Goal: Contribute content: Contribute content

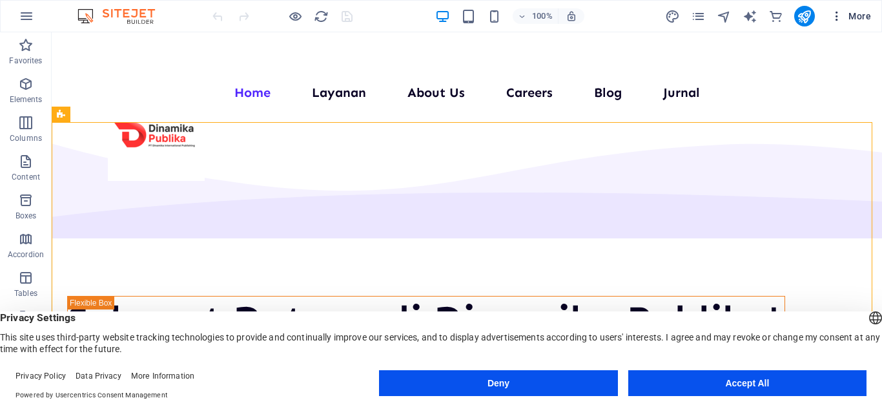
click at [831, 21] on icon "button" at bounding box center [837, 16] width 13 height 13
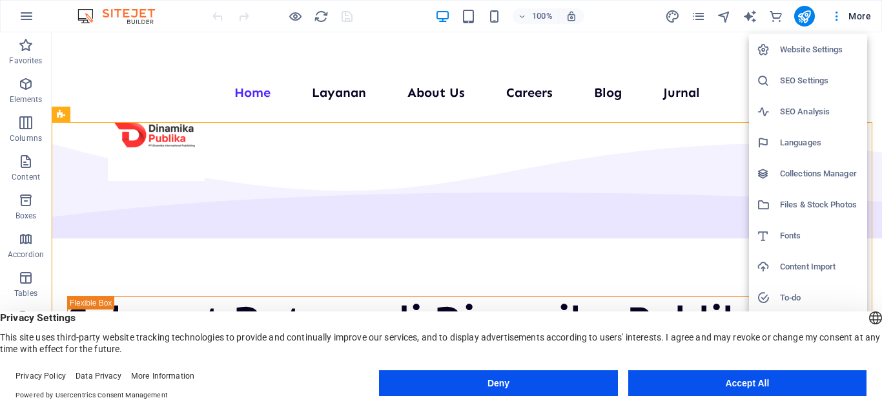
click at [808, 172] on h6 "Collections Manager" at bounding box center [819, 174] width 79 height 16
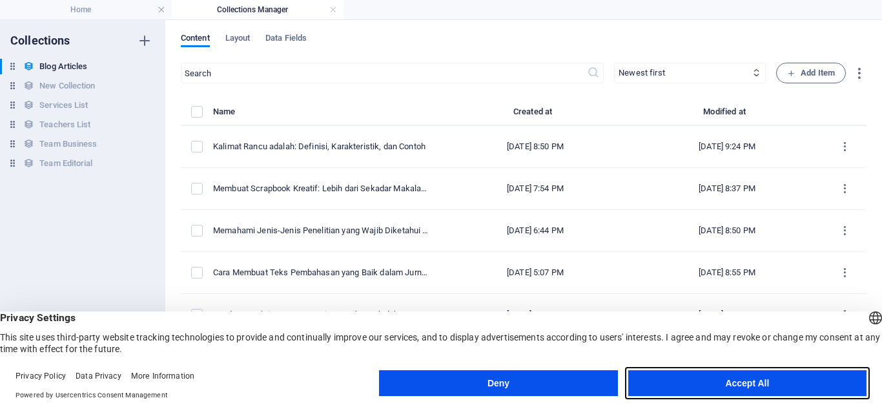
click at [666, 374] on button "Accept All" at bounding box center [748, 383] width 238 height 26
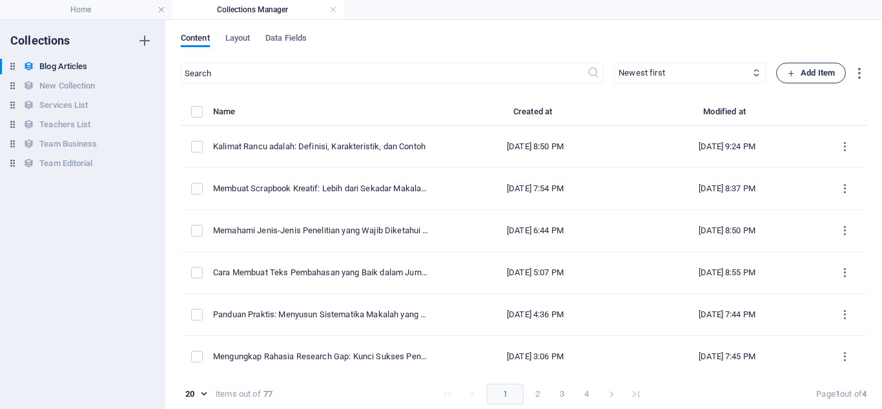
click at [800, 76] on span "Add Item" at bounding box center [812, 73] width 48 height 16
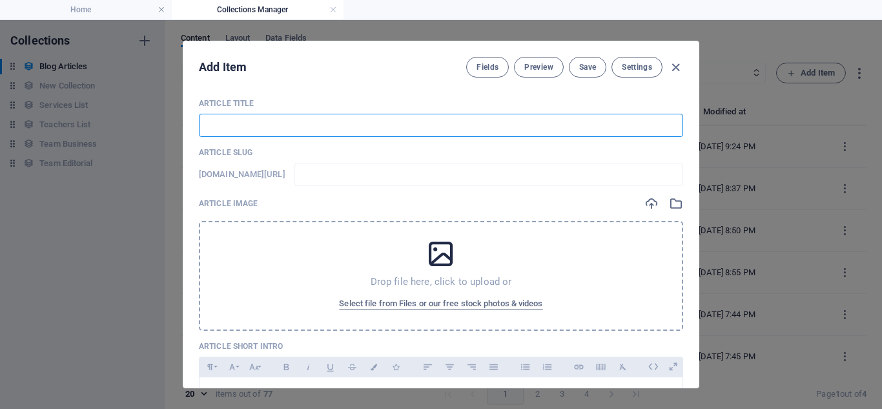
click at [373, 130] on input "text" at bounding box center [441, 125] width 485 height 23
click at [678, 65] on icon "button" at bounding box center [676, 67] width 15 height 15
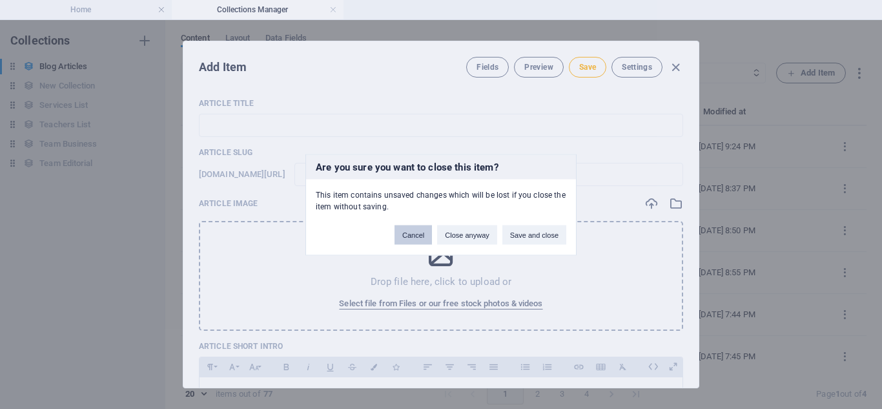
click at [423, 238] on button "Cancel" at bounding box center [413, 234] width 37 height 19
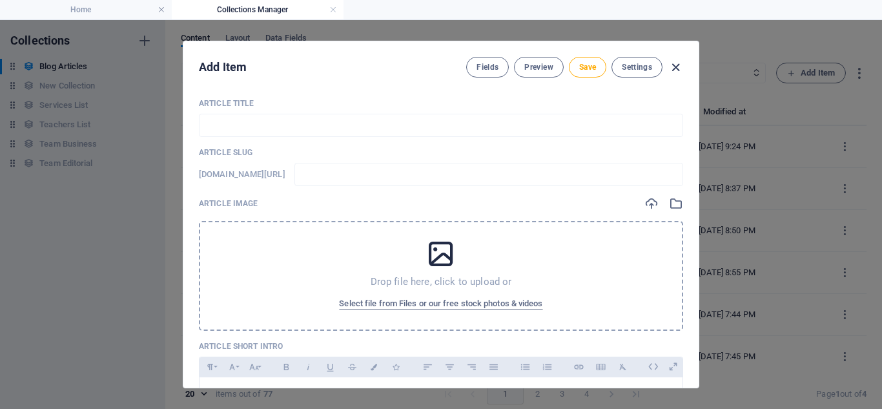
click at [674, 74] on icon "button" at bounding box center [676, 67] width 15 height 15
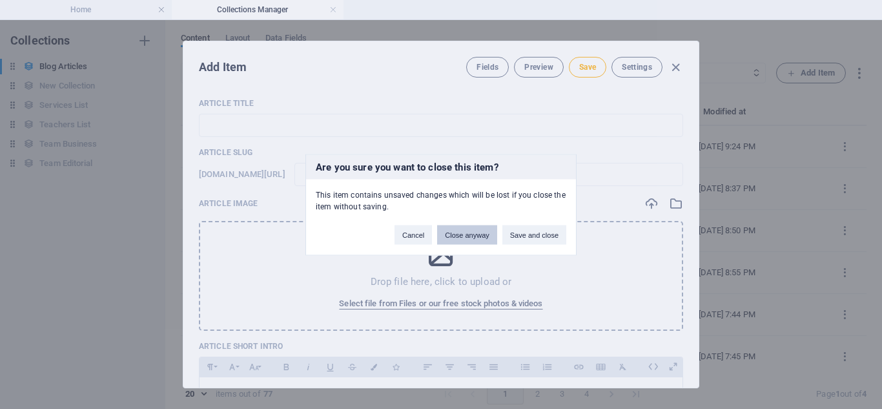
click at [481, 240] on button "Close anyway" at bounding box center [466, 234] width 59 height 19
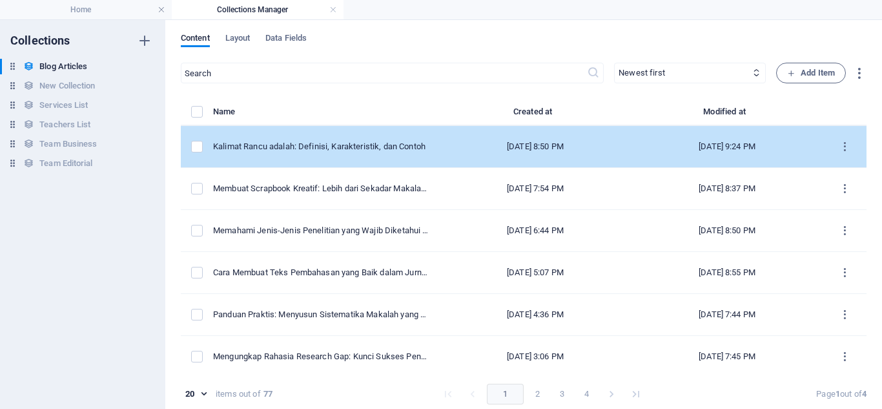
click at [543, 152] on div "[DATE] 8:50 PM" at bounding box center [535, 147] width 171 height 12
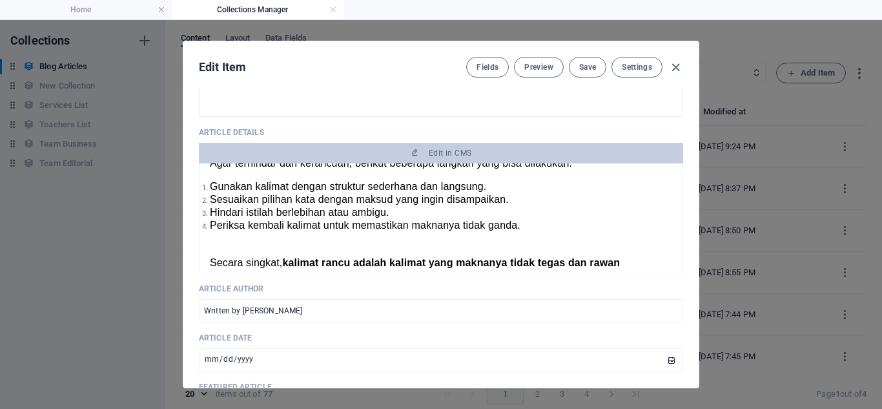
scroll to position [445, 0]
click at [673, 68] on icon "button" at bounding box center [676, 67] width 15 height 15
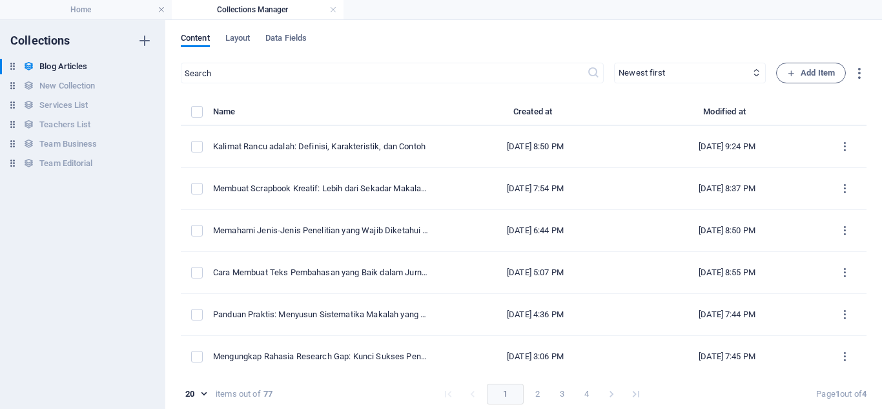
checkbox input "false"
type input "kalimat-rancu-adalah-definisi-karakteristik-dan-contoh"
click at [792, 77] on icon "button" at bounding box center [792, 73] width 8 height 8
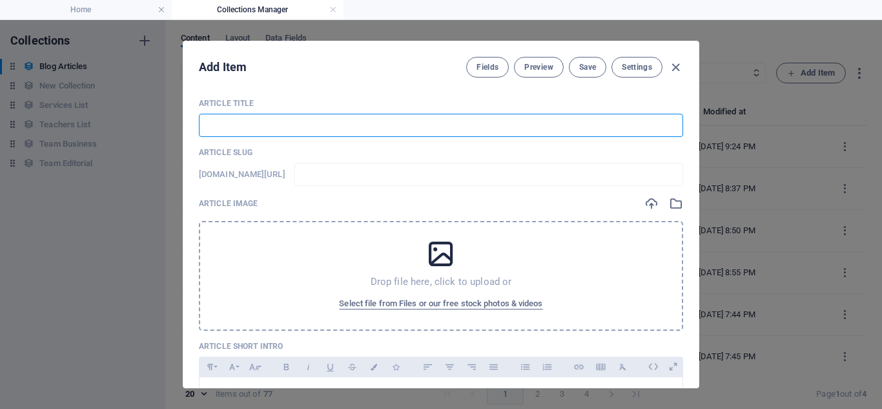
click at [364, 134] on input "text" at bounding box center [441, 125] width 485 height 23
paste input "Cara Tepat Penulisan Daftar Pustaka dari Jurnal: Panduan Lengkap"
type input "Cara Tepat Penulisan Daftar Pustaka dari Jurnal: Panduan Lengkap"
type input "cara-tepat-penulisan-daftar-pustaka-dari-jurnal-panduan-lengkap"
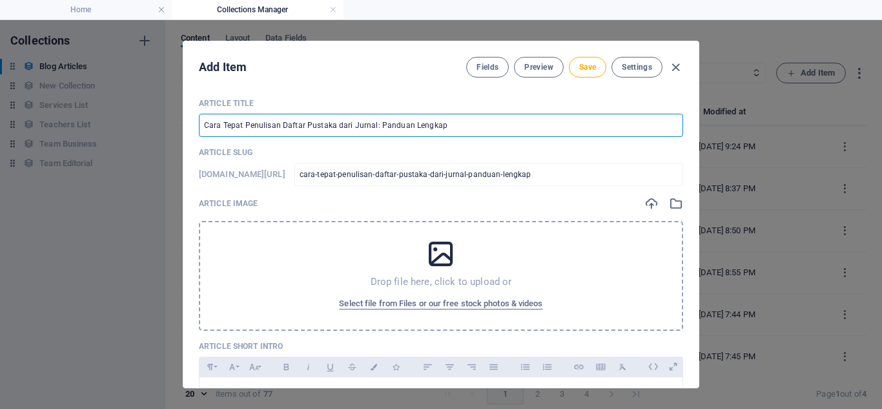
type input "Cara Tepat Penulisan Daftar Pustaka dari Jurnal: Panduan Lengkap"
click at [436, 255] on icon at bounding box center [441, 254] width 32 height 32
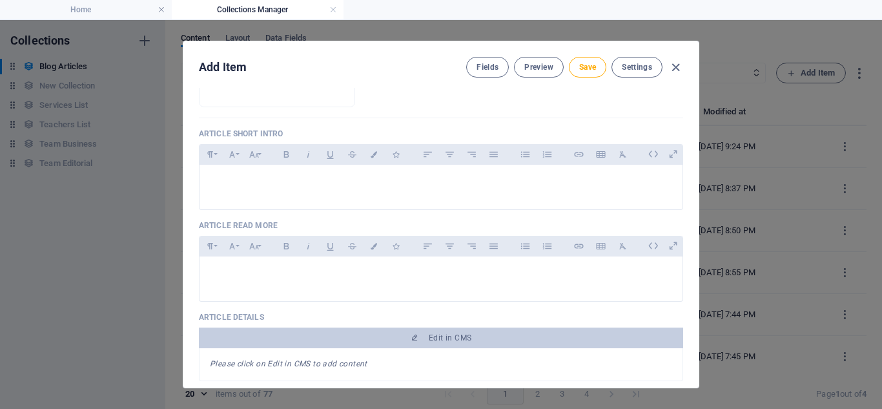
scroll to position [264, 0]
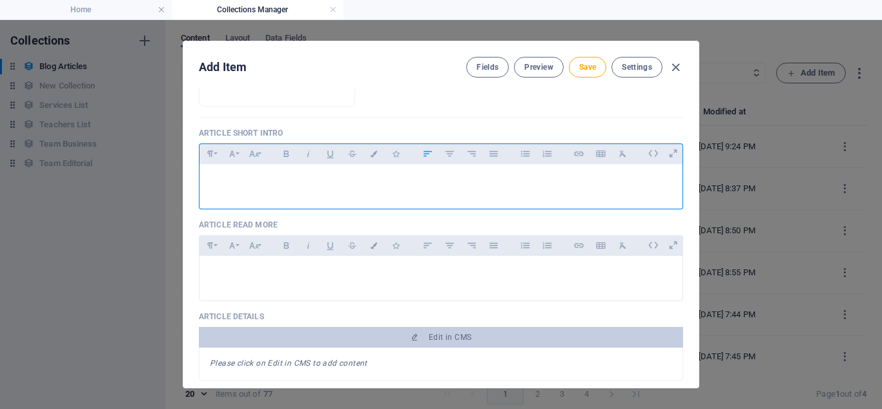
click at [466, 177] on p at bounding box center [441, 180] width 463 height 12
click at [341, 189] on div at bounding box center [441, 183] width 483 height 39
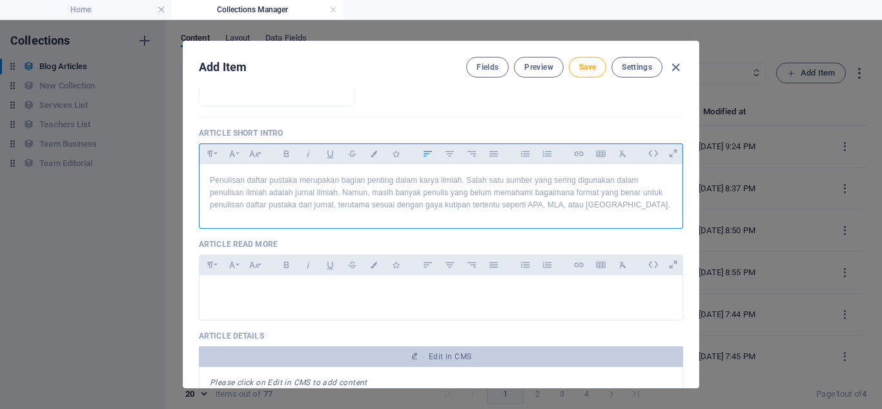
scroll to position [3177, 1]
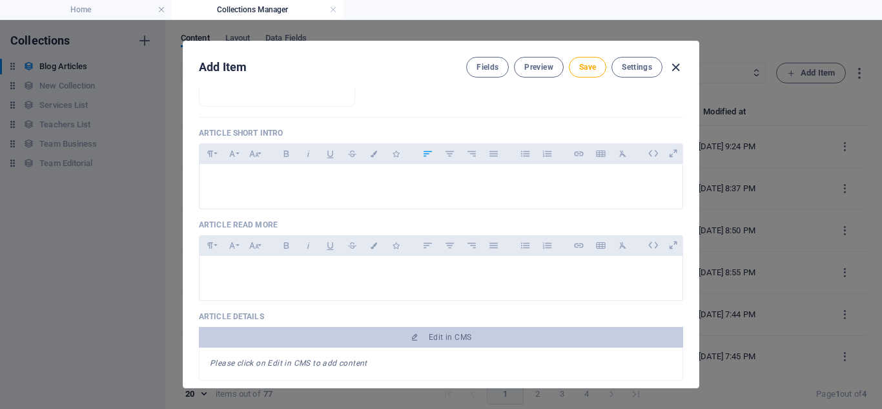
click at [669, 70] on icon "button" at bounding box center [676, 67] width 15 height 15
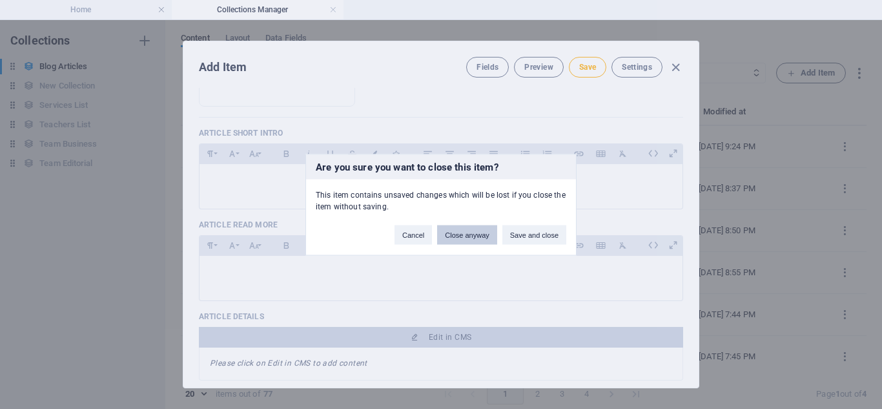
click at [468, 243] on button "Close anyway" at bounding box center [466, 234] width 59 height 19
type input "cara-tepat-penulisan-daftar-pustaka-dari-jurnal-panduan-lengkap"
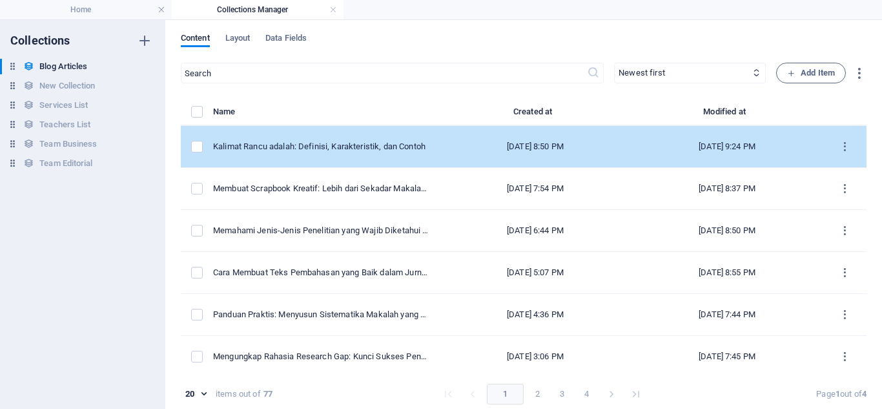
click at [408, 157] on td "Kalimat Rancu adalah: Definisi, Karakteristik, dan Contoh" at bounding box center [326, 147] width 227 height 42
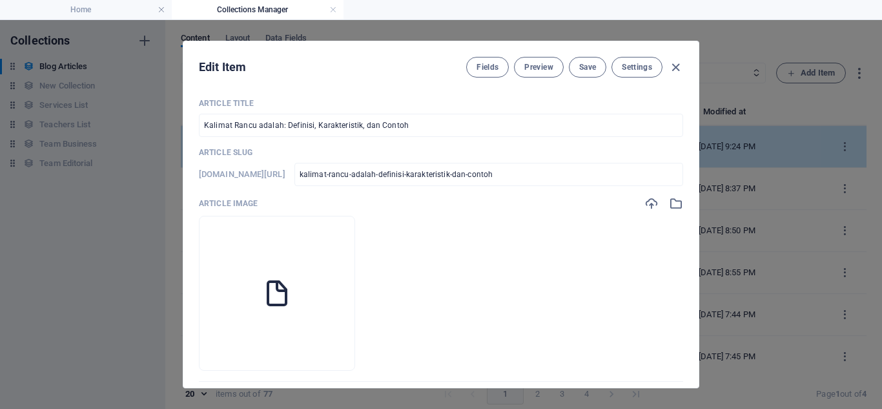
click at [408, 157] on p "Article Slug" at bounding box center [441, 152] width 485 height 10
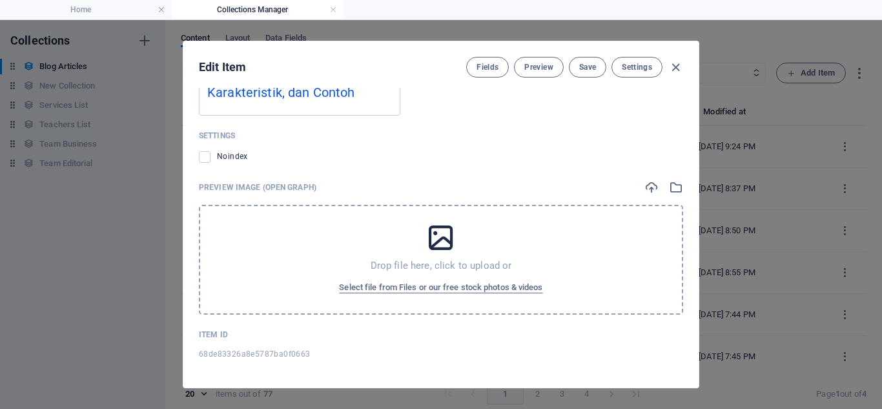
scroll to position [1355, 0]
click at [679, 68] on icon "button" at bounding box center [676, 67] width 15 height 15
checkbox input "false"
type input "kalimat-rancu-adalah-definisi-karakteristik-dan-contoh"
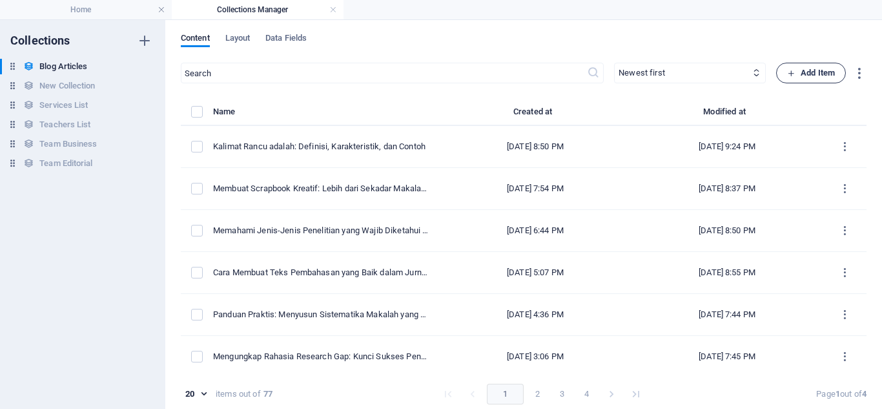
click at [793, 70] on span "Add Item" at bounding box center [812, 73] width 48 height 16
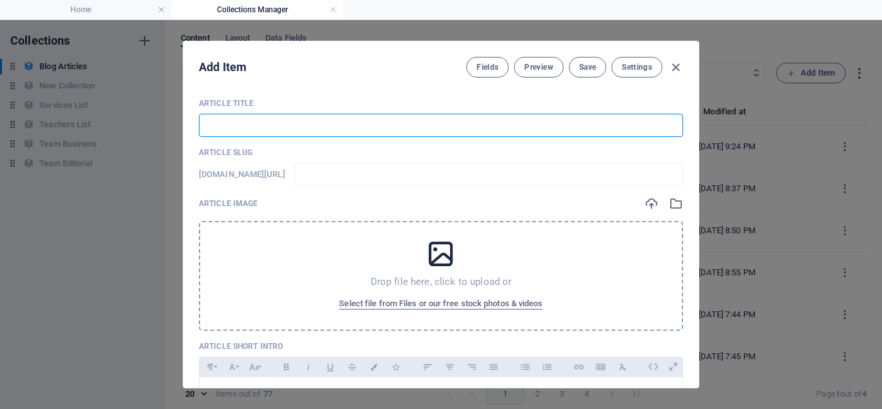
click at [439, 120] on input "text" at bounding box center [441, 125] width 485 height 23
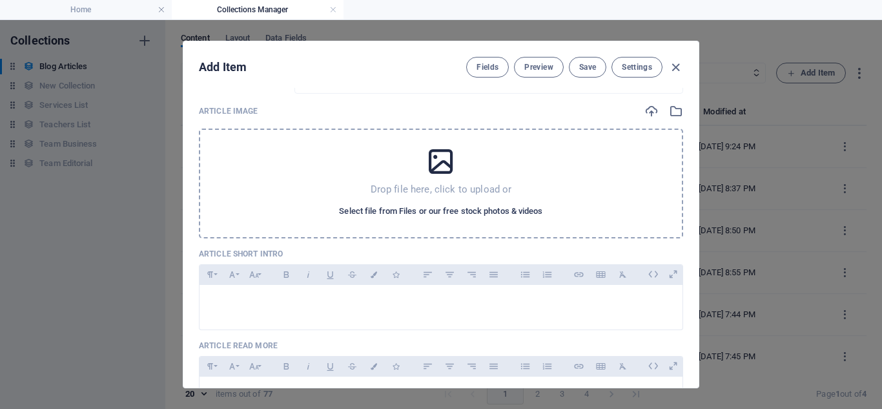
scroll to position [175, 0]
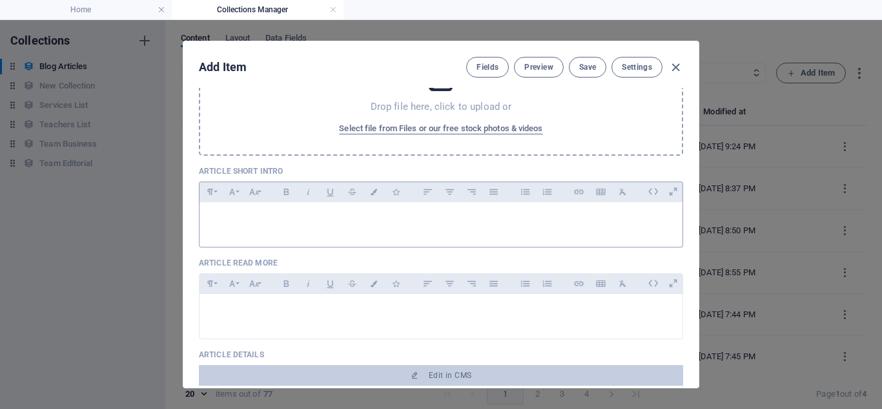
click at [316, 226] on div at bounding box center [441, 221] width 483 height 39
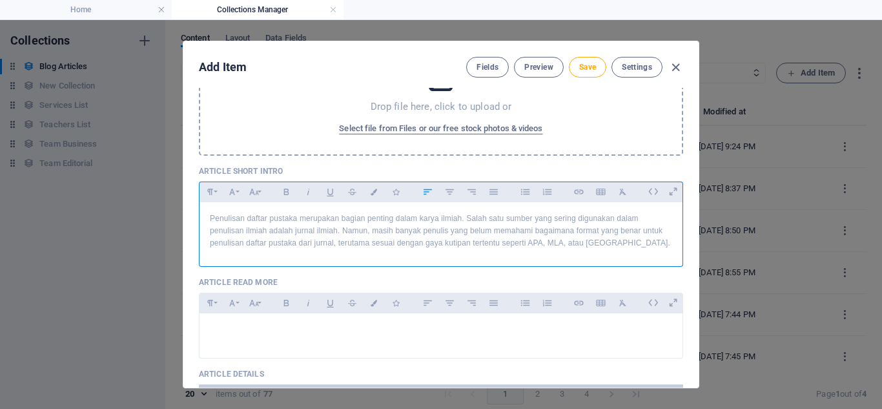
scroll to position [3177, 1]
click at [316, 226] on p "Penulisan daftar pustaka merupakan bagian penting dalam karya ilmiah. Salah sat…" at bounding box center [441, 231] width 463 height 37
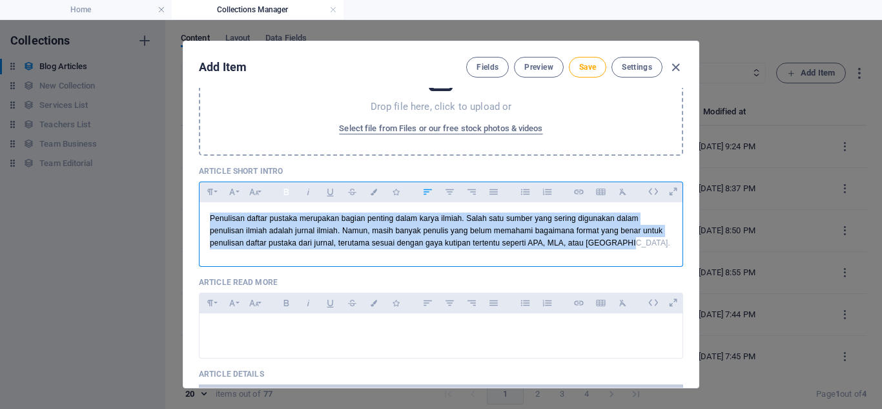
click at [284, 196] on icon "button" at bounding box center [286, 192] width 11 height 16
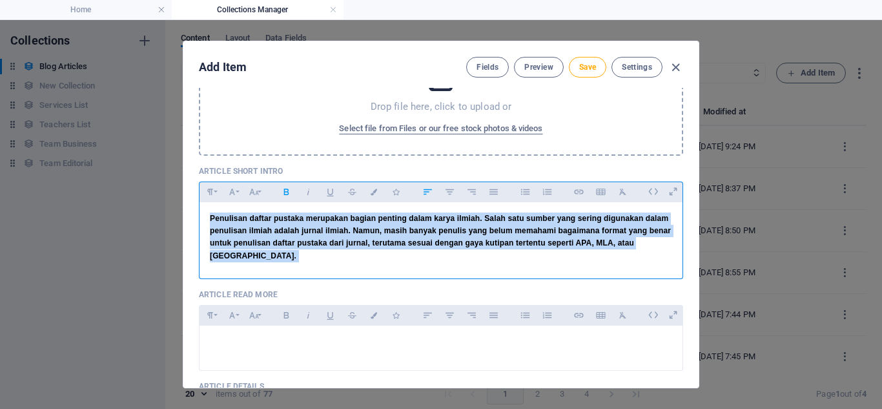
click at [284, 196] on icon "button" at bounding box center [286, 192] width 11 height 16
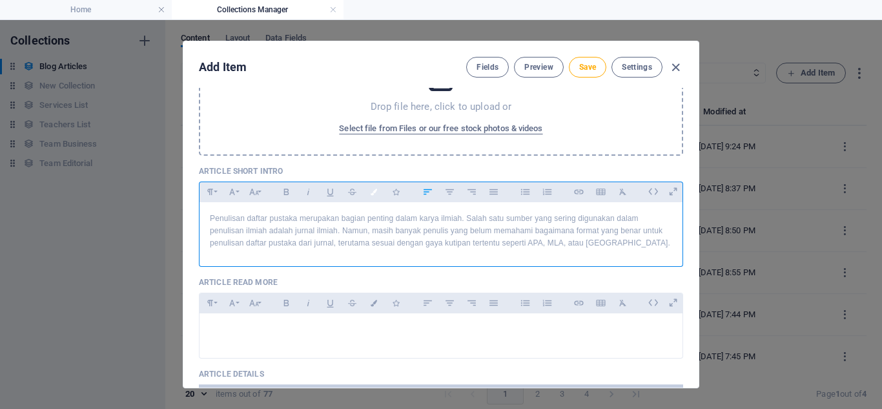
click at [372, 196] on button "Colors" at bounding box center [374, 191] width 21 height 17
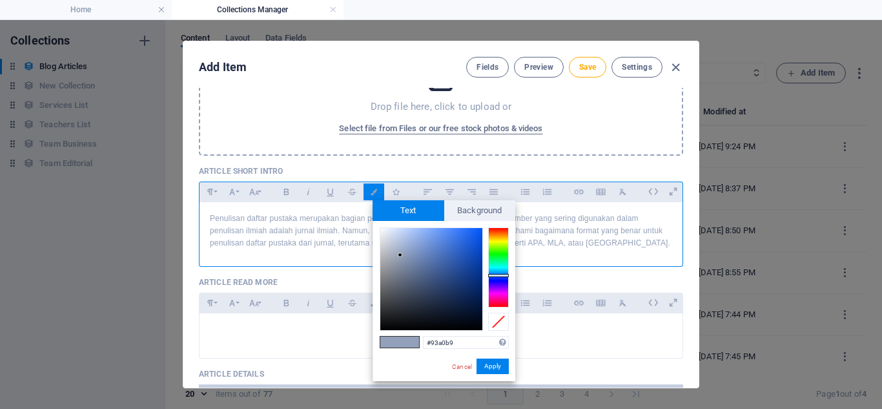
click at [406, 339] on span at bounding box center [409, 342] width 19 height 11
click at [405, 347] on span at bounding box center [409, 342] width 19 height 11
drag, startPoint x: 399, startPoint y: 256, endPoint x: 383, endPoint y: 343, distance: 88.7
click at [382, 344] on div "#000000 Supported formats #0852ed rgb(8, 82, 237) rgba(8, 82, 237, 90%) hsv(221…" at bounding box center [444, 395] width 143 height 348
click at [391, 343] on span at bounding box center [390, 342] width 19 height 11
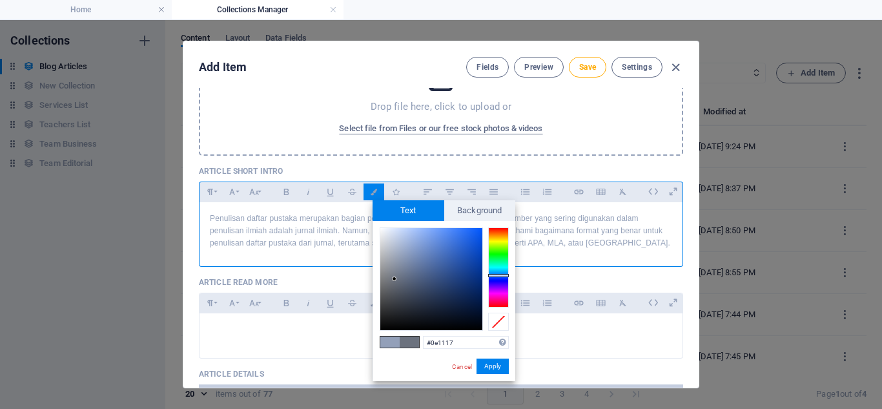
type input "#000000"
click at [475, 344] on input "#000000" at bounding box center [466, 342] width 86 height 13
click at [496, 371] on button "Apply" at bounding box center [493, 367] width 32 height 16
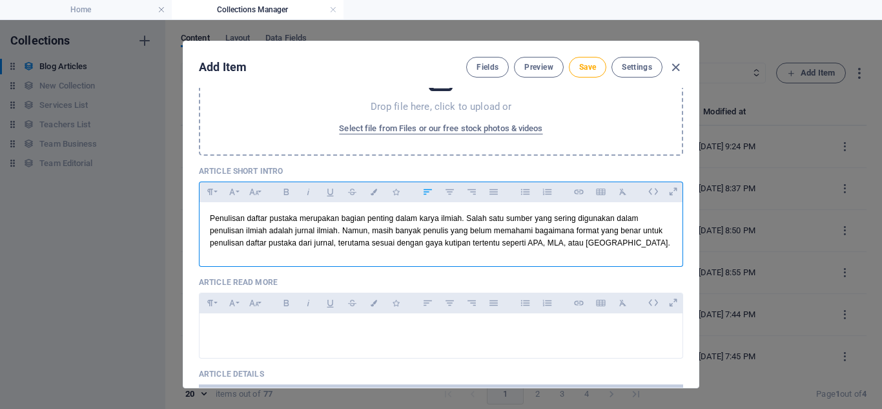
click at [413, 239] on span "Penulisan daftar pustaka merupakan bagian penting dalam karya ilmiah. Salah sat…" at bounding box center [440, 231] width 461 height 34
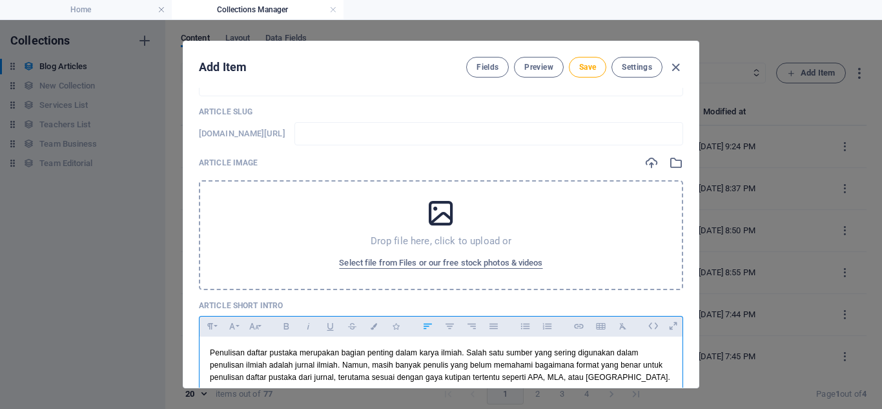
scroll to position [0, 0]
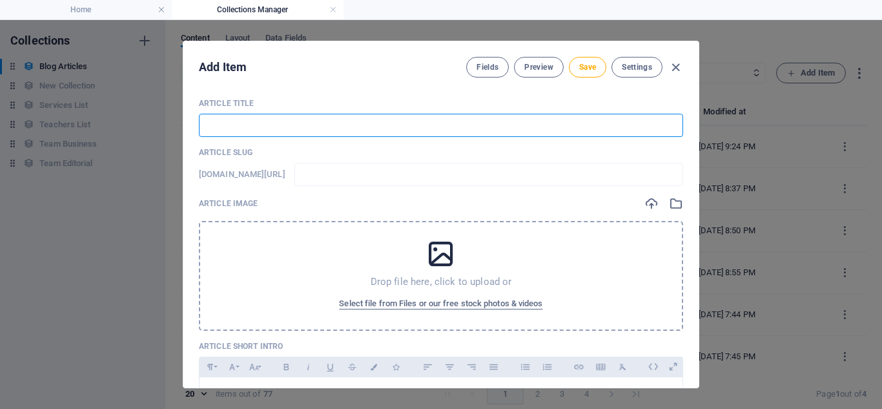
click at [346, 127] on input "text" at bounding box center [441, 125] width 485 height 23
paste input "Cara Tepat Penulisan Daftar Pustaka dari Jurnal: Panduan Lengkap"
type input "Cara Tepat Penulisan Daftar Pustaka dari Jurnal: Panduan Lengkap"
type input "cara-tepat-penulisan-daftar-pustaka-dari-jurnal-panduan-lengkap"
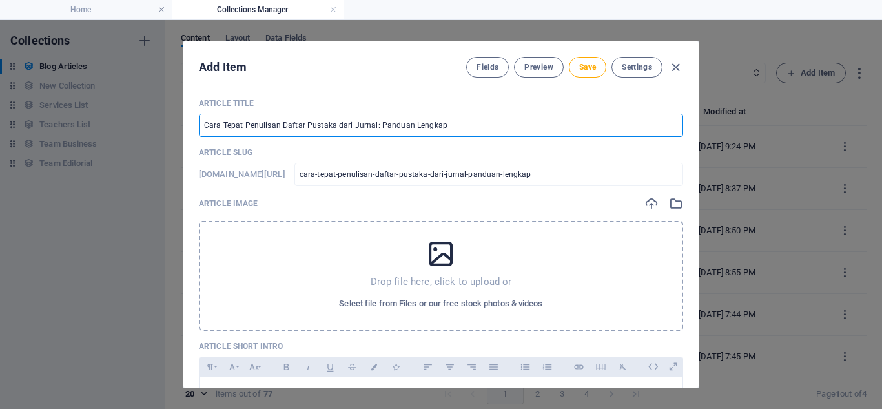
type input "Cara Tepat Penulisan Daftar Pustaka dari Jurnal: Panduan Lengkap"
click at [440, 291] on div "Drop file here, click to upload or Select file from Files or our free stock pho…" at bounding box center [441, 276] width 485 height 110
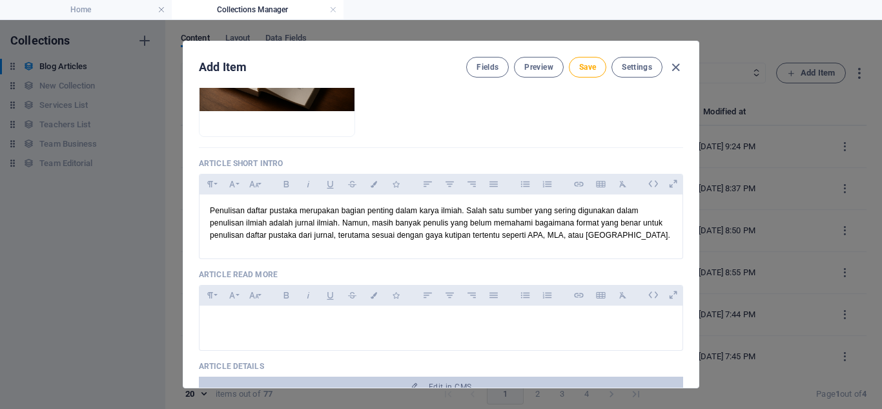
scroll to position [257, 0]
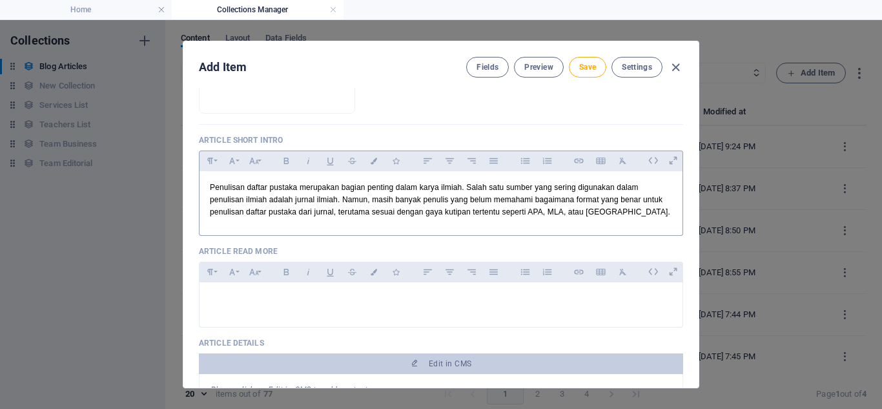
click at [632, 211] on p "Penulisan daftar pustaka merupakan bagian penting dalam karya ilmiah. Salah sat…" at bounding box center [441, 200] width 463 height 37
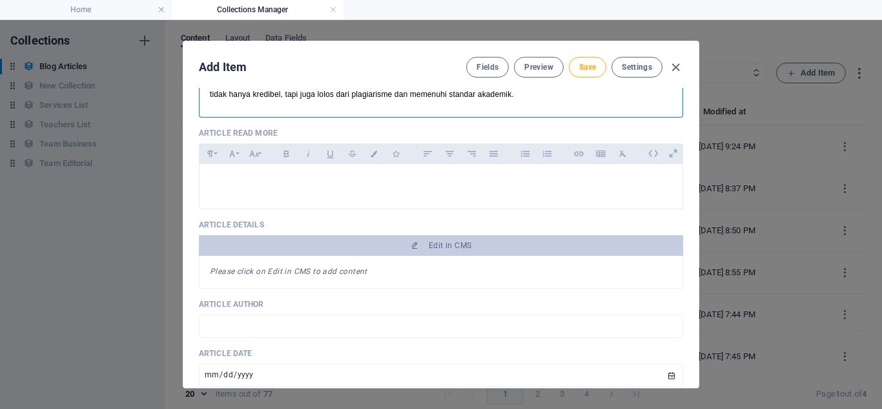
scroll to position [426, 0]
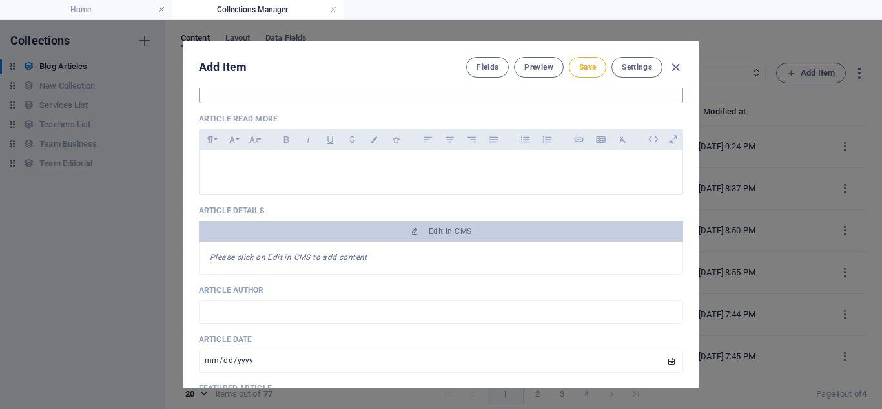
click at [452, 254] on div "Please click on Edit in CMS to add content" at bounding box center [441, 258] width 485 height 33
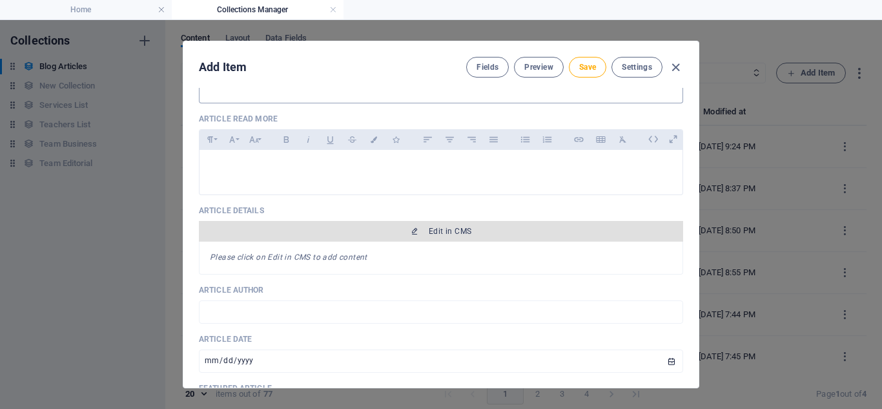
click at [443, 236] on span "Edit in CMS" at bounding box center [450, 231] width 43 height 10
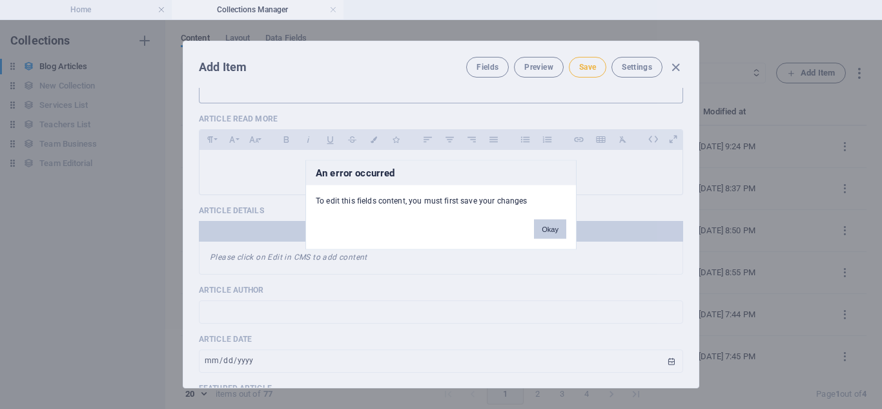
click at [550, 232] on button "Okay" at bounding box center [550, 228] width 32 height 19
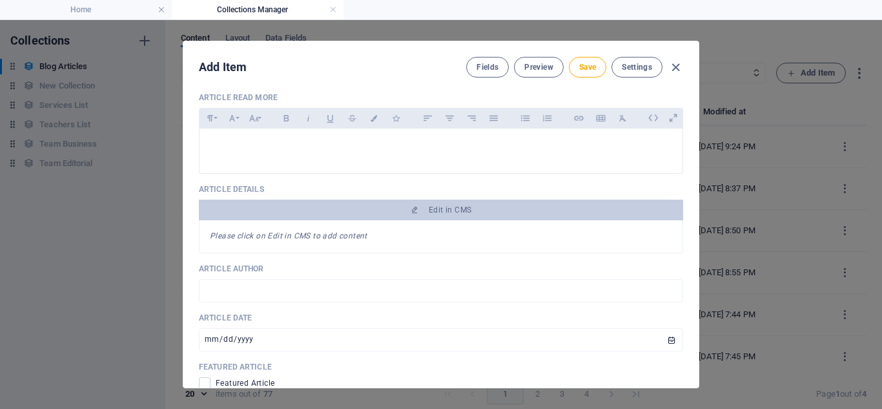
scroll to position [468, 0]
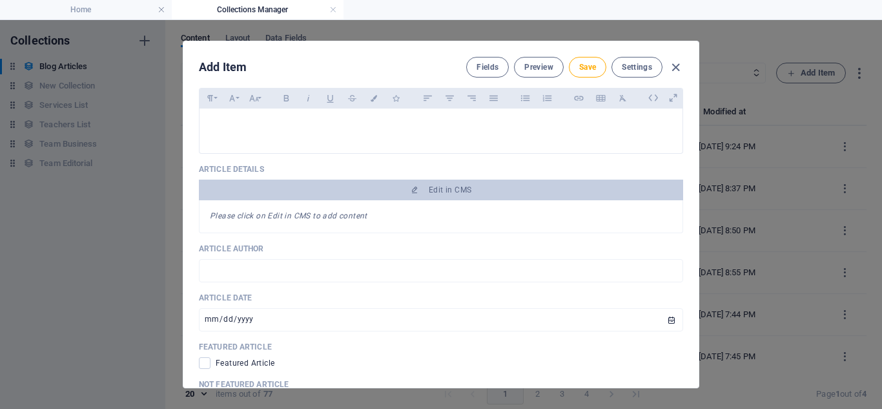
click at [326, 219] on em "Please click on Edit in CMS to add content" at bounding box center [289, 215] width 158 height 9
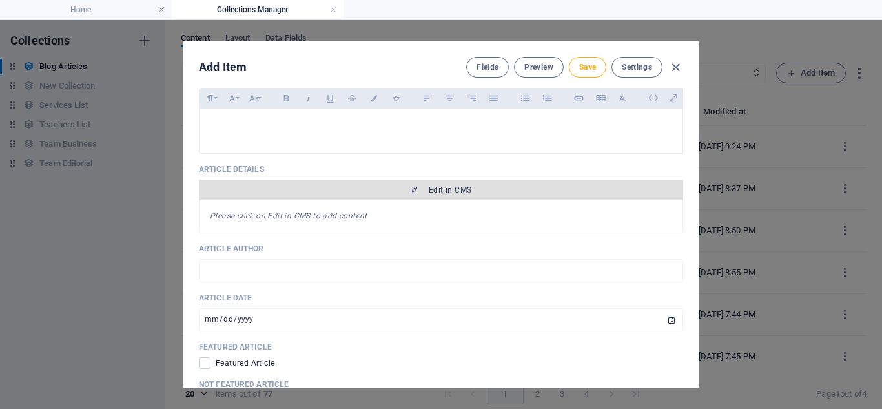
click at [429, 191] on span "Edit in CMS" at bounding box center [450, 190] width 43 height 10
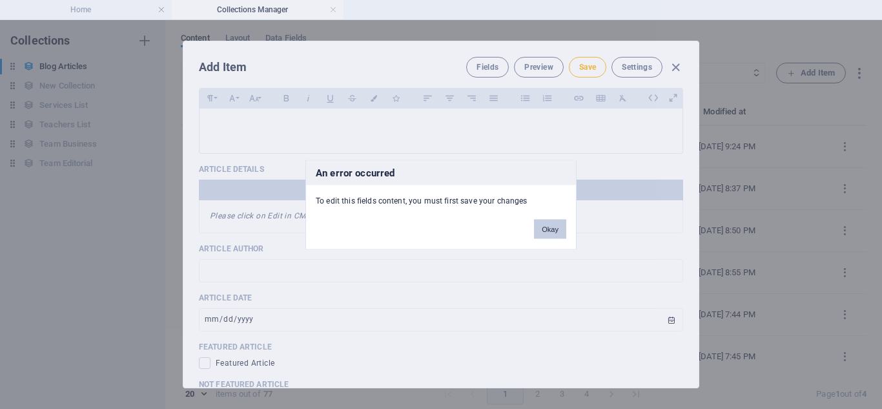
click at [542, 227] on button "Okay" at bounding box center [550, 228] width 32 height 19
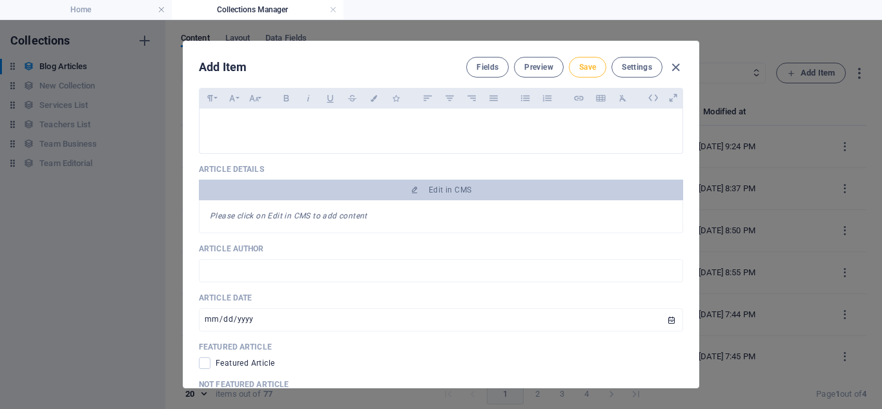
click at [583, 63] on span "Save" at bounding box center [587, 67] width 17 height 10
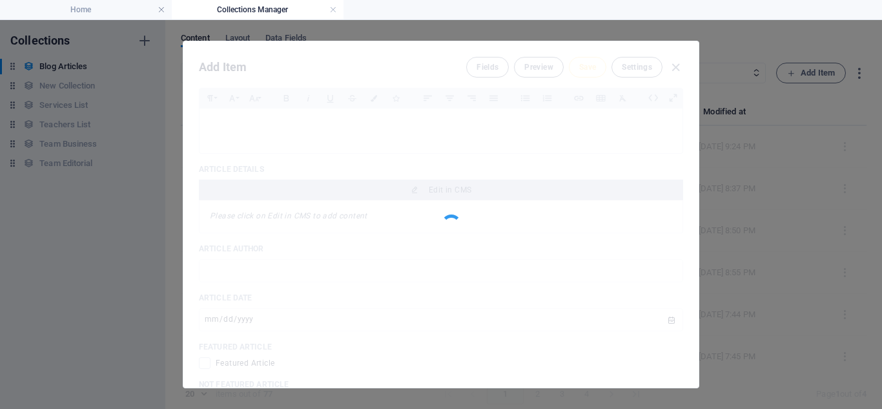
type input "cara-tepat-penulisan-daftar-pustaka-dari-jurnal-panduan-lengkap"
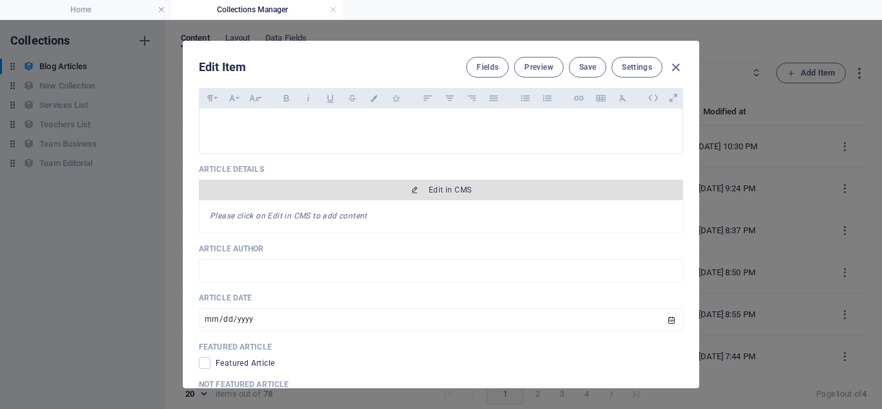
click at [465, 190] on span "Edit in CMS" at bounding box center [450, 190] width 43 height 10
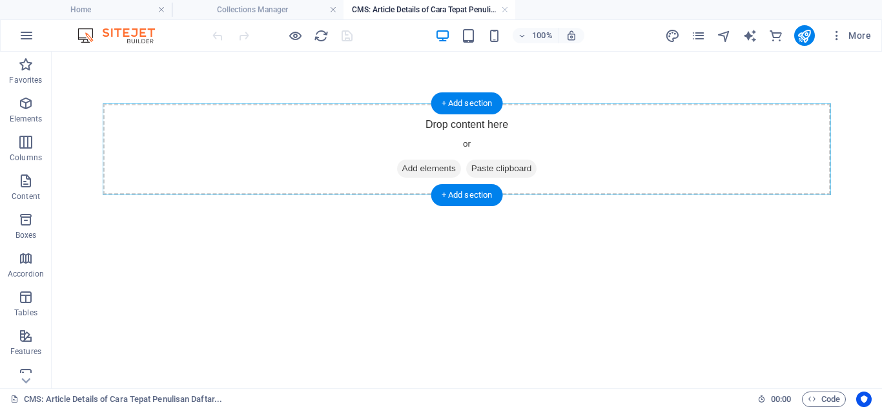
scroll to position [0, 0]
click at [485, 121] on div "Drop content here or Add elements Paste clipboard" at bounding box center [467, 149] width 729 height 92
click at [464, 122] on div "Drop content here or Add elements Paste clipboard" at bounding box center [467, 149] width 729 height 92
click at [481, 165] on span "Paste clipboard" at bounding box center [501, 169] width 71 height 18
click at [477, 194] on div "+ Add section" at bounding box center [468, 195] width 72 height 22
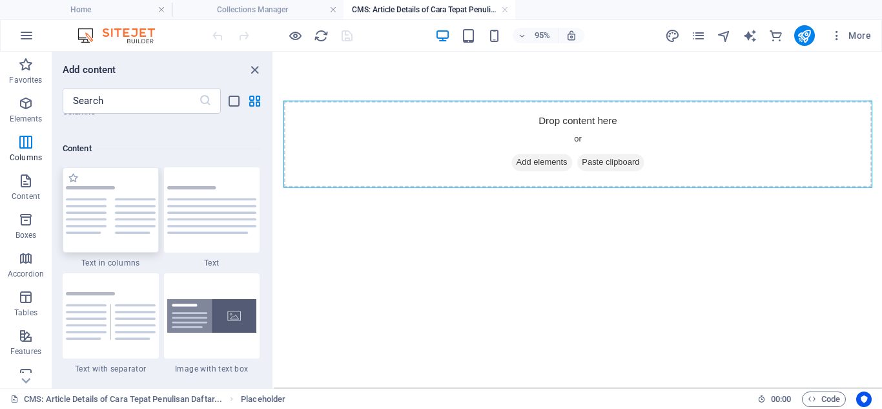
scroll to position [2263, 0]
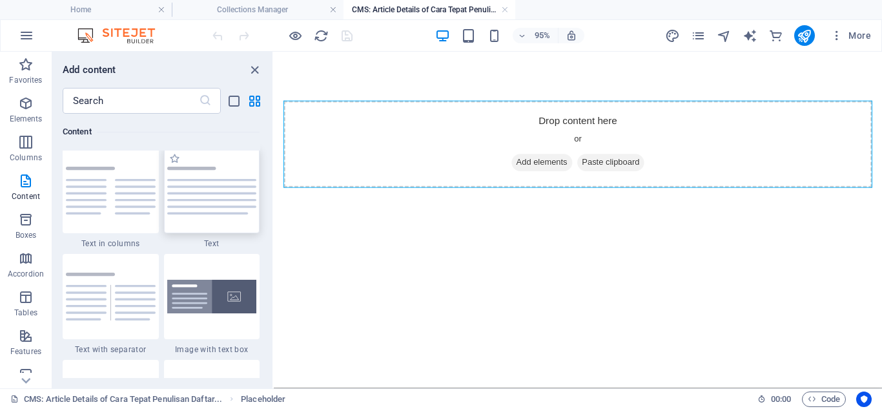
click at [192, 211] on div at bounding box center [212, 190] width 96 height 85
click at [274, 211] on div "Drag here to replace the existing content. Press “Ctrl” if you want to create a…" at bounding box center [578, 220] width 609 height 337
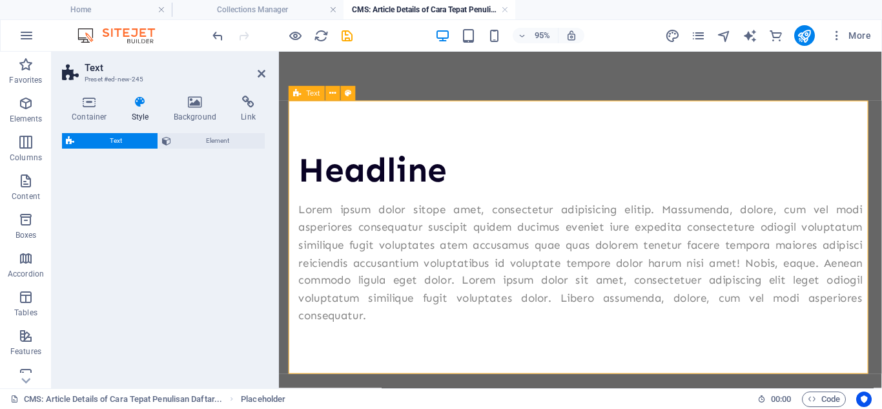
select select "preset-text-v2-default"
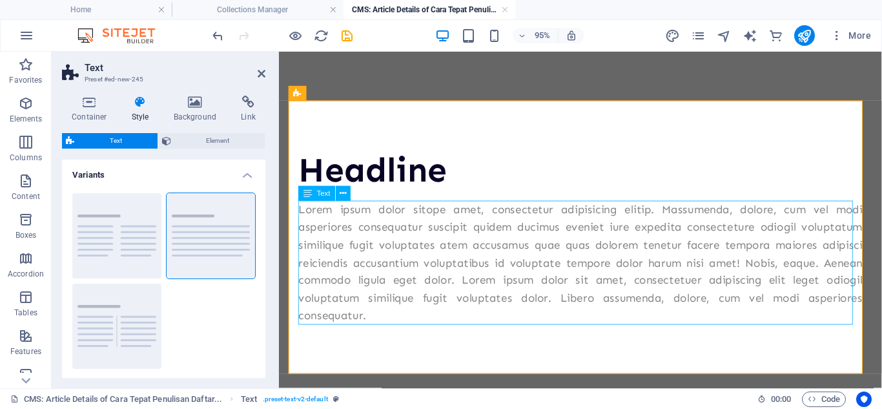
click at [351, 242] on div "Lorem ipsum dolor sitope amet, consectetur adipisicing elitip. Massumenda, dolo…" at bounding box center [597, 274] width 594 height 130
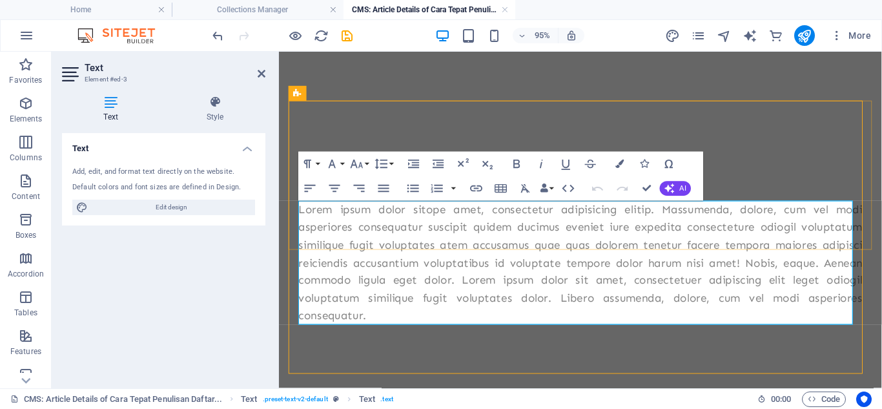
click at [351, 242] on p "Lorem ipsum dolor sitope amet, consectetur adipisicing elitip. Massumenda, dolo…" at bounding box center [597, 274] width 594 height 130
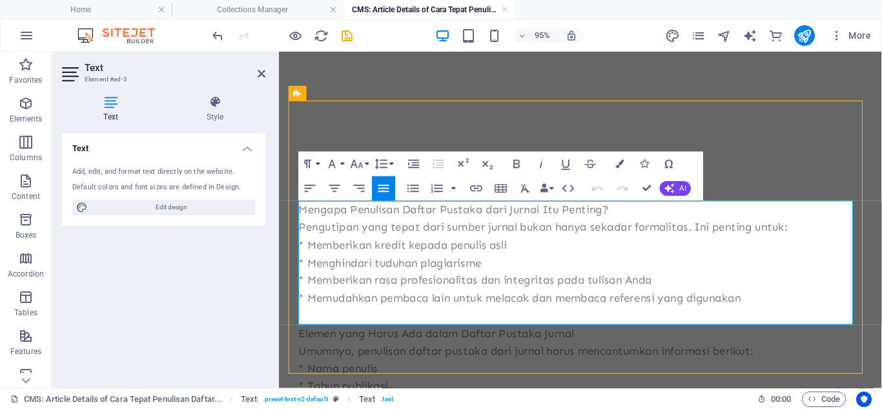
scroll to position [25957, 3]
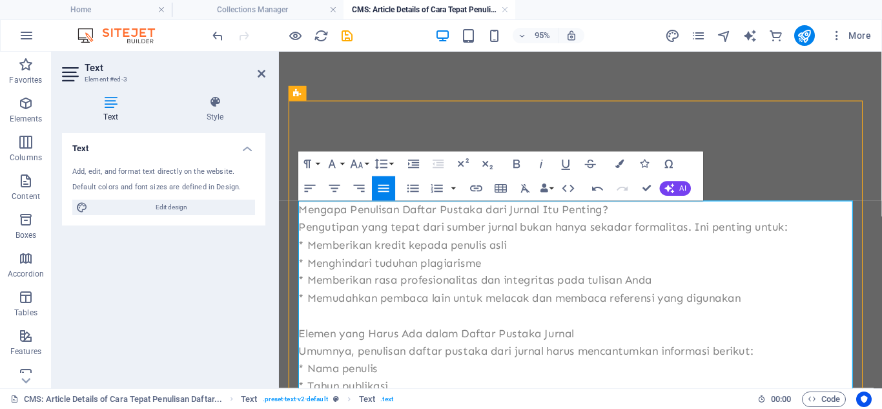
click at [368, 223] on p "Mengapa Penulisan Daftar Pustaka dari Jurnal Itu Penting?" at bounding box center [597, 218] width 594 height 19
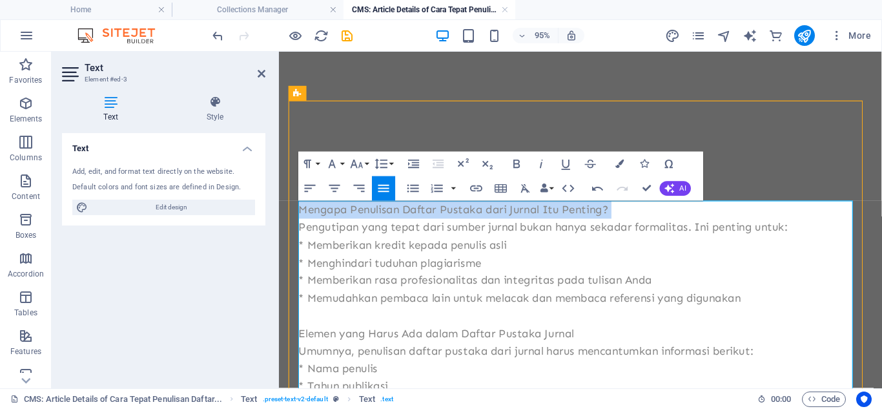
click at [368, 223] on p "Mengapa Penulisan Daftar Pustaka dari Jurnal Itu Penting?" at bounding box center [597, 218] width 594 height 19
copy p "Mengapa Penulisan Daftar Pustaka dari Jurnal Itu Penting?"
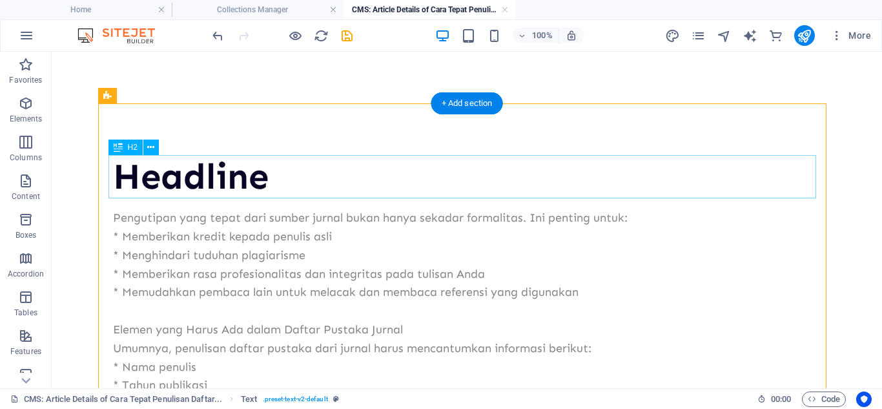
click at [162, 181] on div "Headline" at bounding box center [467, 176] width 708 height 43
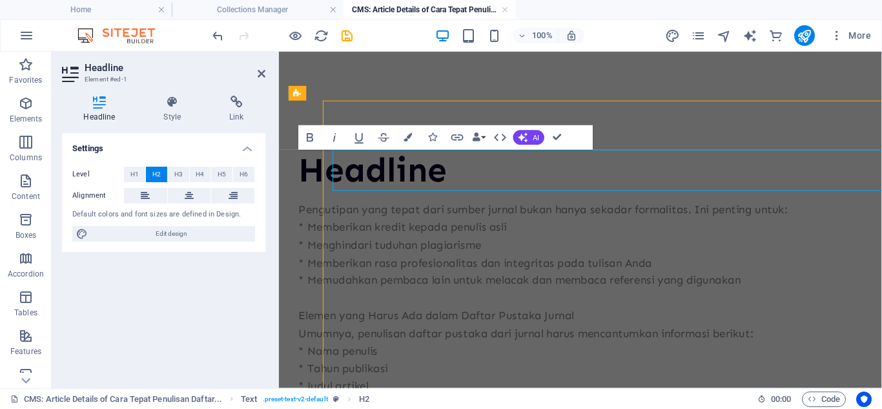
click at [162, 181] on button "H2" at bounding box center [156, 175] width 21 height 16
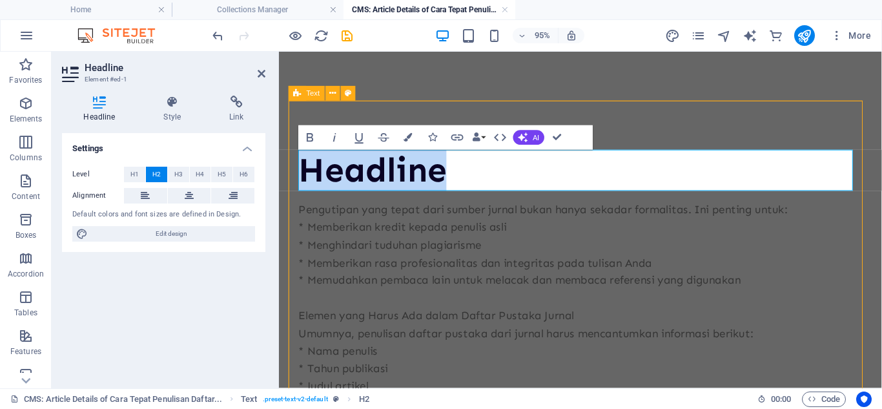
click at [417, 191] on h2 "Headline" at bounding box center [597, 176] width 594 height 43
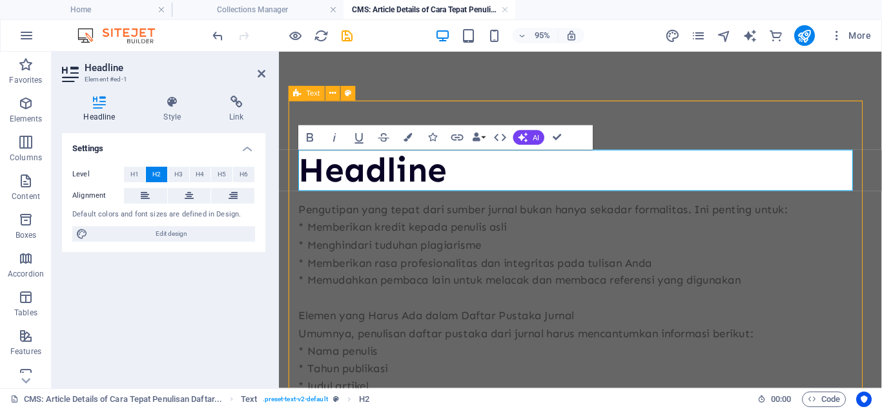
click at [417, 191] on h2 "Headline" at bounding box center [597, 176] width 594 height 43
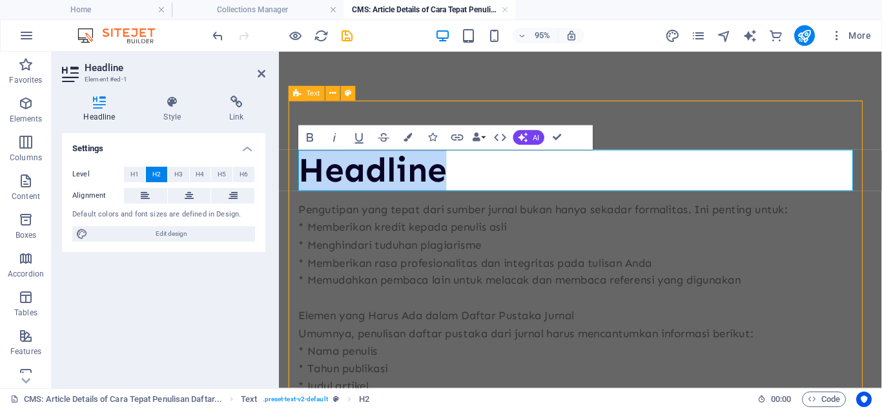
click at [417, 191] on h2 "Headline" at bounding box center [597, 176] width 594 height 43
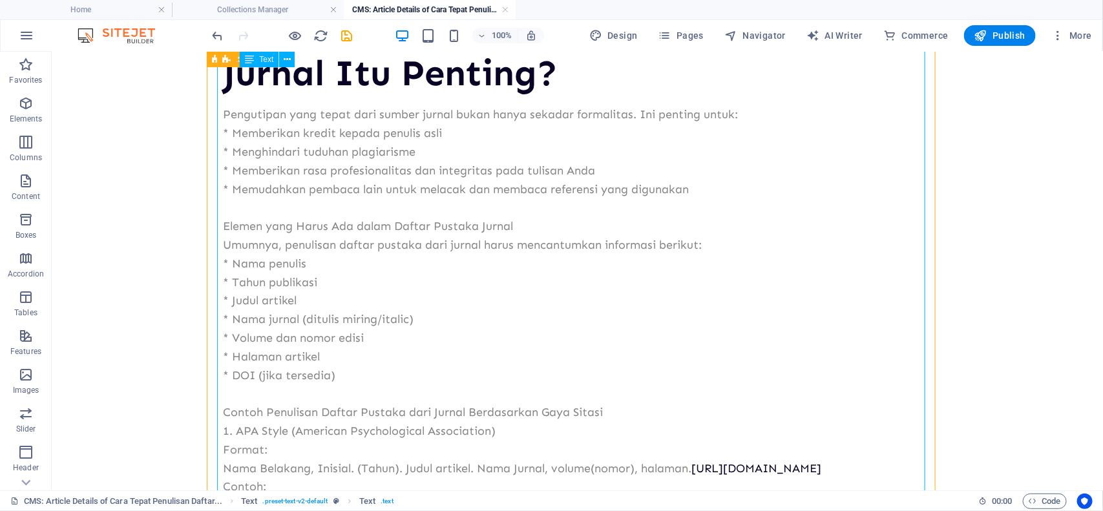
scroll to position [116, 0]
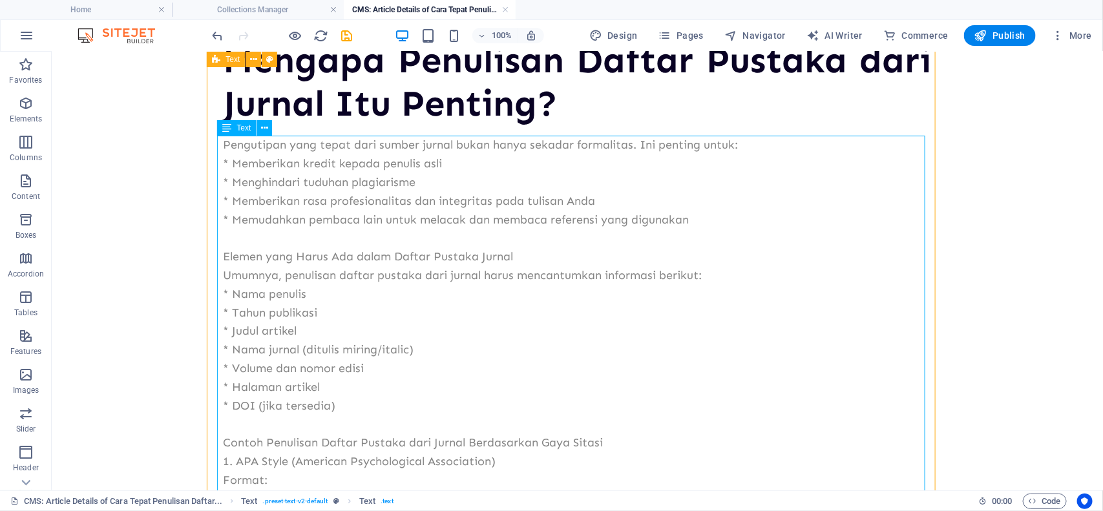
click at [614, 294] on div "Pengutipan yang tepat dari sumber jurnal bukan hanya sekadar formalitas. Ini pe…" at bounding box center [577, 507] width 708 height 744
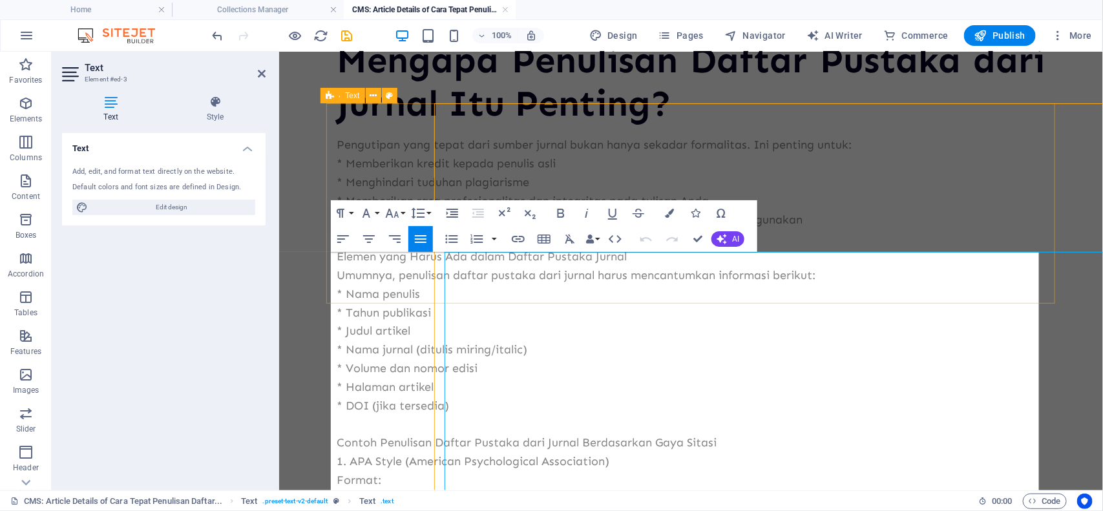
scroll to position [0, 0]
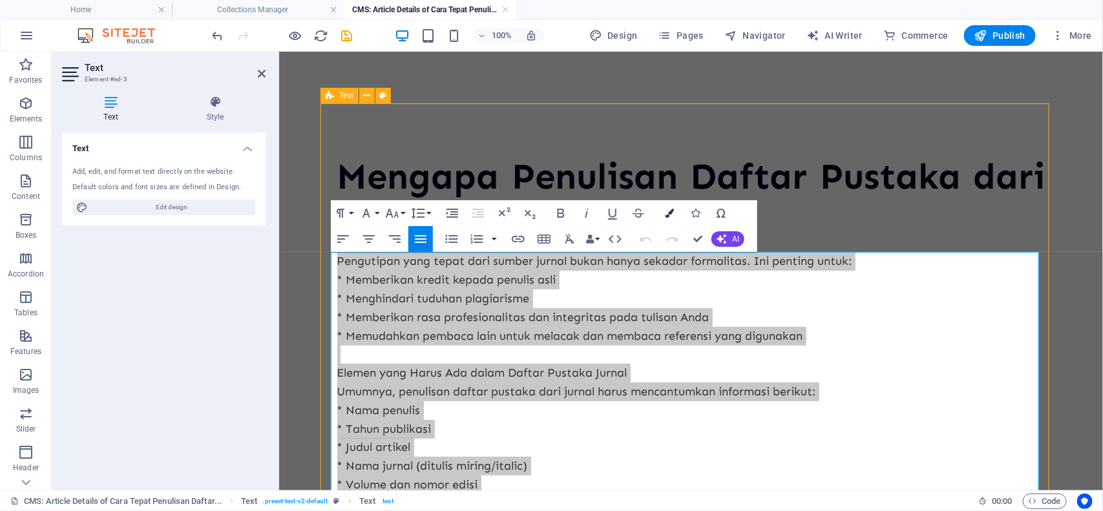
click at [665, 209] on icon "button" at bounding box center [669, 213] width 9 height 9
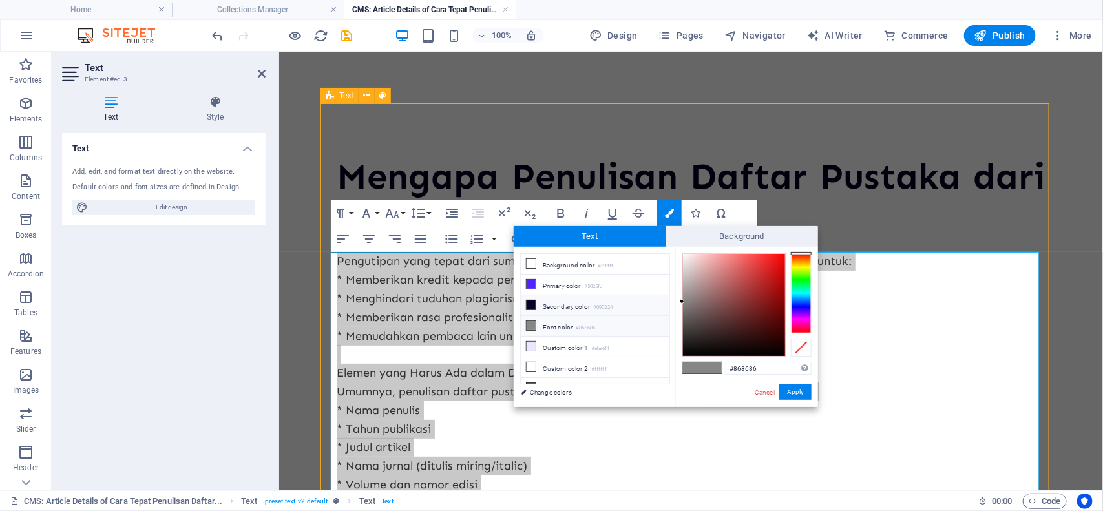
click at [536, 308] on span at bounding box center [531, 305] width 10 height 10
type input "#090224"
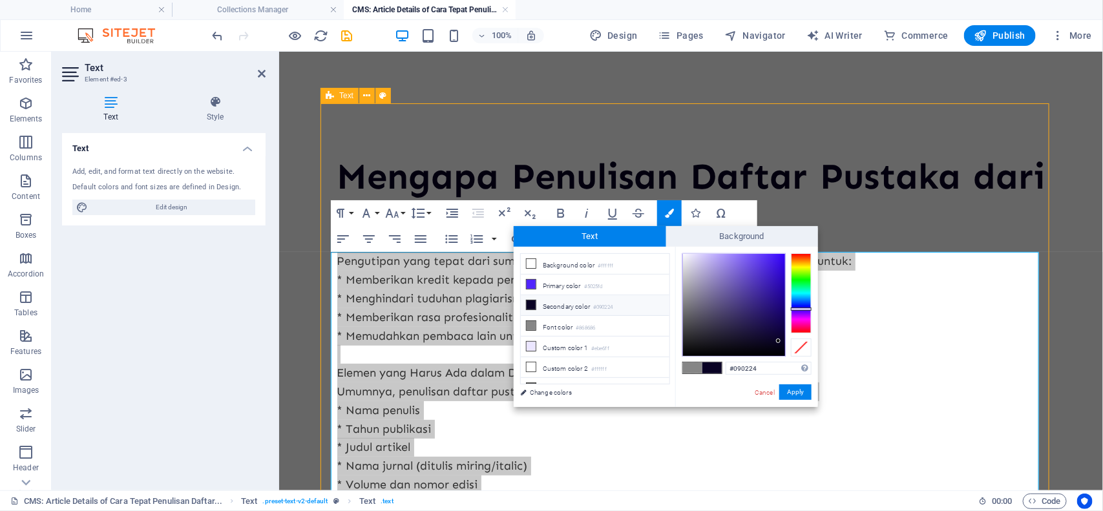
click at [536, 308] on span at bounding box center [531, 305] width 10 height 10
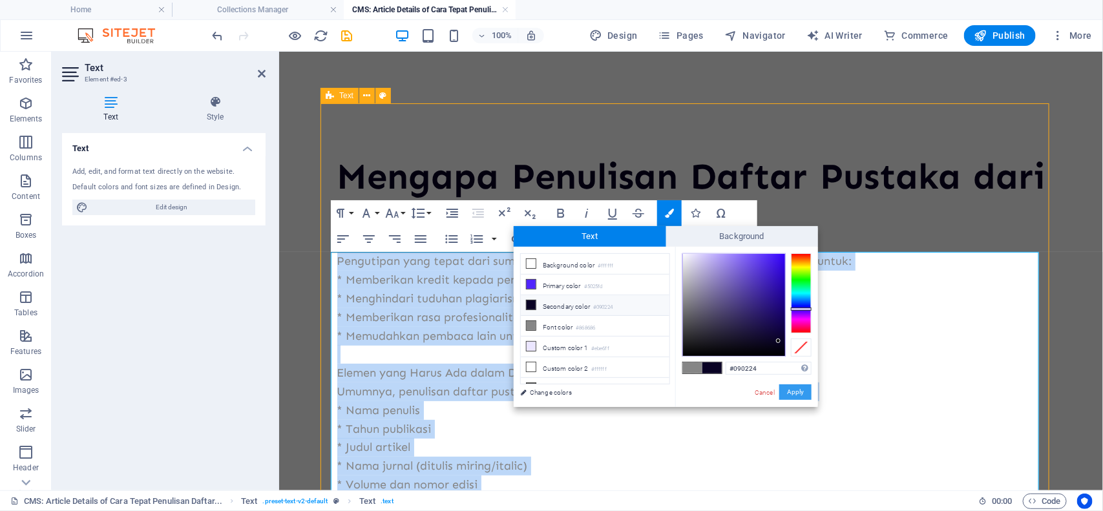
click at [798, 398] on button "Apply" at bounding box center [795, 392] width 32 height 16
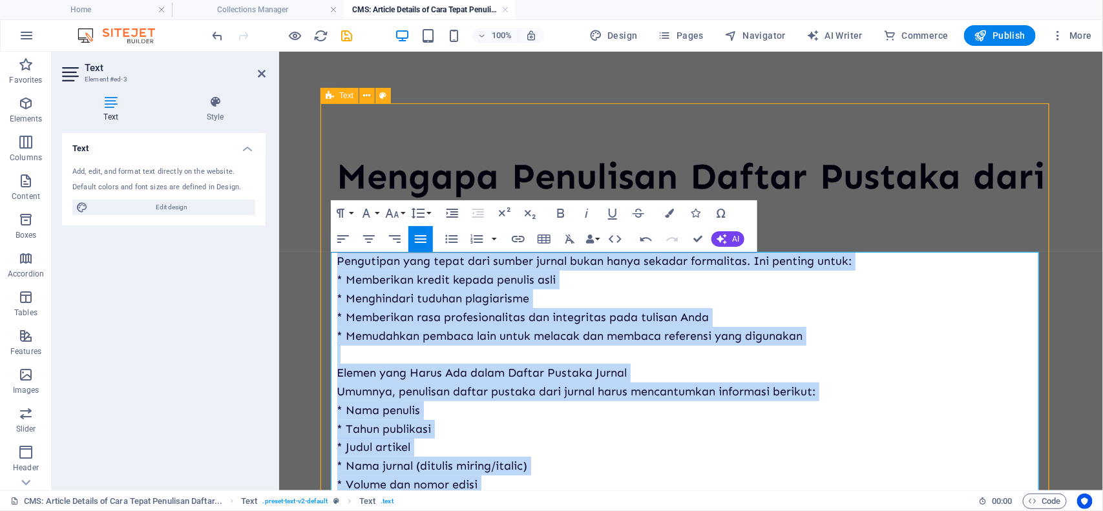
click at [882, 302] on p "* Menghindari tuduhan plagiarisme" at bounding box center [691, 298] width 708 height 19
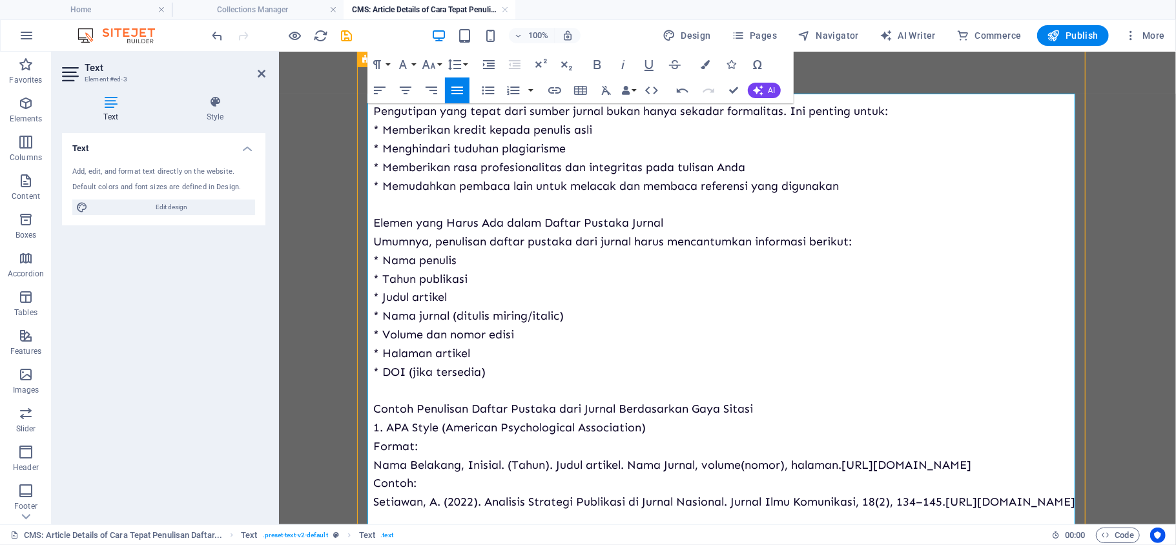
scroll to position [101, 0]
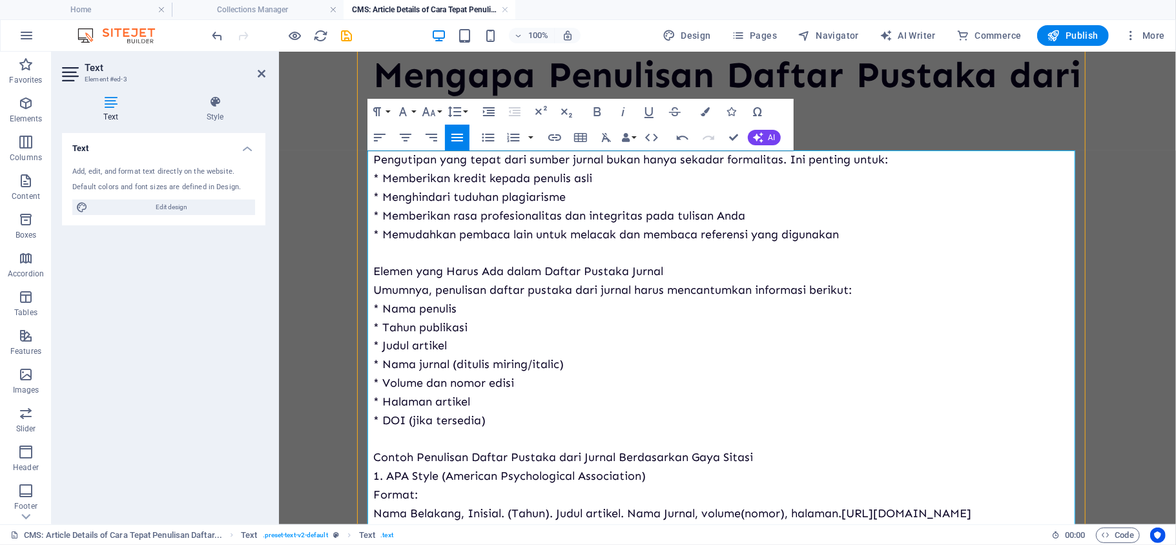
click at [882, 176] on body "Mengapa Penulisan Daftar Pustaka dari Jurnal Itu Penting? Pengutipan yang tepat…" at bounding box center [726, 474] width 897 height 1048
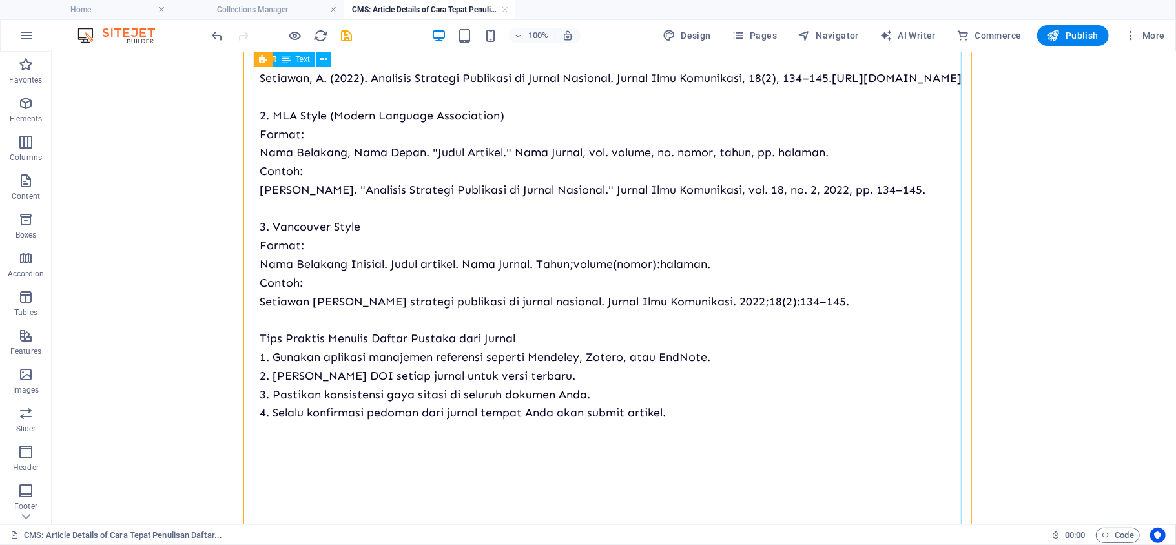
scroll to position [593, 0]
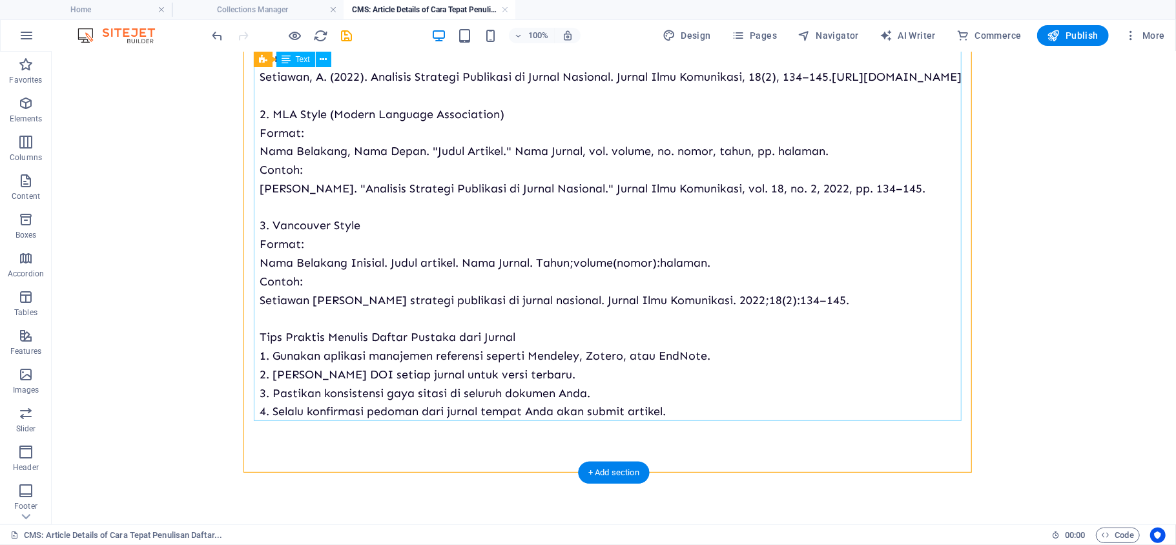
click at [490, 333] on div "Pengutipan yang tepat dari sumber jurnal bukan hanya sekadar formalitas. Ini pe…" at bounding box center [614, 48] width 708 height 744
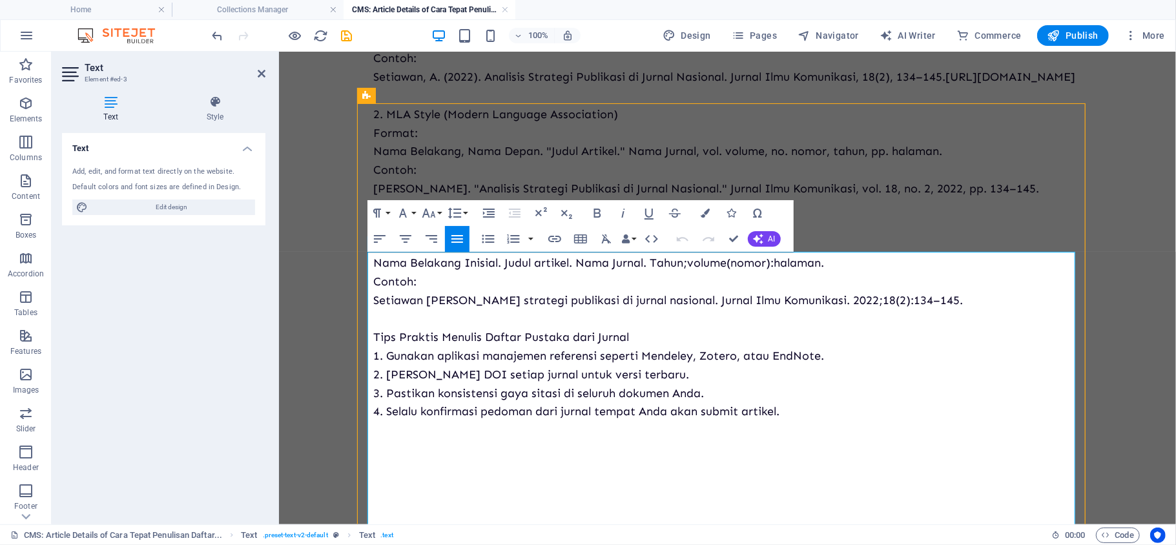
scroll to position [0, 0]
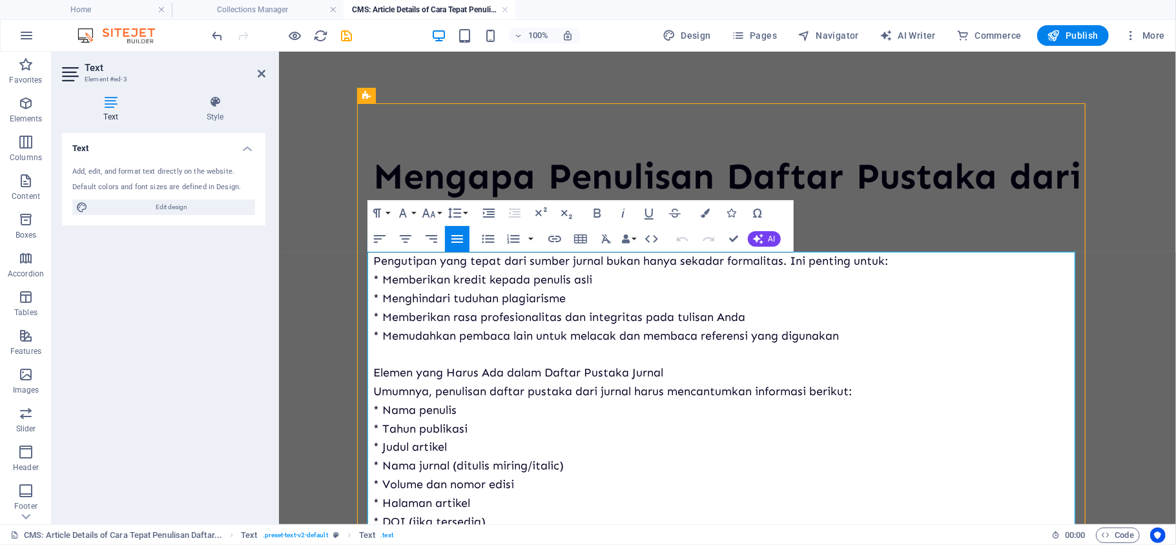
click at [493, 374] on span "Elemen yang Harus Ada dalam Daftar Pustaka Jurnal" at bounding box center [518, 372] width 290 height 14
click at [516, 264] on span "Pengutipan yang tepat dari sumber jurnal bukan hanya sekadar formalitas. Ini pe…" at bounding box center [630, 260] width 515 height 14
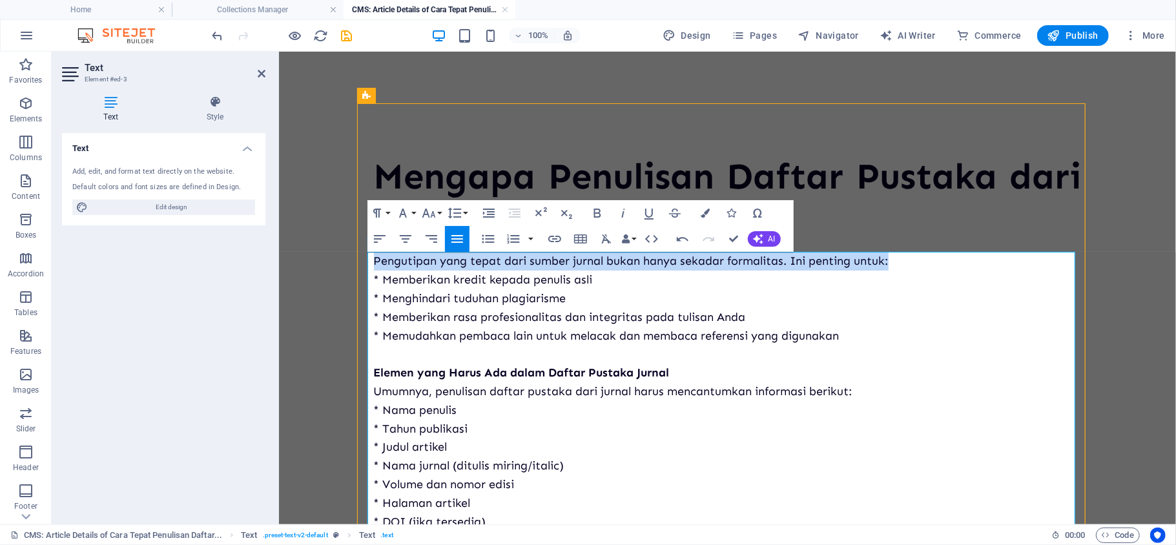
click at [516, 264] on span "Pengutipan yang tepat dari sumber jurnal bukan hanya sekadar formalitas. Ini pe…" at bounding box center [630, 260] width 515 height 14
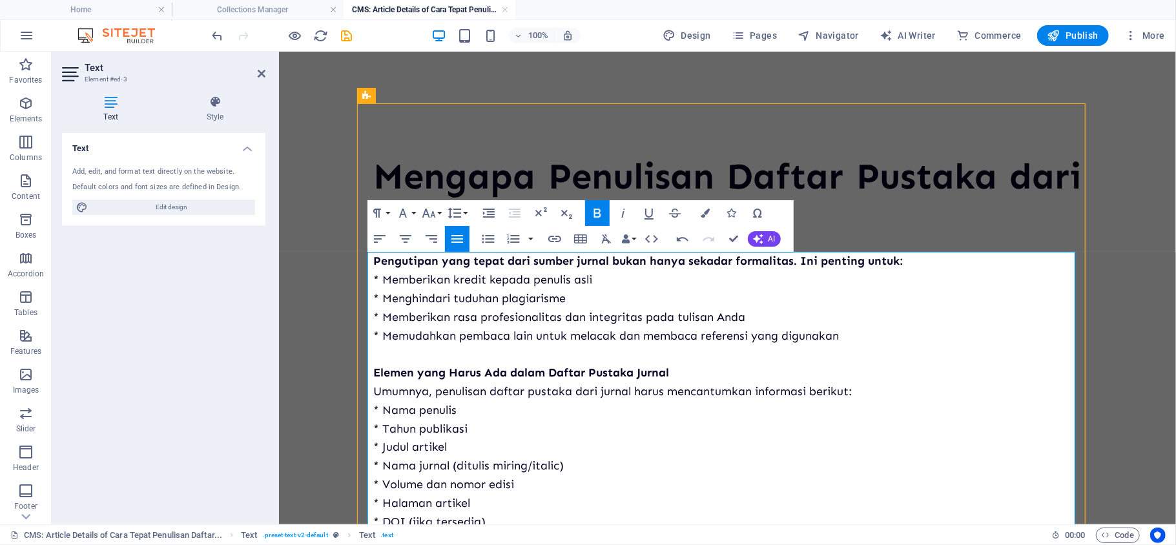
click at [570, 331] on span "* Memudahkan pembaca lain untuk melacak dan membaca referensi yang digunakan" at bounding box center [606, 335] width 466 height 14
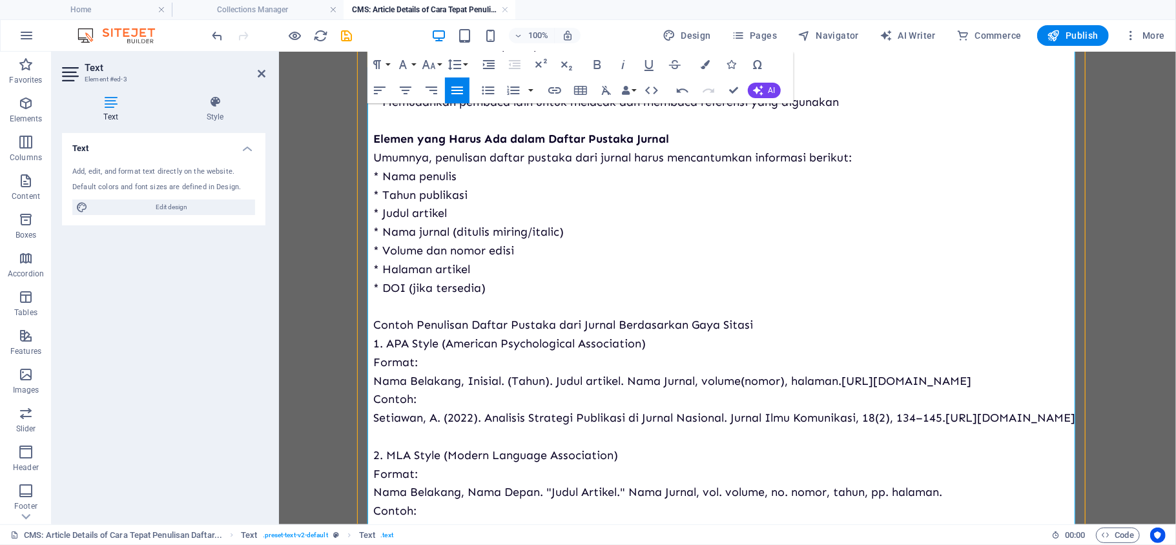
scroll to position [236, 0]
click at [560, 321] on span "Contoh Penulisan Daftar Pustaka dari Jurnal Berdasarkan Gaya Sitasi" at bounding box center [563, 322] width 380 height 14
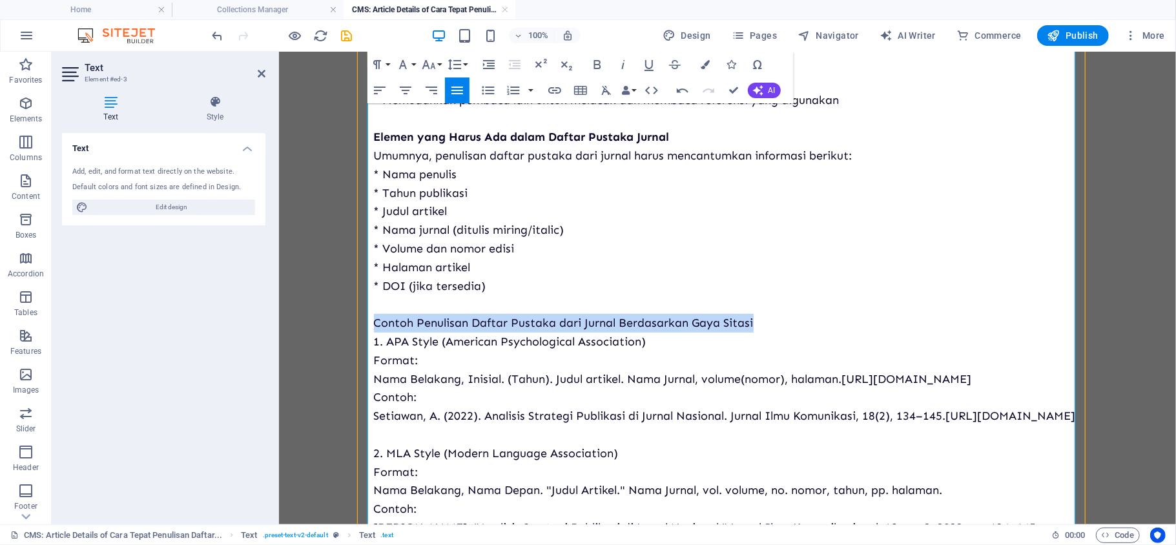
click at [560, 321] on span "Contoh Penulisan Daftar Pustaka dari Jurnal Berdasarkan Gaya Sitasi" at bounding box center [563, 322] width 380 height 14
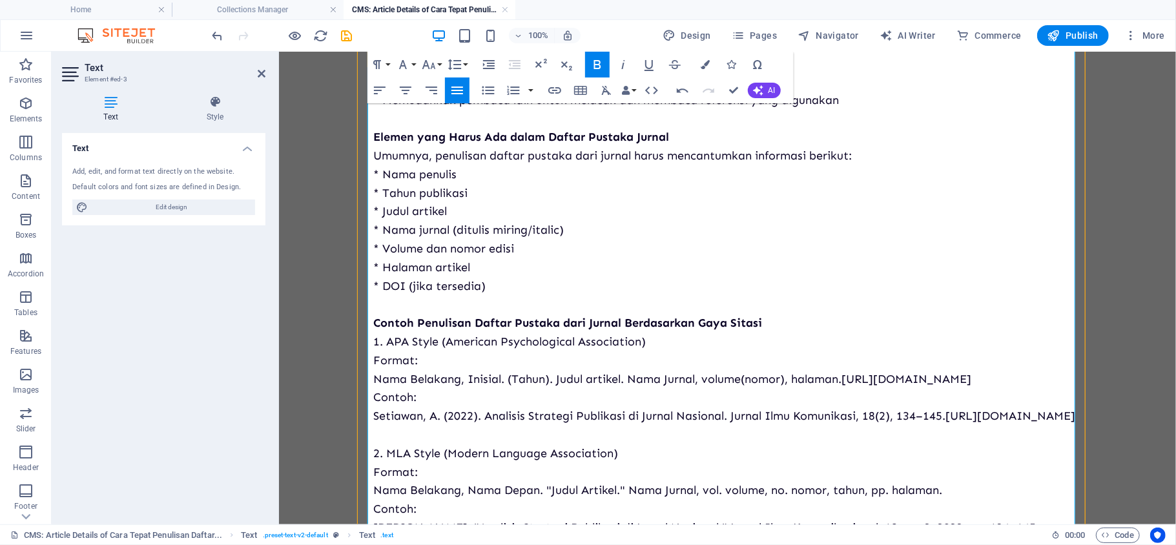
click at [804, 317] on p "Contoh Penulisan Daftar Pustaka dari Jurnal Berdasarkan Gaya Sitasi" at bounding box center [727, 322] width 708 height 19
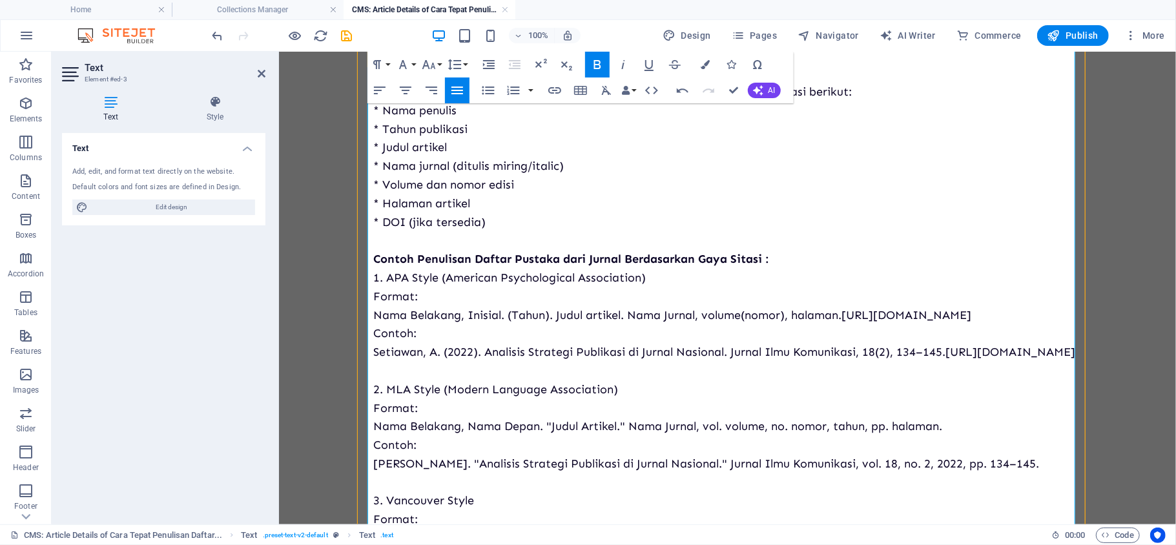
scroll to position [305, 0]
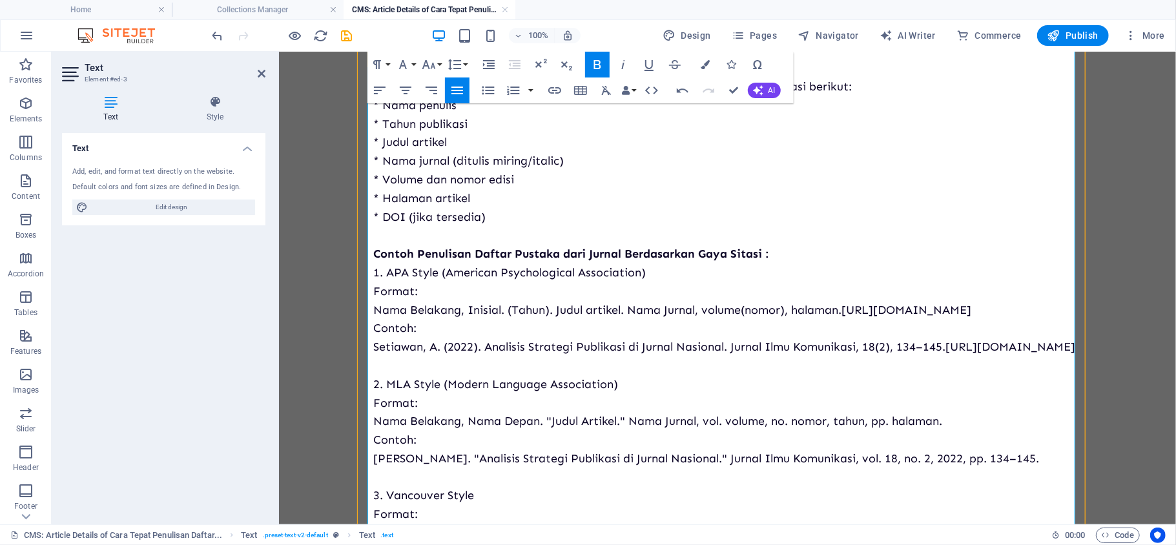
click at [590, 280] on p "1. APA Style (American Psychological Association)" at bounding box center [727, 272] width 708 height 19
click at [547, 391] on span "2. MLA Style (Modern Language Association)" at bounding box center [495, 384] width 245 height 14
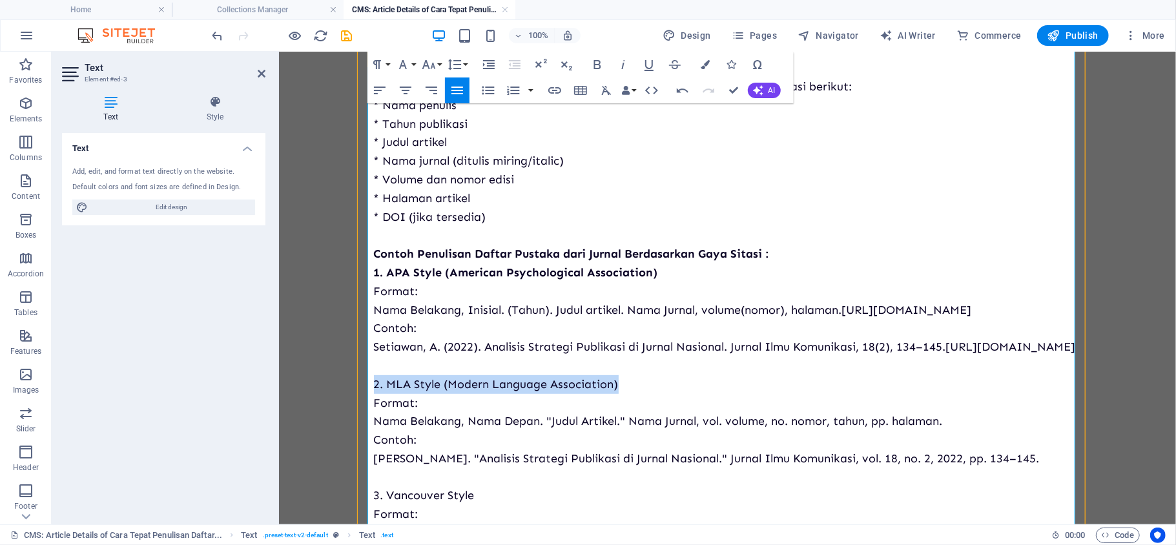
click at [547, 391] on span "2. MLA Style (Modern Language Association)" at bounding box center [495, 384] width 245 height 14
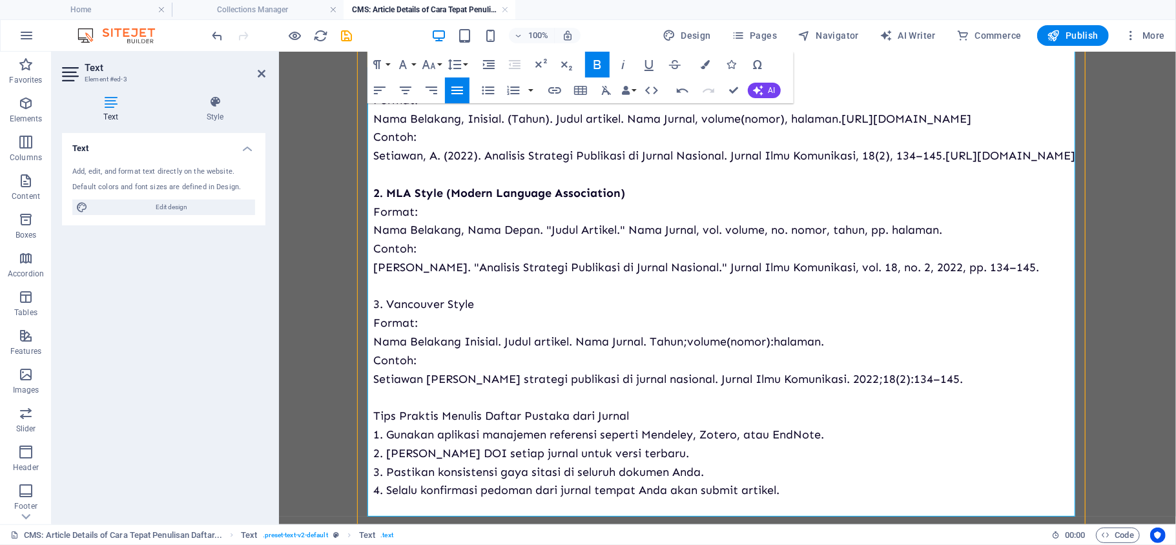
scroll to position [497, 0]
click at [453, 309] on span "3. Vancouver Style" at bounding box center [423, 302] width 101 height 14
click at [470, 408] on span "Tips Praktis Menulis Daftar Pustaka dari Jurnal" at bounding box center [501, 414] width 256 height 14
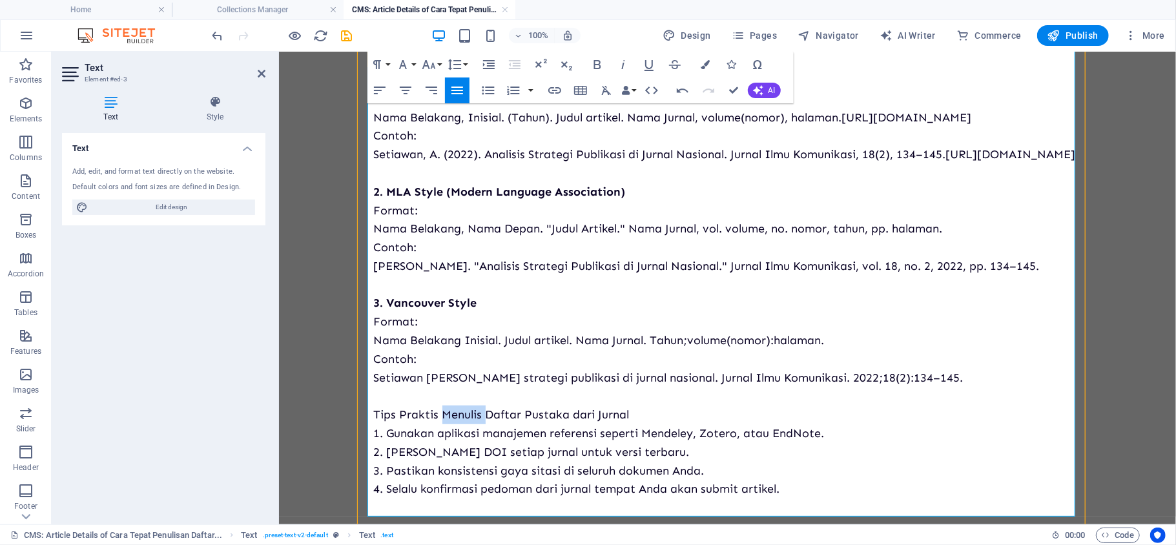
click at [470, 408] on span "Tips Praktis Menulis Daftar Pustaka dari Jurnal" at bounding box center [501, 414] width 256 height 14
click at [726, 408] on p "Tips Praktis Menulis Daftar Pustaka dari Jurnal" at bounding box center [727, 414] width 708 height 19
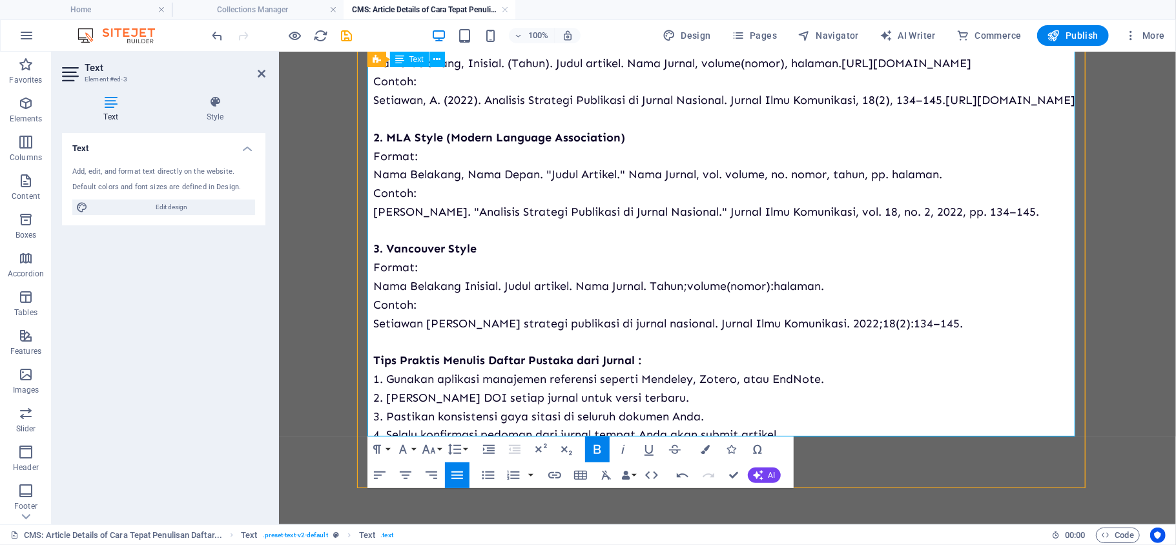
scroll to position [593, 0]
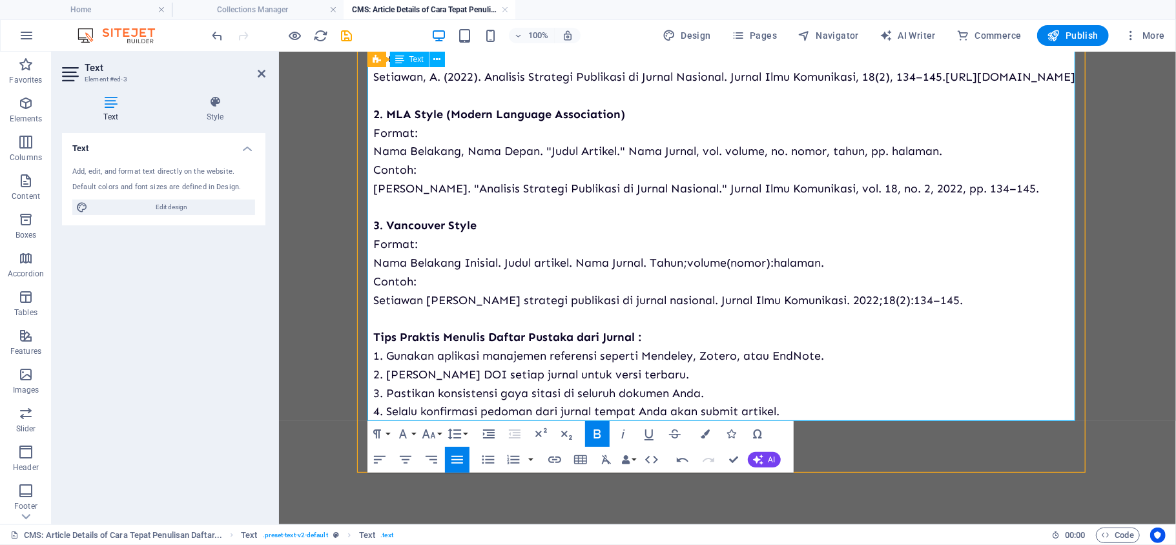
click at [819, 408] on p "4. Selalu konfirmasi pedoman dari jurnal tempat Anda akan submit artikel." at bounding box center [727, 411] width 708 height 19
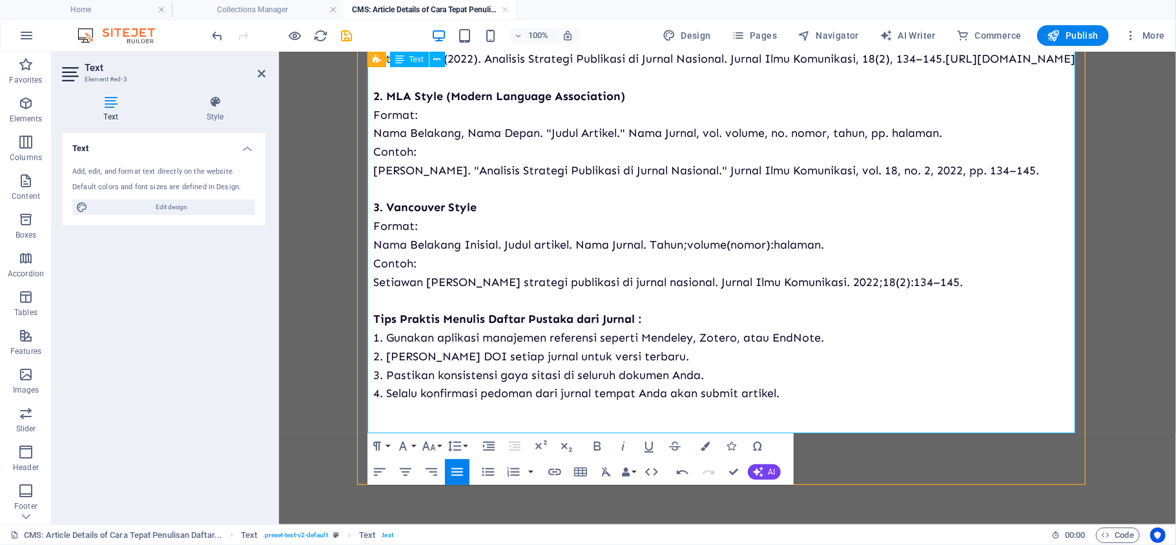
scroll to position [631, 0]
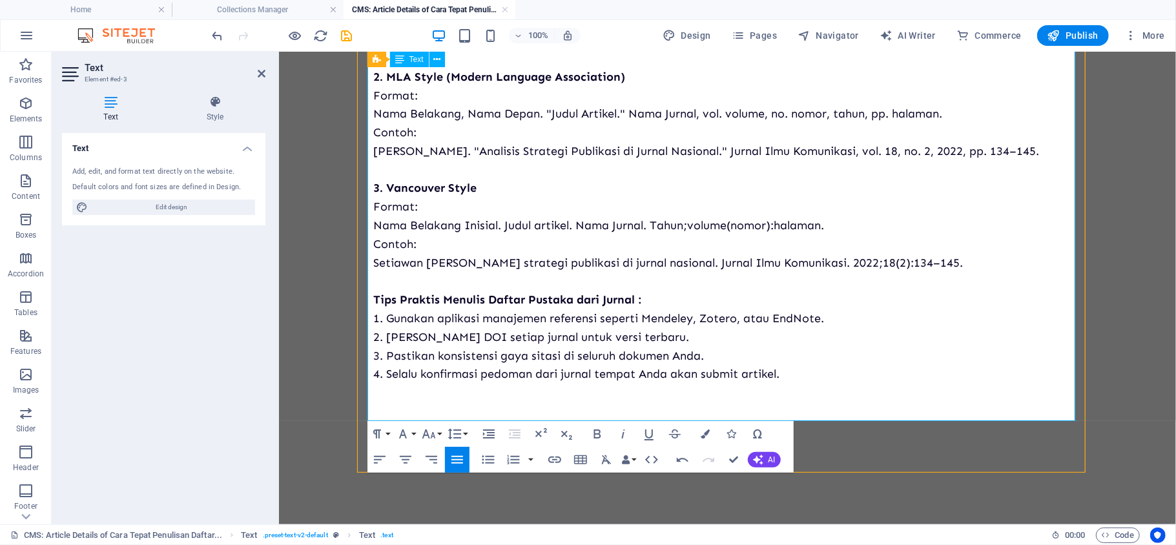
click at [736, 405] on p "​" at bounding box center [727, 411] width 708 height 19
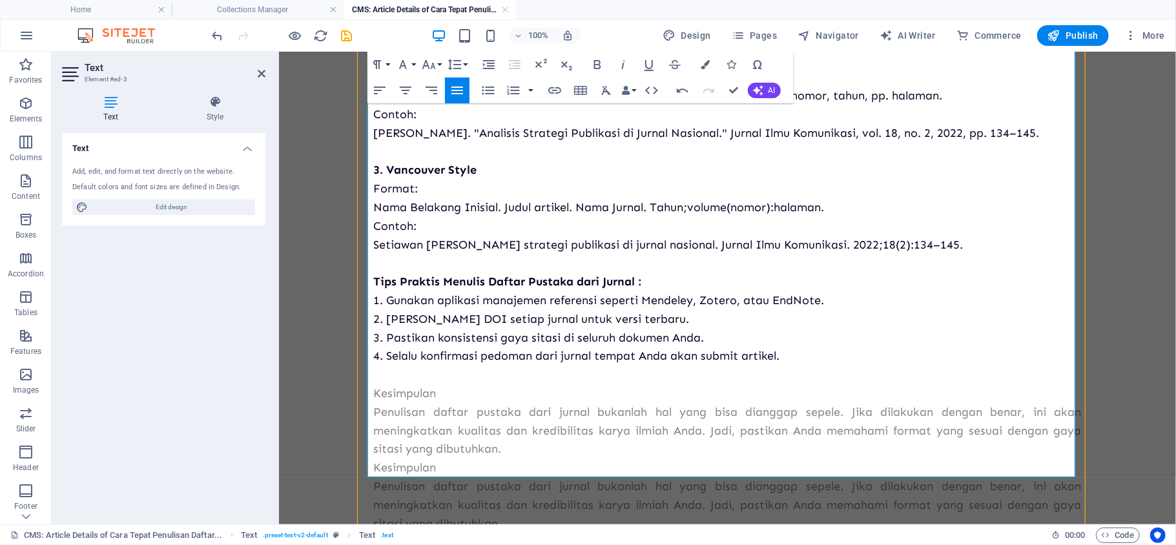
scroll to position [3288, 1]
click at [373, 408] on p "Penulisan daftar pustaka dari jurnal bukanlah hal yang bisa dianggap sepele. Ji…" at bounding box center [727, 430] width 708 height 56
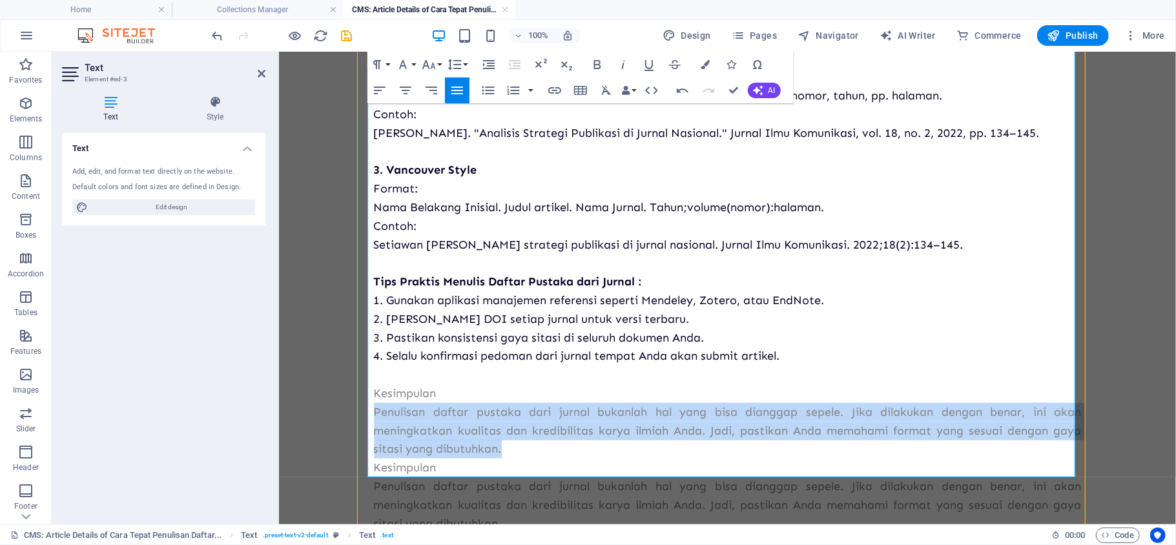
click at [373, 408] on p "Penulisan daftar pustaka dari jurnal bukanlah hal yang bisa dianggap sepele. Ji…" at bounding box center [727, 430] width 708 height 56
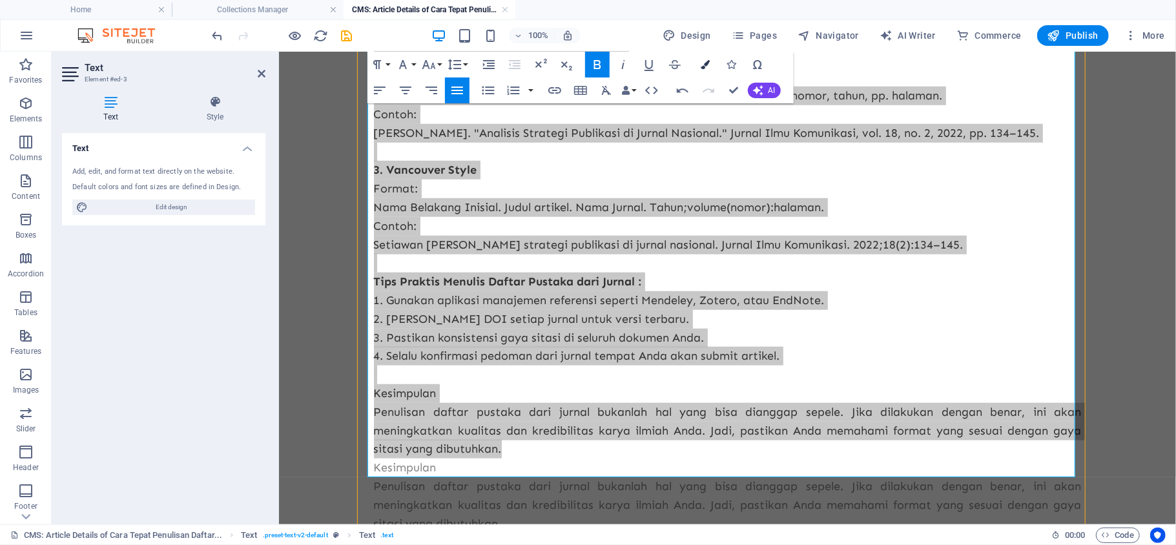
click at [704, 68] on icon "button" at bounding box center [706, 64] width 9 height 9
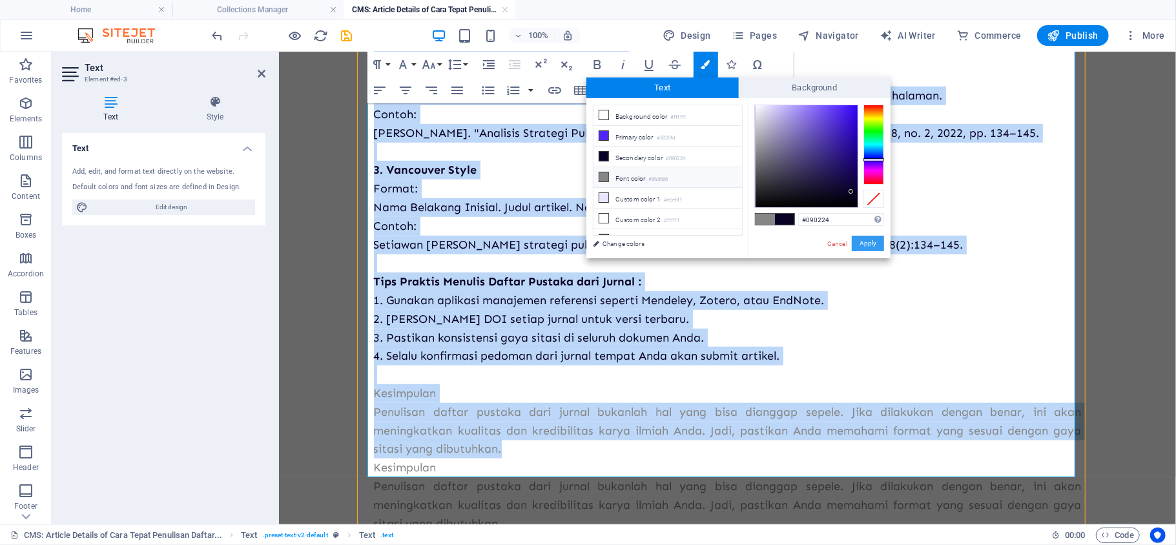
click at [861, 251] on button "Apply" at bounding box center [868, 244] width 32 height 16
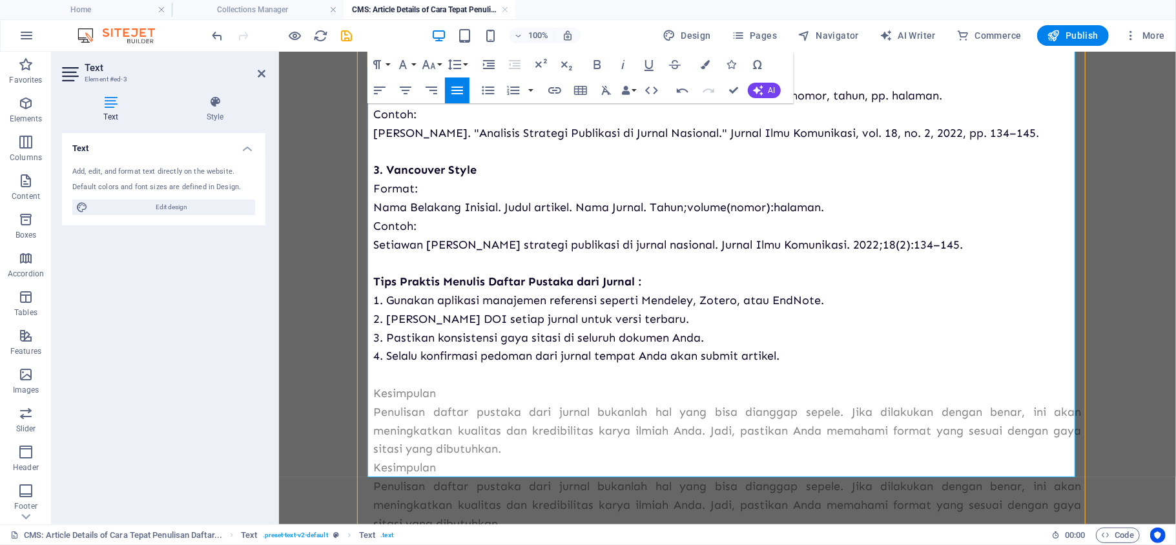
click at [607, 402] on p "Kesimpulan" at bounding box center [727, 393] width 708 height 19
click at [515, 408] on p "Penulisan daftar pustaka dari jurnal bukanlah hal yang bisa dianggap sepele. Ji…" at bounding box center [727, 430] width 708 height 56
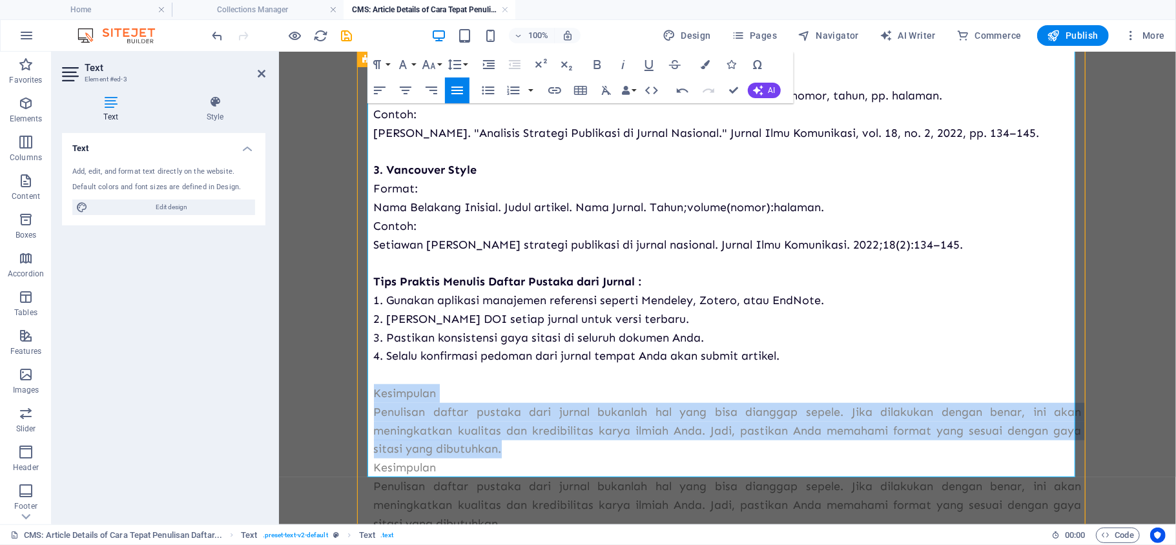
drag, startPoint x: 515, startPoint y: 462, endPoint x: 362, endPoint y: 413, distance: 160.0
click at [363, 408] on div "Mengapa Penulisan Daftar Pustaka dari Jurnal Itu Penting? ​ ​ Pengutipan yang t…" at bounding box center [727, 28] width 729 height 1112
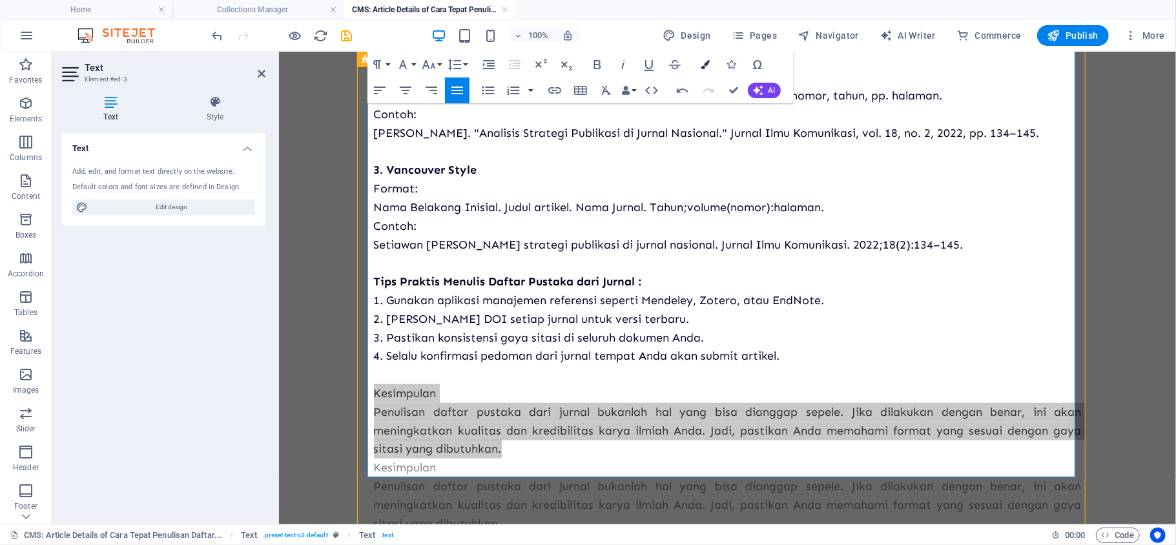
click at [702, 63] on icon "button" at bounding box center [706, 64] width 9 height 9
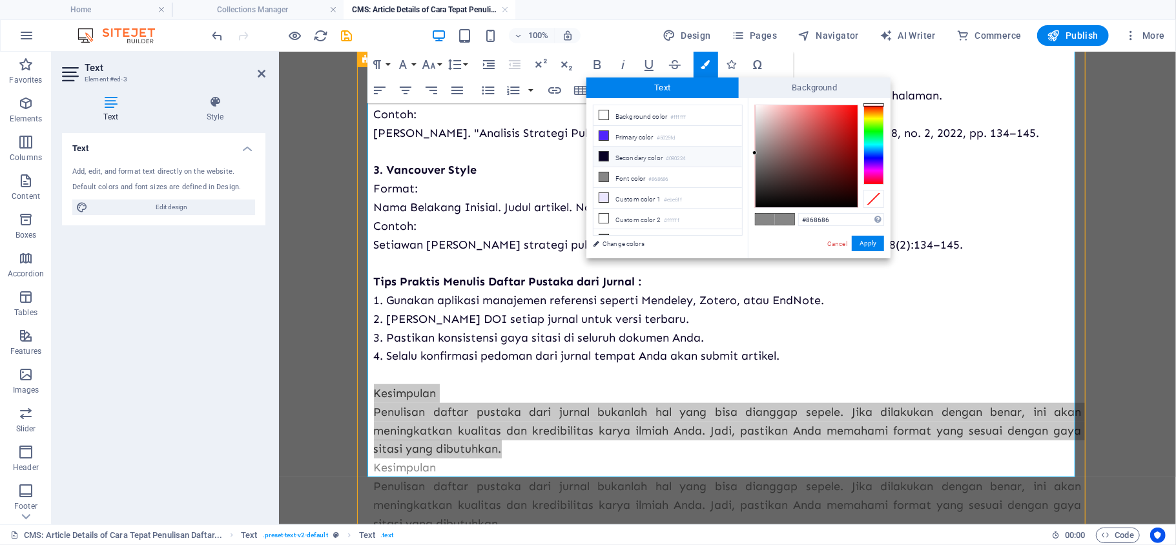
click at [637, 159] on li "Secondary color #090224" at bounding box center [668, 157] width 149 height 21
type input "#090224"
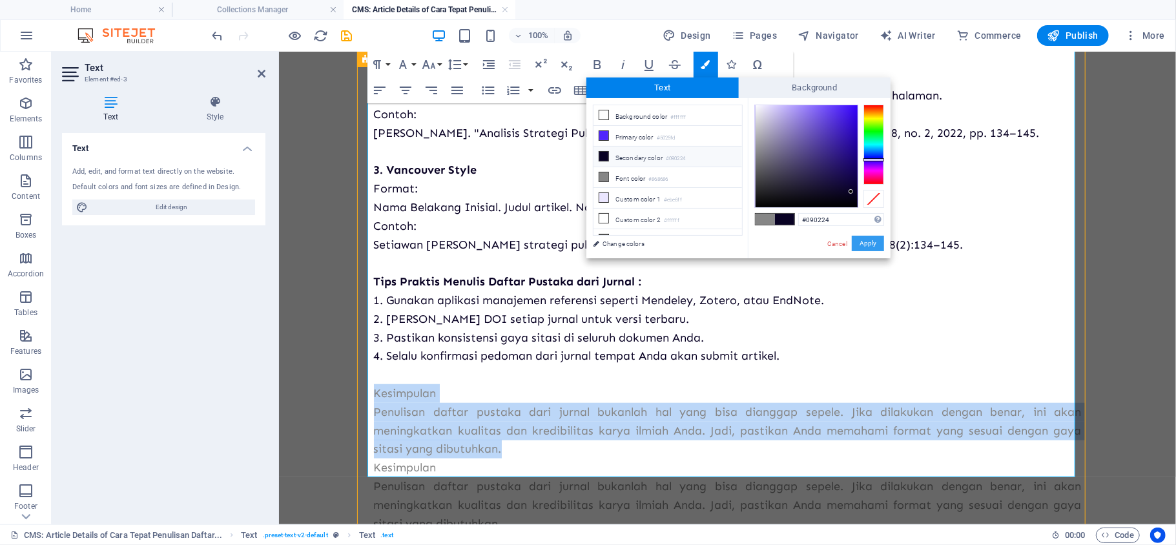
click at [874, 246] on button "Apply" at bounding box center [868, 244] width 32 height 16
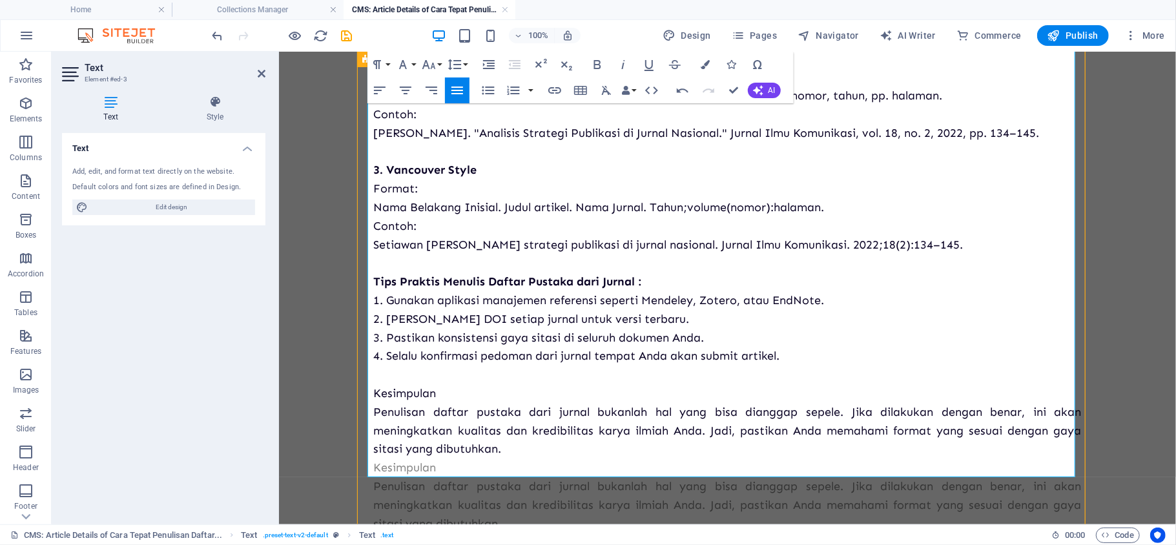
click at [826, 347] on p "3. Pastikan konsistensi gaya sitasi di seluruh dokumen Anda." at bounding box center [727, 337] width 708 height 19
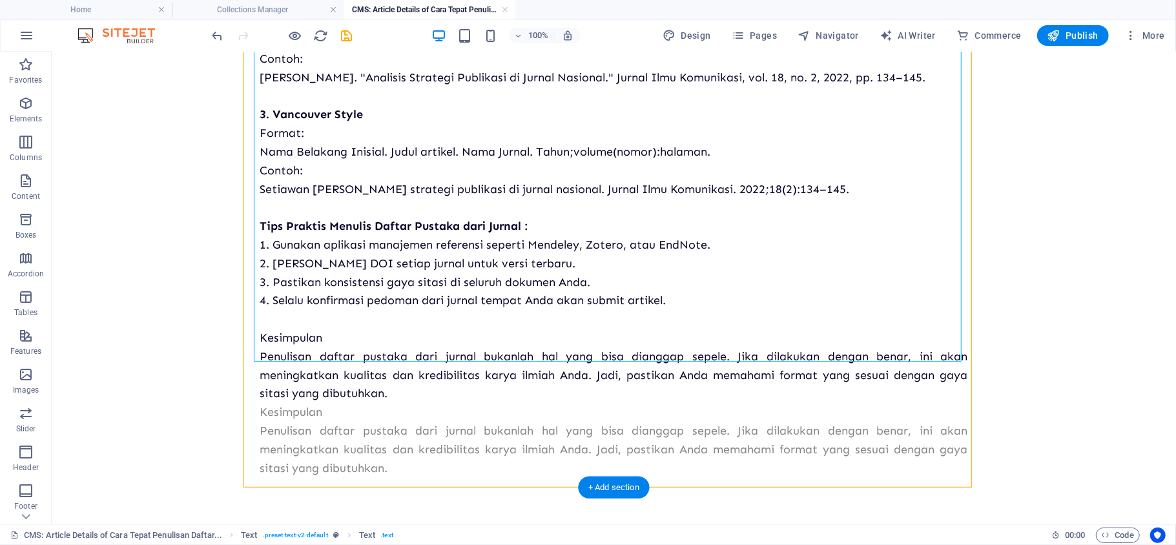
scroll to position [760, 0]
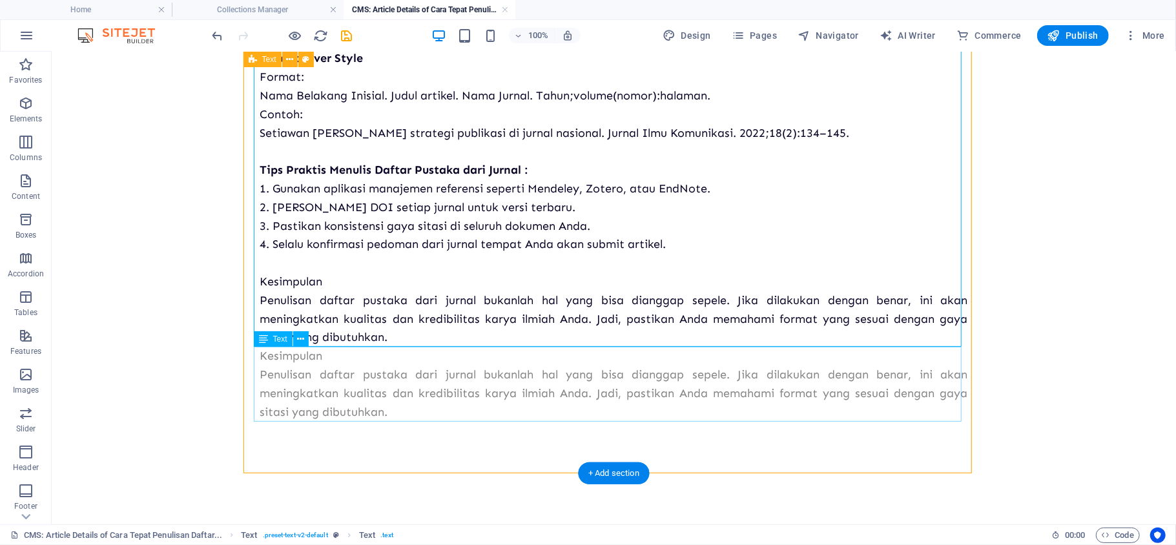
click at [532, 398] on div "Kesimpulan Penulisan daftar pustaka dari jurnal bukanlah hal yang bisa dianggap…" at bounding box center [614, 383] width 708 height 74
click at [530, 398] on div "Kesimpulan Penulisan daftar pustaka dari jurnal bukanlah hal yang bisa dianggap…" at bounding box center [614, 383] width 708 height 74
click at [303, 398] on p "Penulisan daftar pustaka dari jurnal bukanlah hal yang bisa dianggap sepele. Ji…" at bounding box center [614, 393] width 708 height 56
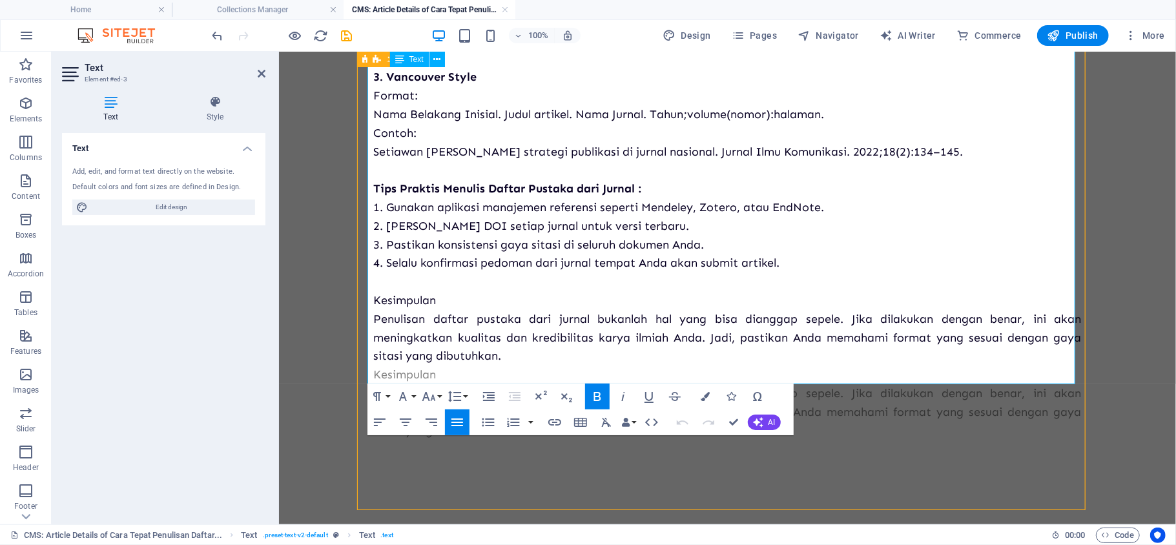
scroll to position [727, 0]
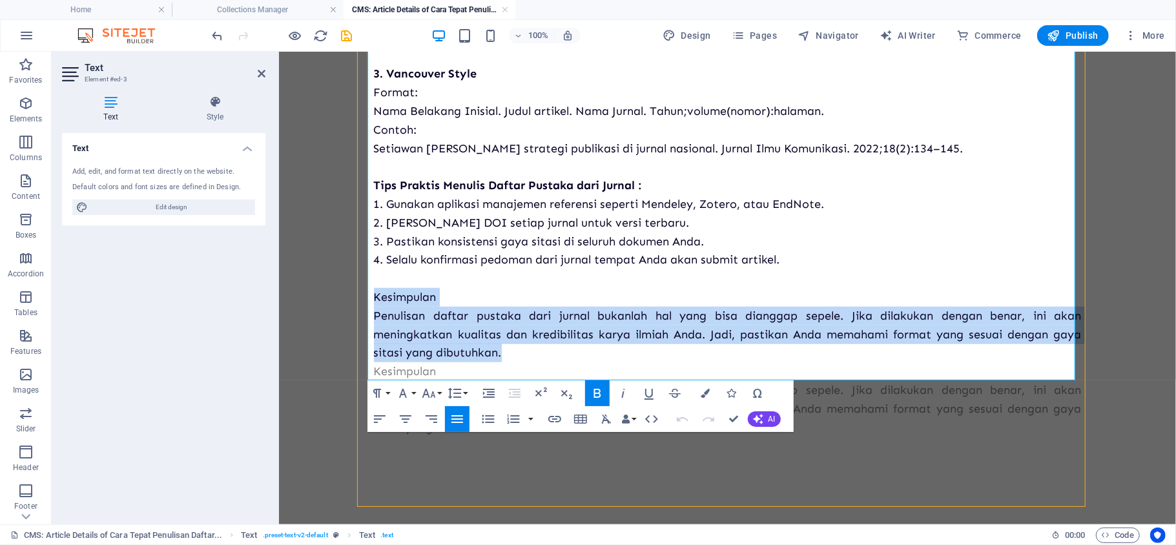
drag, startPoint x: 499, startPoint y: 369, endPoint x: 344, endPoint y: 322, distance: 161.9
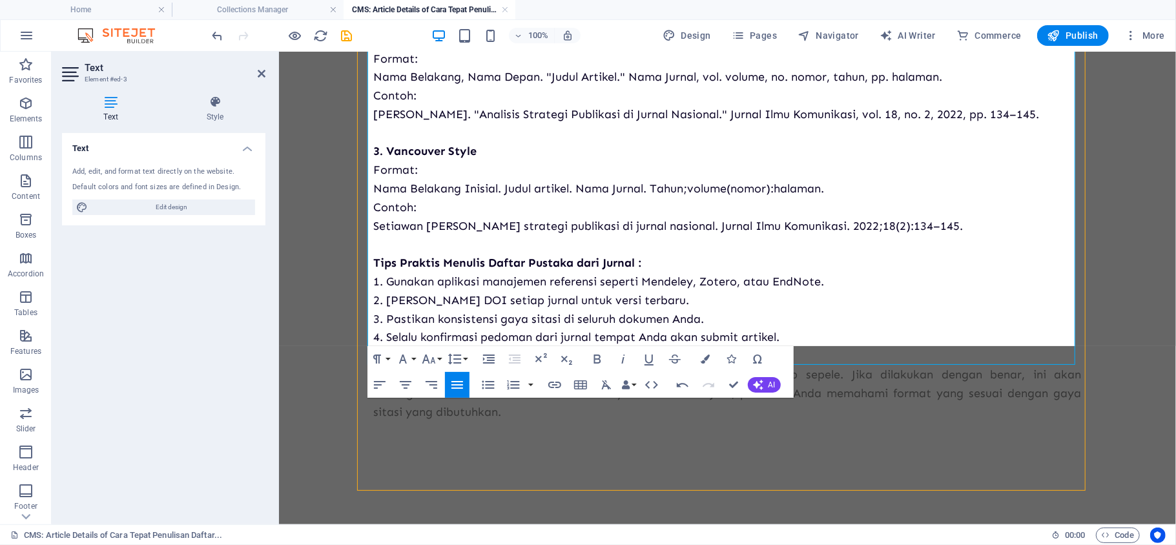
scroll to position [668, 0]
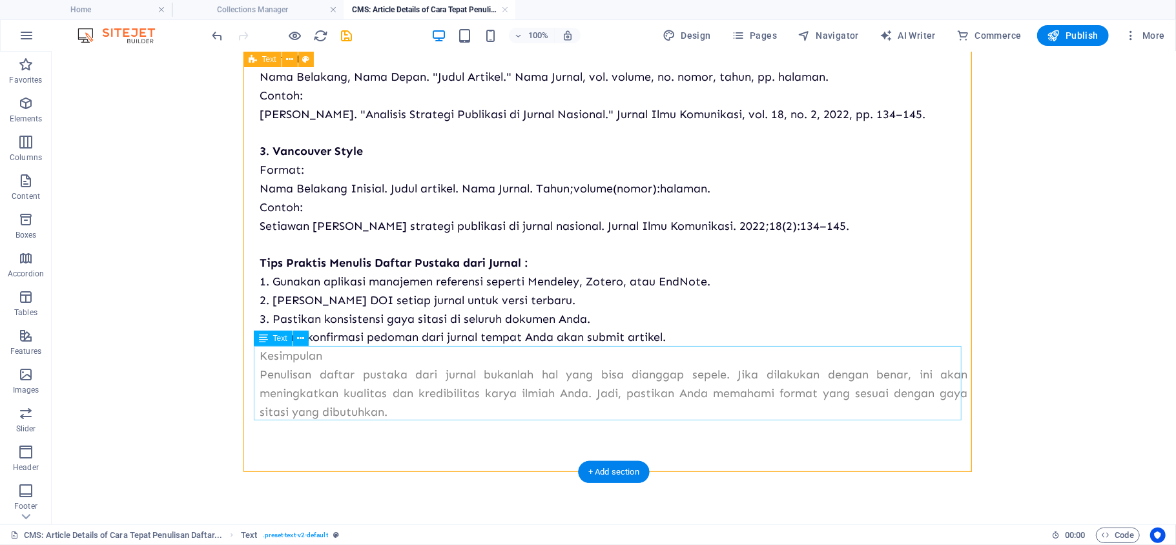
click at [692, 404] on div "Kesimpulan Penulisan daftar pustaka dari jurnal bukanlah hal yang bisa dianggap…" at bounding box center [614, 383] width 708 height 74
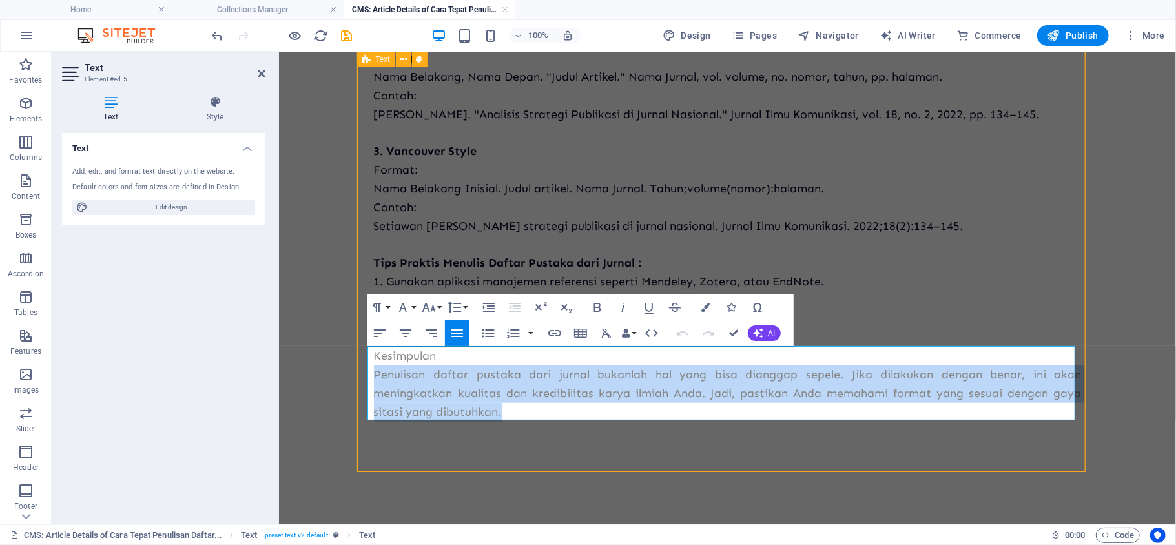
click at [692, 404] on p "Penulisan daftar pustaka dari jurnal bukanlah hal yang bisa dianggap sepele. Ji…" at bounding box center [727, 393] width 708 height 56
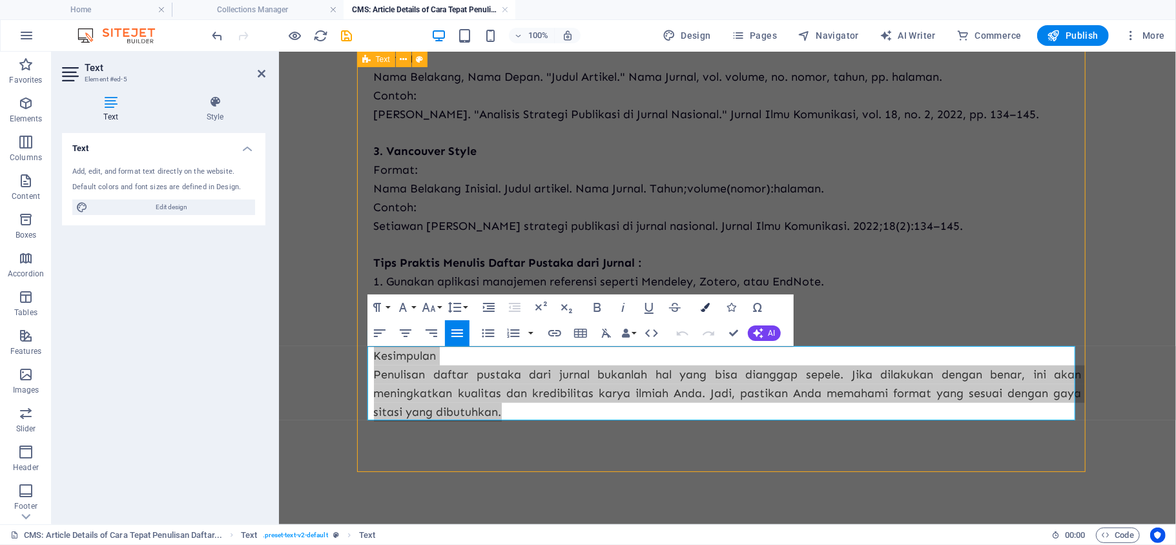
click at [716, 309] on button "Colors" at bounding box center [706, 308] width 25 height 26
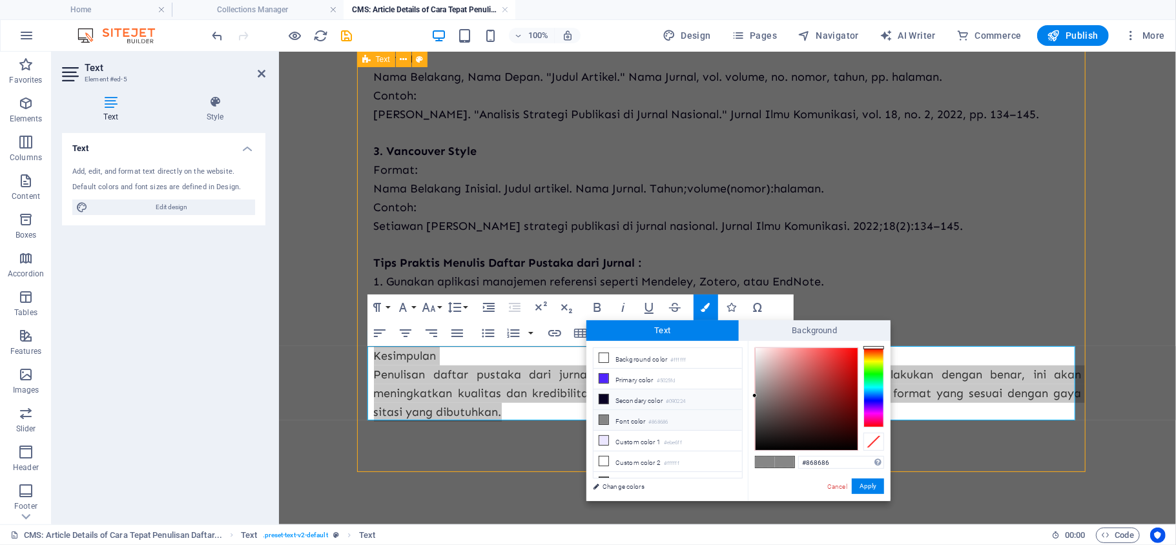
click at [696, 408] on li "Secondary color #090224" at bounding box center [668, 400] width 149 height 21
type input "#090224"
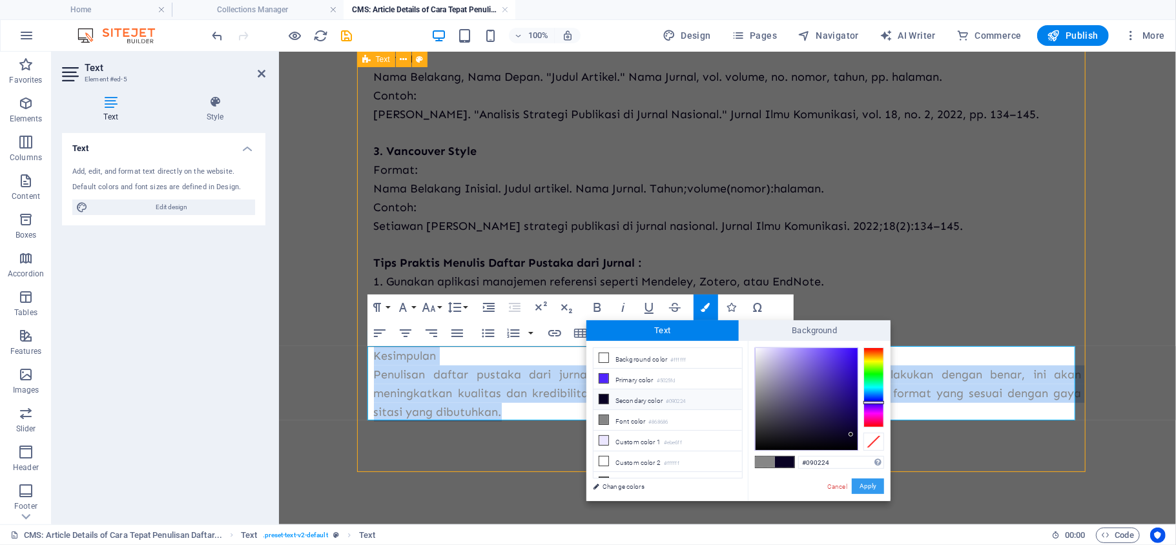
click at [861, 408] on button "Apply" at bounding box center [868, 487] width 32 height 16
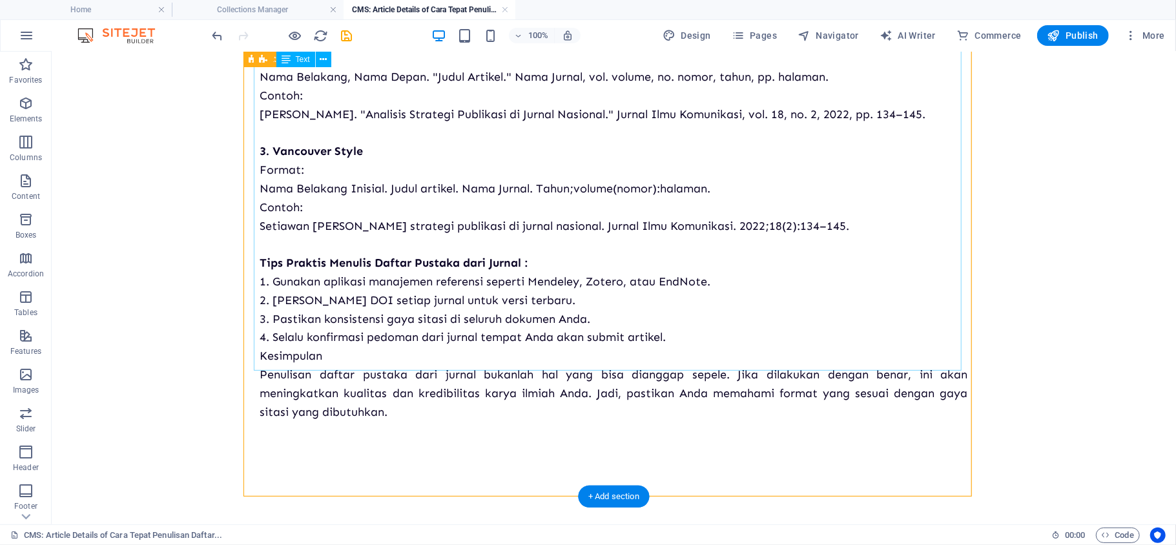
scroll to position [640, 0]
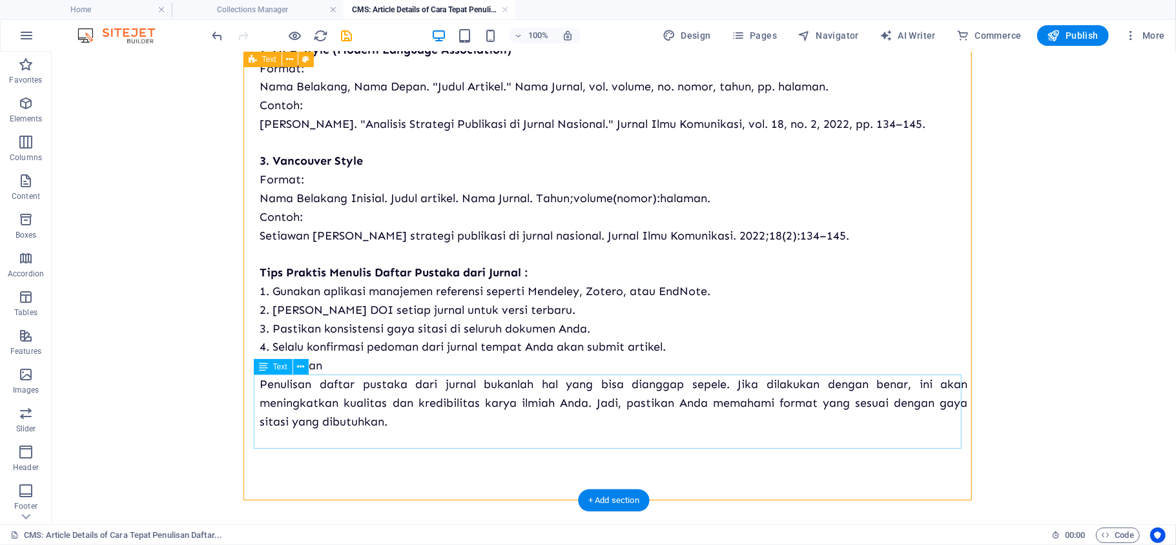
click at [297, 383] on div "Kesimpulan Penulisan daftar pustaka dari jurnal bukanlah hal yang bisa dianggap…" at bounding box center [614, 393] width 708 height 74
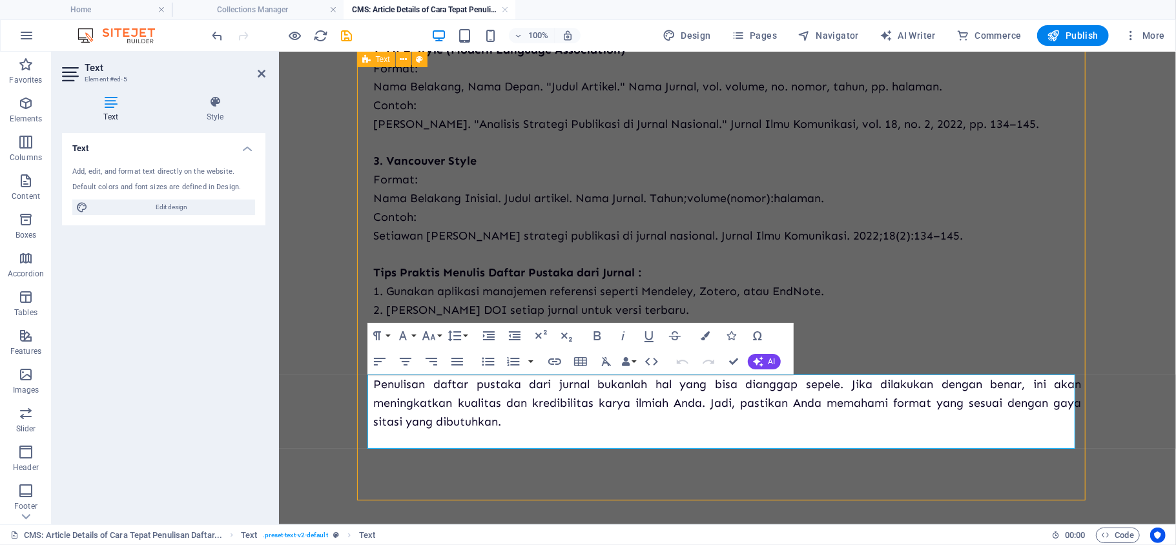
click at [417, 372] on span "Kesimpulan" at bounding box center [404, 365] width 63 height 14
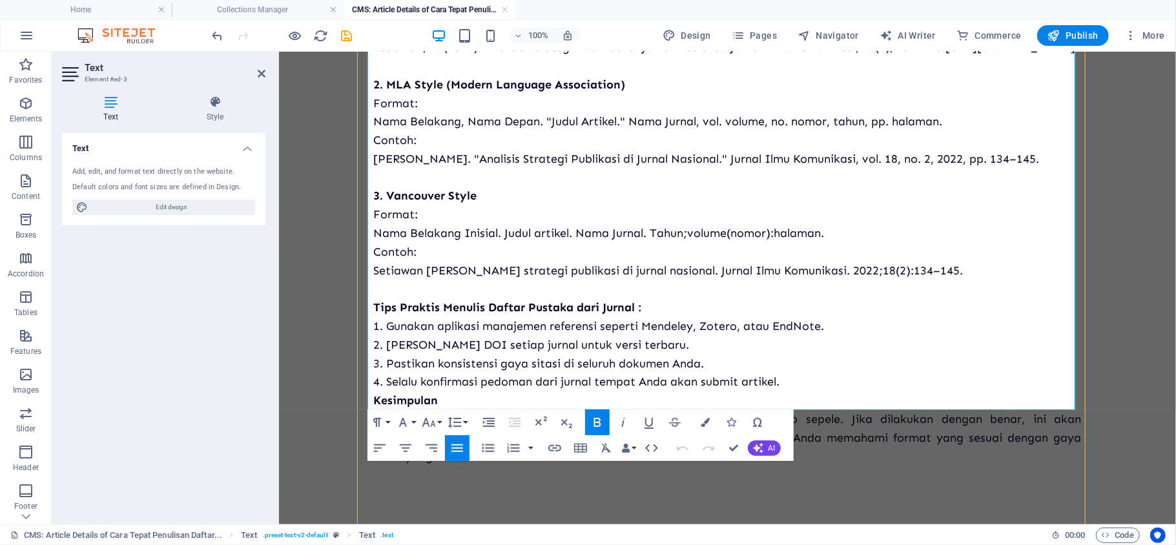
scroll to position [605, 0]
click at [806, 390] on p "4. Selalu konfirmasi pedoman dari jurnal tempat Anda akan submit artikel." at bounding box center [727, 380] width 708 height 19
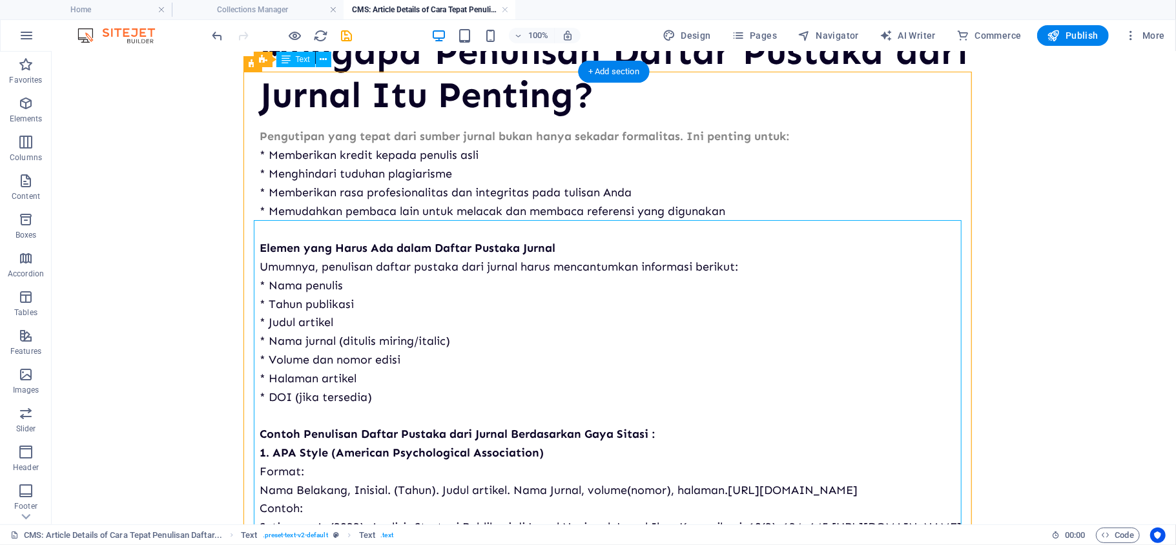
scroll to position [0, 0]
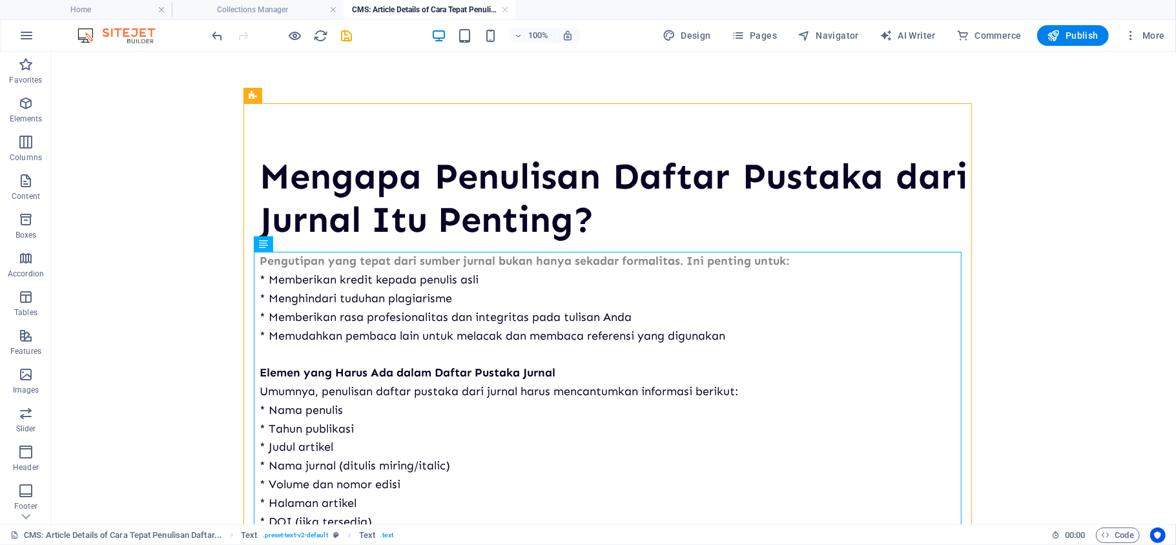
click at [350, 44] on div at bounding box center [282, 35] width 145 height 21
click at [348, 41] on icon "save" at bounding box center [347, 35] width 15 height 15
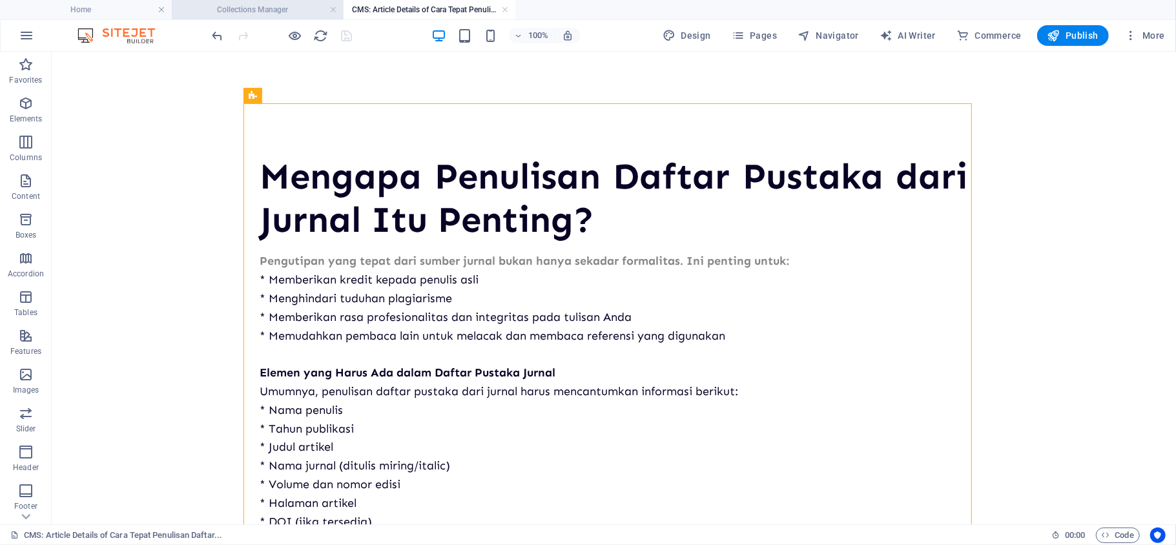
click at [282, 14] on h4 "Collections Manager" at bounding box center [258, 10] width 172 height 14
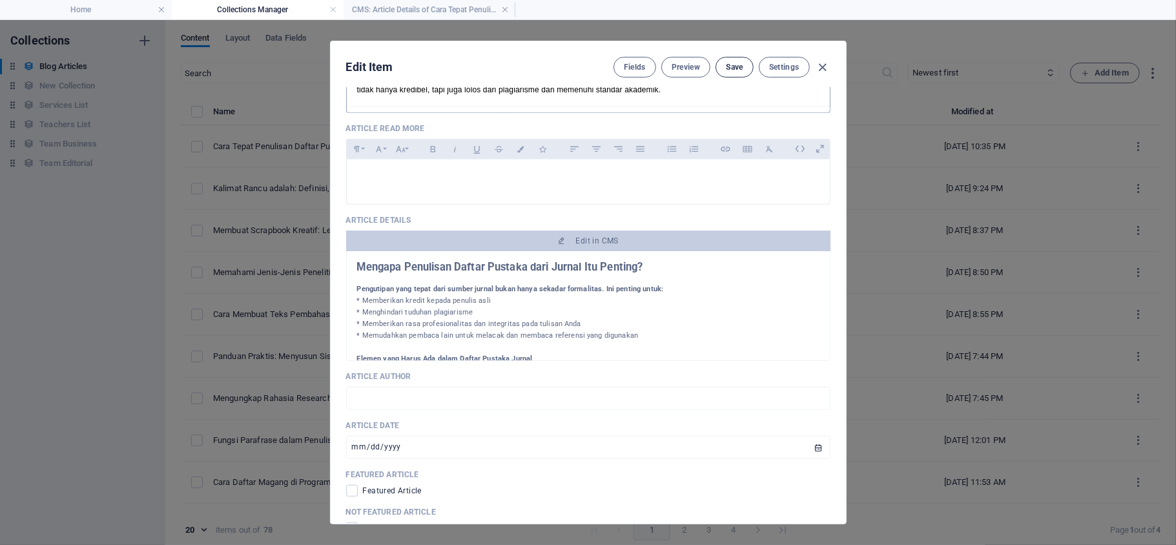
click at [734, 59] on button "Save" at bounding box center [734, 67] width 37 height 21
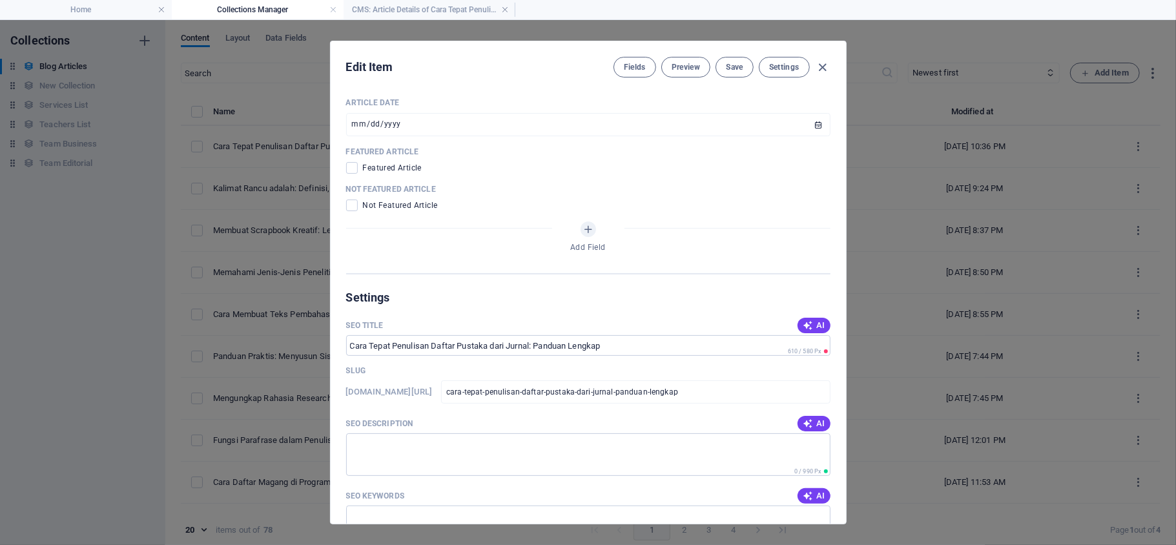
scroll to position [746, 0]
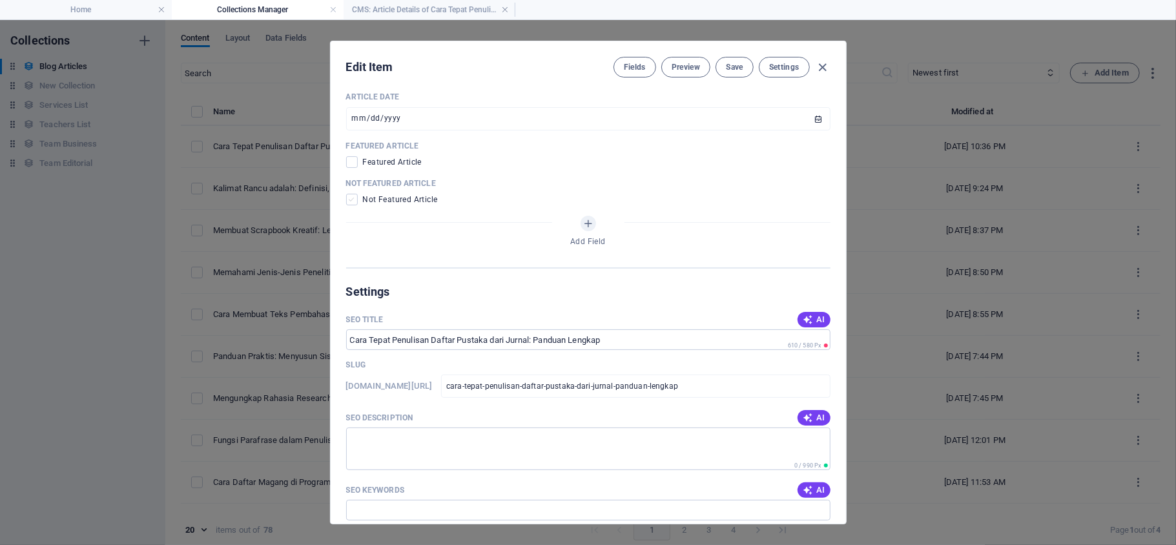
click at [354, 205] on span at bounding box center [352, 200] width 12 height 12
click at [354, 205] on input "checkbox" at bounding box center [354, 200] width 17 height 12
checkbox input "true"
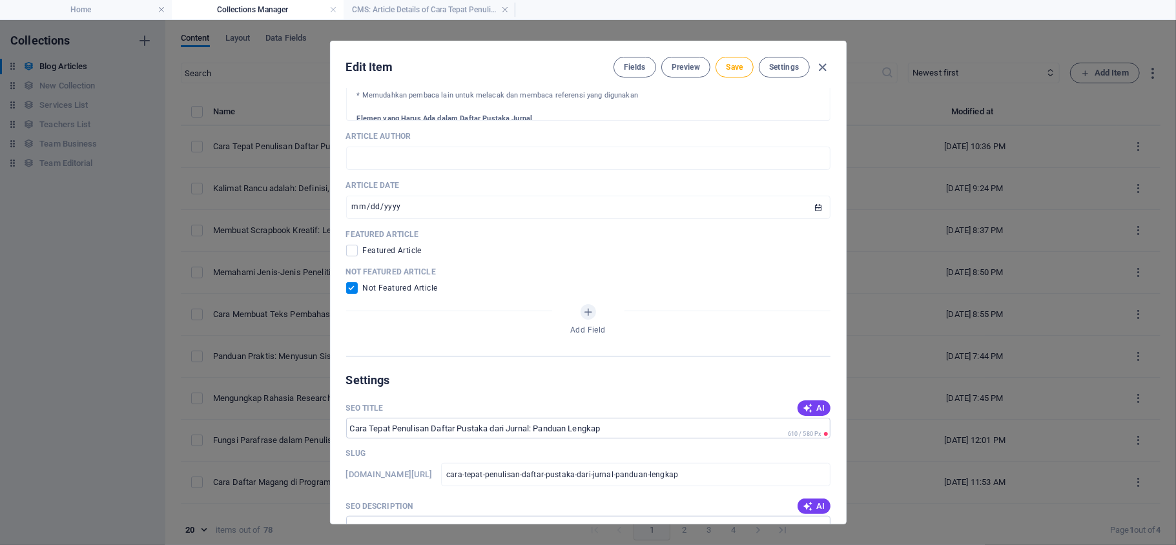
scroll to position [649, 0]
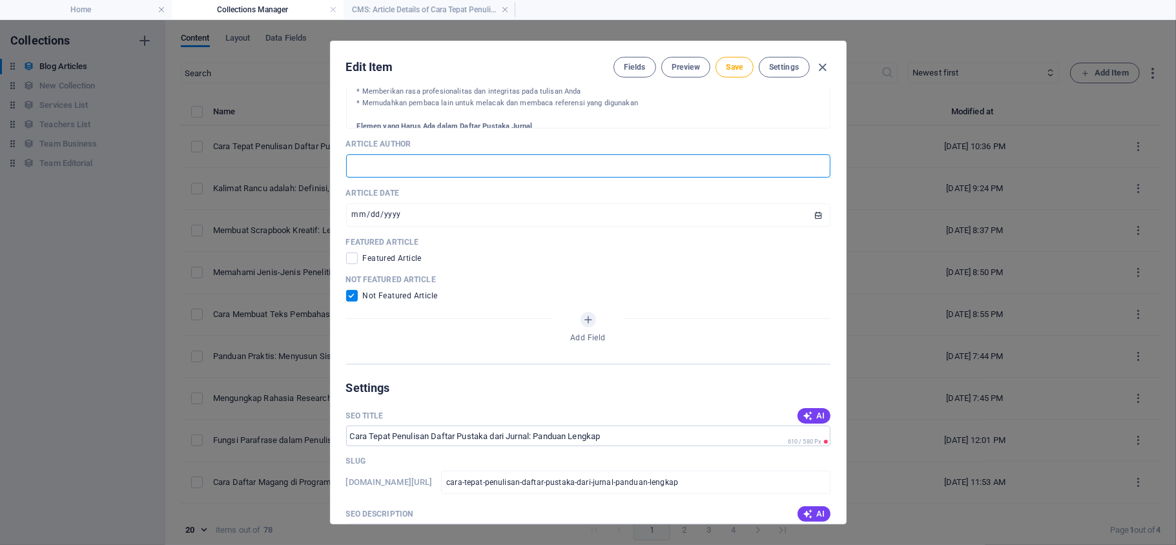
click at [382, 178] on input "text" at bounding box center [588, 165] width 485 height 23
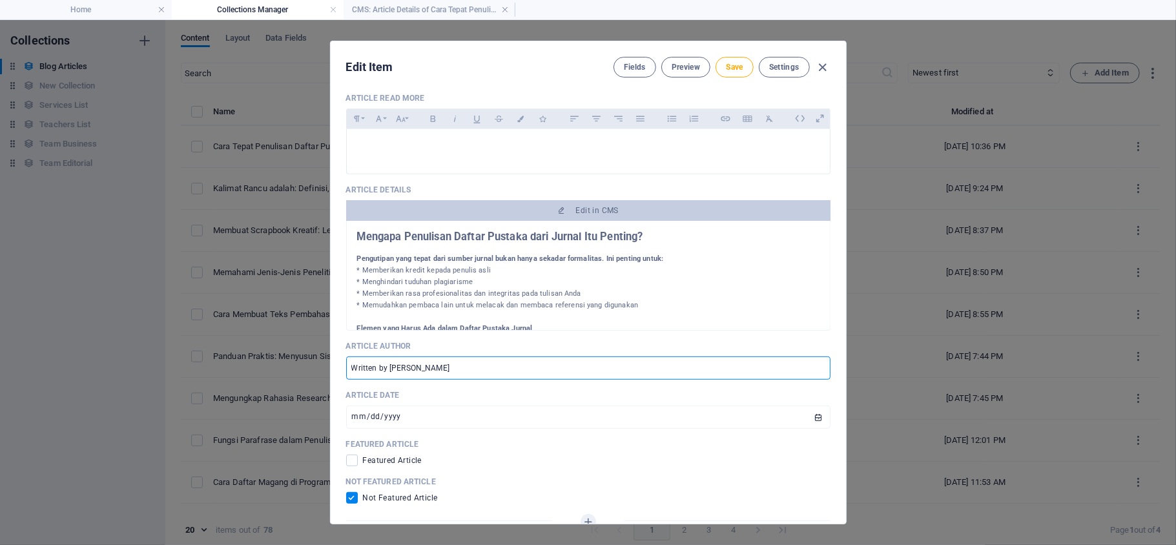
scroll to position [443, 0]
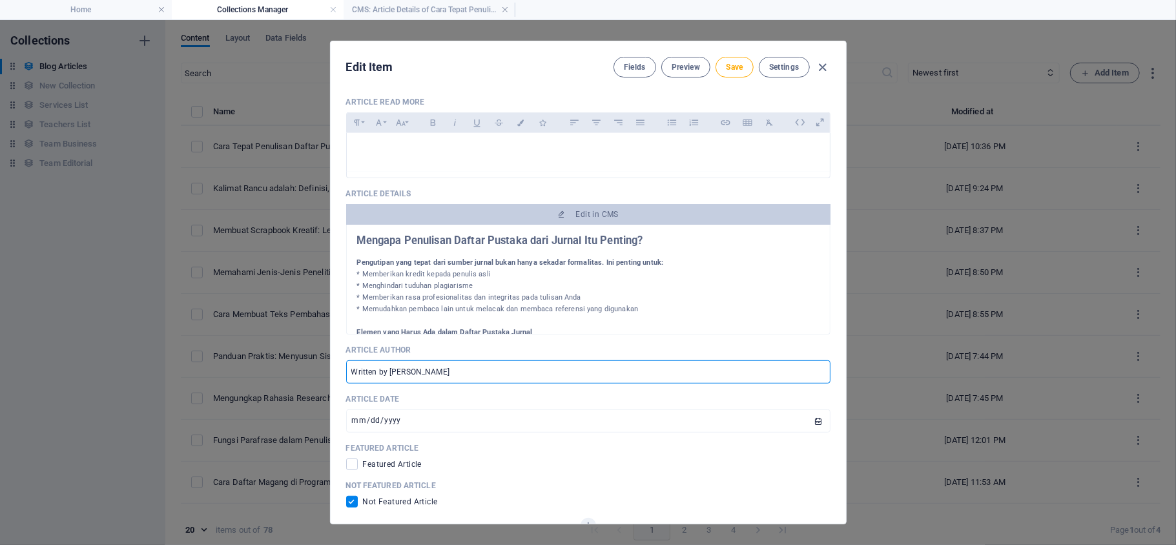
type input "Written by [PERSON_NAME]"
click at [580, 292] on p "* Menghindari tuduhan plagiarisme" at bounding box center [588, 286] width 463 height 12
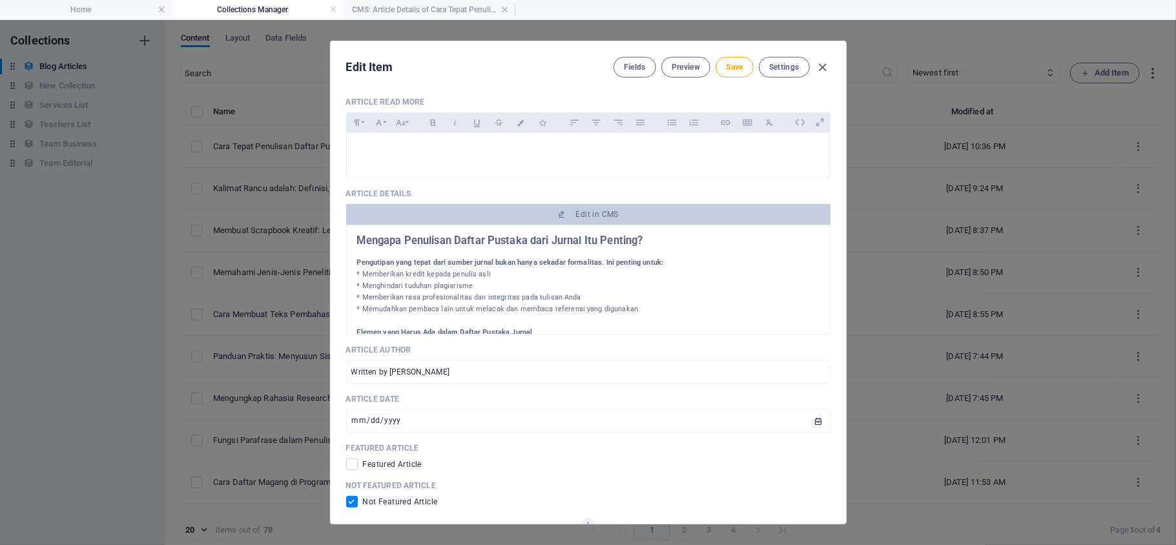
click at [580, 292] on p "* Menghindari tuduhan plagiarisme" at bounding box center [588, 286] width 463 height 12
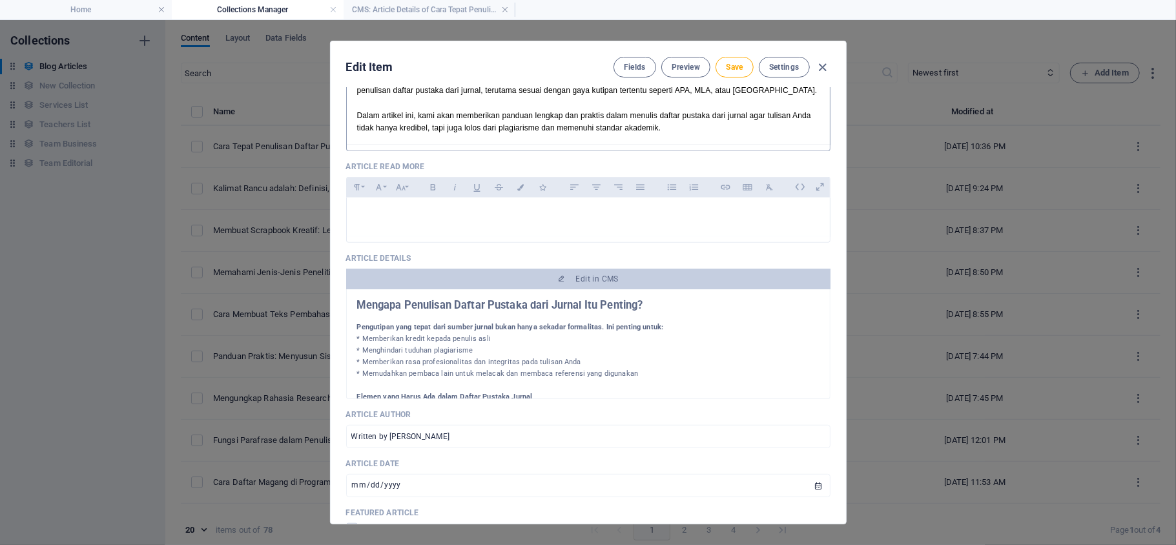
scroll to position [362, 0]
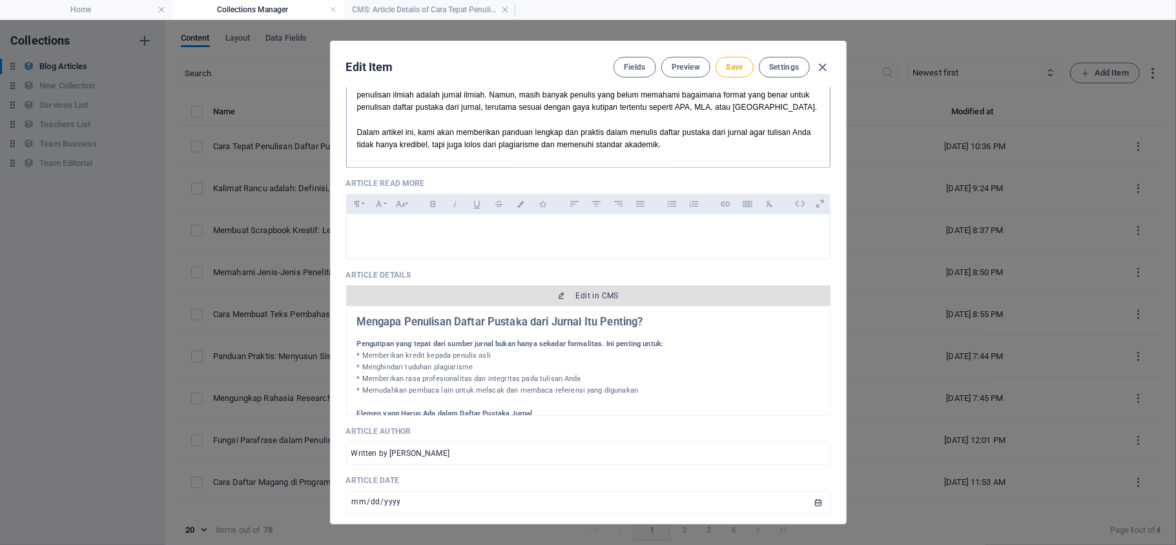
click at [583, 301] on span "Edit in CMS" at bounding box center [597, 296] width 43 height 10
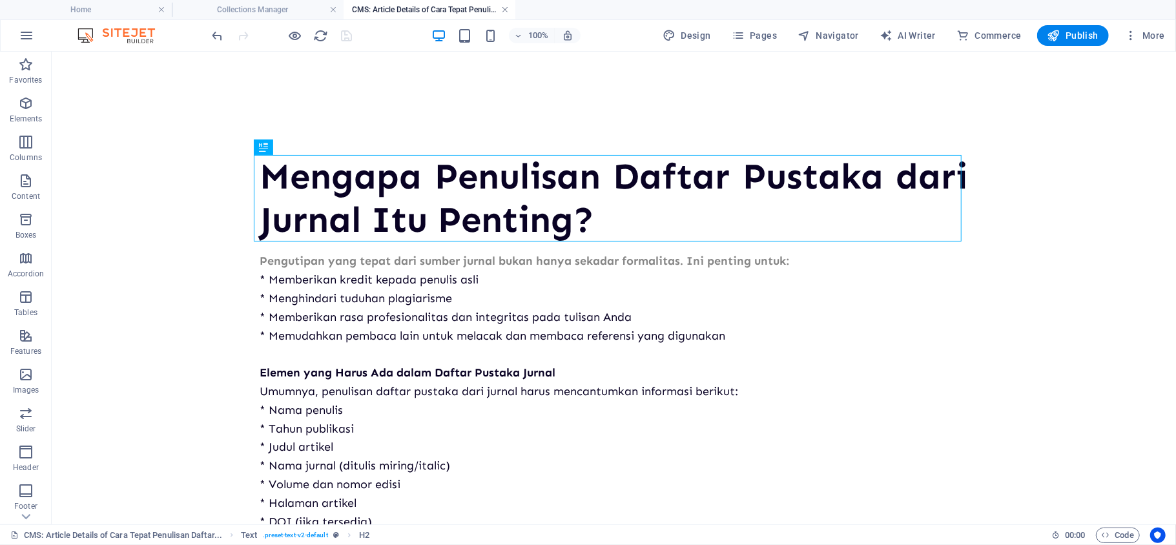
scroll to position [0, 0]
click at [505, 9] on link at bounding box center [505, 10] width 8 height 12
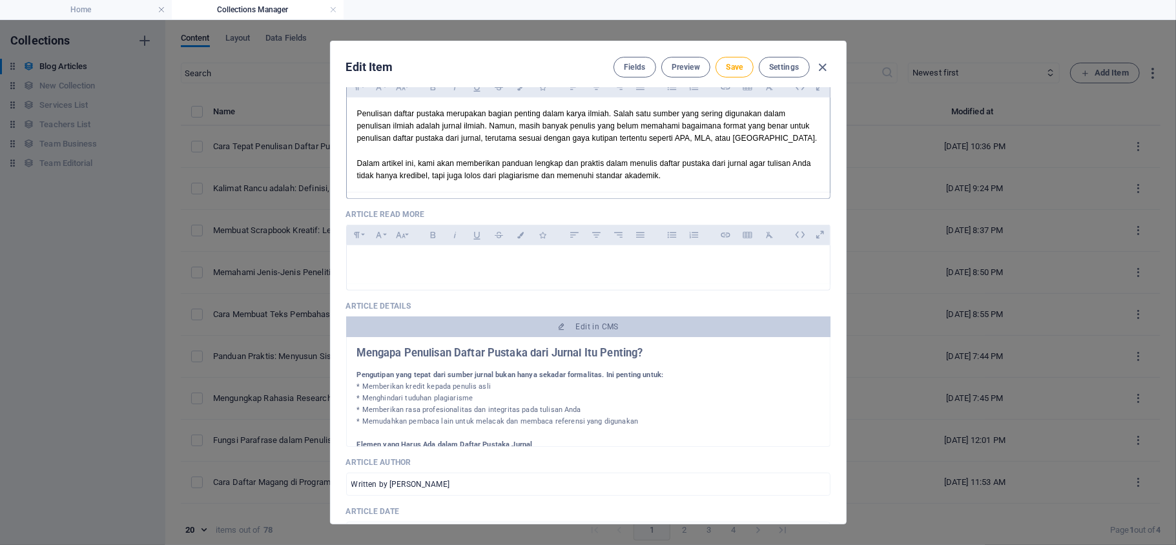
scroll to position [311, 0]
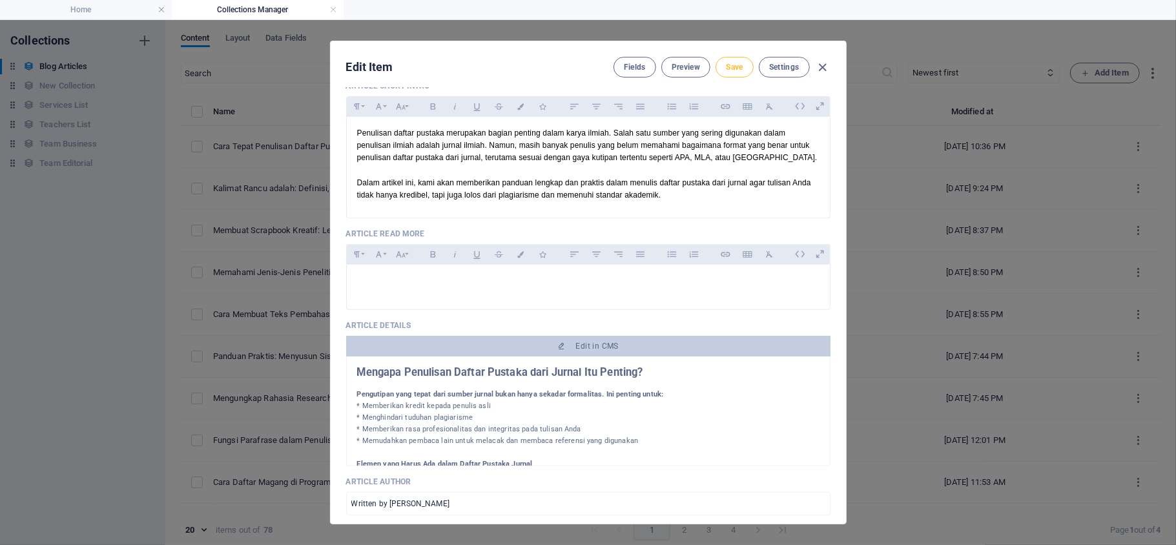
click at [725, 75] on button "Save" at bounding box center [734, 67] width 37 height 21
click at [825, 66] on icon "button" at bounding box center [822, 67] width 15 height 15
checkbox input "false"
type input "cara-tepat-penulisan-daftar-pustaka-dari-jurnal-panduan-lengkap"
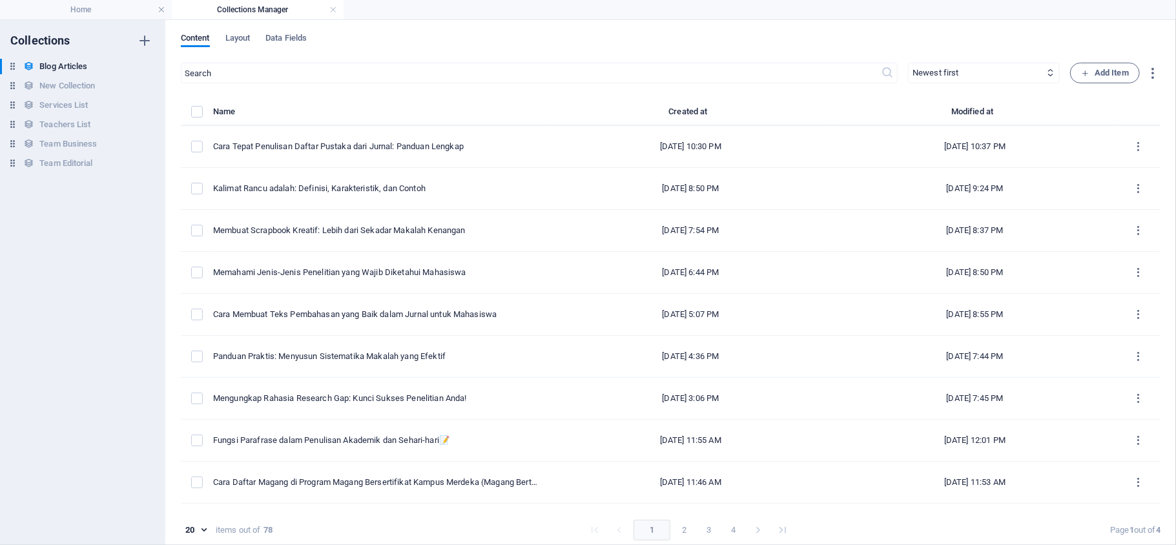
scroll to position [0, 0]
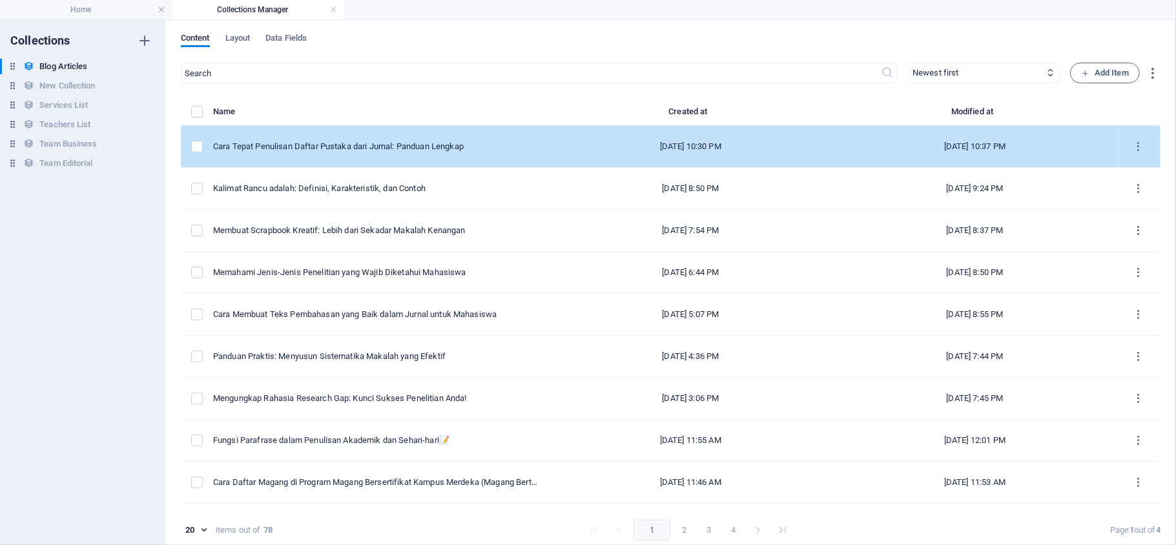
click at [421, 155] on td "Cara Tepat Penulisan Daftar Pustaka dari Jurnal: Panduan Lengkap" at bounding box center [380, 147] width 335 height 42
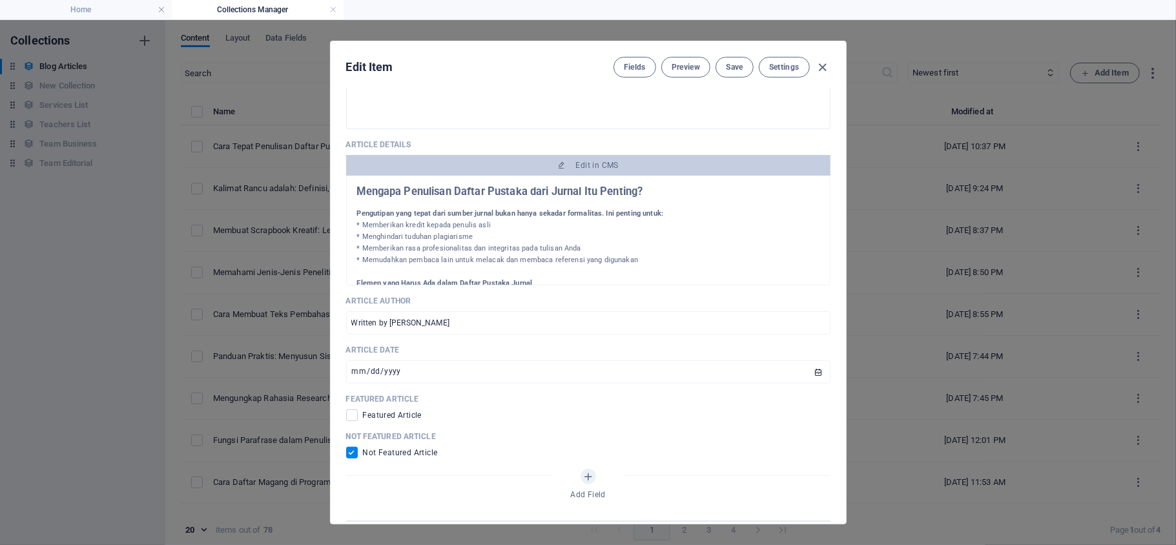
scroll to position [538, 0]
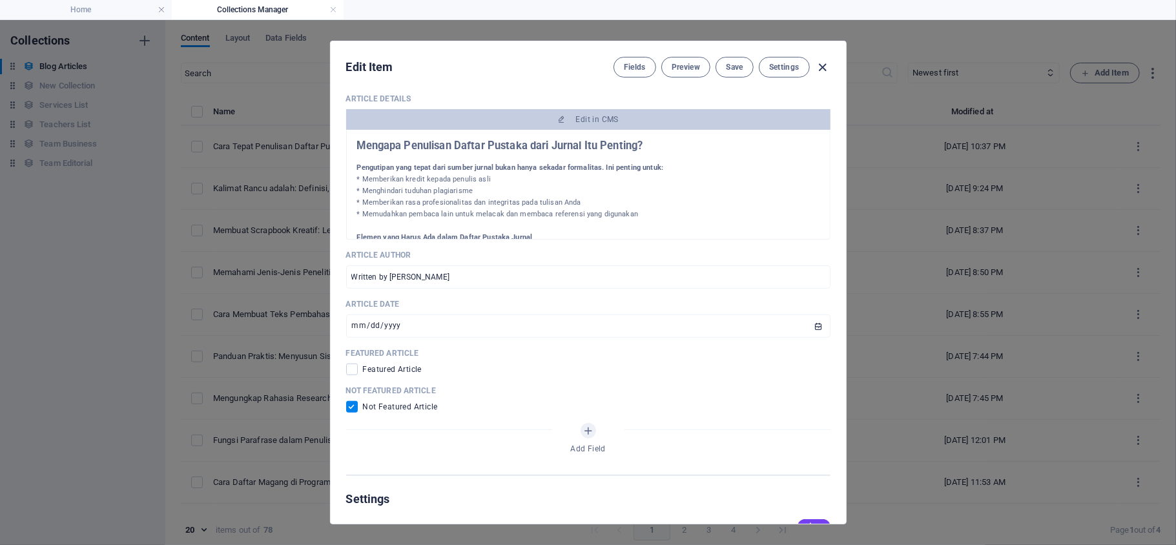
click at [817, 70] on icon "button" at bounding box center [822, 67] width 15 height 15
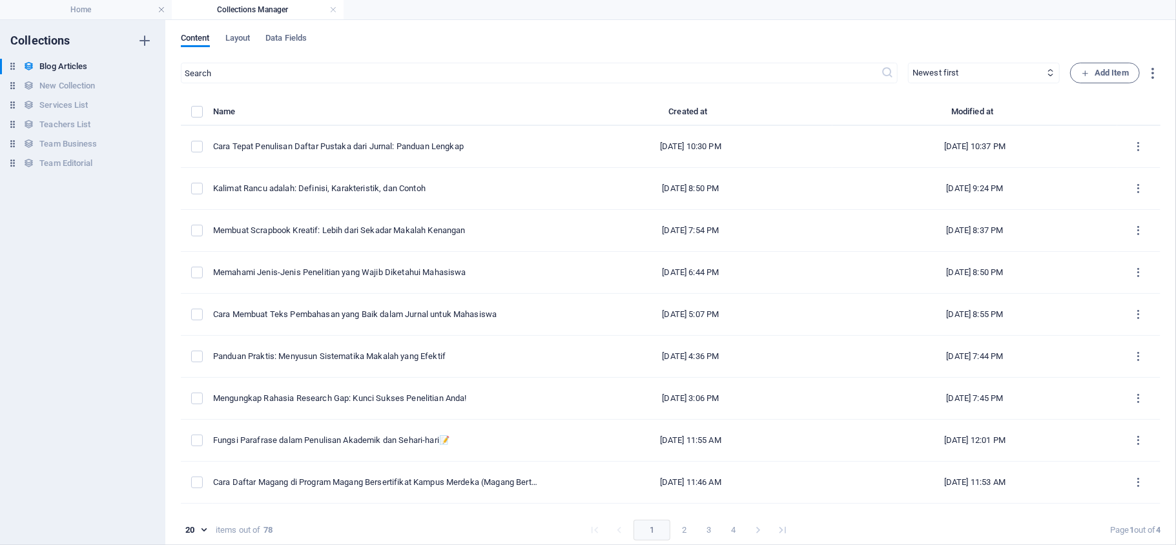
checkbox input "false"
type input "cara-tepat-penulisan-daftar-pustaka-dari-jurnal-panduan-lengkap"
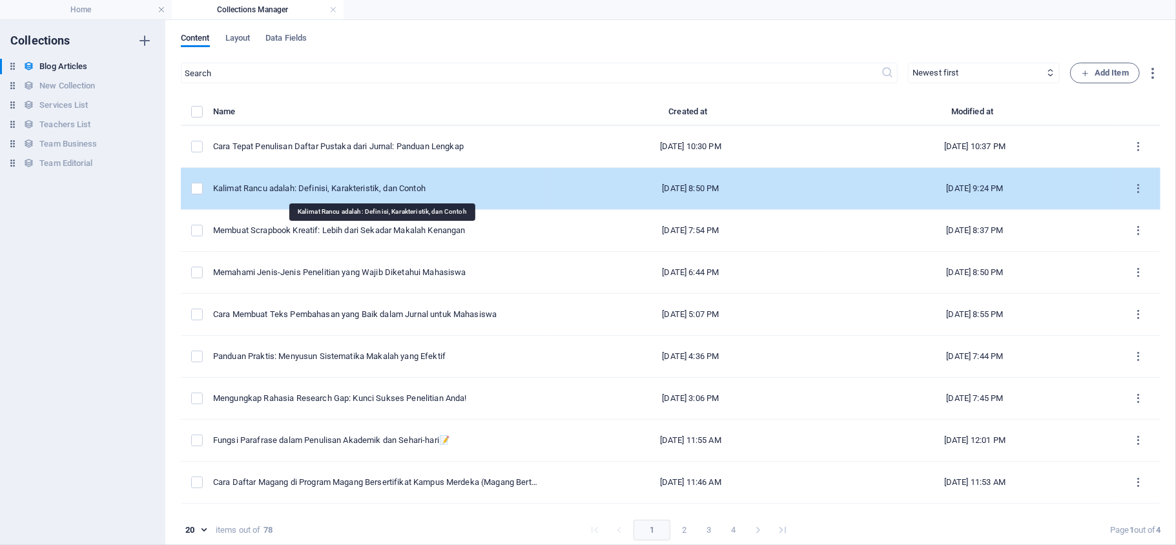
click at [496, 194] on div "Kalimat Rancu adalah: Definisi, Karakteristik, dan Contoh" at bounding box center [375, 189] width 325 height 12
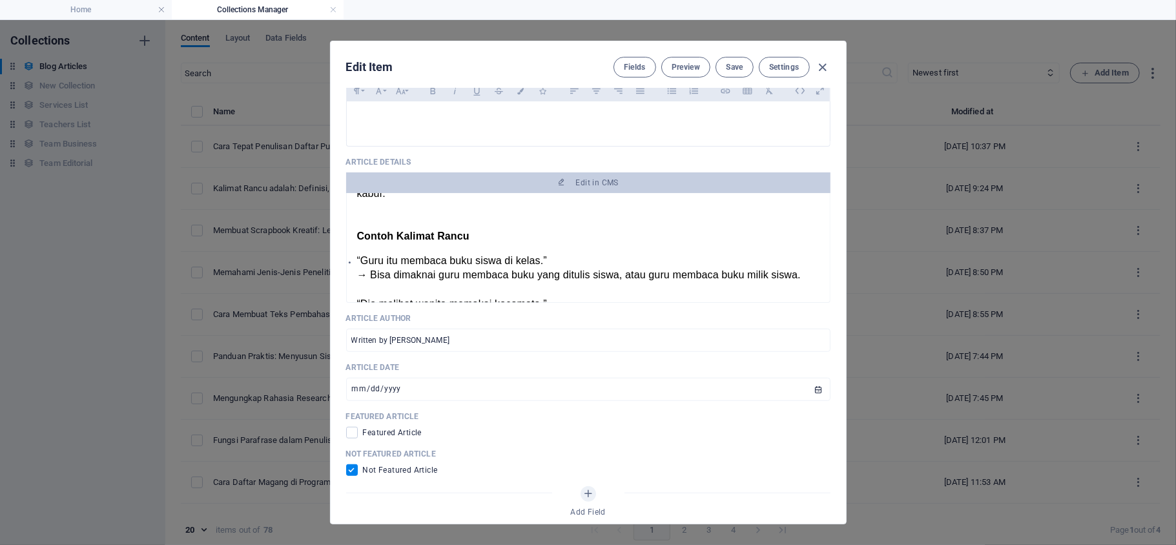
scroll to position [261, 0]
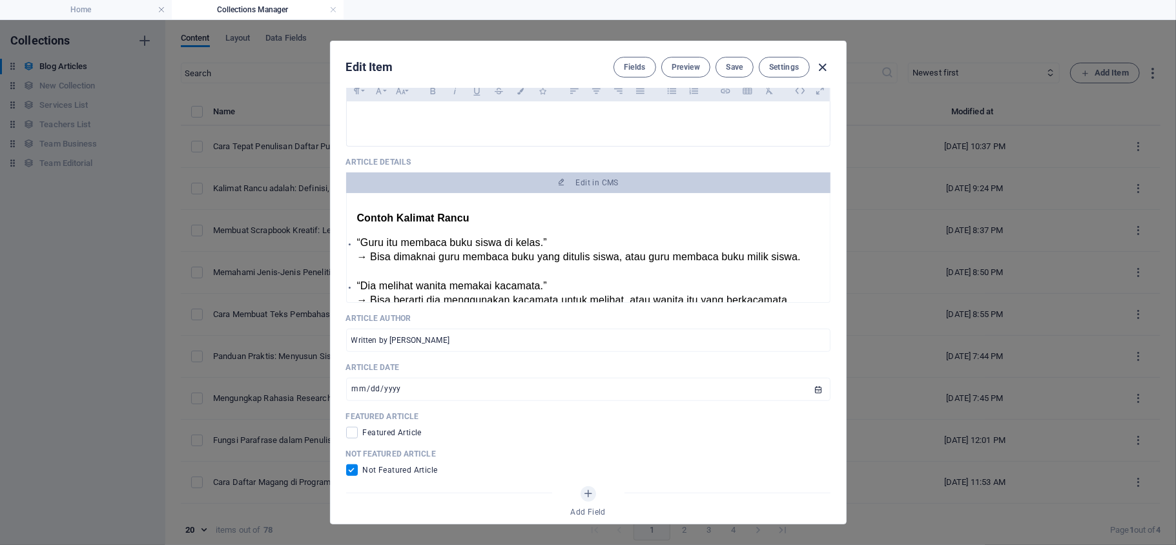
click at [822, 70] on icon "button" at bounding box center [822, 67] width 15 height 15
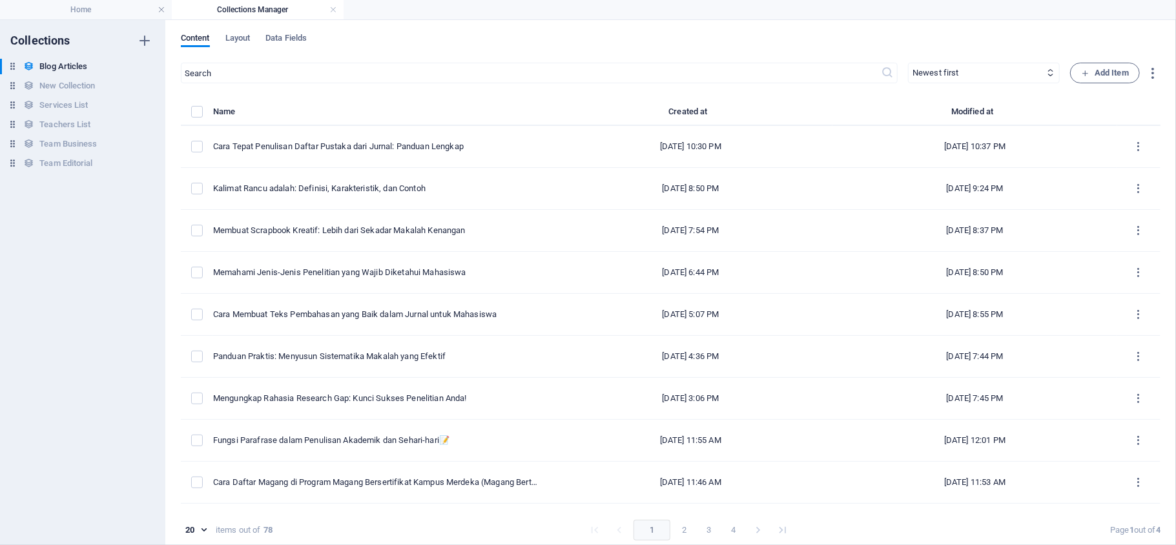
scroll to position [0, 0]
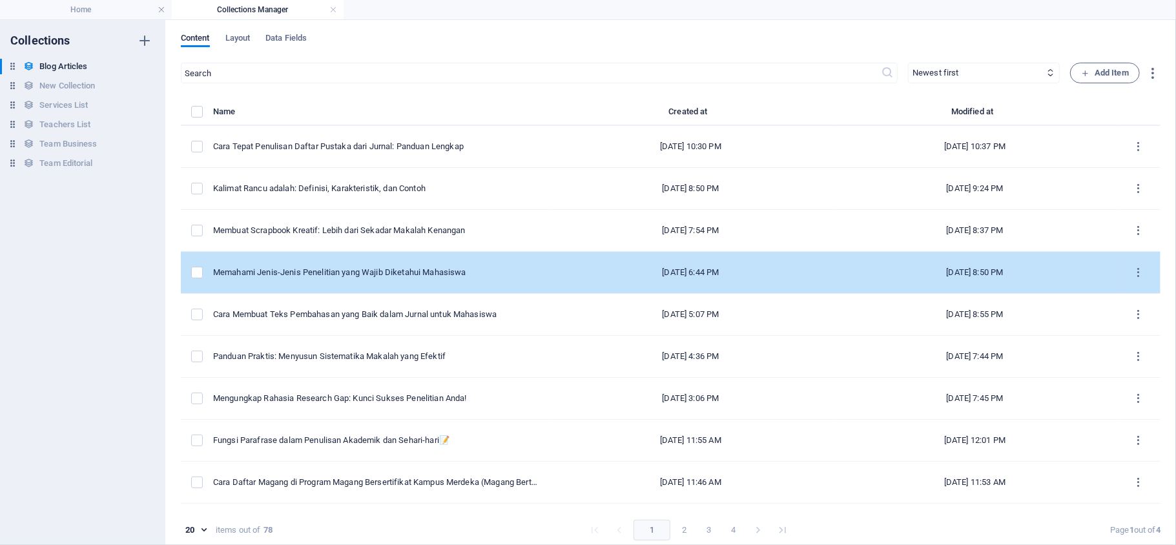
click at [584, 272] on div "[DATE] 6:44 PM" at bounding box center [691, 273] width 264 height 12
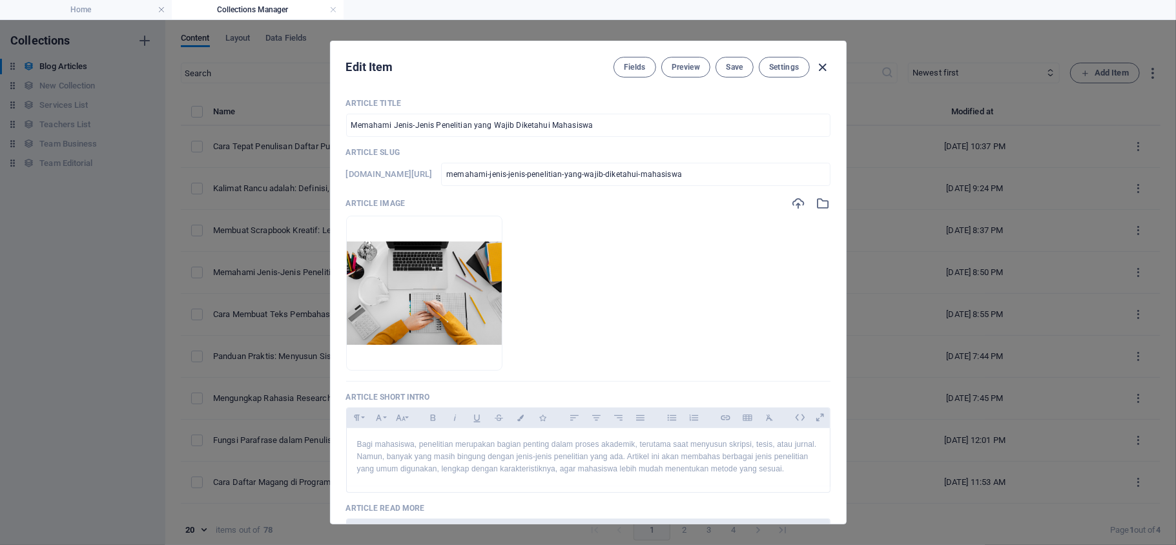
click at [818, 71] on icon "button" at bounding box center [822, 67] width 15 height 15
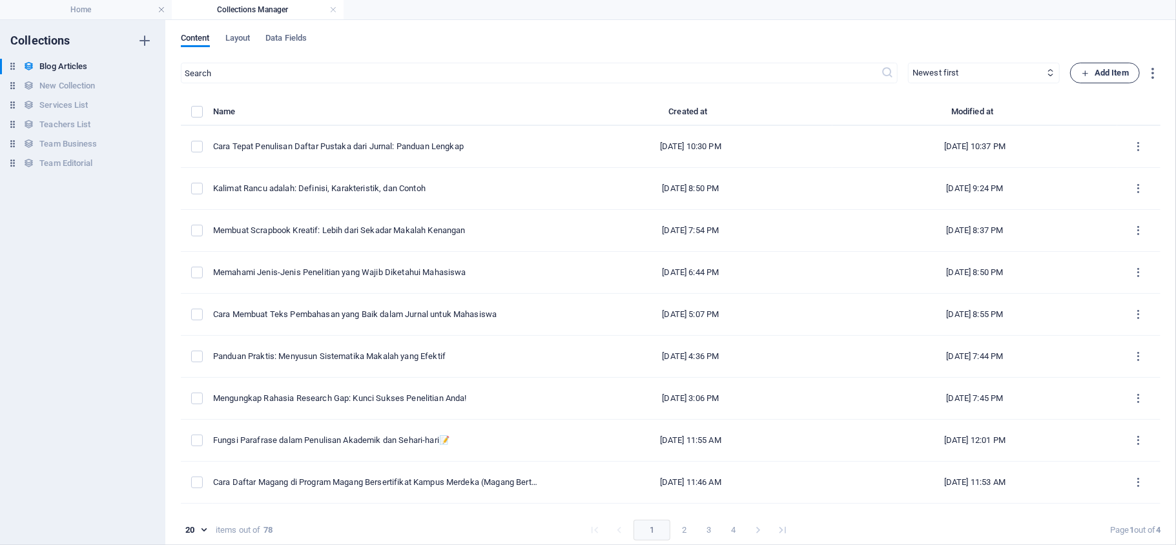
click at [882, 81] on button "Add Item" at bounding box center [1105, 73] width 70 height 21
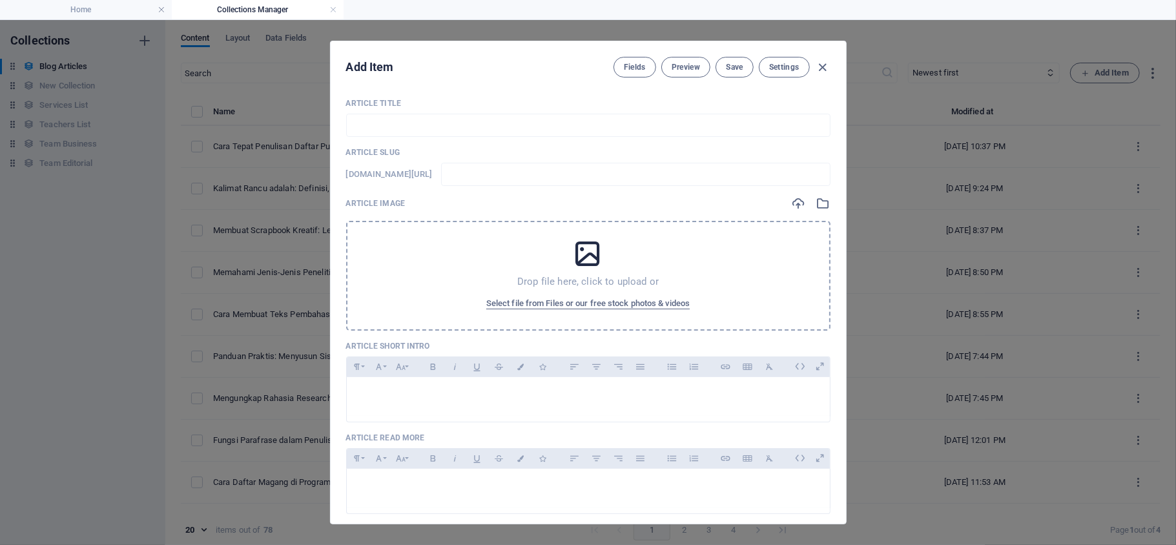
click at [564, 259] on div "Drop file here, click to upload or Select file from Files or our free stock pho…" at bounding box center [588, 276] width 485 height 110
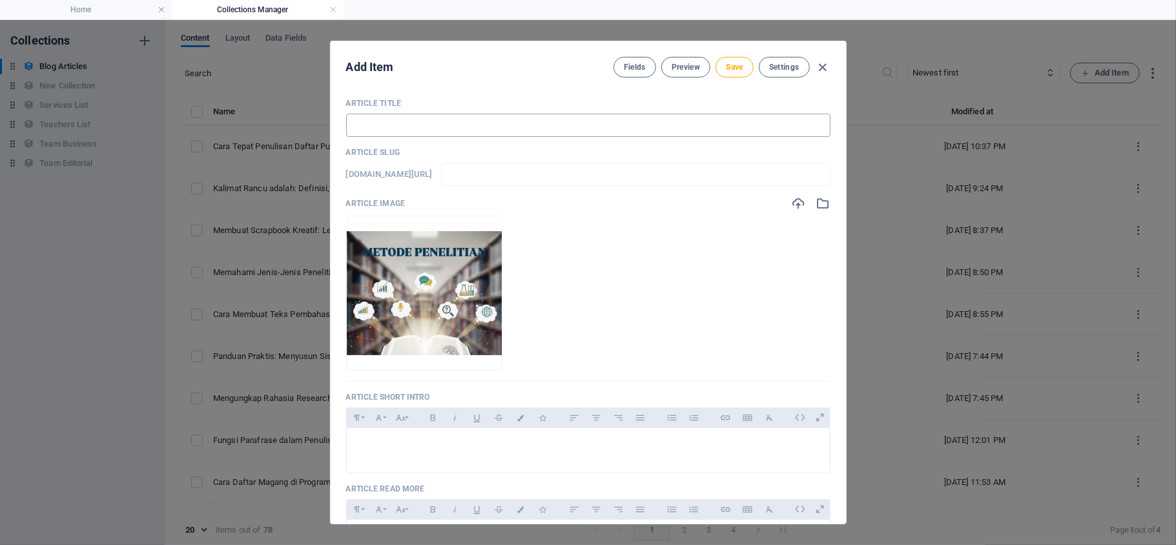
click at [505, 120] on input "text" at bounding box center [588, 125] width 485 height 23
paste input "Metodologi Penelitian Adalah: Pengertian, Jenis, dan Contohnya"
type input "Metodologi Penelitian Adalah: Pengertian, Jenis, dan Contohnya"
type input "metodologi-penelitian-adalah-pengertian-jenis-dan-contohnya"
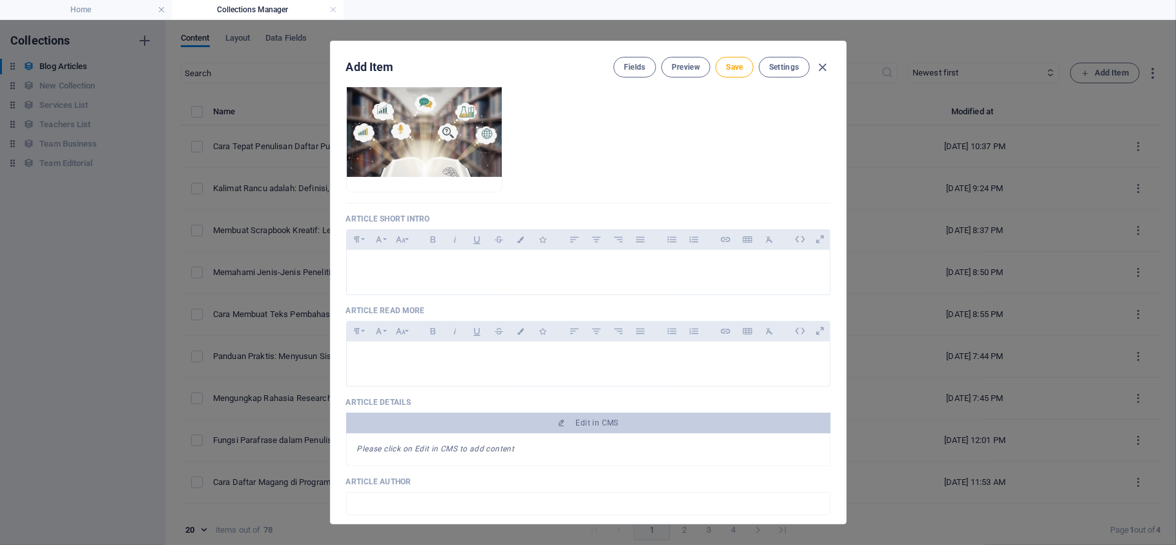
scroll to position [189, 0]
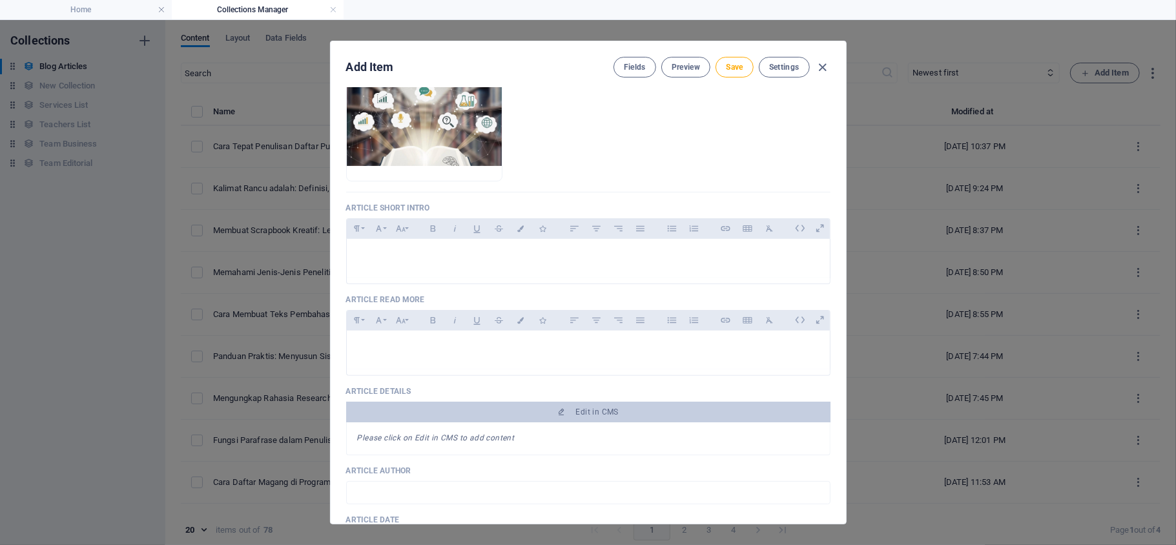
type input "Metodologi Penelitian Adalah: Pengertian, Jenis, dan Contohnya"
click at [461, 266] on div at bounding box center [588, 258] width 483 height 39
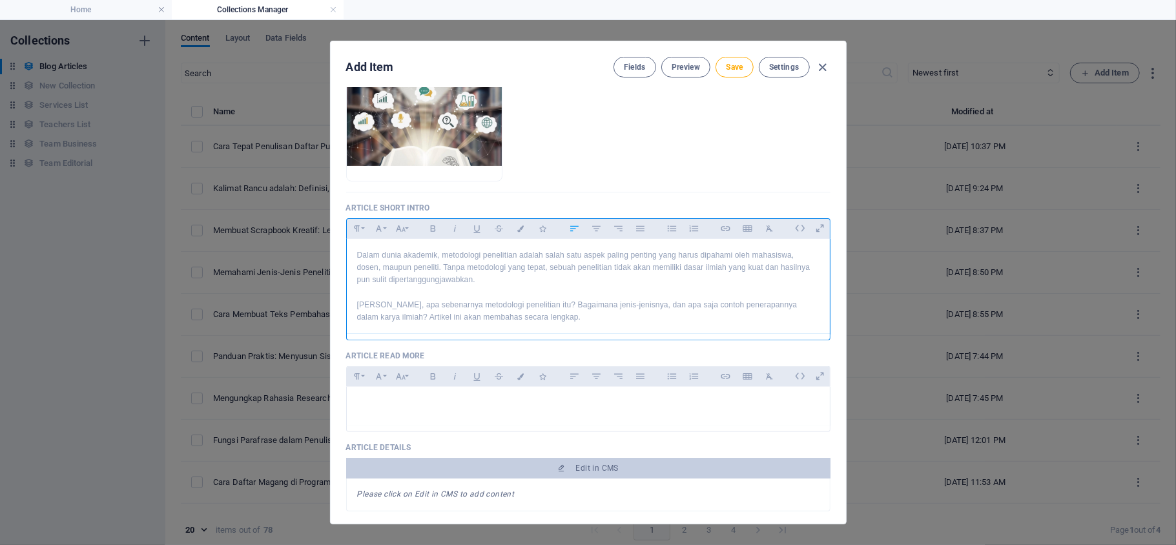
scroll to position [4042, 0]
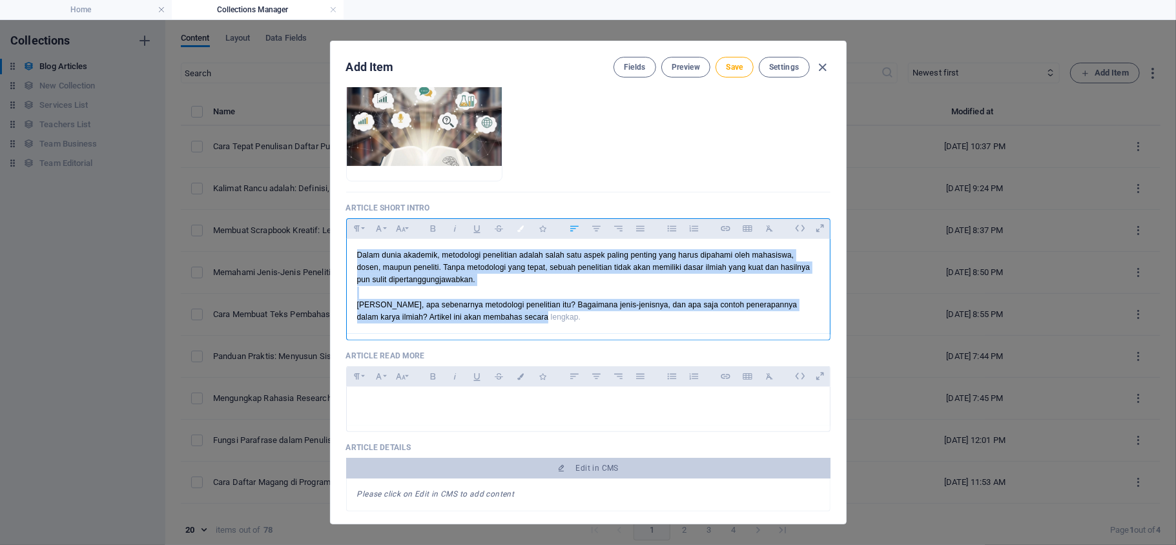
click at [520, 230] on icon "button" at bounding box center [521, 228] width 11 height 6
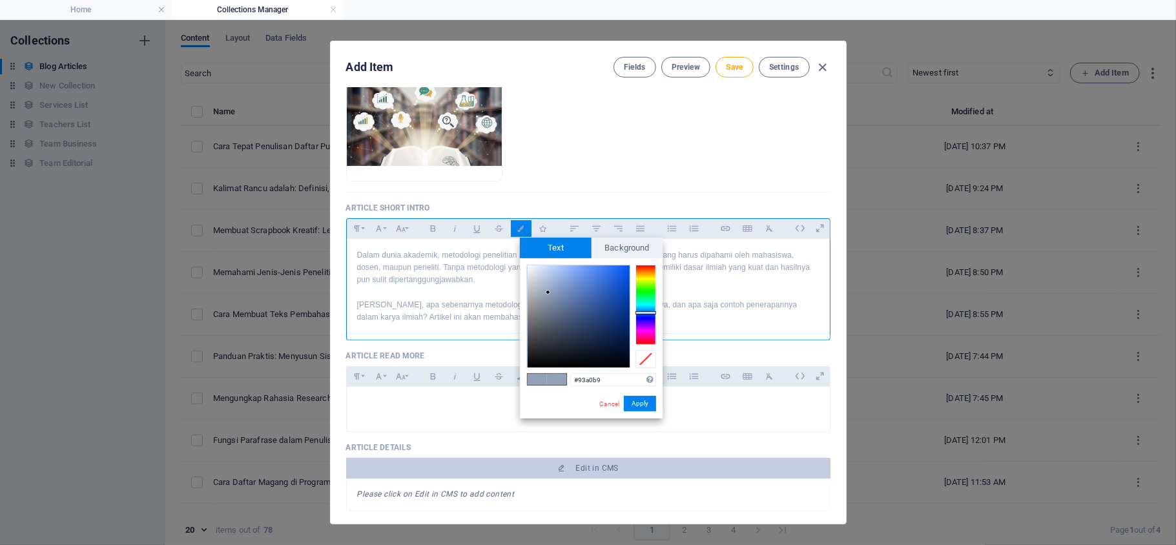
click at [621, 368] on div "#93a0b9 Supported formats #0852ed rgb(8, 82, 237) rgba(8, 82, 237, 90%) hsv(221…" at bounding box center [591, 432] width 143 height 348
type input "#00040a"
click at [629, 362] on div at bounding box center [579, 317] width 102 height 102
click at [626, 243] on span "Background" at bounding box center [628, 248] width 72 height 21
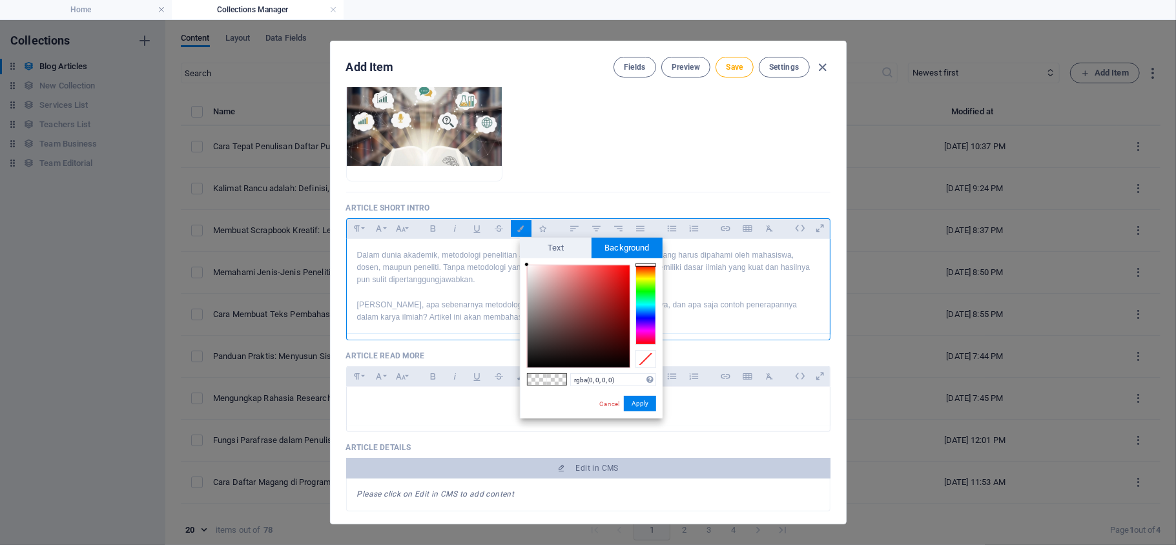
type input "#160101"
click at [626, 358] on div at bounding box center [579, 317] width 102 height 102
click at [561, 244] on span "Text" at bounding box center [556, 248] width 72 height 21
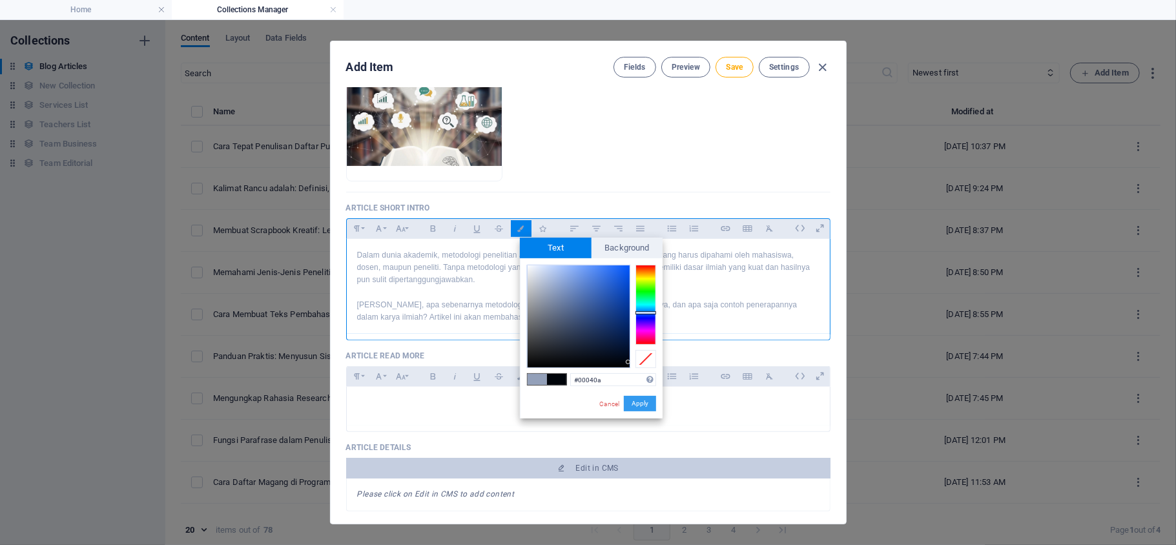
click at [646, 408] on button "Apply" at bounding box center [640, 404] width 32 height 16
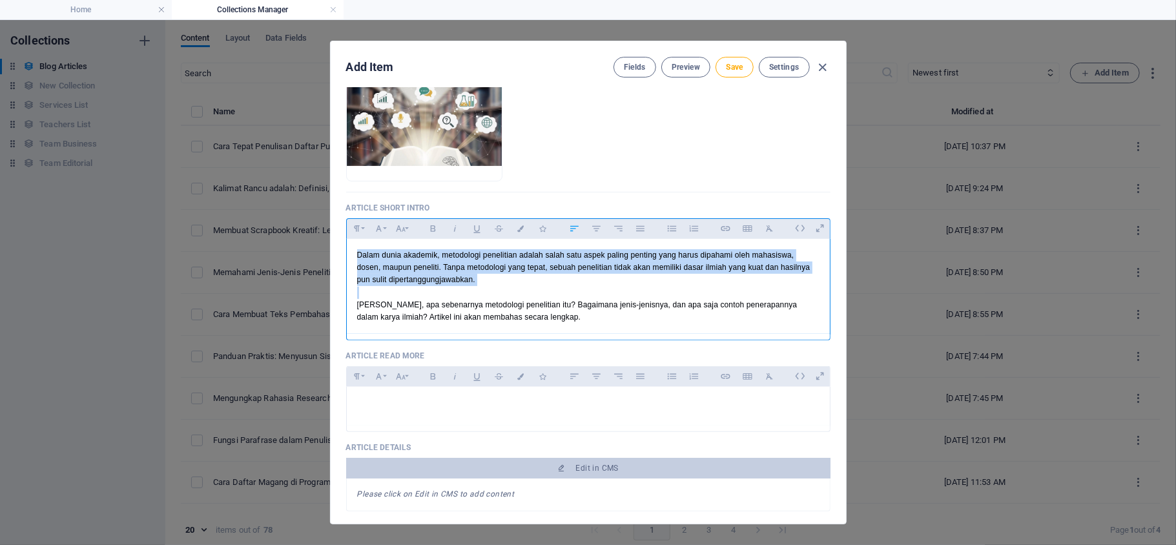
click at [559, 299] on p at bounding box center [588, 293] width 463 height 12
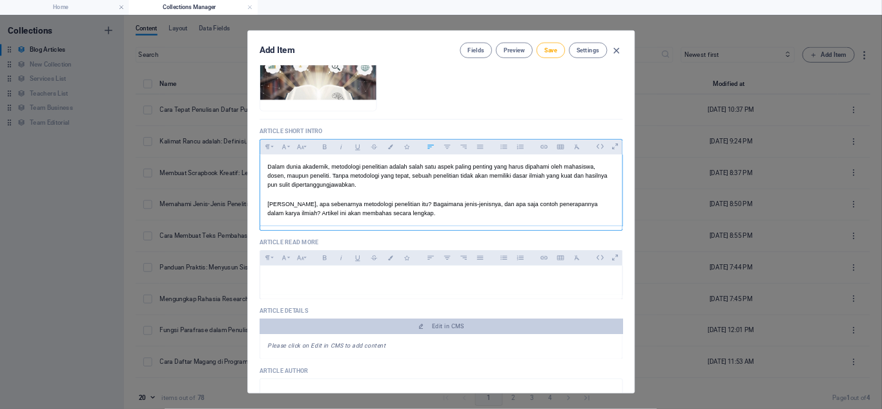
scroll to position [238, 0]
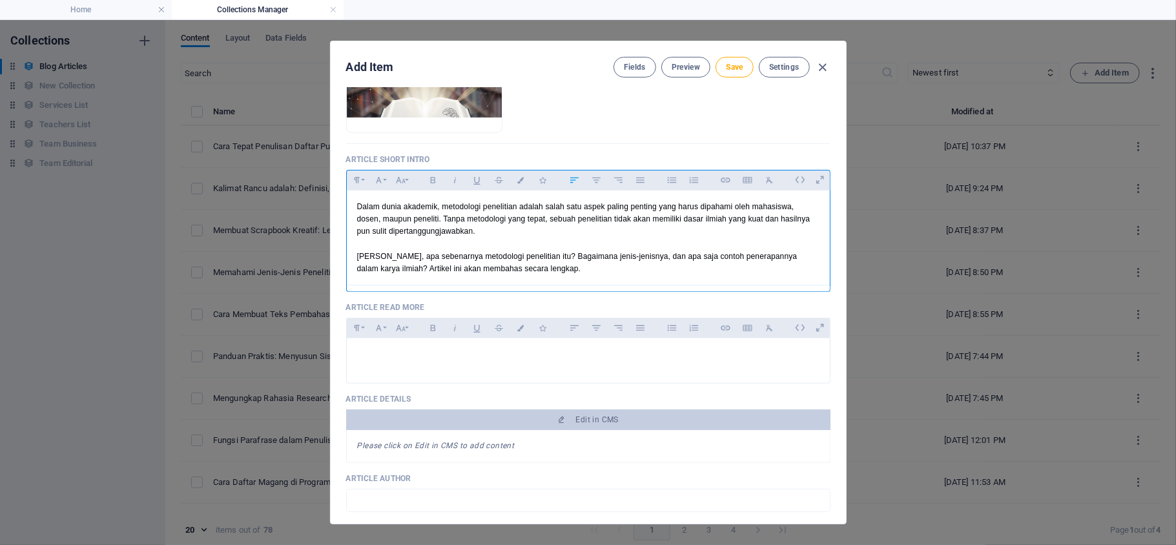
click at [549, 275] on p "[PERSON_NAME], apa sebenarnya metodologi penelitian itu? Bagaimana jenis-jenisn…" at bounding box center [588, 263] width 463 height 25
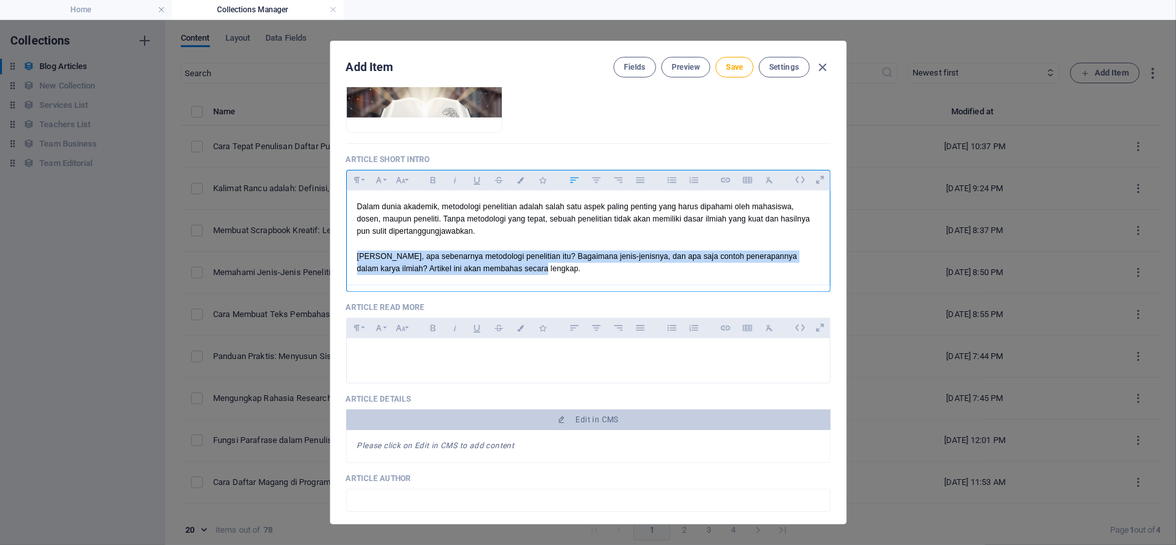
click at [549, 275] on p "[PERSON_NAME], apa sebenarnya metodologi penelitian itu? Bagaimana jenis-jenisn…" at bounding box center [588, 263] width 463 height 25
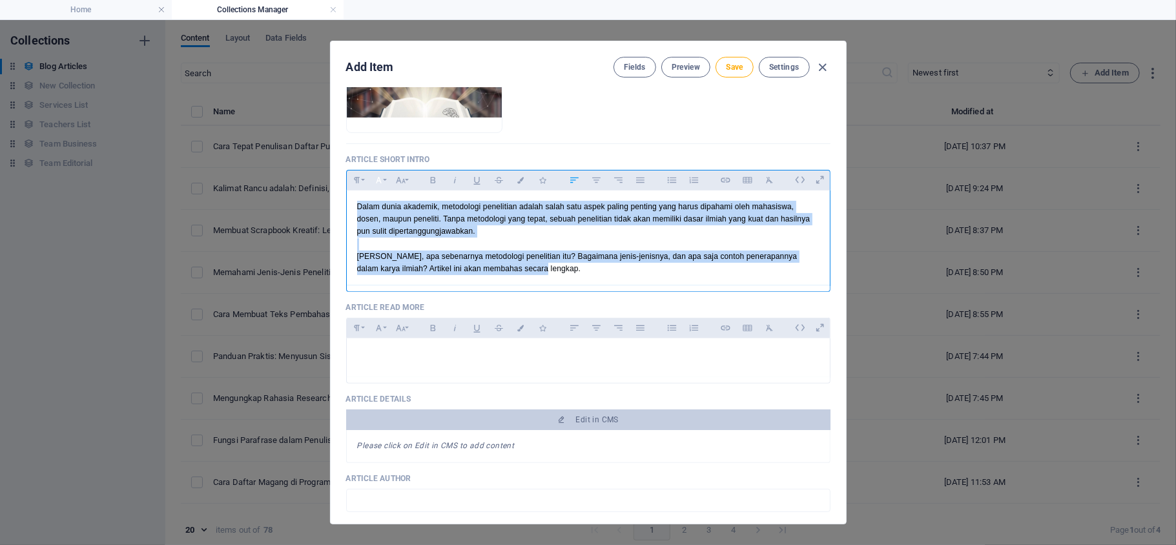
click at [383, 178] on icon "button" at bounding box center [378, 180] width 11 height 16
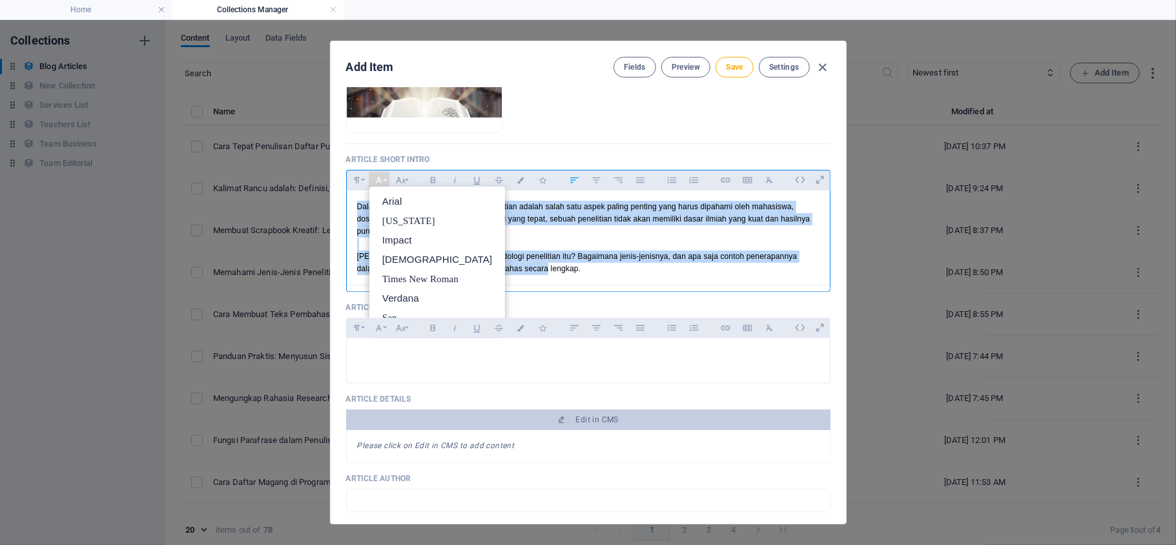
click at [596, 275] on p "[PERSON_NAME], apa sebenarnya metodologi penelitian itu? Bagaimana jenis-jenisn…" at bounding box center [588, 263] width 463 height 25
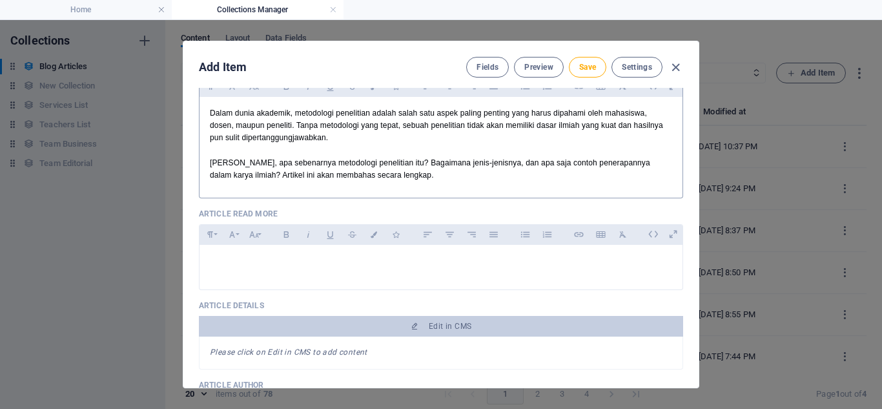
scroll to position [382, 0]
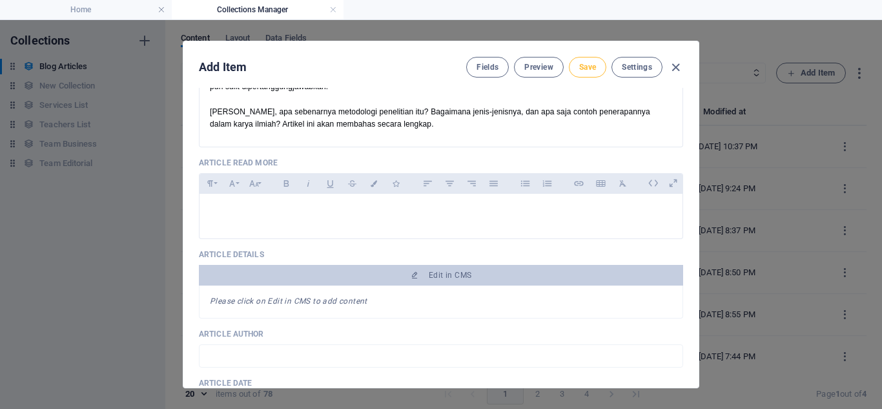
click at [572, 72] on button "Save" at bounding box center [587, 67] width 37 height 21
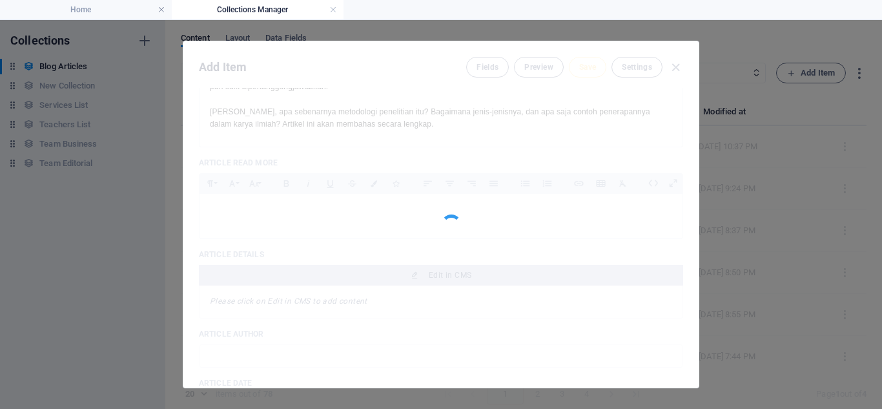
type input "metodologi-penelitian-adalah-pengertian-jenis-dan-contohnya"
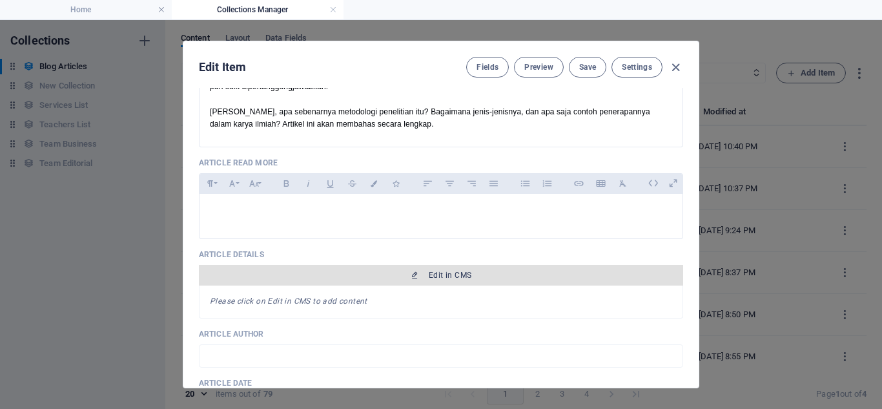
click at [479, 275] on span "Edit in CMS" at bounding box center [441, 275] width 474 height 10
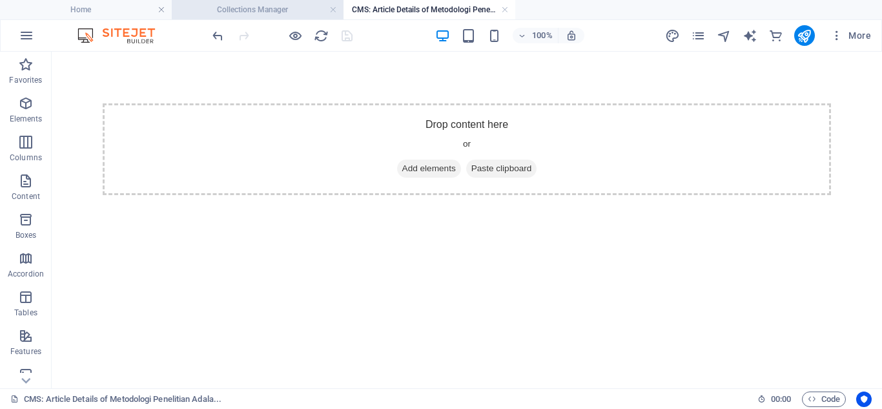
scroll to position [0, 0]
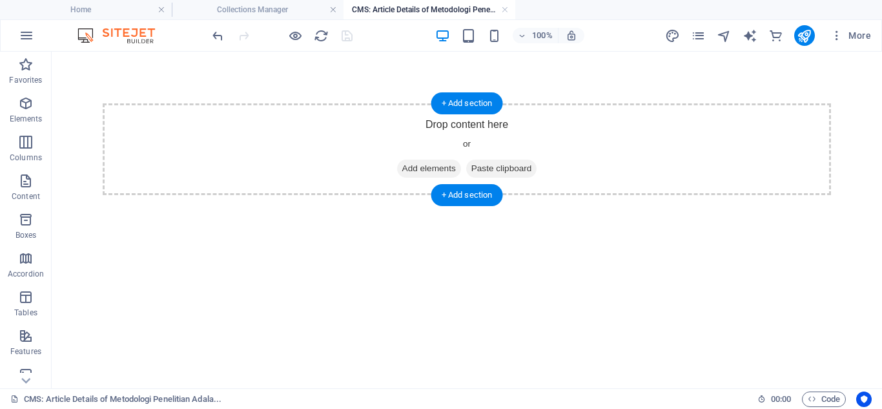
click at [444, 134] on div "Drop content here or Add elements Paste clipboard" at bounding box center [467, 149] width 729 height 92
click at [421, 171] on span "Add elements" at bounding box center [429, 169] width 64 height 18
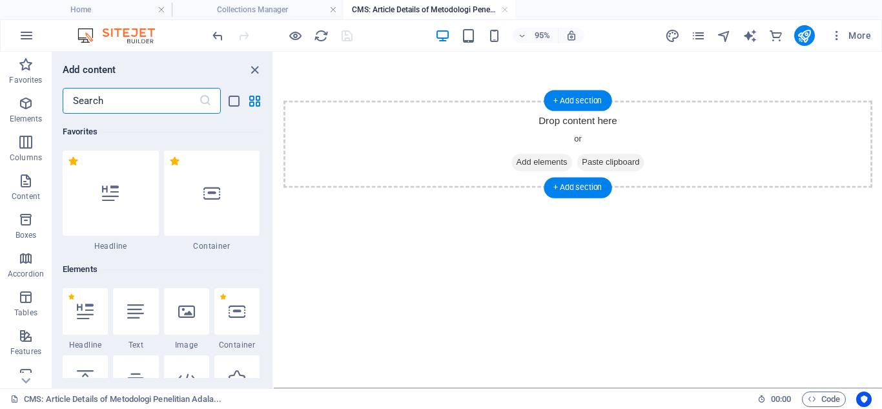
click at [541, 138] on div "Drop content here or Add elements Paste clipboard" at bounding box center [594, 149] width 620 height 92
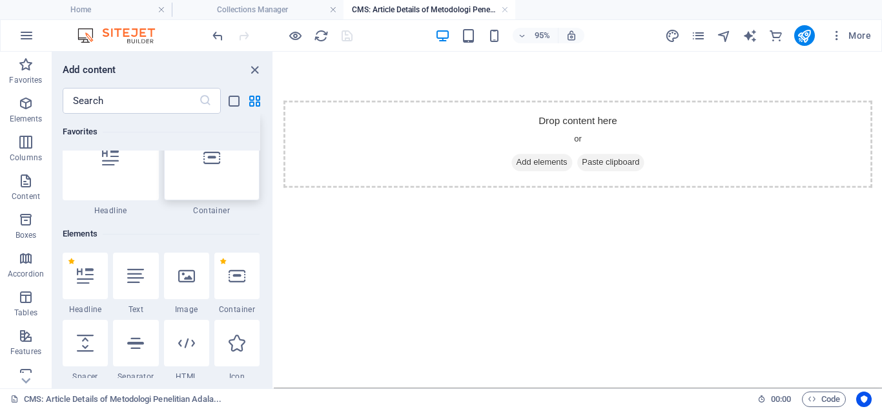
scroll to position [45, 0]
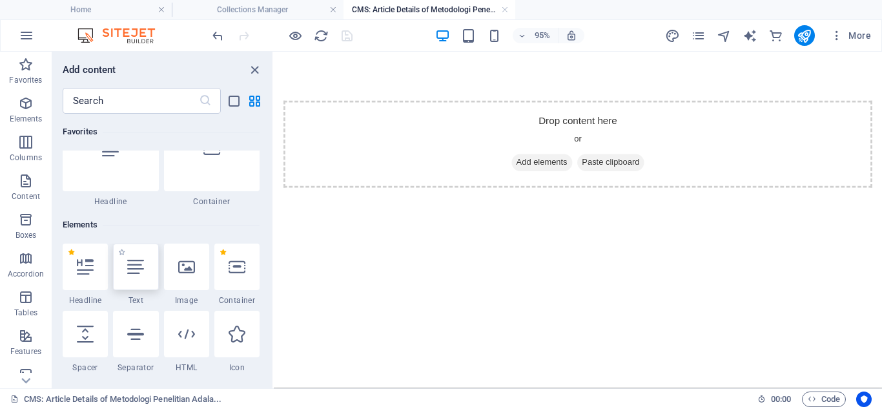
click at [136, 270] on icon at bounding box center [135, 266] width 17 height 17
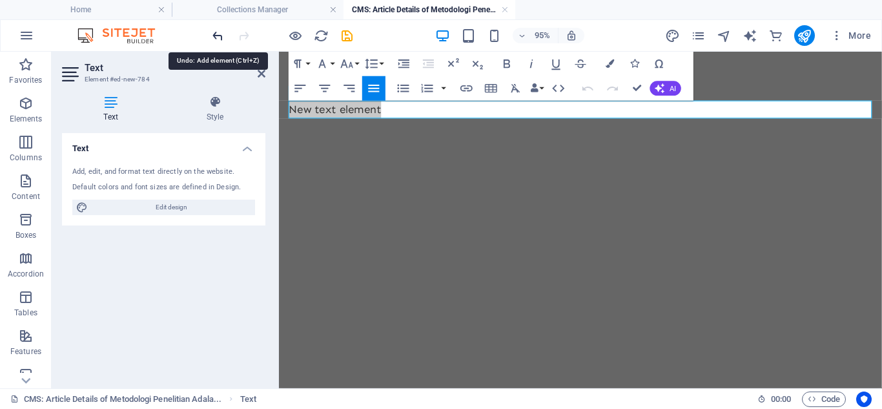
click at [217, 32] on icon "undo" at bounding box center [218, 35] width 15 height 15
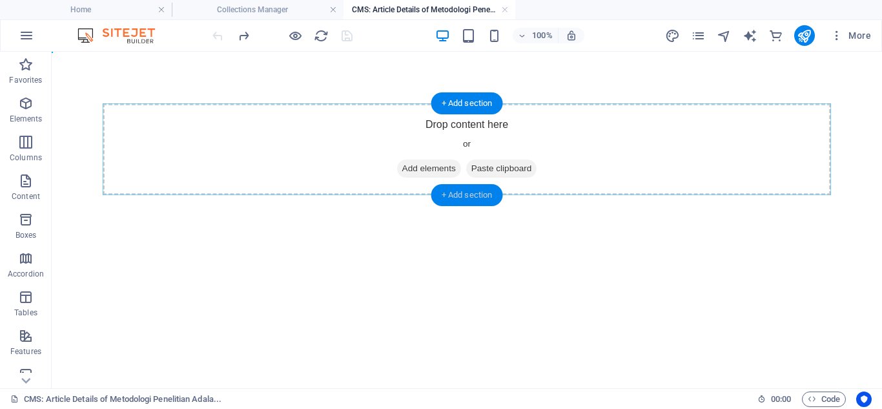
click at [446, 189] on div "+ Add section" at bounding box center [468, 195] width 72 height 22
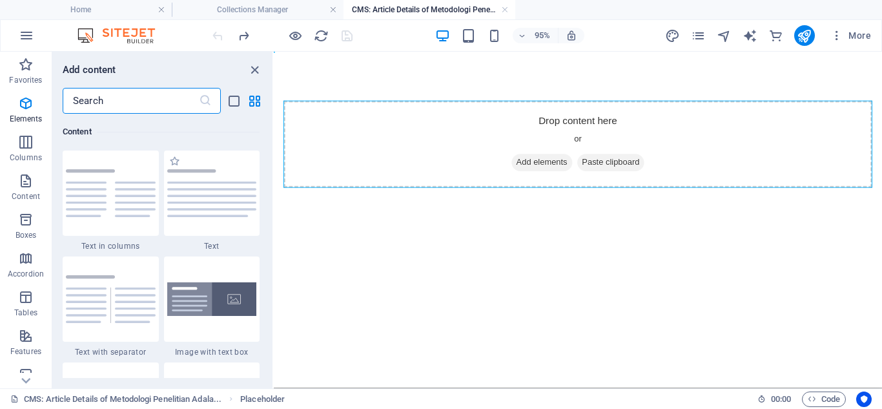
scroll to position [2260, 0]
click at [194, 224] on div at bounding box center [212, 193] width 96 height 85
click at [274, 205] on div "Placeholder Text Text" at bounding box center [578, 220] width 609 height 337
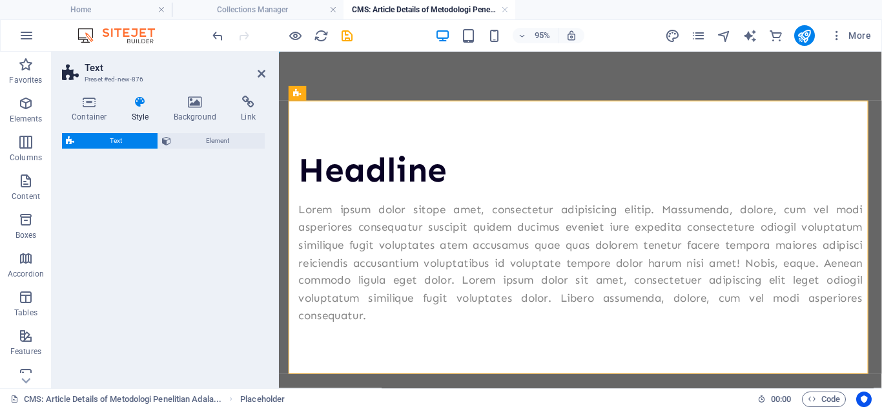
select select "preset-text-v2-default"
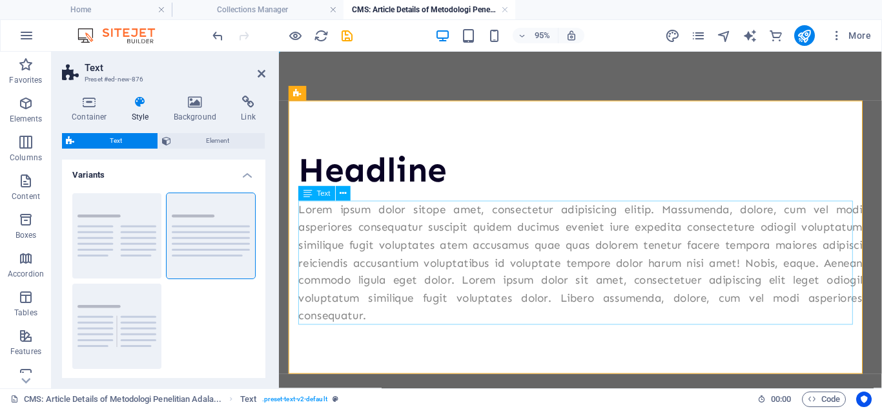
click at [367, 260] on div "Lorem ipsum dolor sitope amet, consectetur adipisicing elitip. Massumenda, dolo…" at bounding box center [597, 274] width 594 height 130
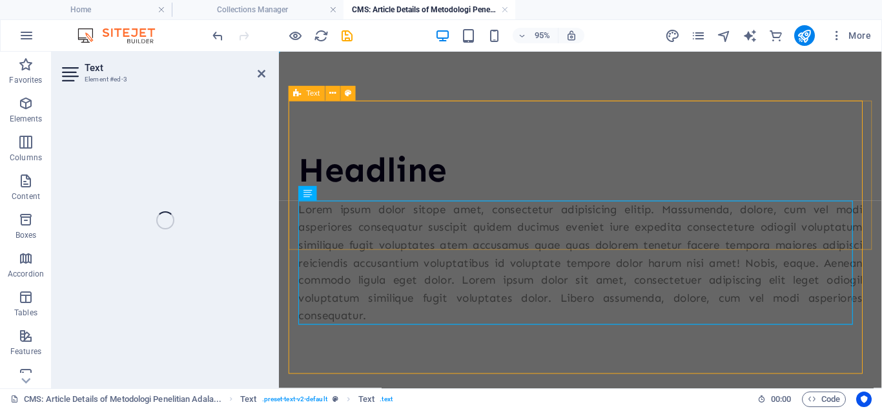
click at [367, 260] on div "Headline Lorem ipsum dolor sitope amet, consectetur adipisicing elitip. Massume…" at bounding box center [596, 246] width 614 height 287
click at [367, 260] on p "Lorem ipsum dolor sitope amet, consectetur adipisicing elitip. Massumenda, dolo…" at bounding box center [597, 274] width 594 height 130
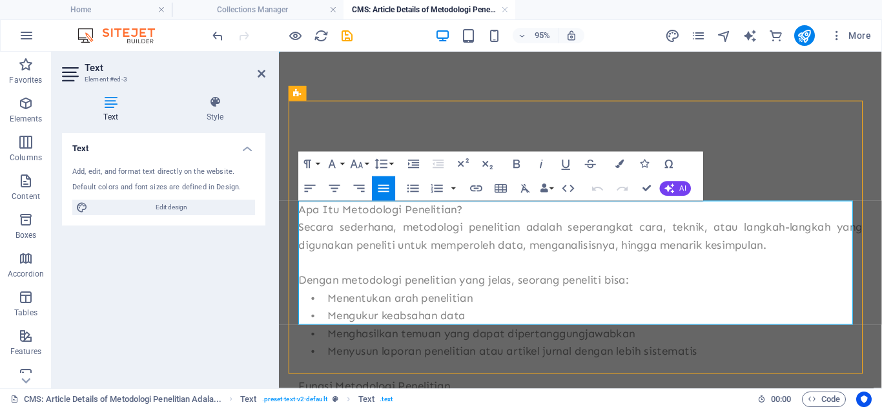
scroll to position [32241, 3]
click at [367, 217] on p "Apa Itu Metodologi Penelitian?" at bounding box center [597, 218] width 594 height 19
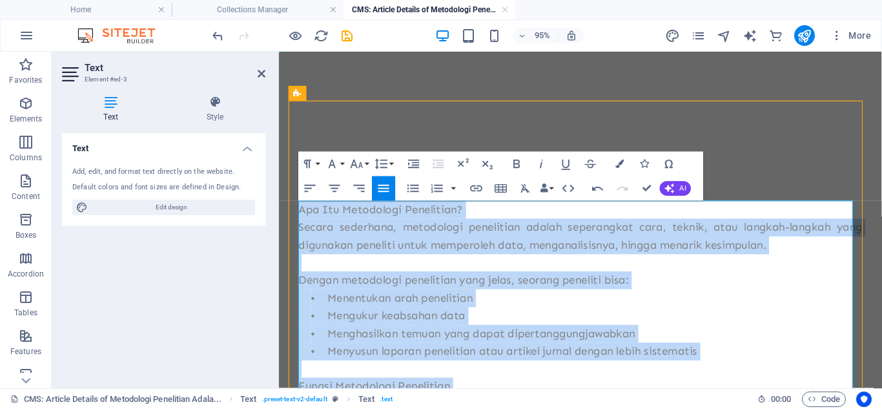
click at [367, 217] on p "Apa Itu Metodologi Penelitian?" at bounding box center [597, 218] width 594 height 19
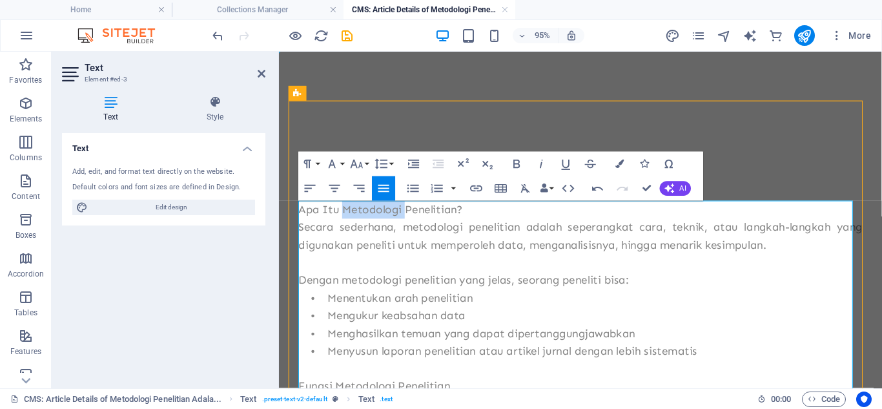
click at [367, 217] on p "Apa Itu Metodologi Penelitian?" at bounding box center [597, 218] width 594 height 19
copy p "Apa Itu Metodologi Penelitian?"
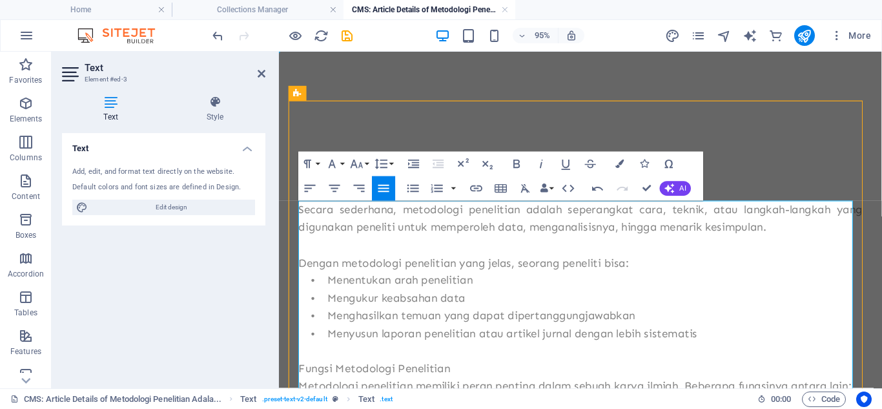
click at [518, 317] on p "• Mengukur keabsahan data" at bounding box center [597, 311] width 594 height 19
click at [463, 180] on div "Headline" at bounding box center [597, 176] width 594 height 43
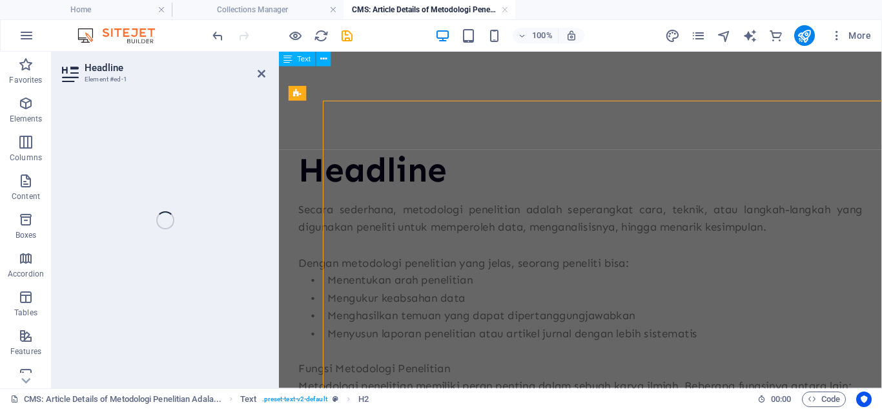
click at [235, 180] on div "Headline Element #ed-1 Placeholder Text Text Text Text Text Text" at bounding box center [467, 220] width 831 height 337
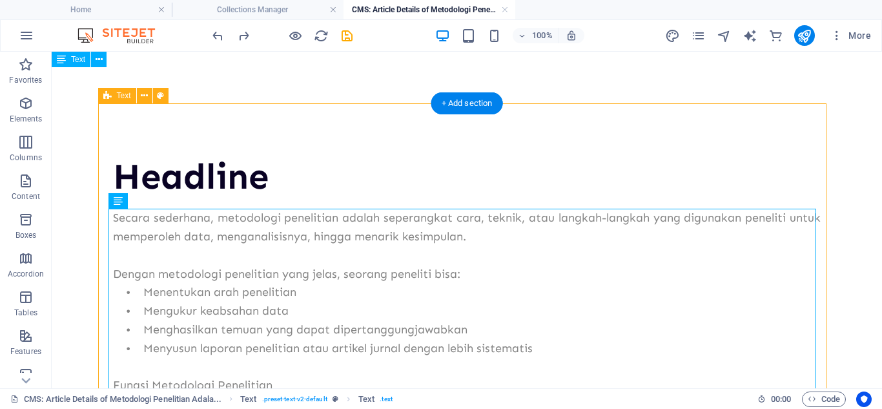
click at [246, 182] on div "Headline" at bounding box center [467, 176] width 708 height 43
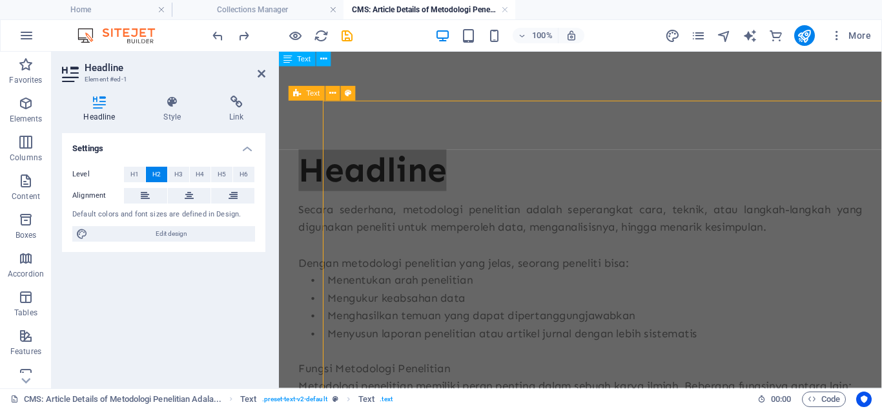
click at [246, 182] on span "H6" at bounding box center [244, 175] width 8 height 16
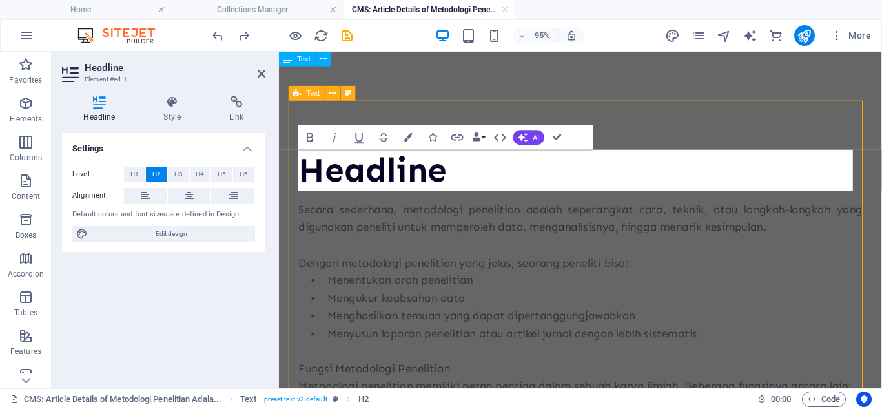
click at [408, 179] on h2 "Headline" at bounding box center [597, 176] width 594 height 43
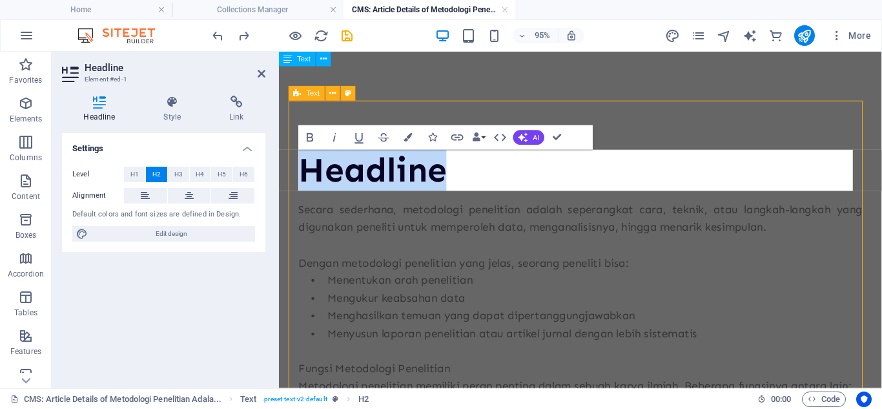
click at [408, 179] on h2 "Headline" at bounding box center [597, 176] width 594 height 43
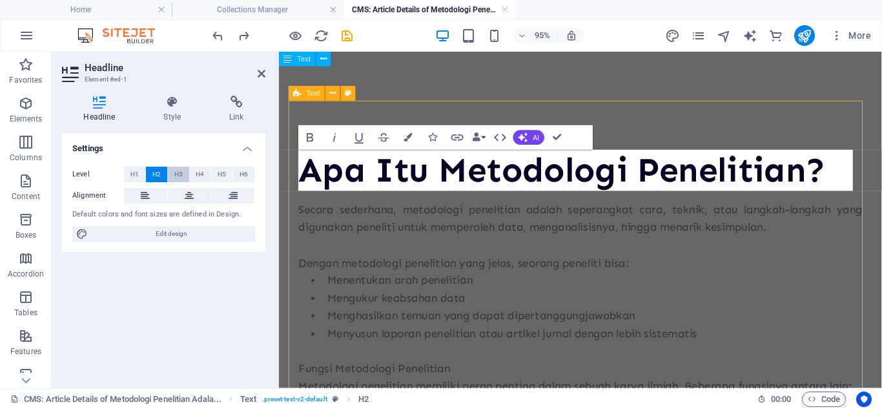
click at [171, 175] on button "H3" at bounding box center [178, 175] width 21 height 16
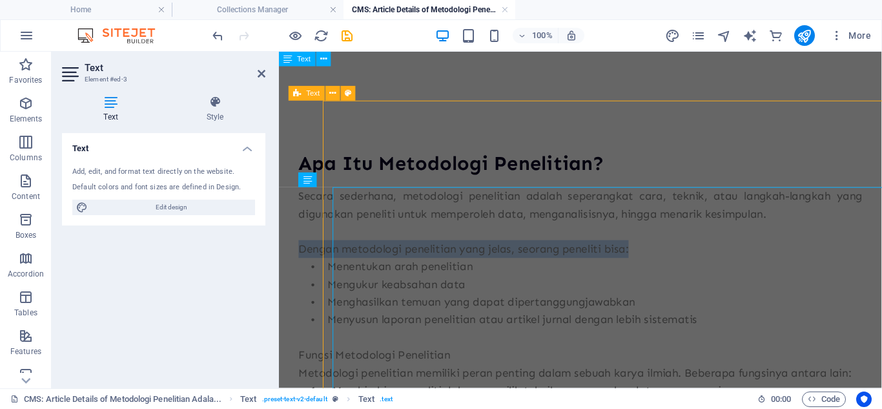
click at [458, 259] on p "Dengan metodologi penelitian yang jelas, seorang peneliti bisa:" at bounding box center [597, 259] width 594 height 19
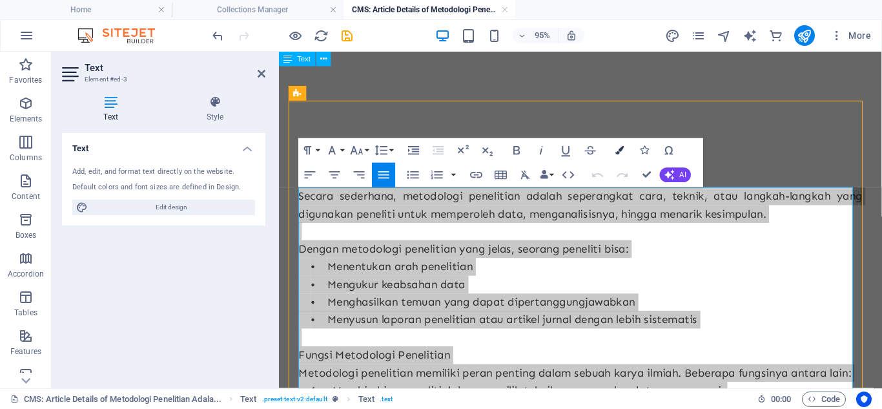
click at [617, 151] on icon "button" at bounding box center [620, 150] width 8 height 8
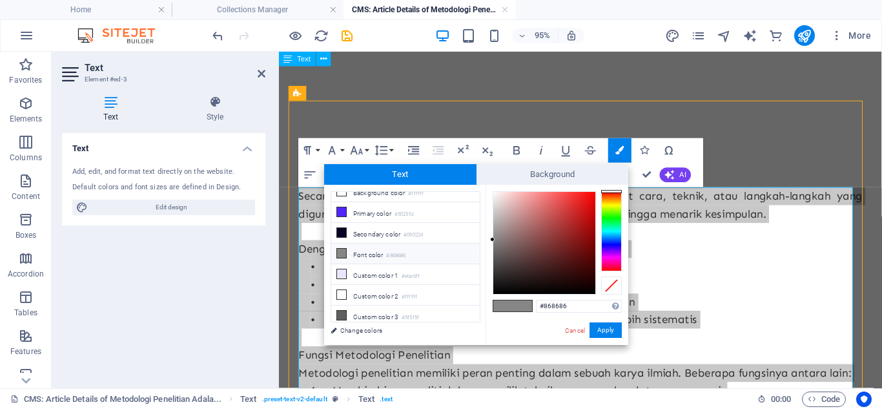
scroll to position [0, 0]
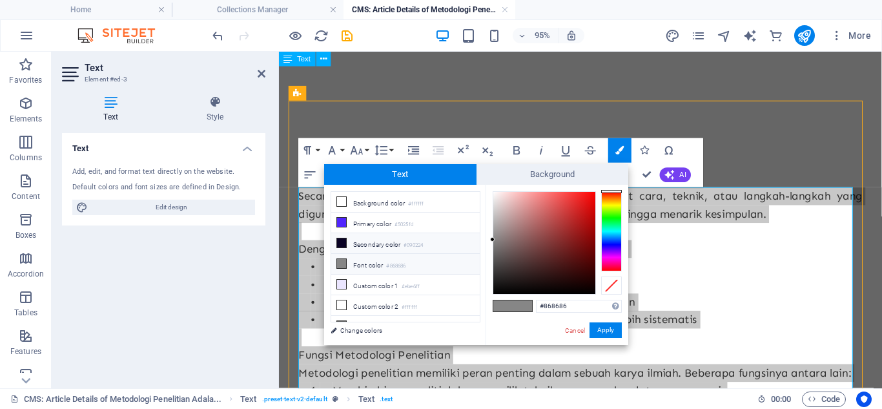
click at [384, 247] on li "Secondary color #090224" at bounding box center [405, 243] width 149 height 21
type input "#090224"
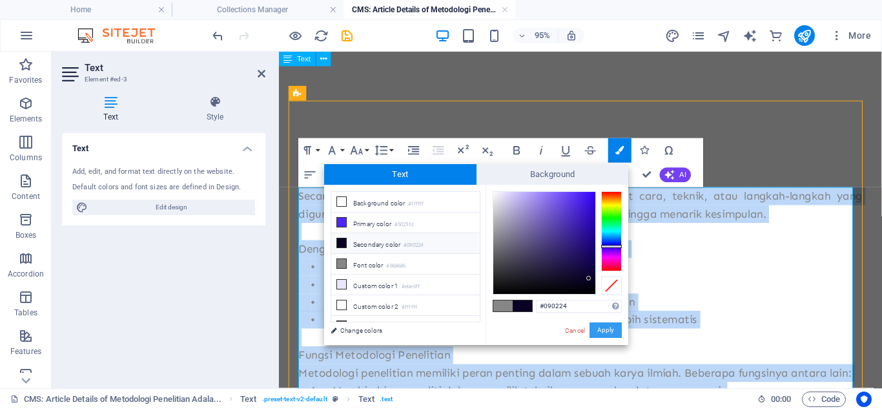
click at [593, 329] on button "Apply" at bounding box center [606, 330] width 32 height 16
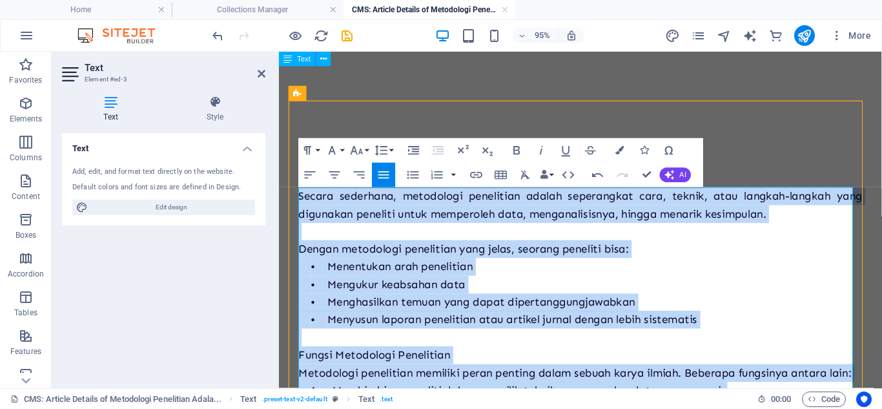
click at [679, 313] on p "• Menghasilkan temuan yang dapat dipertanggungjawabkan" at bounding box center [597, 315] width 594 height 19
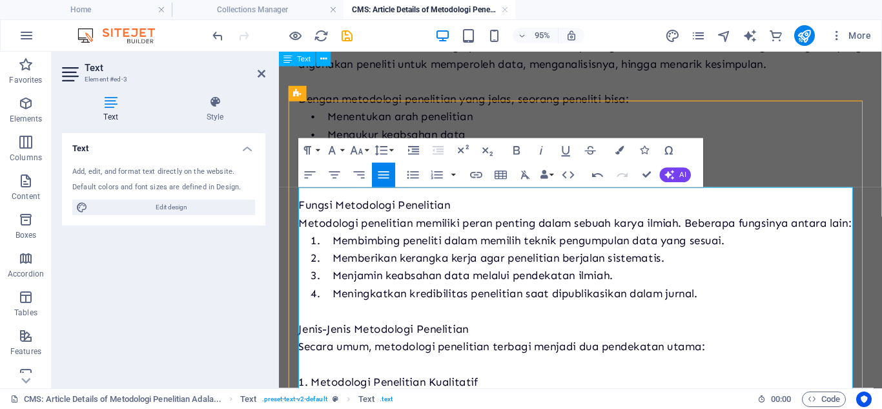
scroll to position [169, 0]
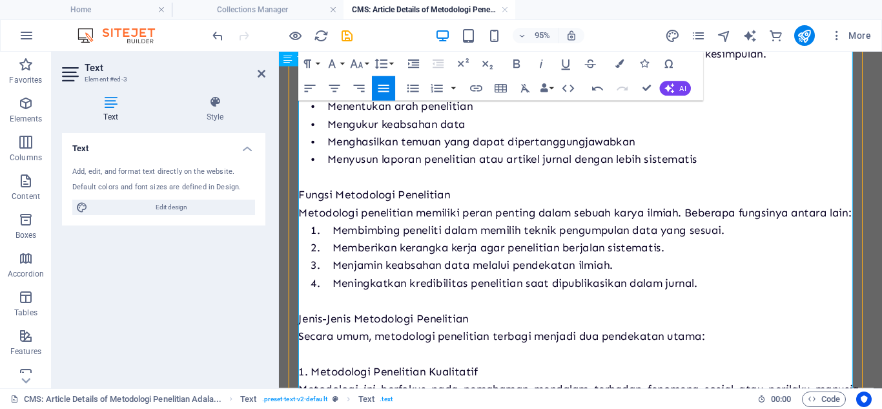
click at [442, 202] on span "Fungsi Metodologi Penelitian" at bounding box center [380, 202] width 160 height 14
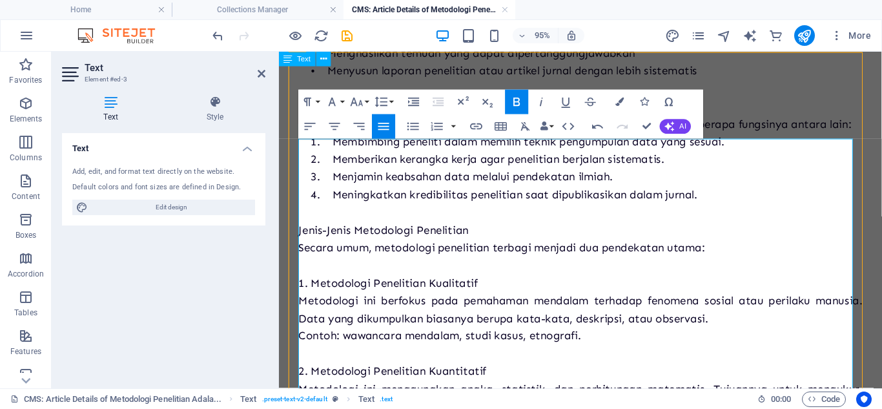
scroll to position [262, 0]
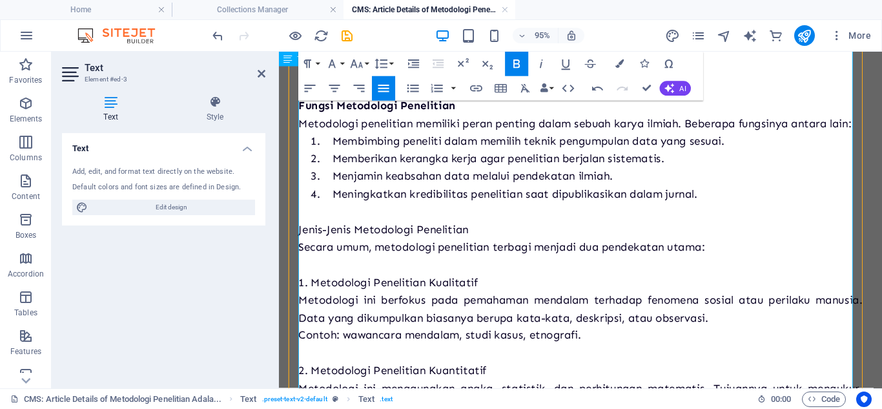
click at [404, 246] on span "Jenis-Jenis Metodologi Penelitian" at bounding box center [389, 239] width 179 height 14
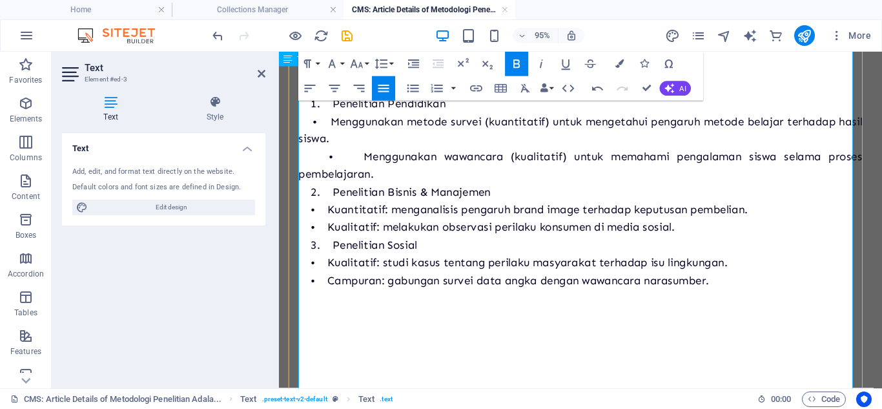
scroll to position [747, 0]
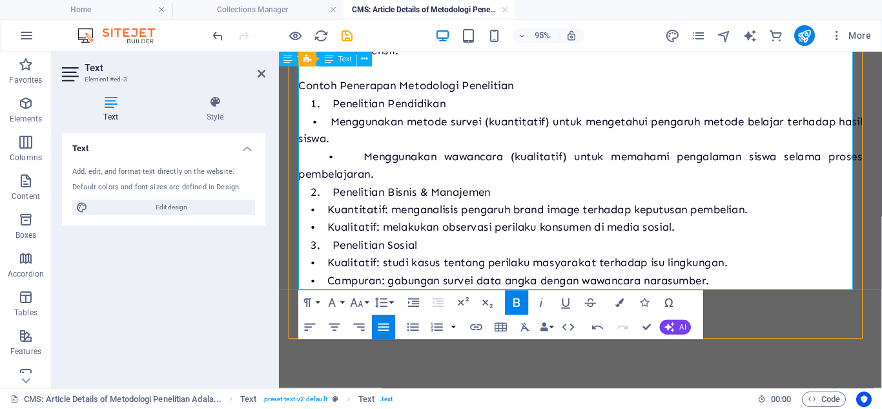
click at [793, 273] on p "• Kualitatif: studi kasus tentang perilaku masyarakat terhadap isu lingkungan." at bounding box center [597, 274] width 594 height 19
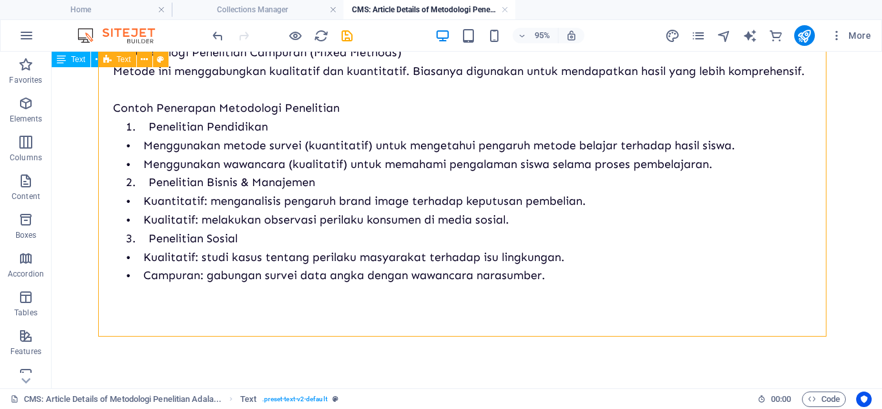
scroll to position [691, 0]
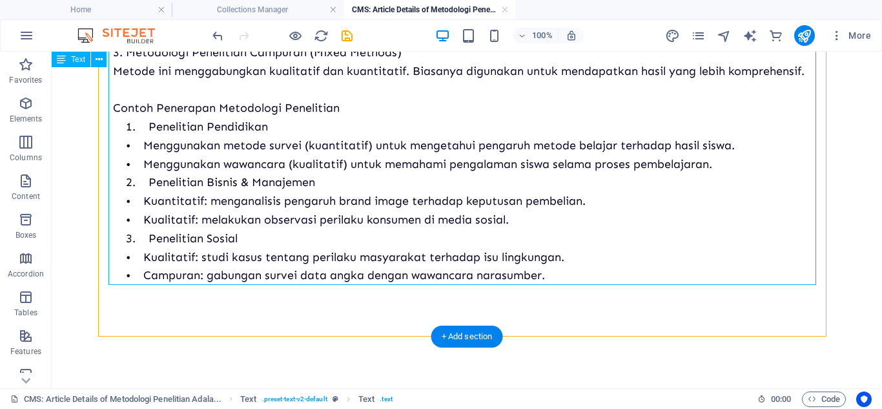
click at [467, 337] on div "+ Add section" at bounding box center [468, 337] width 72 height 22
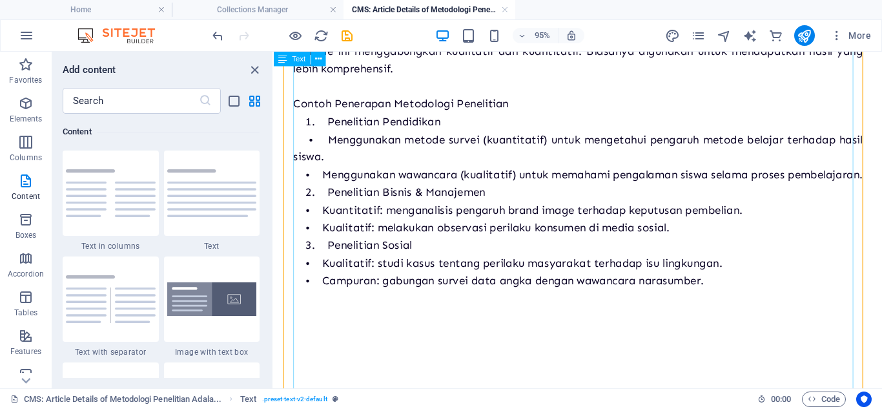
scroll to position [729, 0]
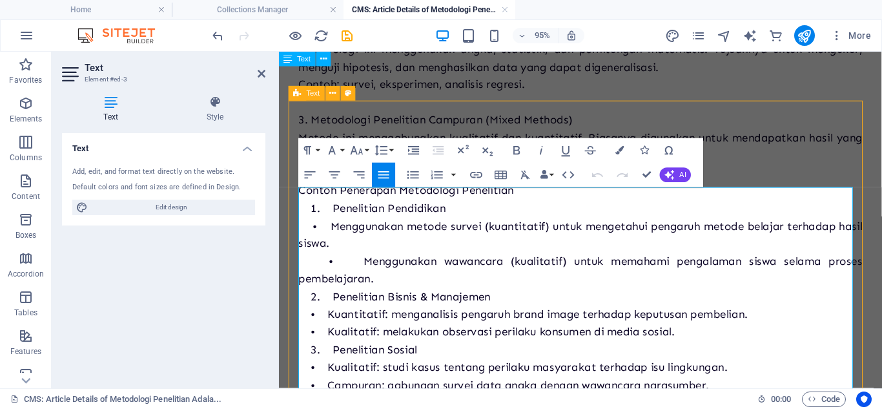
scroll to position [747, 0]
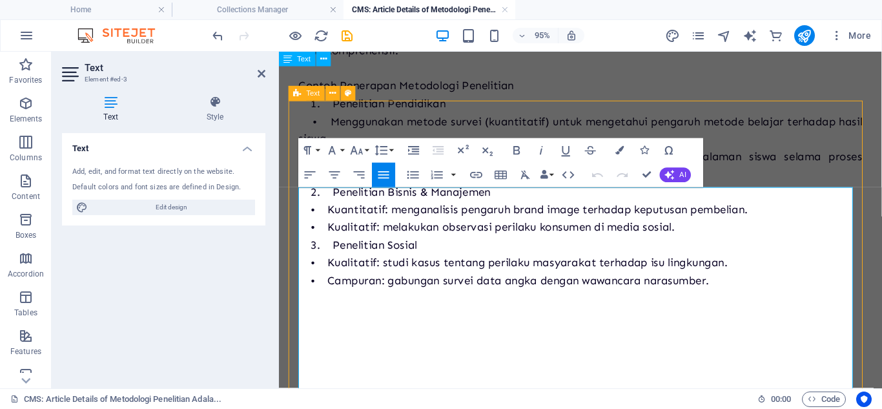
click at [748, 291] on p "• Campuran: gabungan survei data angka dengan wawancara narasumber." at bounding box center [597, 293] width 594 height 19
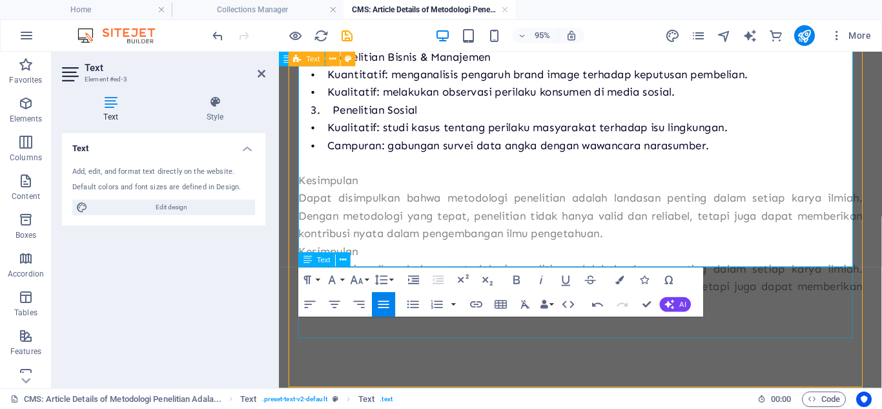
scroll to position [872, 0]
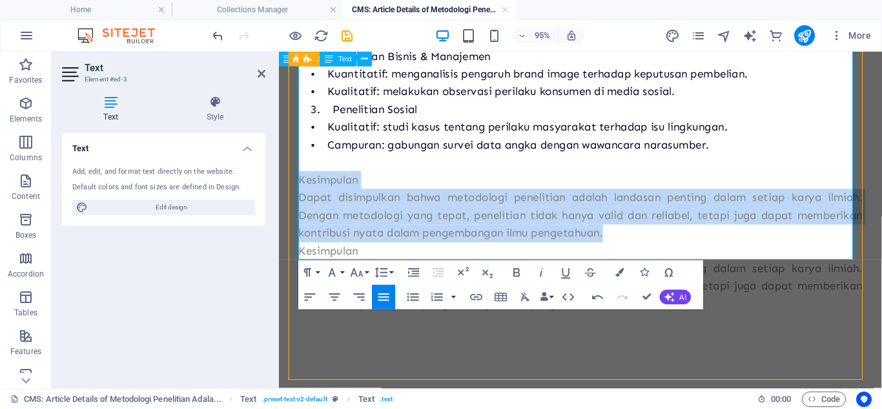
drag, startPoint x: 626, startPoint y: 260, endPoint x: 286, endPoint y: 208, distance: 343.8
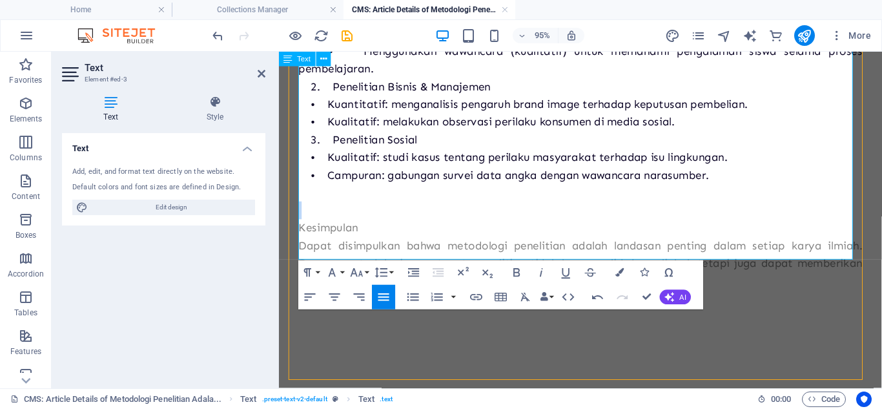
scroll to position [859, 0]
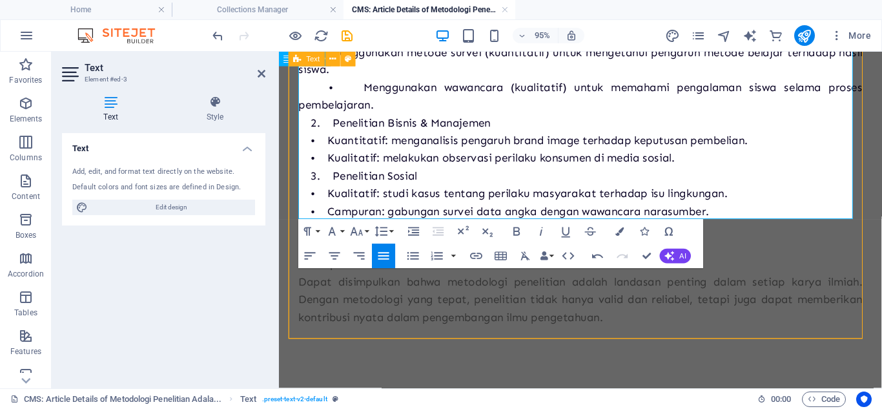
click at [597, 266] on div "Kesimpulan Dapat disimpulkan bahwa metodologi penelitian adalah landasan pentin…" at bounding box center [597, 303] width 594 height 74
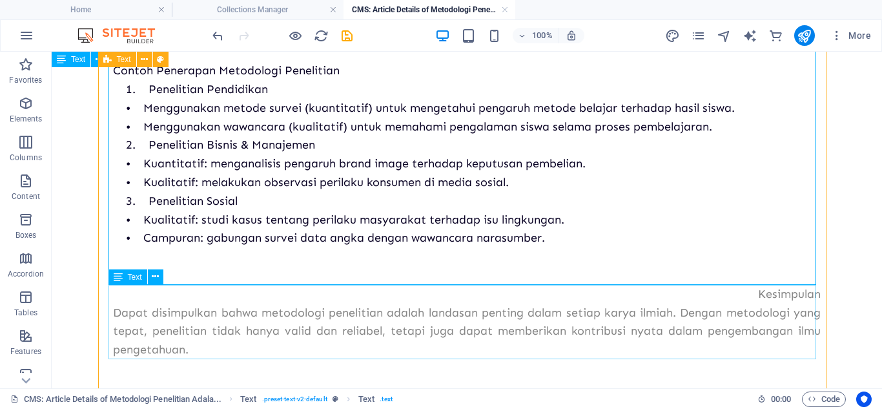
click at [455, 338] on div "Kesimpulan Dapat disimpulkan bahwa metodologi penelitian adalah landasan pentin…" at bounding box center [467, 322] width 708 height 74
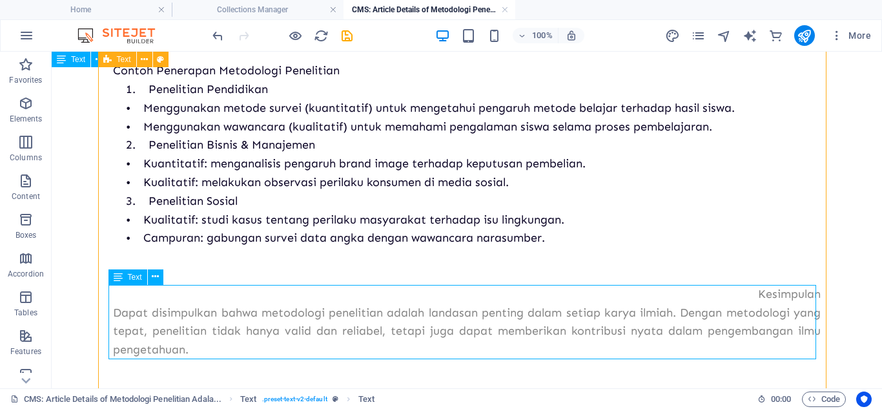
click at [455, 338] on div "Kesimpulan Dapat disimpulkan bahwa metodologi penelitian adalah landasan pentin…" at bounding box center [467, 322] width 708 height 74
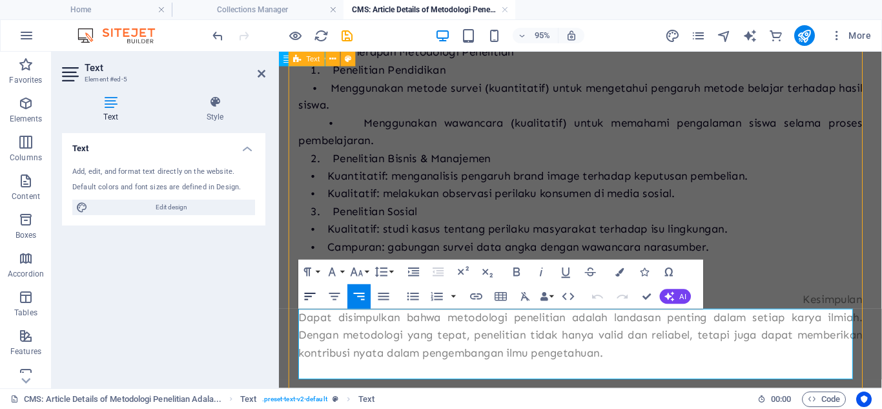
click at [314, 289] on icon "button" at bounding box center [310, 296] width 15 height 15
click at [619, 280] on button "Colors" at bounding box center [620, 272] width 23 height 25
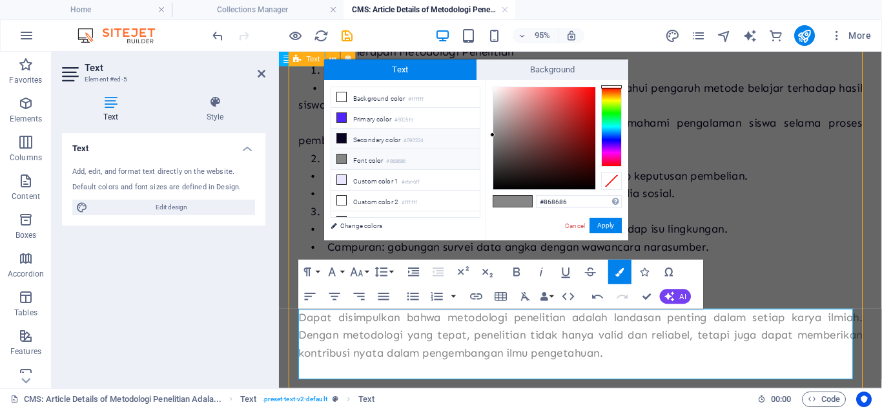
click at [404, 140] on li "Secondary color #090224" at bounding box center [405, 139] width 149 height 21
type input "#090224"
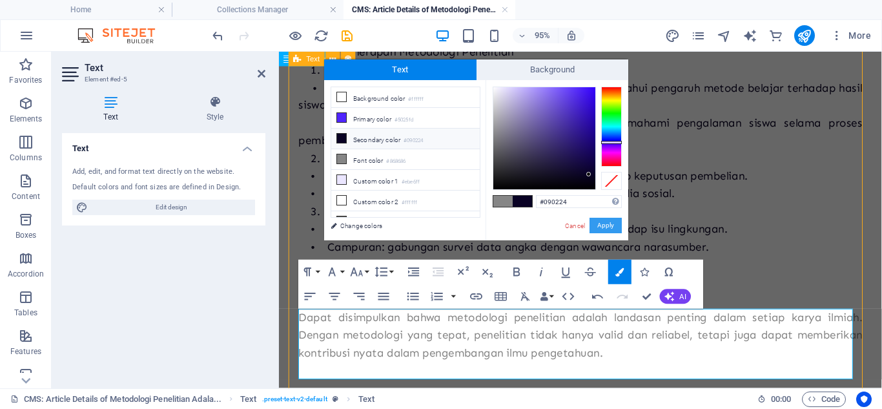
click at [610, 230] on button "Apply" at bounding box center [606, 226] width 32 height 16
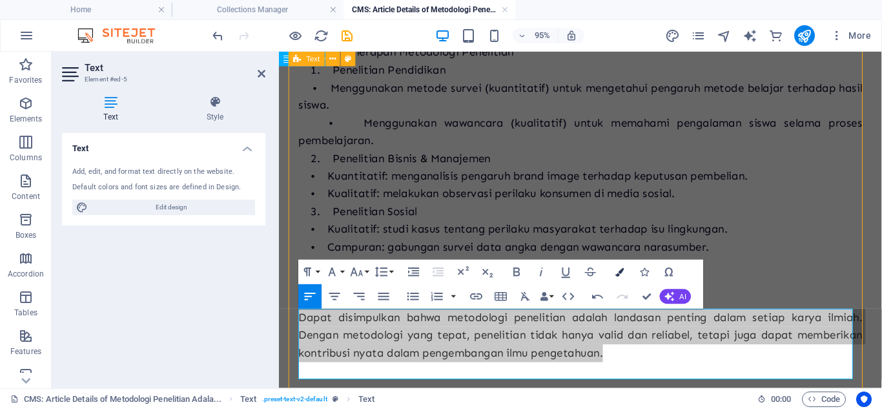
click at [620, 279] on button "Colors" at bounding box center [620, 272] width 23 height 25
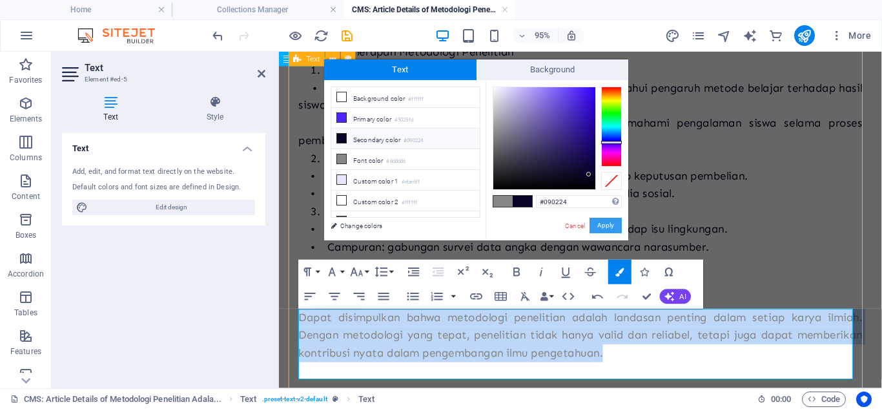
click at [604, 219] on button "Apply" at bounding box center [606, 226] width 32 height 16
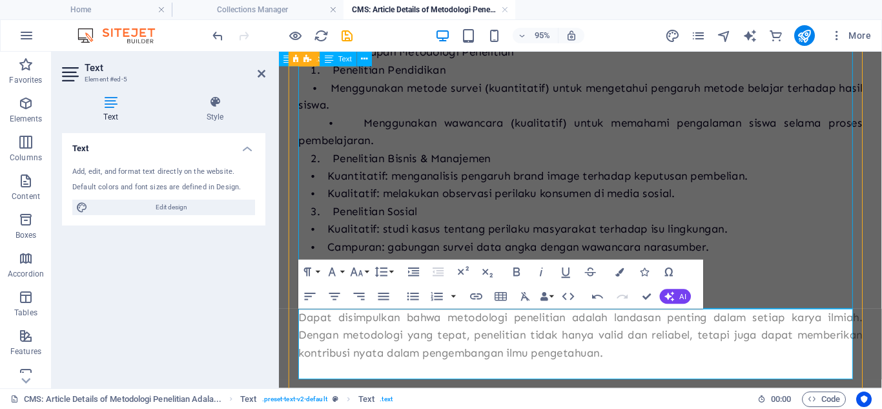
scroll to position [728, 0]
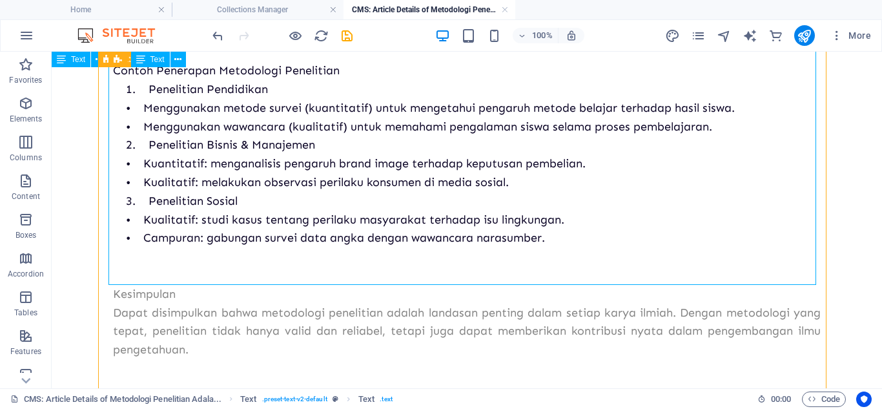
click at [669, 309] on div "Kesimpulan Dapat disimpulkan bahwa metodologi penelitian adalah landasan pentin…" at bounding box center [467, 322] width 708 height 74
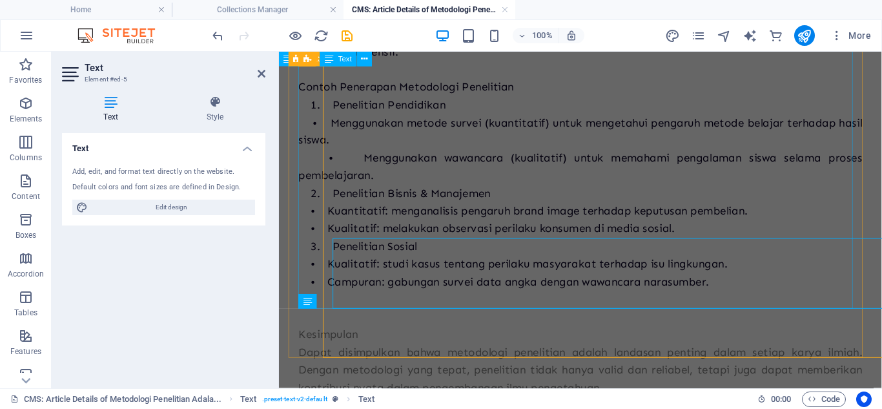
click at [689, 340] on p "Kesimpulan" at bounding box center [597, 349] width 594 height 19
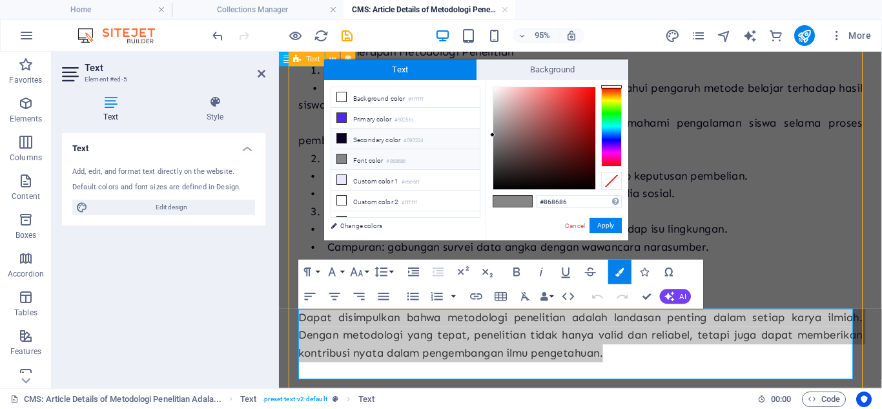
click at [416, 138] on small "#090224" at bounding box center [413, 140] width 19 height 9
type input "#090224"
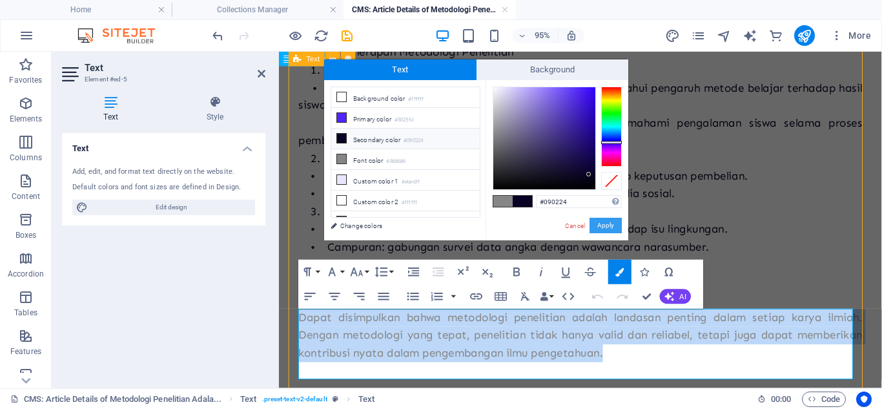
click at [597, 227] on button "Apply" at bounding box center [606, 226] width 32 height 16
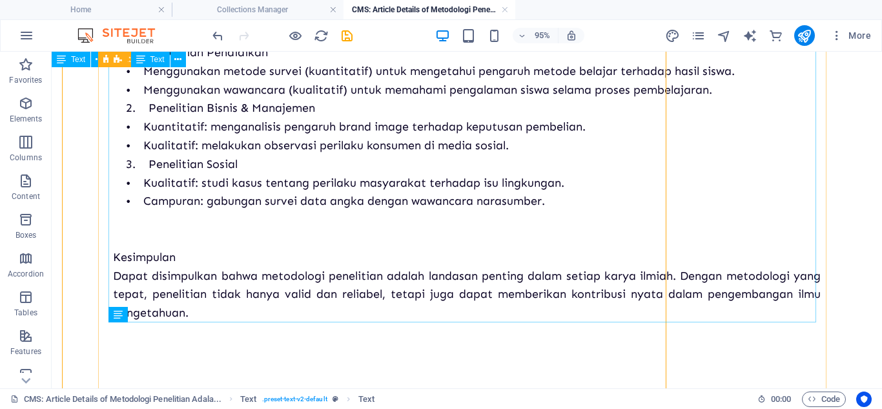
scroll to position [691, 0]
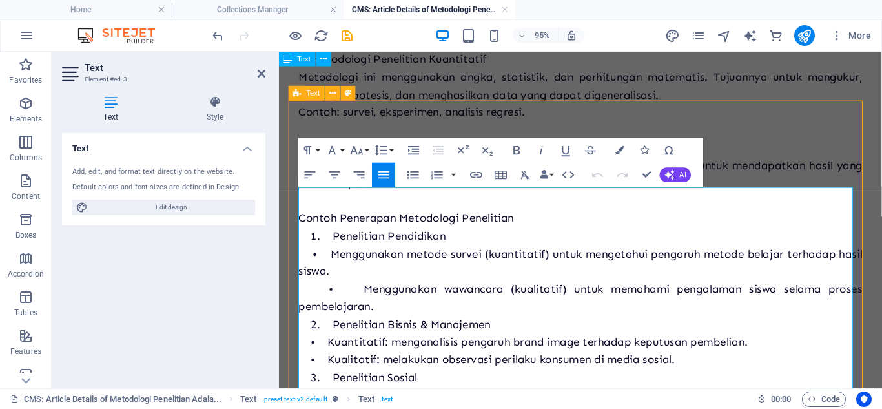
scroll to position [592, 0]
click at [371, 317] on span "Menggunakan wawancara (kualitatif) untuk memahami pengalaman siswa selama prose…" at bounding box center [597, 309] width 594 height 33
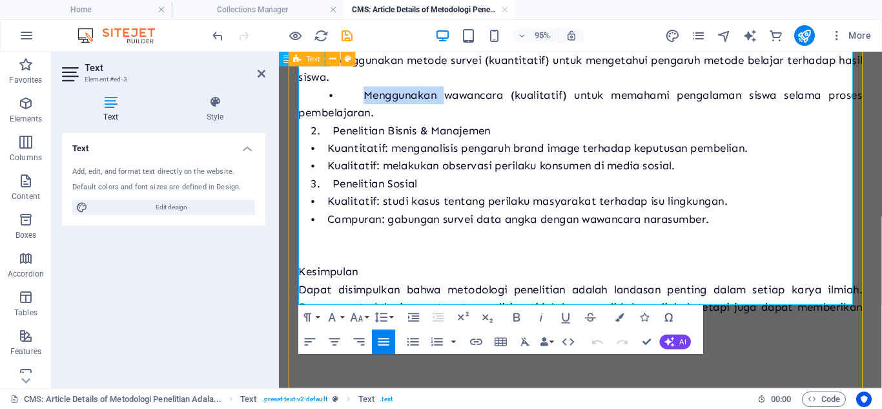
scroll to position [768, 0]
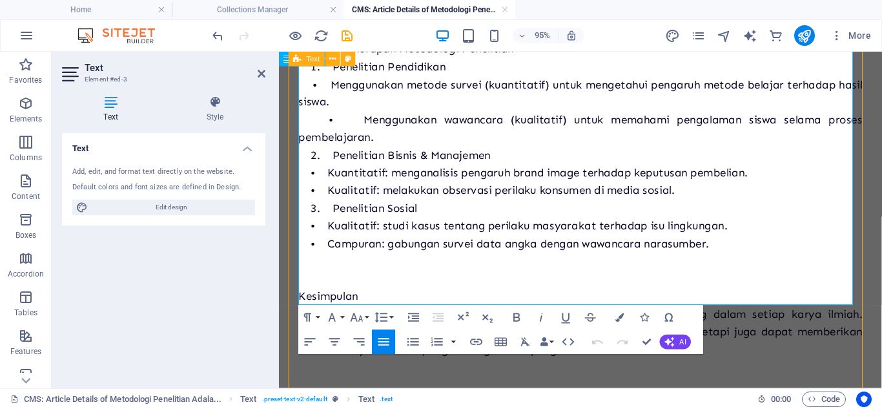
click at [364, 300] on p at bounding box center [597, 291] width 594 height 19
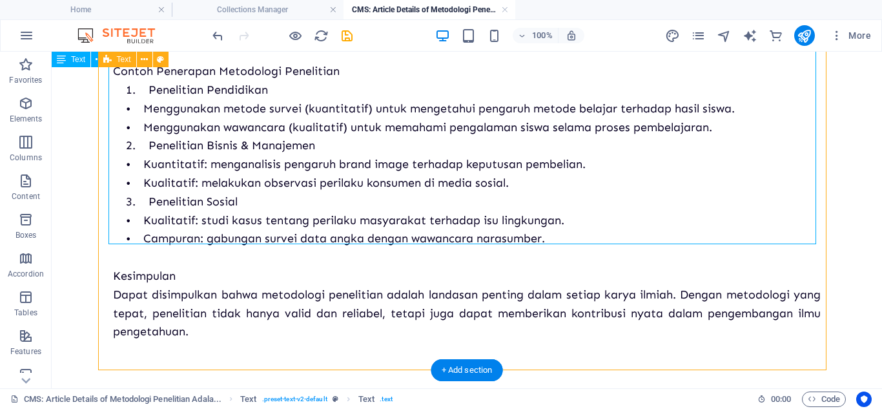
scroll to position [727, 0]
click at [127, 275] on div "Kesimpulan Dapat disimpulkan bahwa metodologi penelitian adalah landasan pentin…" at bounding box center [467, 304] width 708 height 74
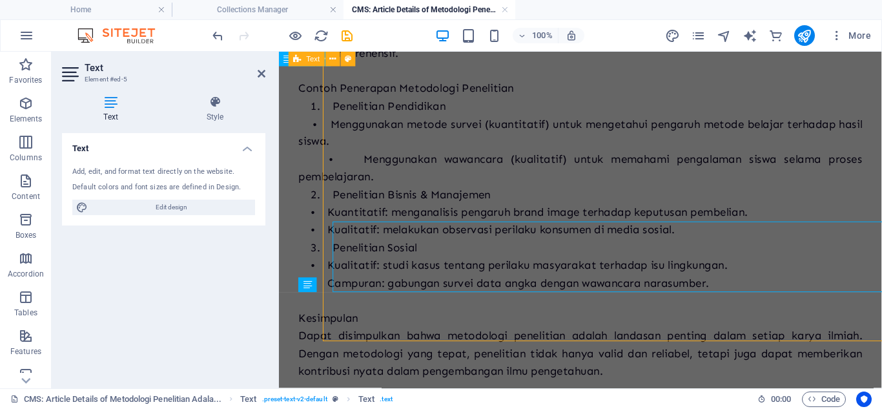
scroll to position [764, 0]
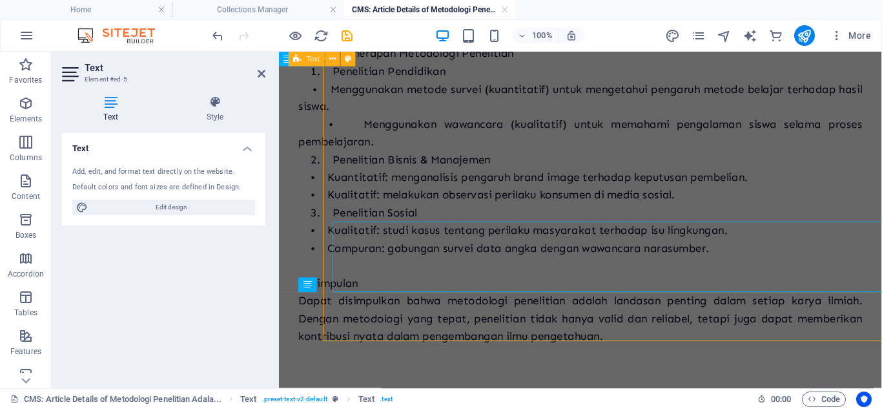
click at [127, 275] on div "Text Add, edit, and format text directly on the website. Default colors and fon…" at bounding box center [163, 255] width 203 height 245
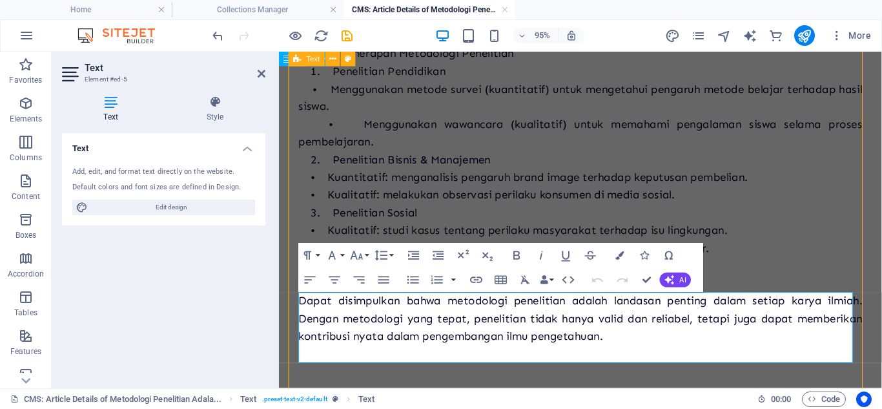
click at [322, 302] on span "Kesimpulan" at bounding box center [331, 295] width 63 height 14
drag, startPoint x: 644, startPoint y: 282, endPoint x: 607, endPoint y: 148, distance: 138.7
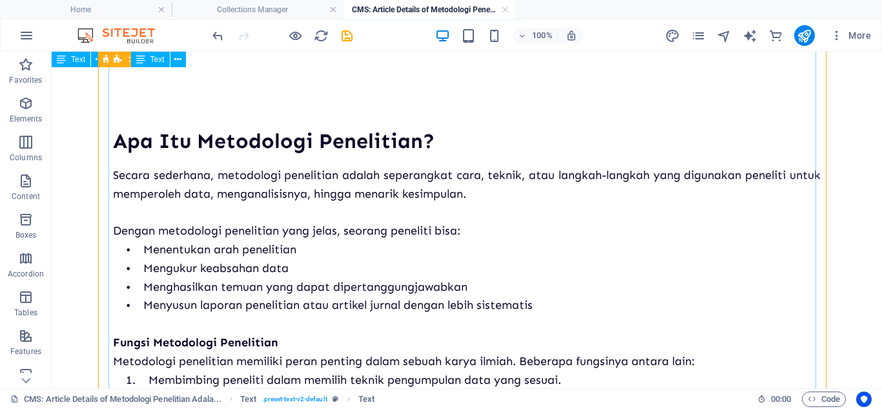
scroll to position [10, 0]
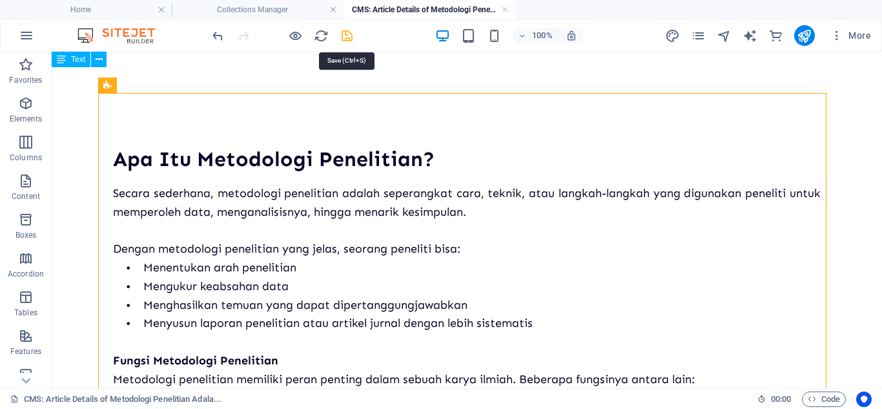
click at [344, 41] on icon "save" at bounding box center [347, 35] width 15 height 15
click at [503, 12] on link at bounding box center [505, 10] width 8 height 12
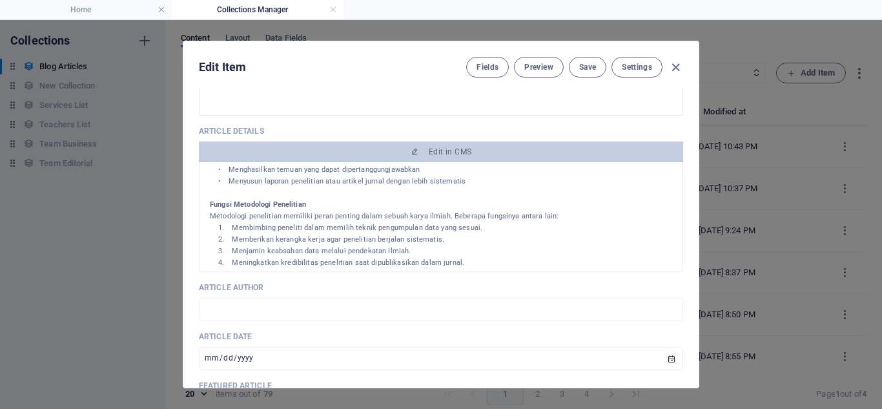
scroll to position [103, 0]
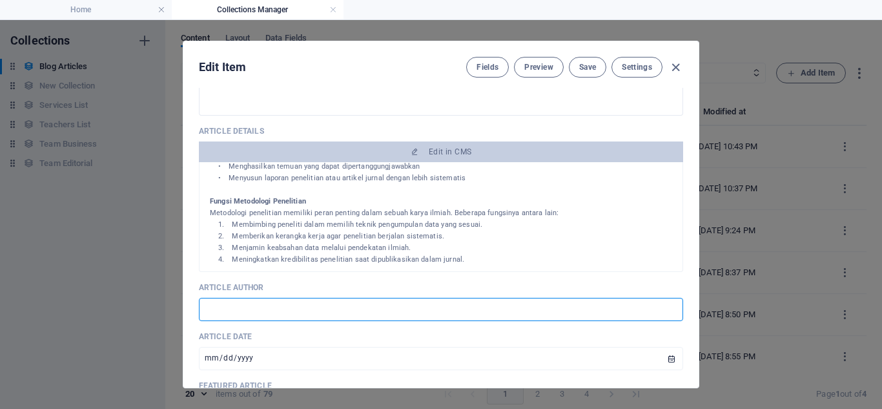
click at [367, 312] on input "text" at bounding box center [441, 309] width 485 height 23
type input "Written by [PERSON_NAME]"
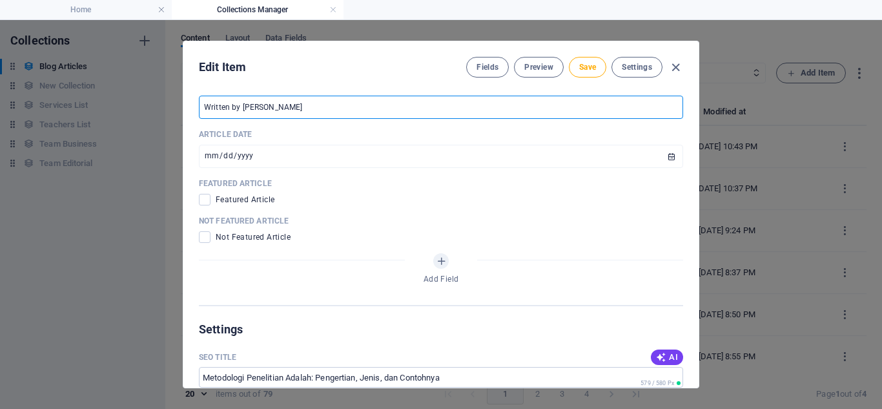
scroll to position [709, 0]
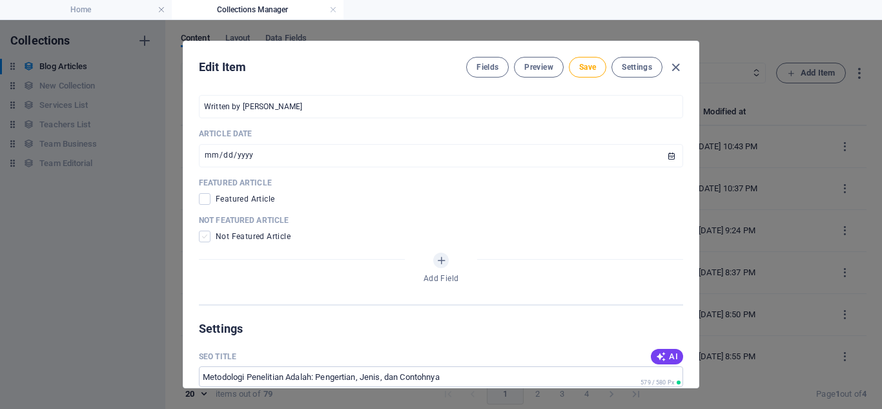
click at [207, 240] on span at bounding box center [205, 237] width 12 height 12
click at [207, 240] on input "checkbox" at bounding box center [207, 237] width 17 height 12
checkbox input "true"
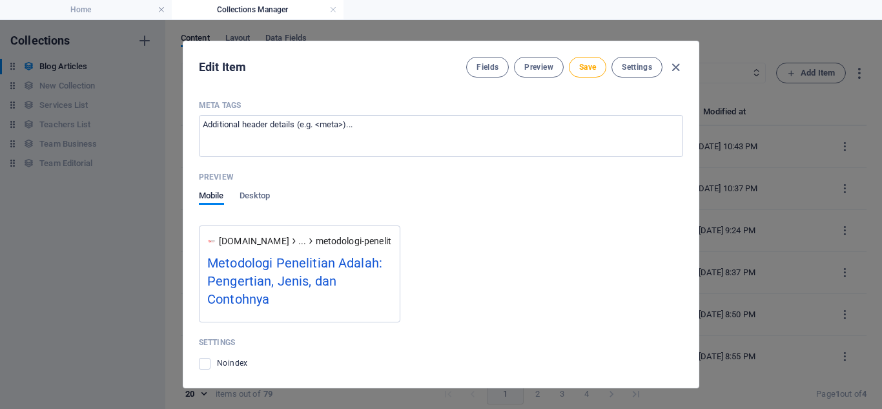
scroll to position [1198, 0]
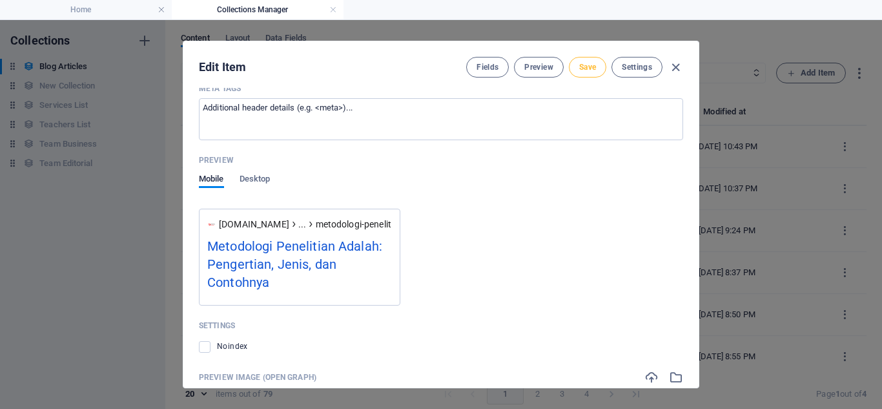
click at [589, 66] on span "Save" at bounding box center [587, 67] width 17 height 10
click at [676, 67] on icon "button" at bounding box center [676, 67] width 15 height 15
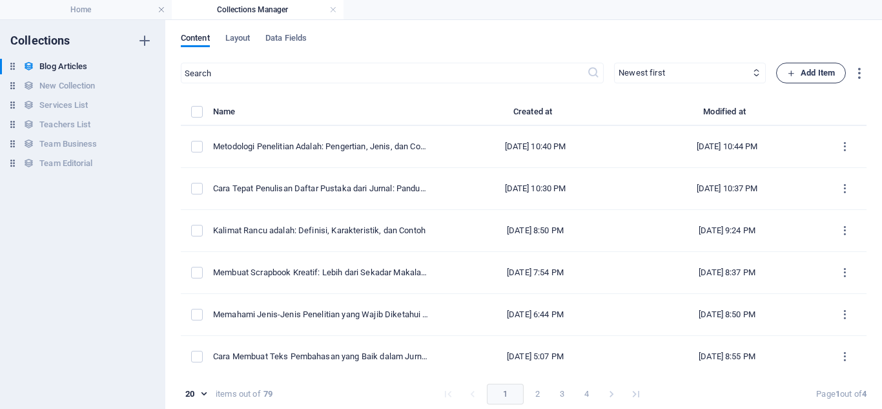
click at [801, 74] on span "Add Item" at bounding box center [812, 73] width 48 height 16
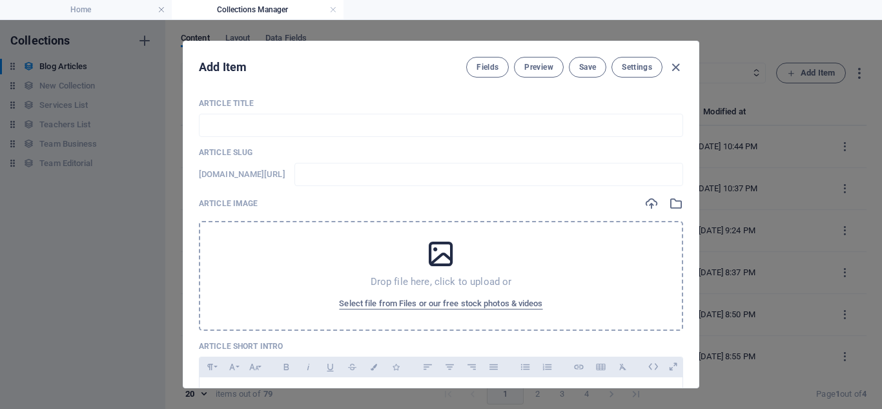
click at [424, 291] on div "Drop file here, click to upload or Select file from Files or our free stock pho…" at bounding box center [441, 276] width 485 height 110
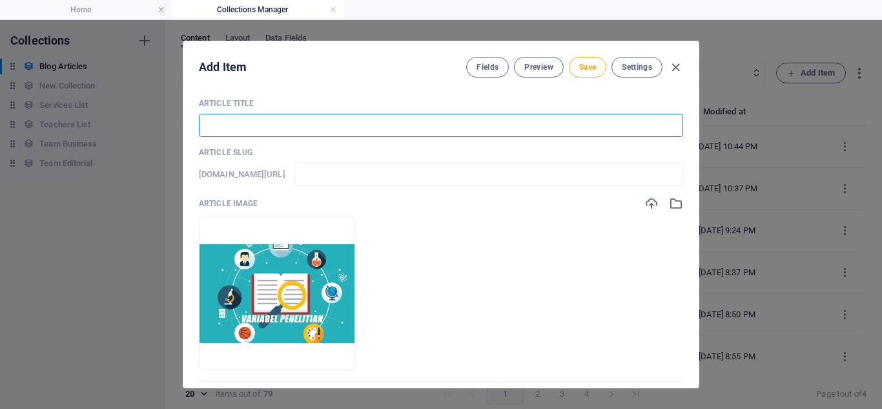
click at [316, 123] on input "text" at bounding box center [441, 125] width 485 height 23
paste input "Memahami Variabel Dependen & Independen dalam Penelitian Ilmiah"
type input "Memahami Variabel Dependen & Independen dalam Penelitian Ilmiah"
type input "memahami-variabel-dependen-independen-dalam-penelitian-ilmiah"
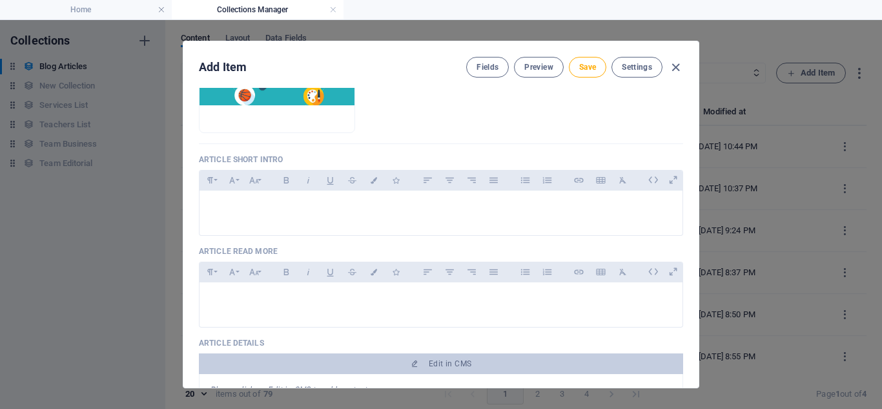
scroll to position [255, 0]
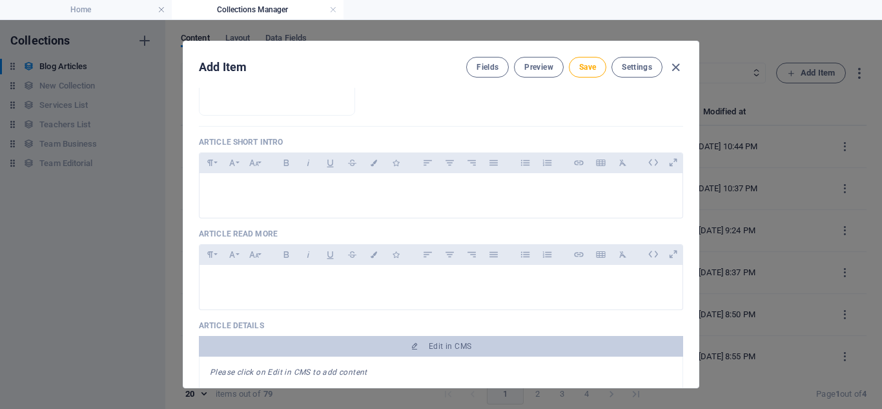
type input "Memahami Variabel Dependen & Independen dalam Penelitian Ilmiah"
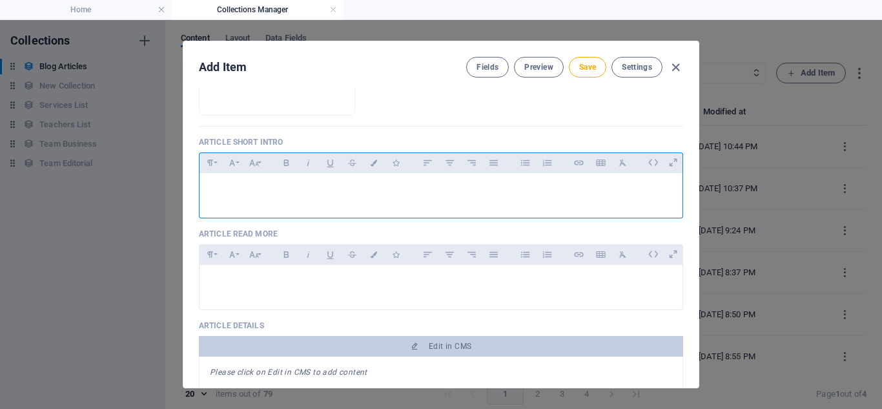
click at [356, 191] on p at bounding box center [441, 189] width 463 height 12
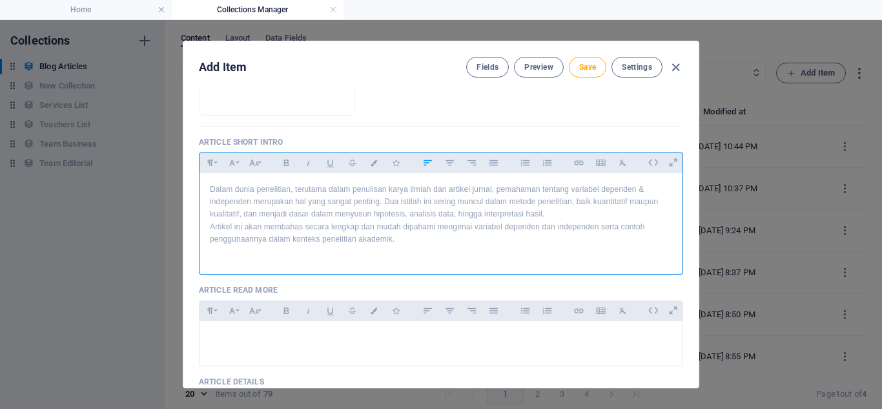
scroll to position [1284, 0]
click at [470, 207] on p "Dalam dunia penelitian, terutama dalam penulisan karya ilmiah dan artikel jurna…" at bounding box center [441, 201] width 463 height 37
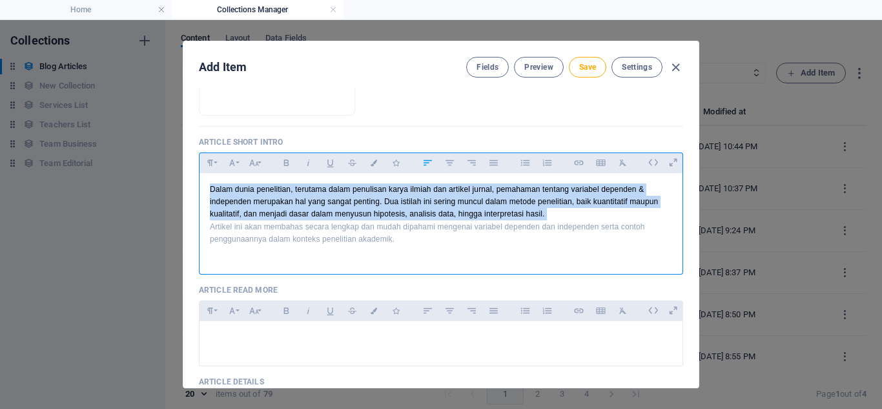
click at [470, 207] on p "Dalam dunia penelitian, terutama dalam penulisan karya ilmiah dan artikel jurna…" at bounding box center [441, 201] width 463 height 37
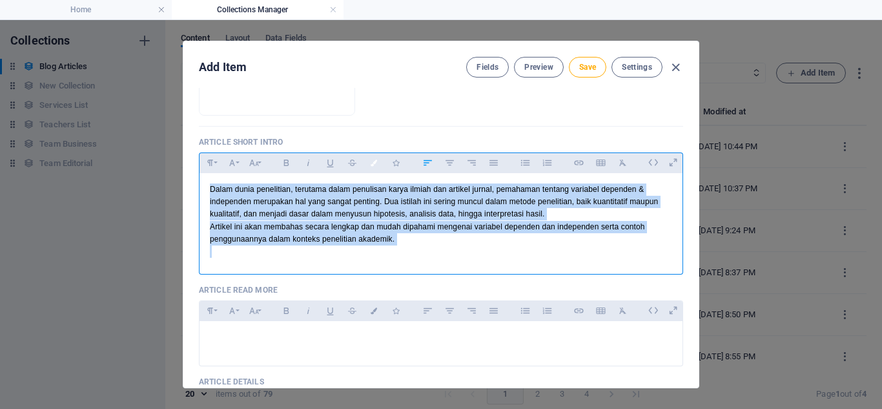
click at [372, 163] on icon "button" at bounding box center [374, 163] width 11 height 6
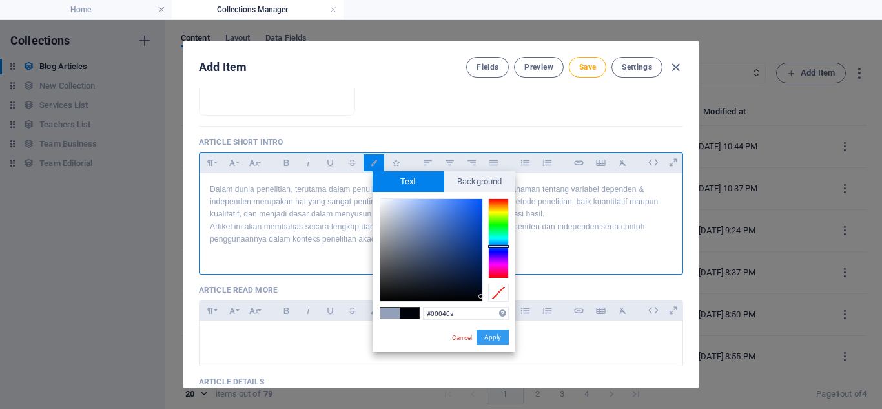
click at [490, 335] on button "Apply" at bounding box center [493, 337] width 32 height 16
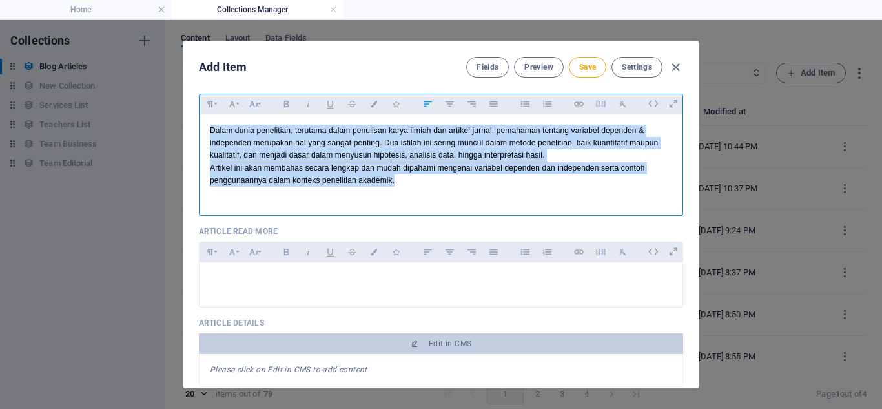
scroll to position [325, 0]
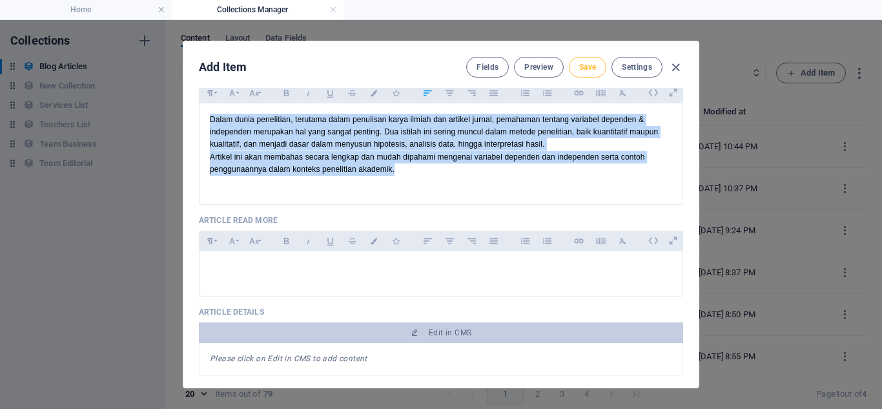
click at [574, 63] on button "Save" at bounding box center [587, 67] width 37 height 21
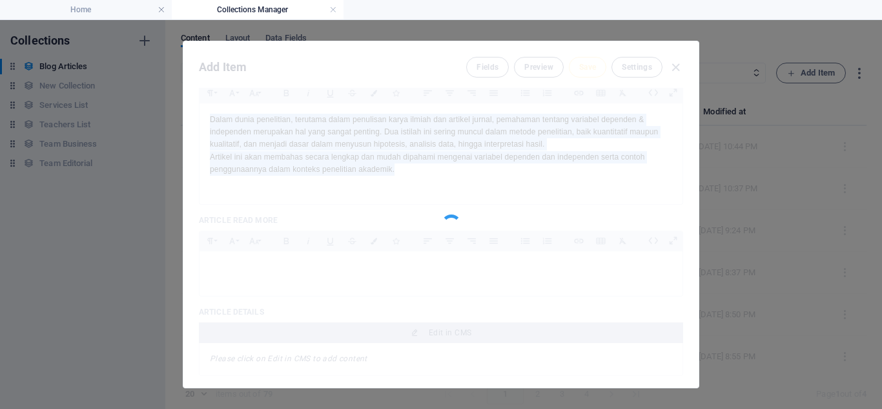
type input "memahami-variabel-dependen-independen-dalam-penelitian-ilmiah"
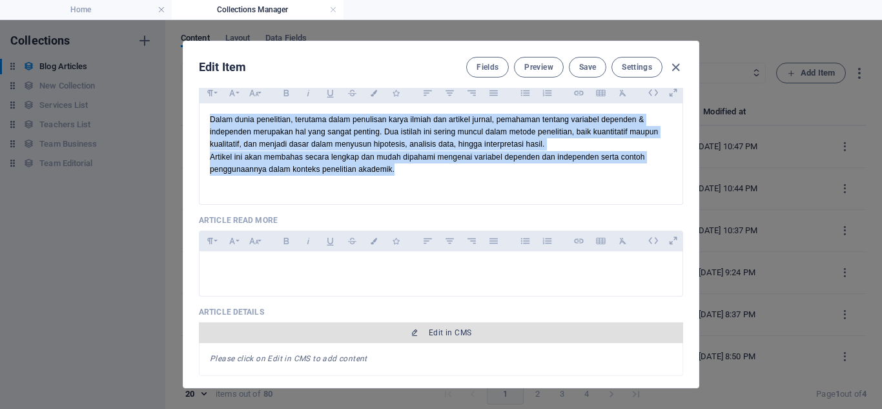
click at [475, 324] on button "Edit in CMS" at bounding box center [441, 332] width 485 height 21
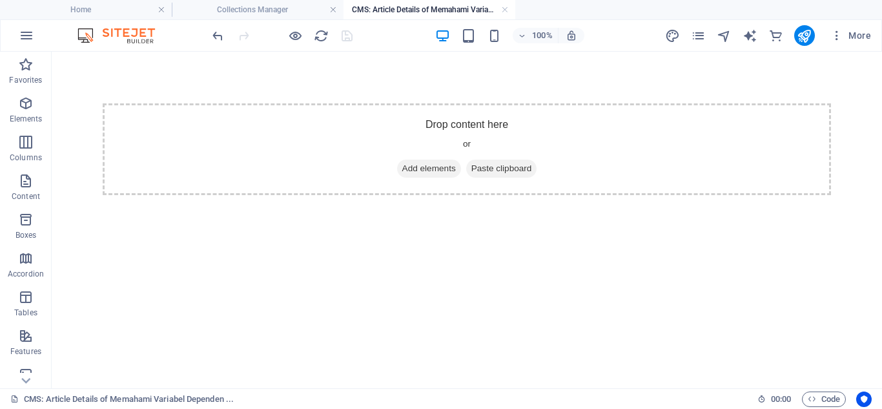
scroll to position [0, 0]
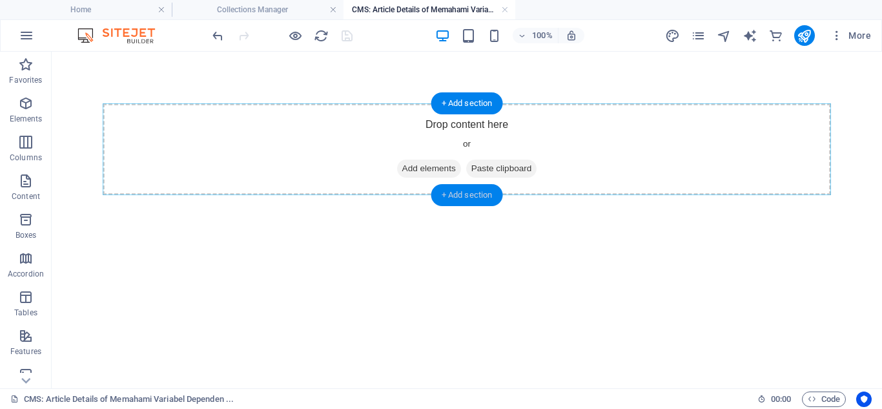
click at [457, 193] on div "+ Add section" at bounding box center [468, 195] width 72 height 22
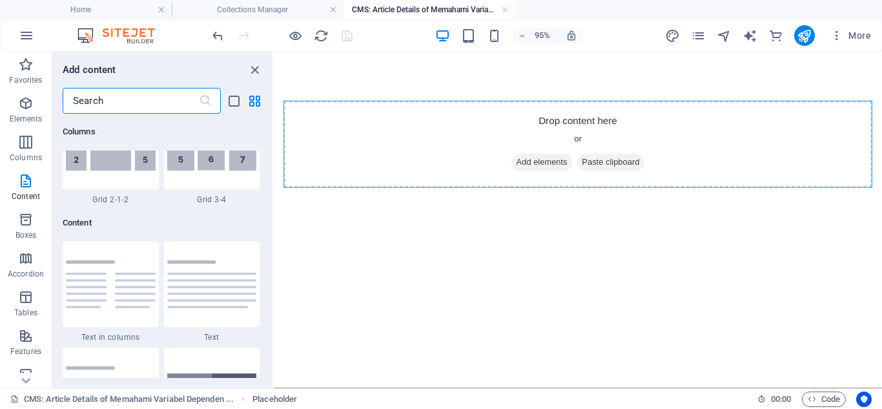
scroll to position [2260, 0]
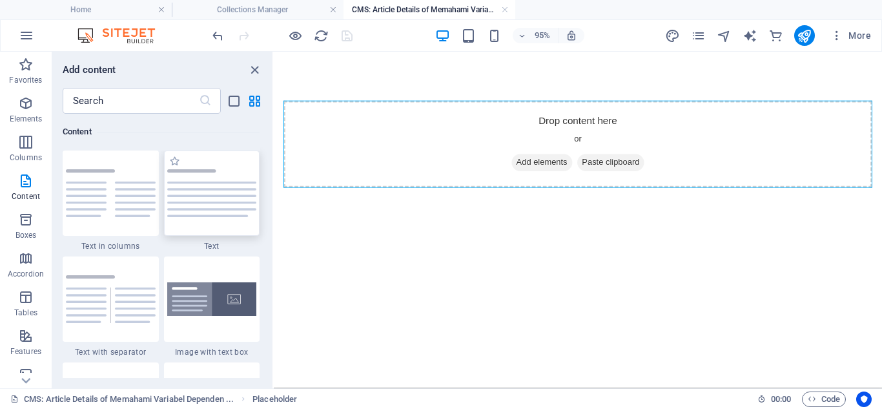
click at [222, 218] on div at bounding box center [212, 193] width 96 height 85
click at [274, 209] on div "Drag here to replace the existing content. Press “Ctrl” if you want to create a…" at bounding box center [578, 220] width 609 height 337
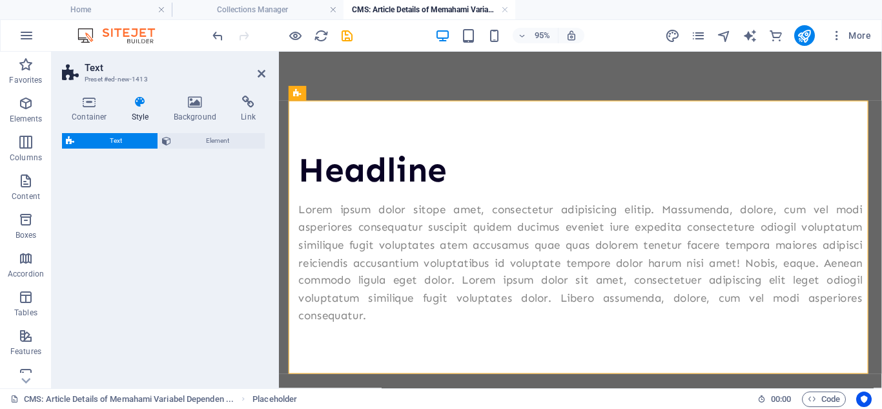
select select "preset-text-v2-default"
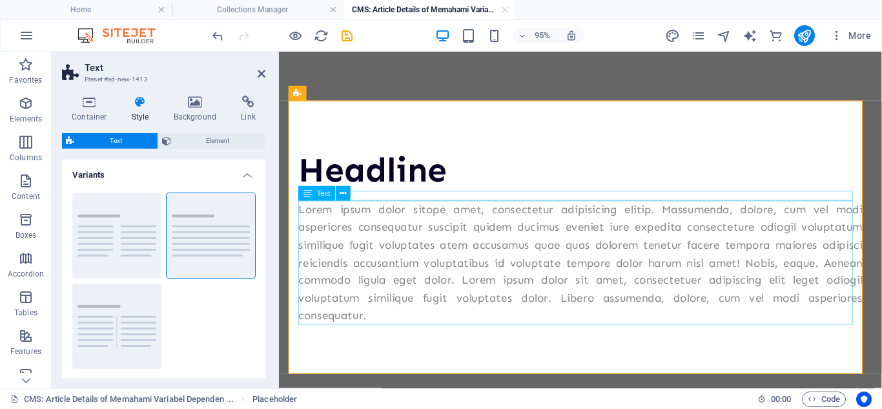
click at [389, 188] on div "Headline" at bounding box center [597, 176] width 594 height 43
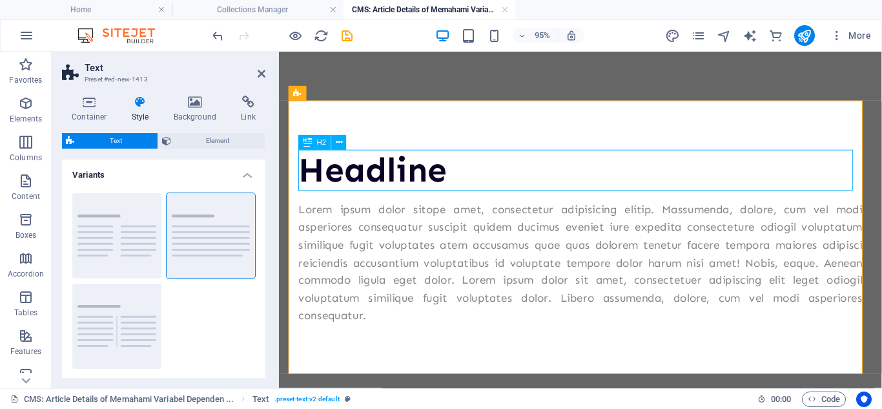
click at [389, 188] on div "Headline" at bounding box center [597, 176] width 594 height 43
click at [389, 188] on h2 "Headline" at bounding box center [597, 176] width 594 height 43
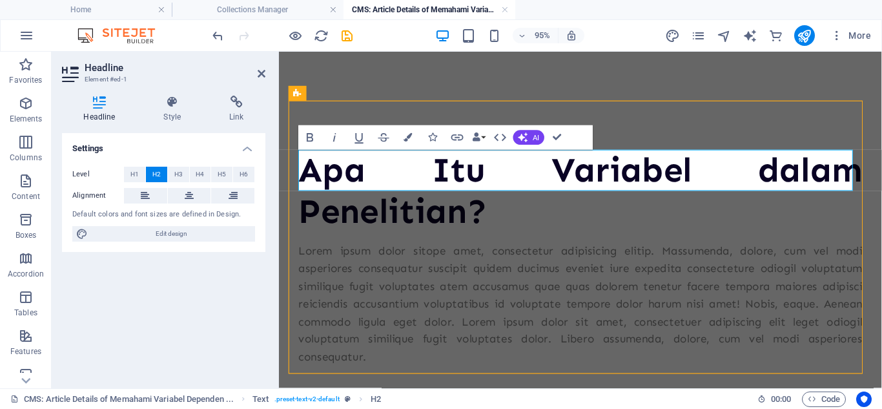
scroll to position [150, 0]
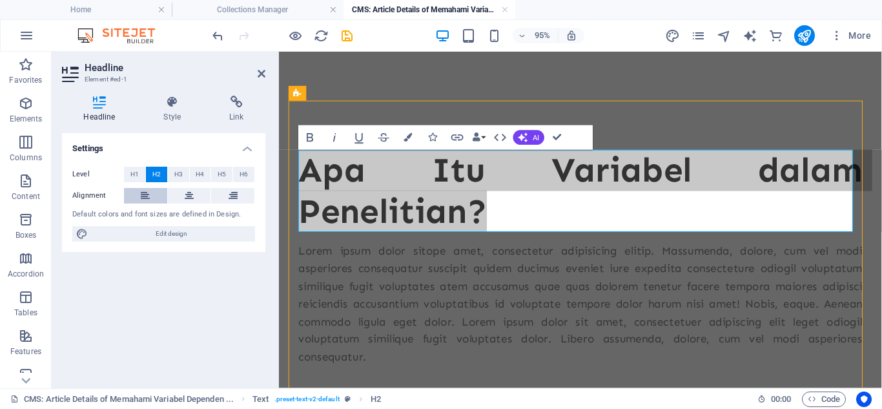
click at [152, 193] on button at bounding box center [145, 196] width 43 height 16
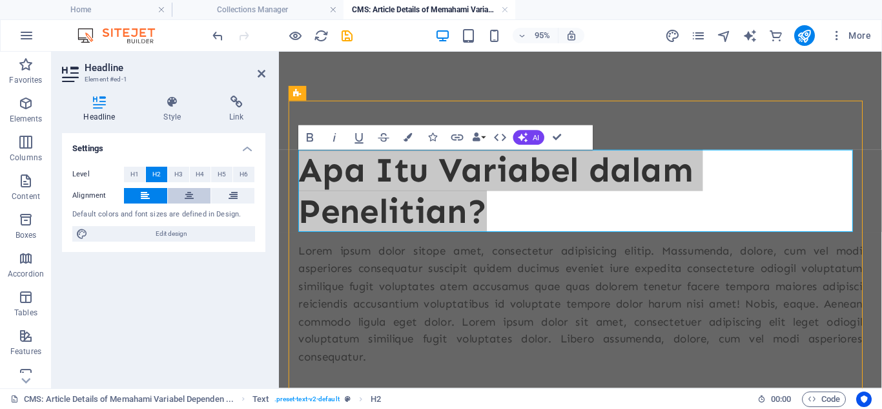
click at [191, 194] on icon at bounding box center [189, 196] width 9 height 16
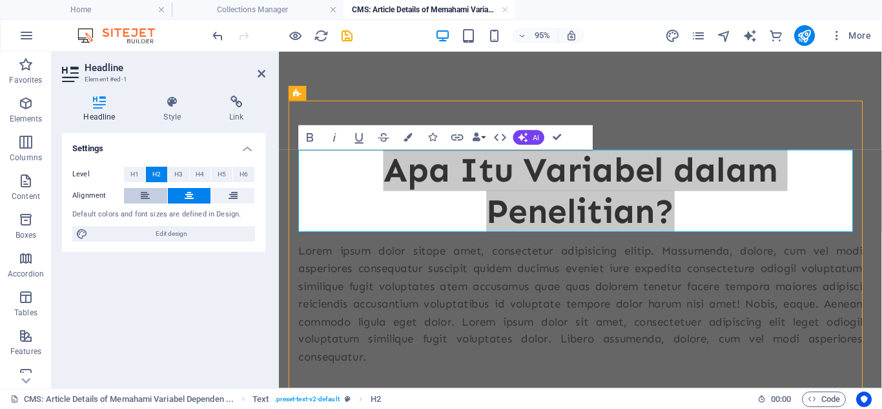
click at [141, 200] on icon at bounding box center [145, 196] width 9 height 16
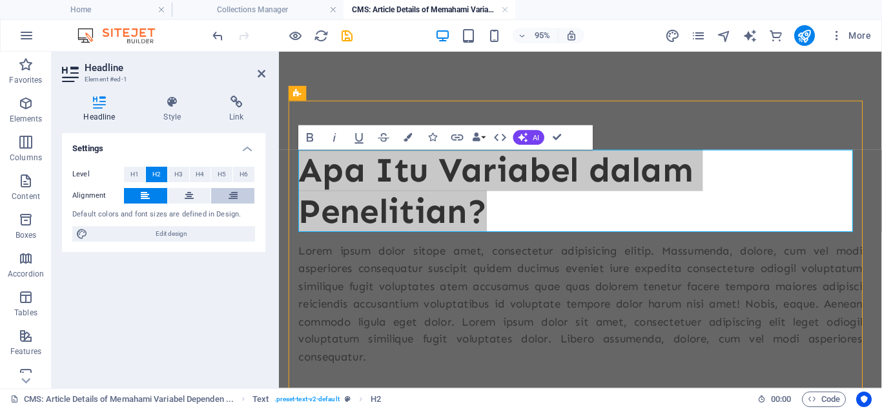
click at [227, 195] on button at bounding box center [232, 196] width 43 height 16
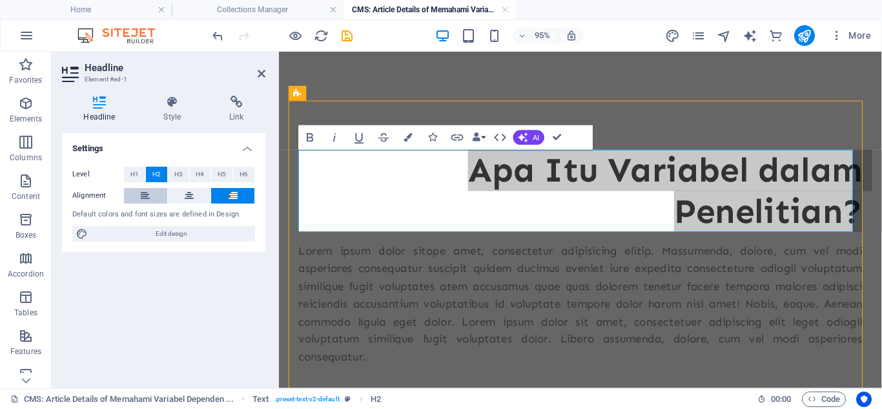
click at [157, 194] on button at bounding box center [145, 196] width 43 height 16
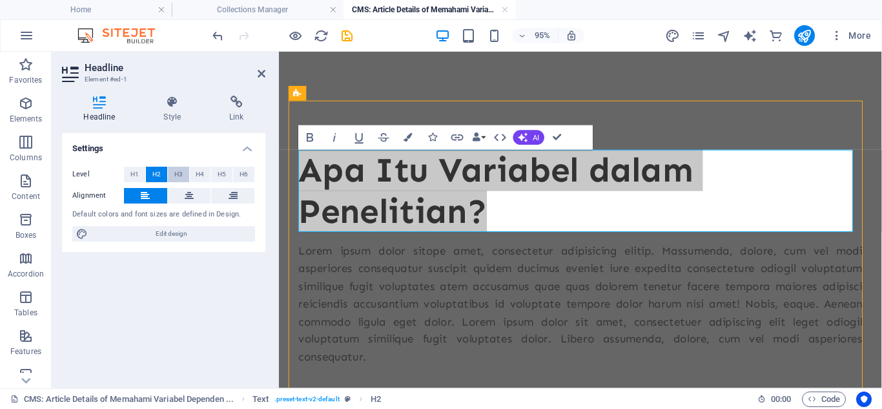
click at [181, 179] on span "H3" at bounding box center [178, 175] width 8 height 16
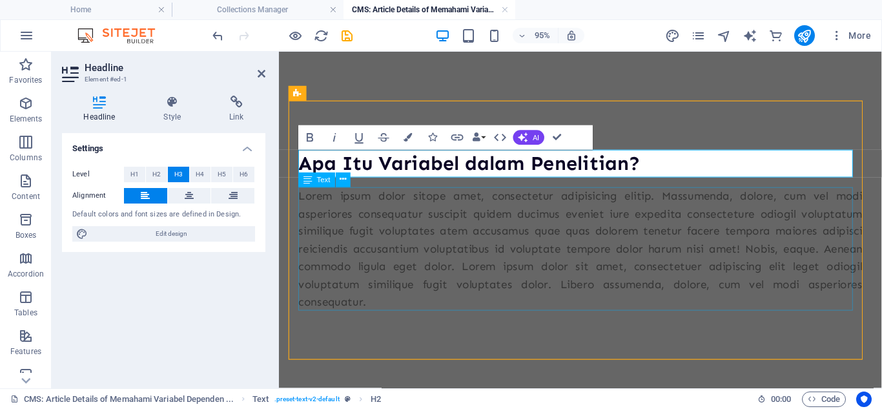
click at [501, 298] on div "Lorem ipsum dolor sitope amet, consectetur adipisicing elitip. Massumenda, dolo…" at bounding box center [597, 259] width 594 height 130
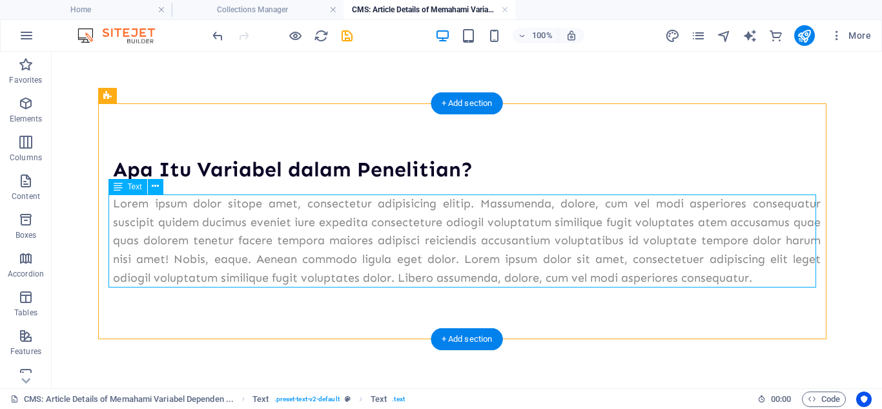
click at [350, 270] on div "Lorem ipsum dolor sitope amet, consectetur adipisicing elitip. Massumenda, dolo…" at bounding box center [467, 240] width 708 height 93
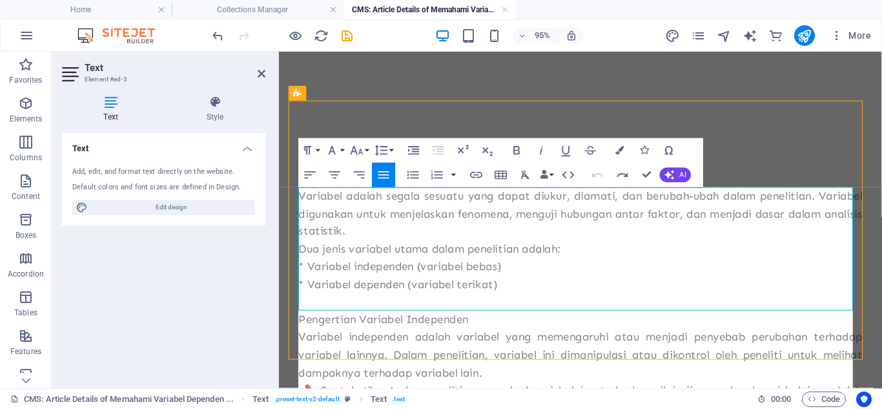
scroll to position [34570, 3]
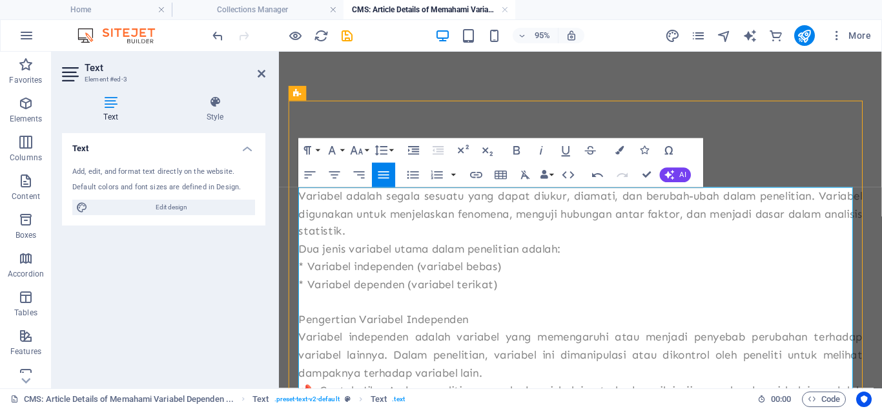
click at [394, 287] on p "* Variabel dependen (variabel terikat)" at bounding box center [597, 296] width 594 height 19
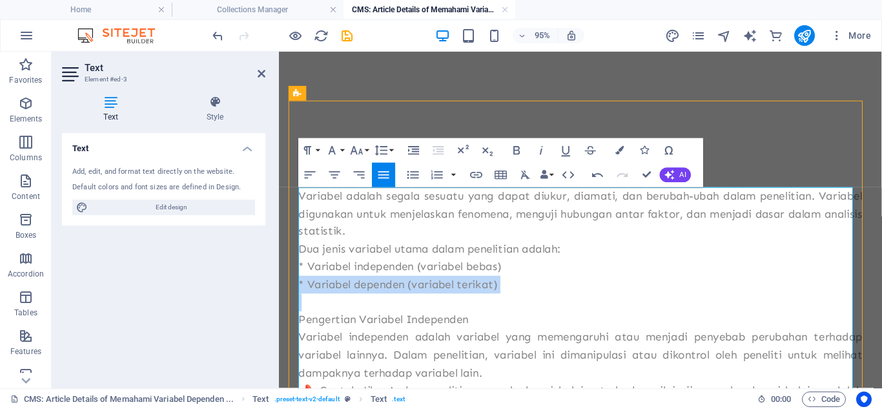
click at [394, 287] on p "* Variabel dependen (variabel terikat)" at bounding box center [597, 296] width 594 height 19
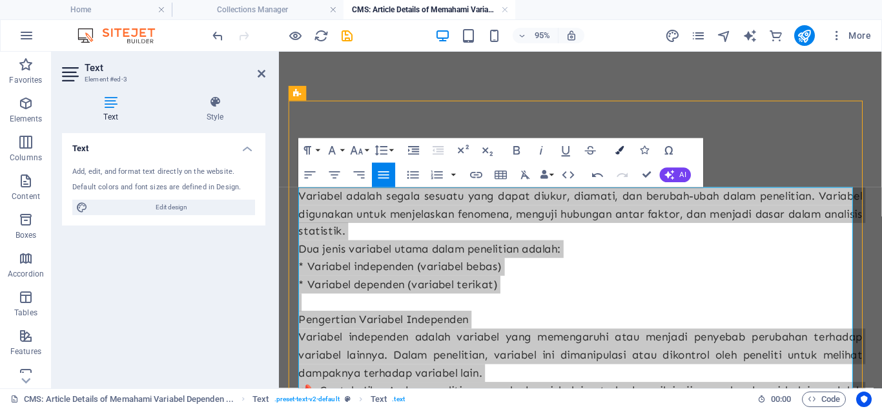
click at [619, 149] on icon "button" at bounding box center [620, 150] width 8 height 8
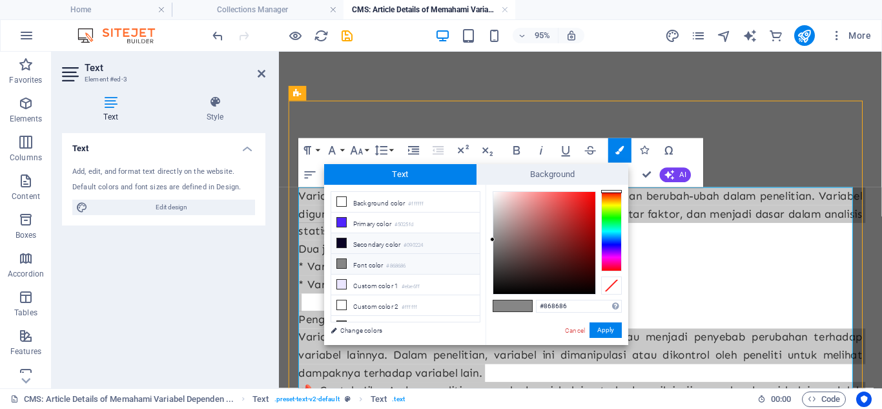
click at [368, 248] on li "Secondary color #090224" at bounding box center [405, 243] width 149 height 21
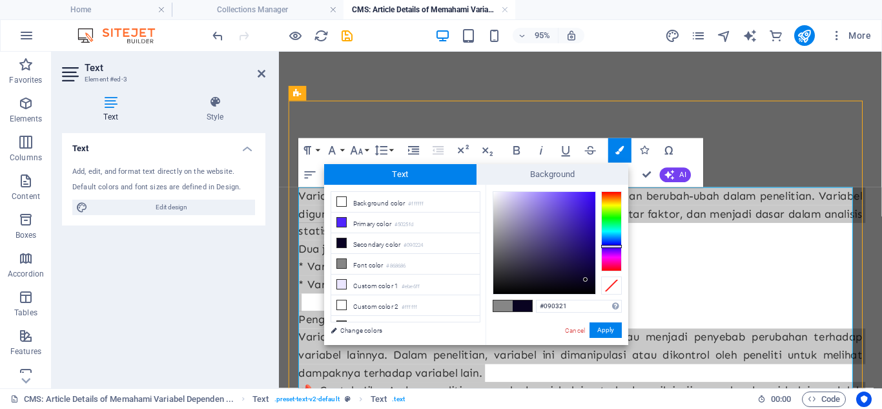
click at [586, 280] on div at bounding box center [545, 243] width 102 height 102
type input "#000000"
drag, startPoint x: 587, startPoint y: 278, endPoint x: 589, endPoint y: 306, distance: 27.8
click at [589, 306] on div "#000000 Supported formats #0852ed rgb(8, 82, 237) rgba(8, 82, 237, 90%) hsv(221…" at bounding box center [557, 359] width 143 height 348
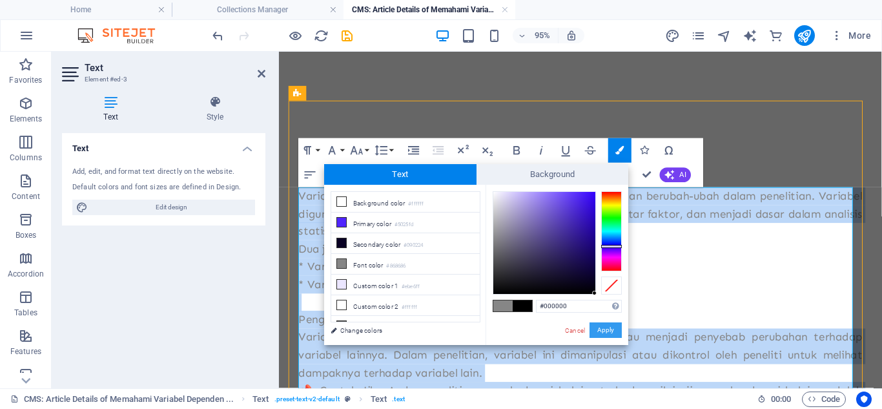
click at [608, 329] on button "Apply" at bounding box center [606, 330] width 32 height 16
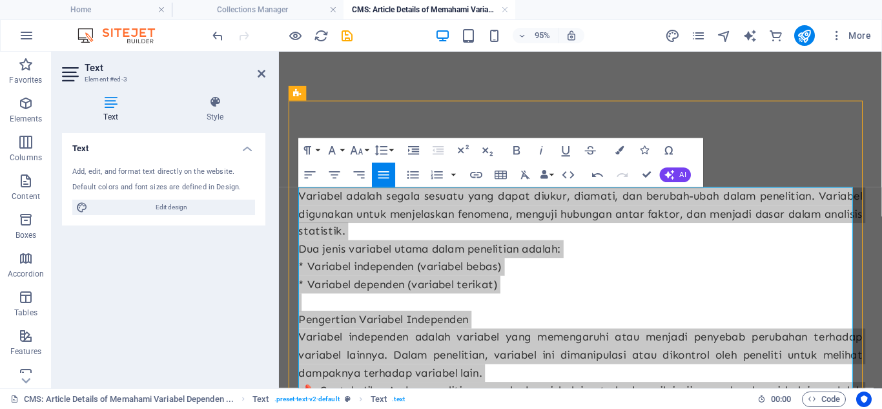
click at [537, 294] on div "Drag here to replace the existing content. Press “Ctrl” if you want to create a…" at bounding box center [580, 220] width 603 height 337
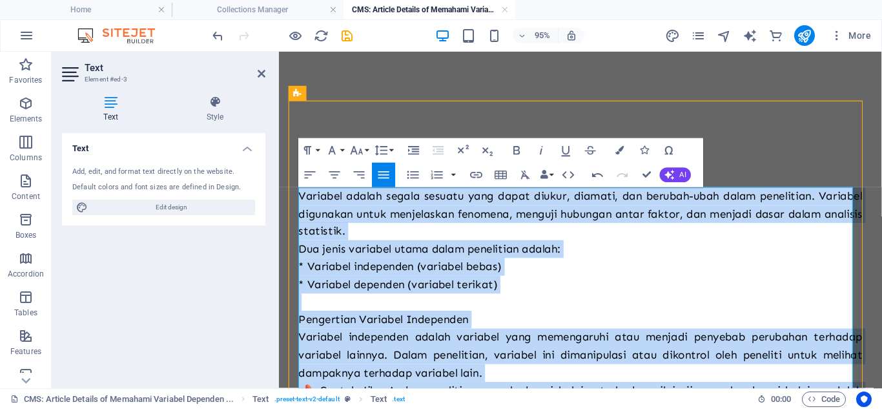
click at [658, 276] on p "* Variabel independen (variabel bebas)" at bounding box center [597, 278] width 594 height 19
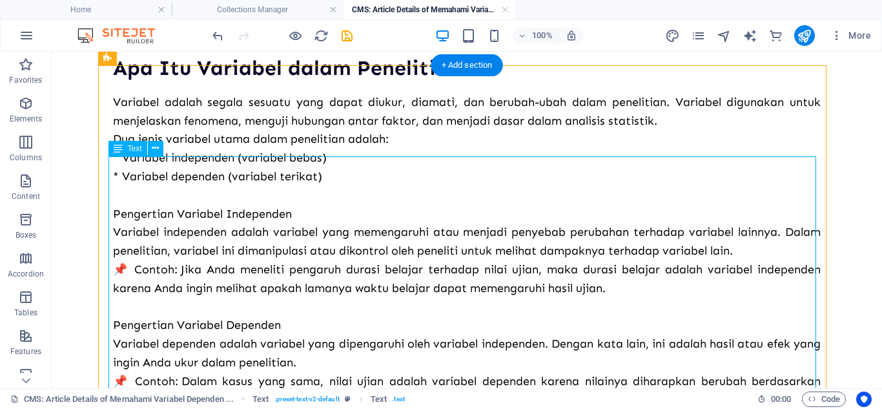
scroll to position [114, 0]
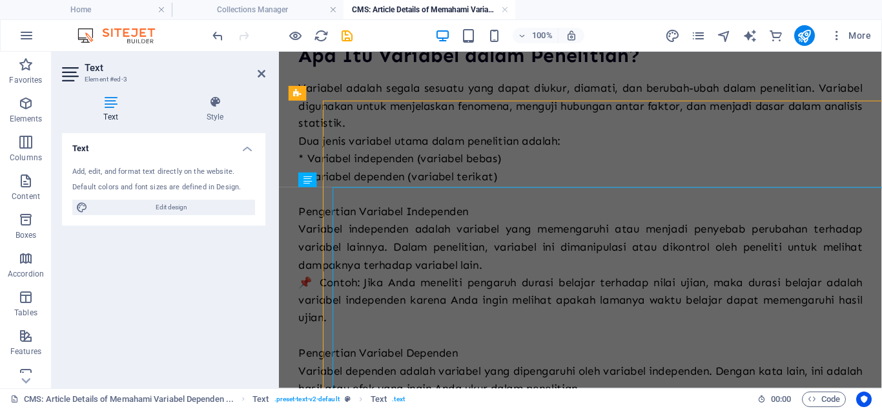
click at [217, 194] on div "Add, edit, and format text directly on the website. Default colors and font siz…" at bounding box center [163, 190] width 203 height 69
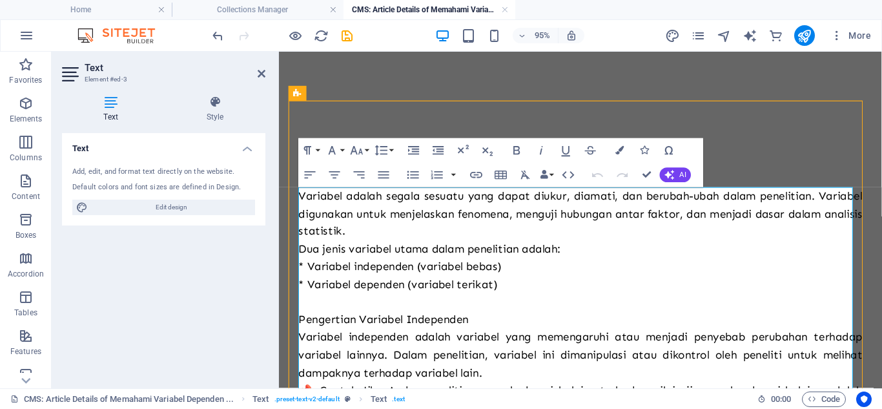
click at [359, 332] on span "Pengertian Variabel Independen" at bounding box center [389, 333] width 179 height 14
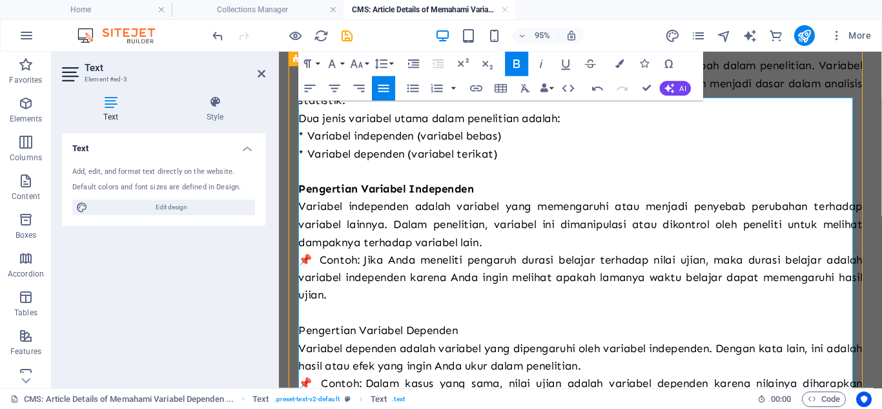
scroll to position [140, 0]
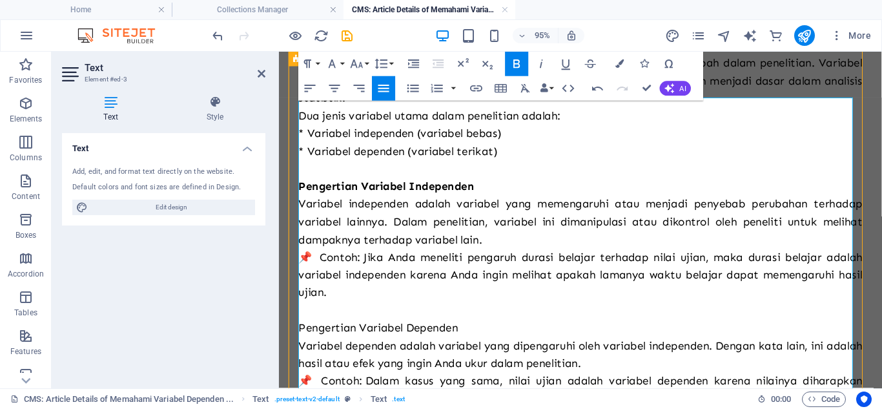
click at [392, 343] on span "Pengertian Variabel Dependen" at bounding box center [384, 342] width 168 height 14
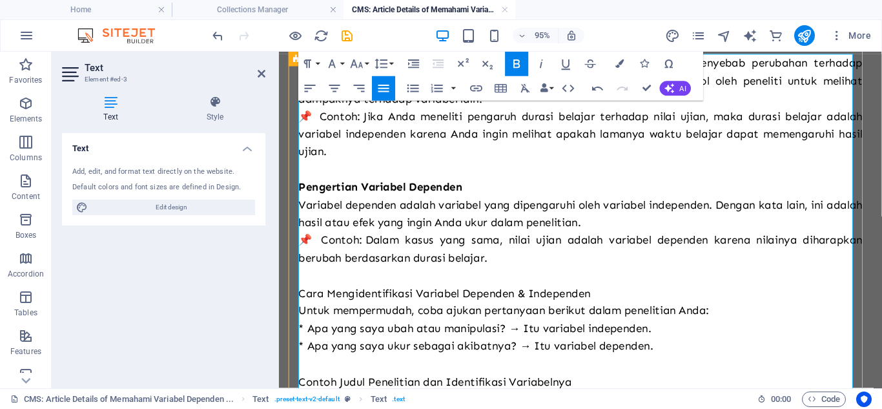
scroll to position [292, 0]
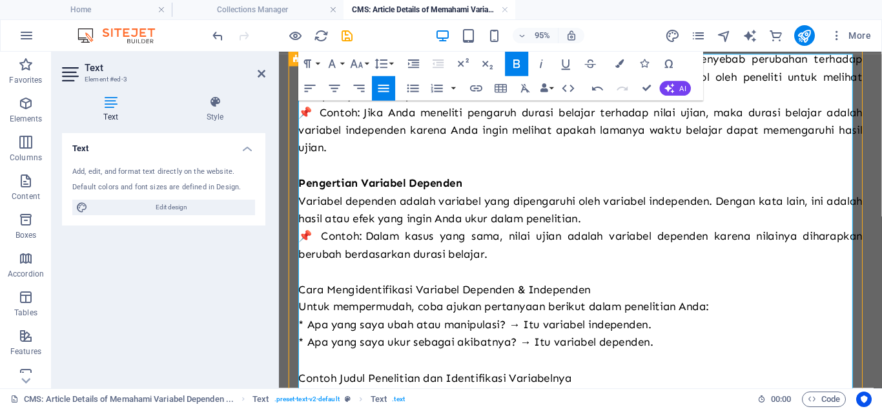
click at [396, 306] on span "Cara Mengidentifikasi Variabel Dependen & Independen" at bounding box center [454, 302] width 308 height 14
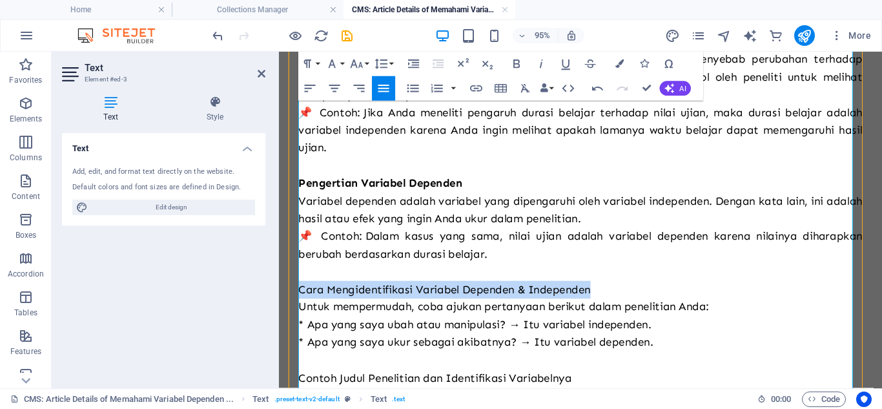
click at [396, 306] on span "Cara Mengidentifikasi Variabel Dependen & Independen" at bounding box center [454, 302] width 308 height 14
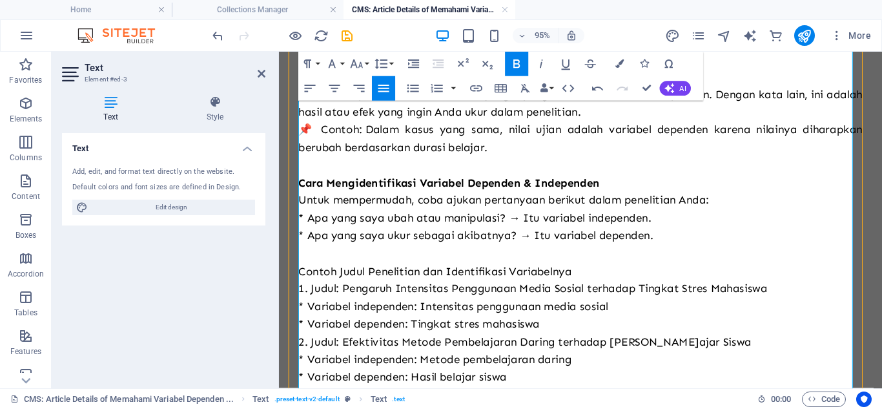
scroll to position [424, 0]
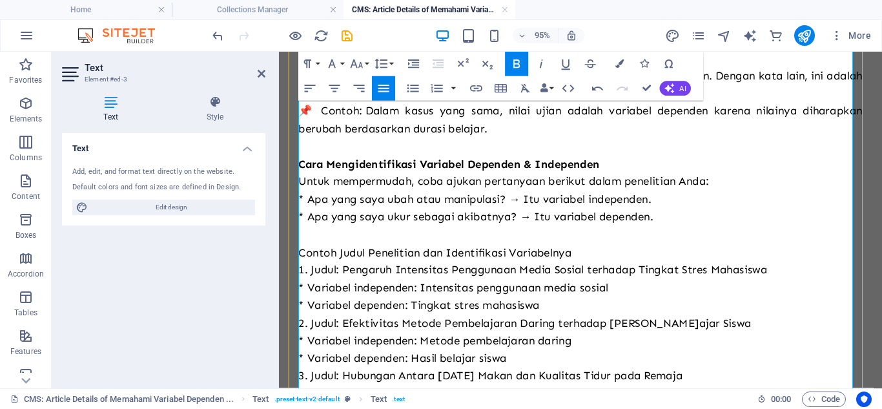
click at [410, 260] on span "Contoh Judul Penelitian dan Identifikasi Variabelnya" at bounding box center [443, 263] width 287 height 14
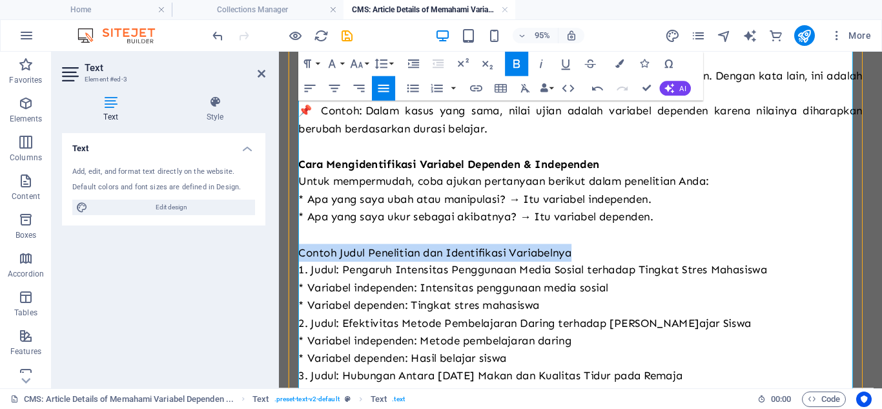
click at [410, 260] on span "Contoh Judul Penelitian dan Identifikasi Variabelnya" at bounding box center [443, 263] width 287 height 14
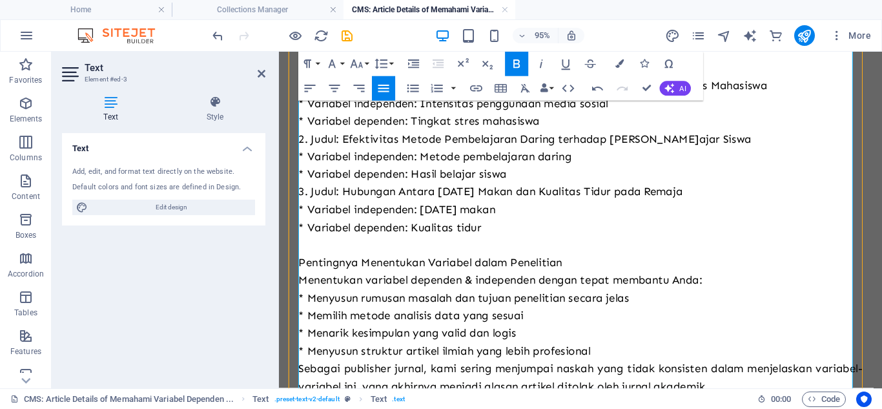
scroll to position [625, 0]
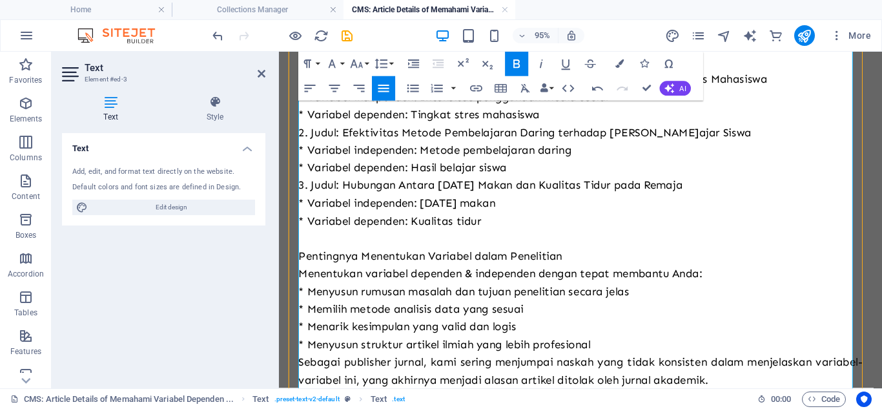
click at [410, 265] on span "Pentingnya Menentukan Variabel dalam Penelitian" at bounding box center [439, 267] width 278 height 14
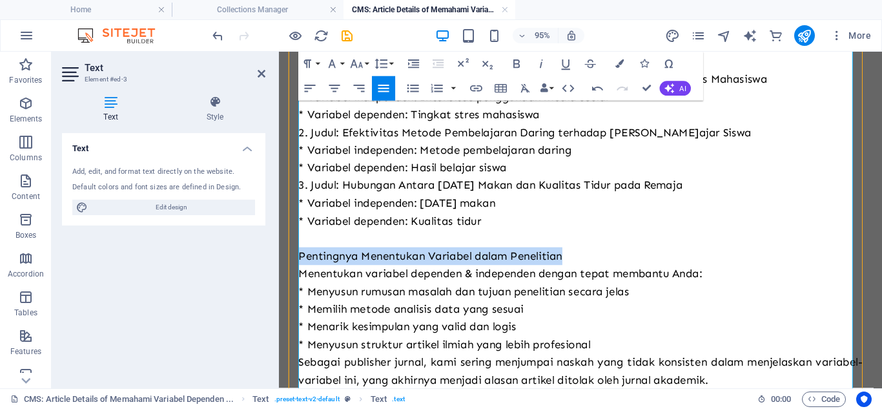
click at [410, 265] on span "Pentingnya Menentukan Variabel dalam Penelitian" at bounding box center [439, 267] width 278 height 14
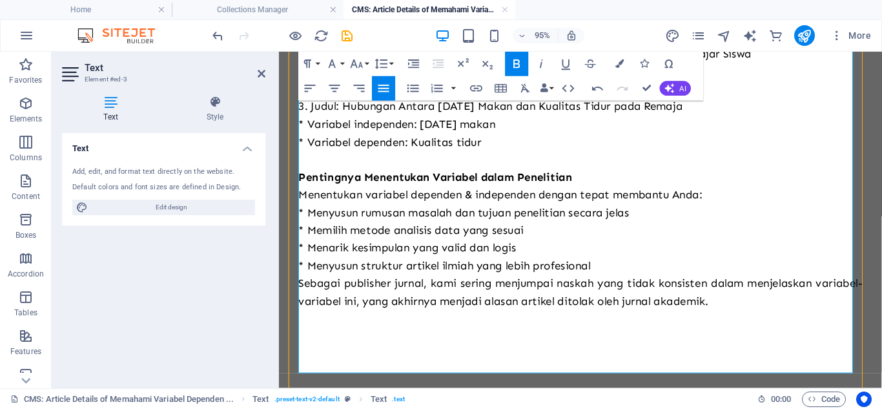
scroll to position [709, 0]
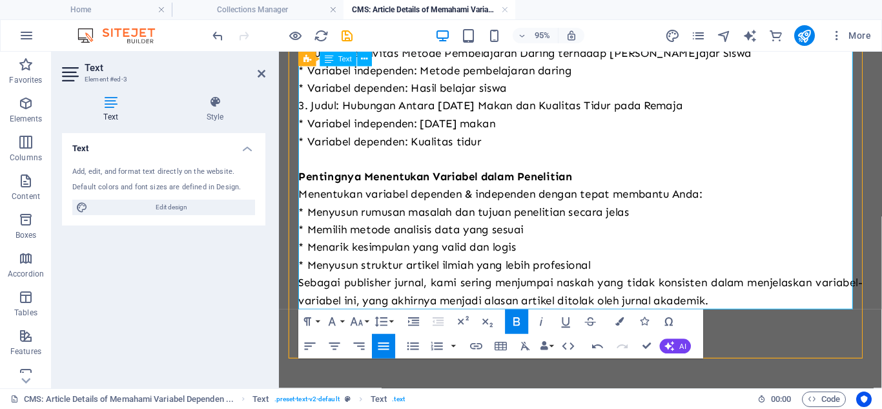
click at [652, 269] on p "* Menyusun struktur artikel ilmiah yang lebih profesional" at bounding box center [597, 276] width 594 height 19
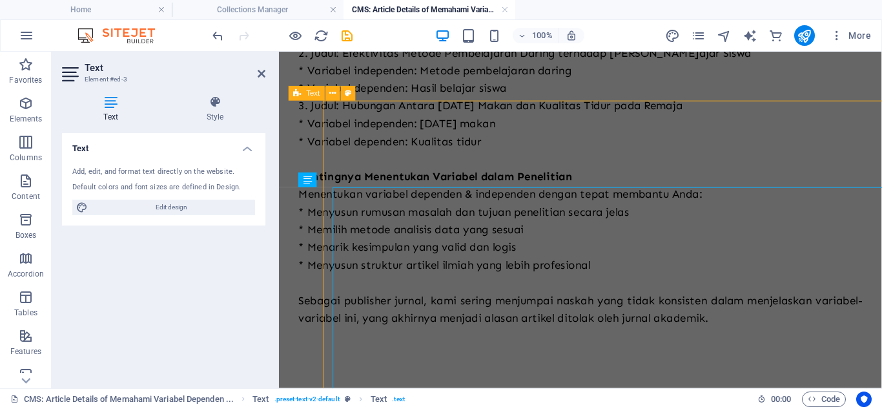
scroll to position [0, 0]
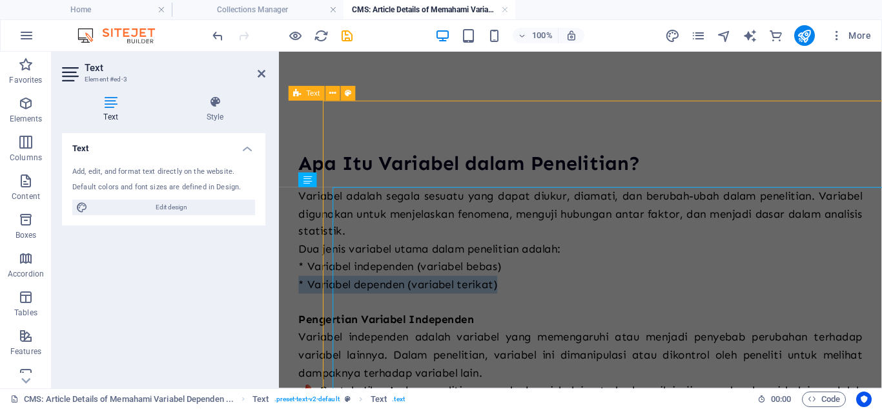
click at [444, 287] on p "* Variabel dependen (variabel terikat)" at bounding box center [597, 296] width 594 height 19
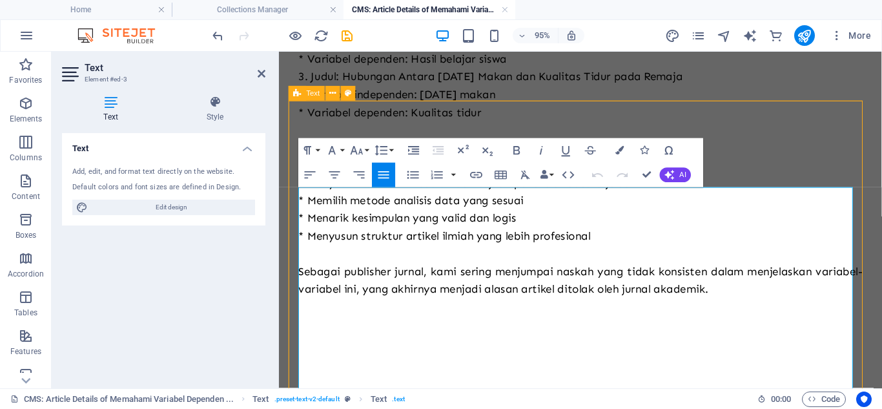
scroll to position [747, 0]
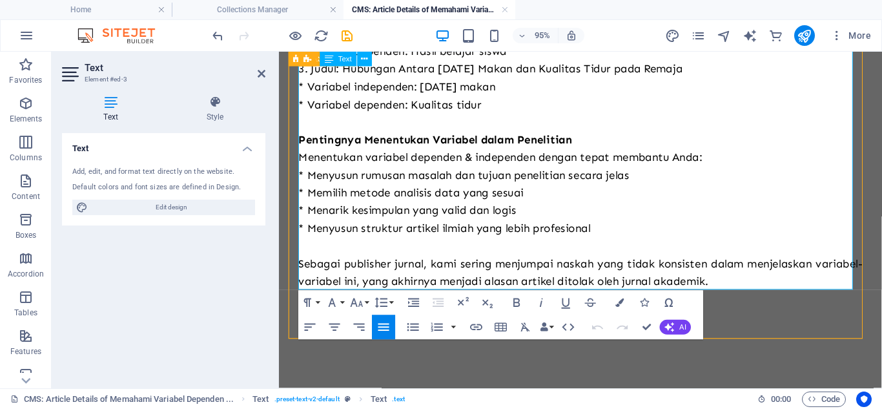
click at [527, 287] on span "Sebagai publisher jurnal, kami sering menjumpai naskah yang tidak konsisten dal…" at bounding box center [597, 283] width 594 height 33
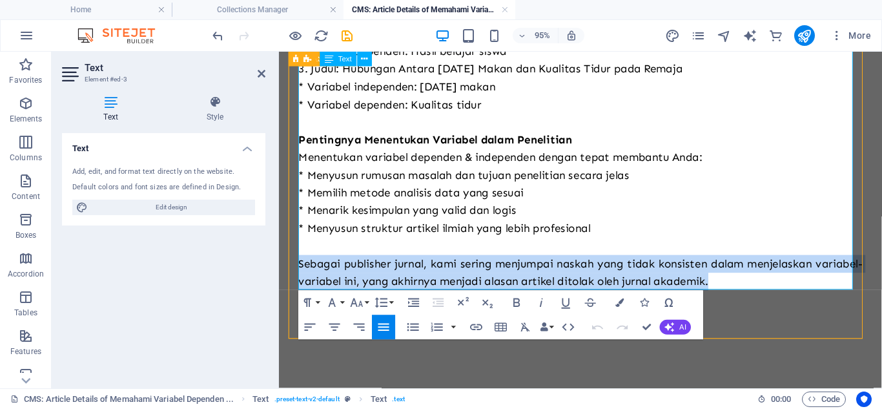
click at [527, 287] on span "Sebagai publisher jurnal, kami sering menjumpai naskah yang tidak konsisten dal…" at bounding box center [597, 283] width 594 height 33
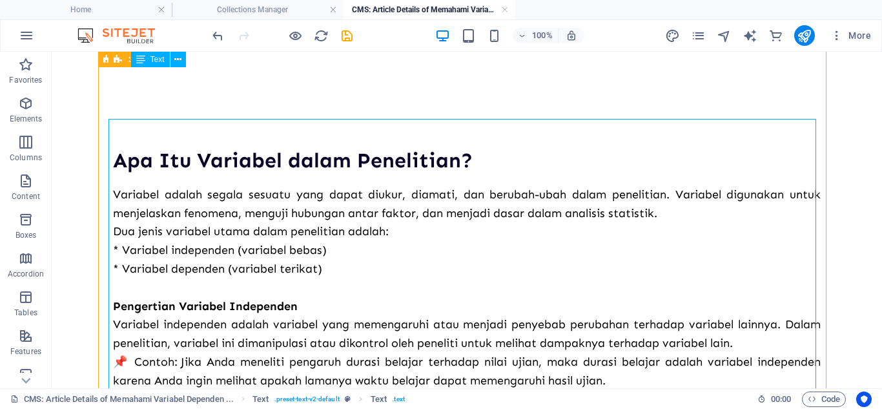
scroll to position [0, 0]
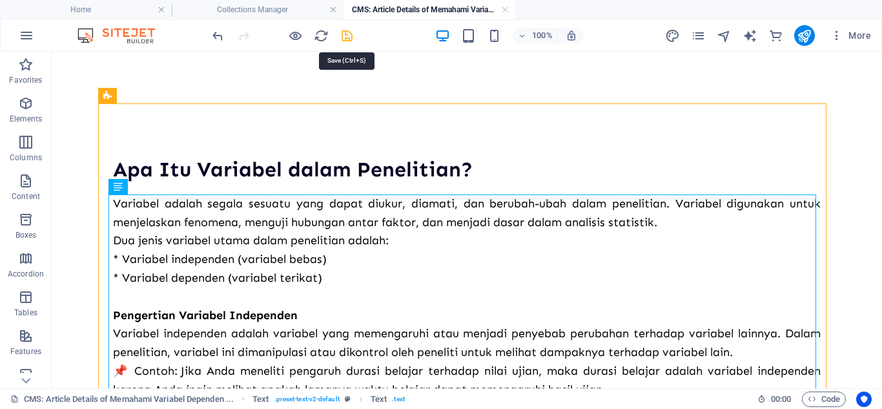
click at [349, 35] on icon "save" at bounding box center [347, 35] width 15 height 15
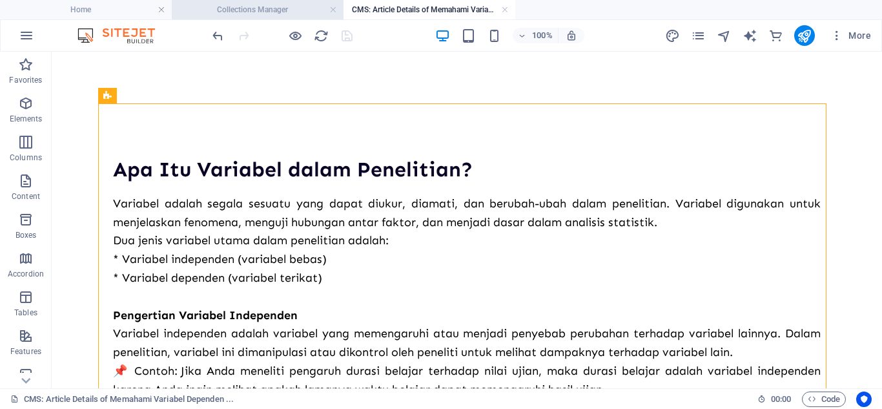
click at [294, 14] on h4 "Collections Manager" at bounding box center [258, 10] width 172 height 14
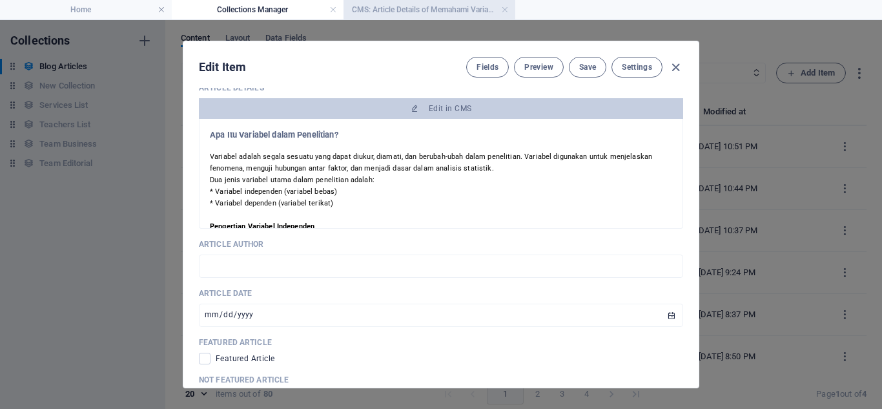
click at [454, 14] on h4 "CMS: Article Details of Memahami Variabel Dependen ..." at bounding box center [430, 10] width 172 height 14
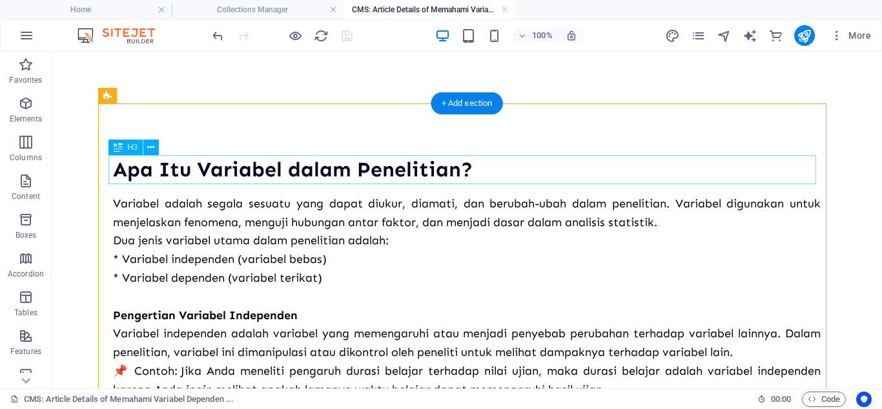
click at [312, 166] on div "Apa Itu Variabel dalam Penelitian?" at bounding box center [467, 169] width 708 height 29
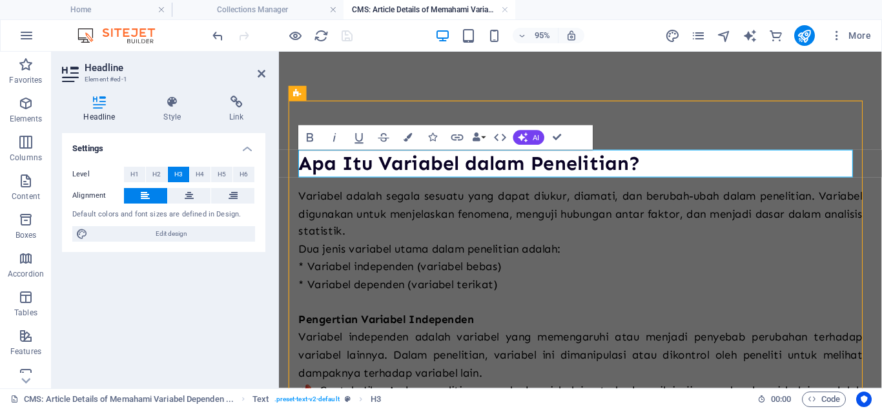
click at [313, 172] on h3 "Apa Itu Variabel dalam Penelitian?" at bounding box center [597, 169] width 594 height 29
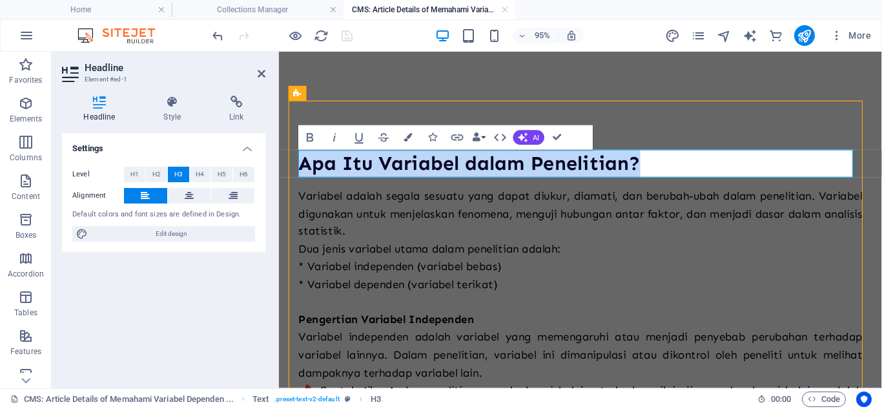
click at [313, 172] on h3 "Apa Itu Variabel dalam Penelitian?" at bounding box center [597, 169] width 594 height 29
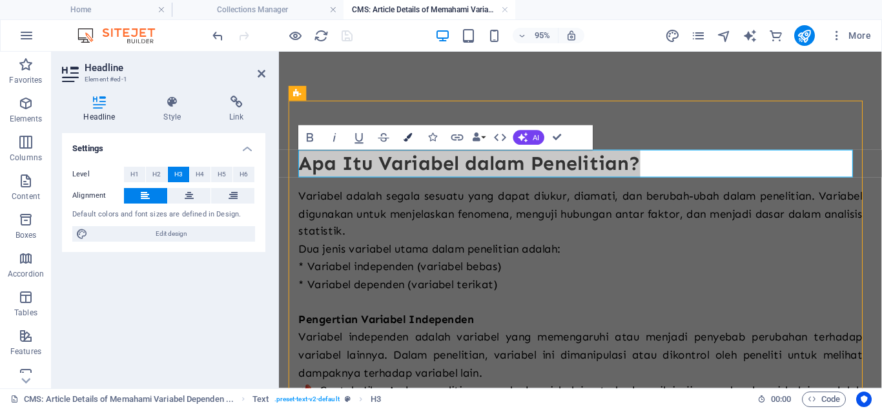
click at [410, 140] on icon "button" at bounding box center [408, 137] width 8 height 8
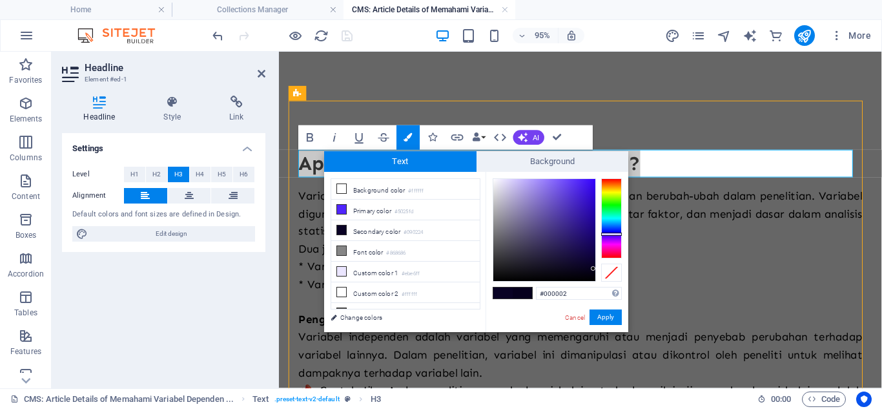
type input "#000000"
drag, startPoint x: 589, startPoint y: 265, endPoint x: 597, endPoint y: 284, distance: 20.5
click at [597, 284] on div "#000000 Supported formats #0852ed rgb(8, 82, 237) rgba(8, 82, 237, 90%) hsv(221…" at bounding box center [557, 346] width 143 height 348
click at [610, 324] on button "Apply" at bounding box center [606, 317] width 32 height 16
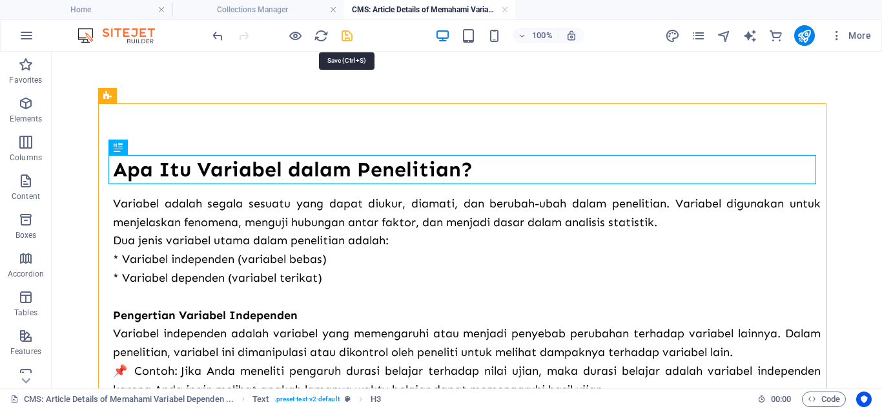
click at [340, 37] on icon "save" at bounding box center [347, 35] width 15 height 15
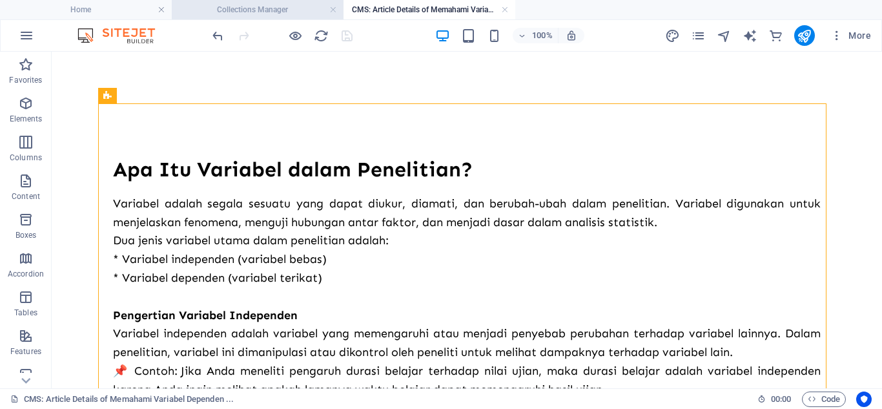
click at [303, 6] on h4 "Collections Manager" at bounding box center [258, 10] width 172 height 14
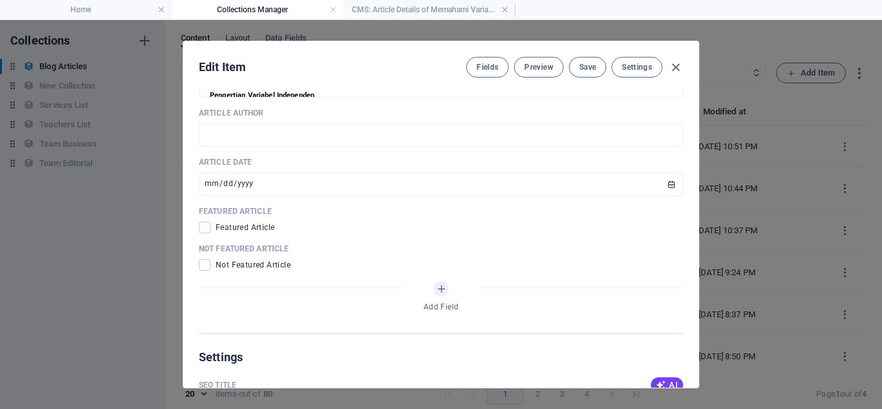
scroll to position [701, 0]
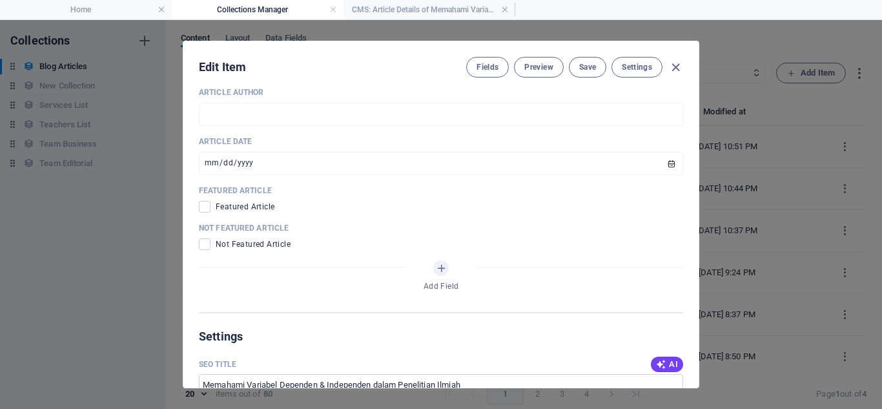
click at [258, 244] on span "Not Featured Article" at bounding box center [253, 244] width 75 height 10
click at [200, 247] on span at bounding box center [205, 244] width 12 height 12
click at [200, 247] on input "checkbox" at bounding box center [207, 244] width 17 height 12
checkbox input "true"
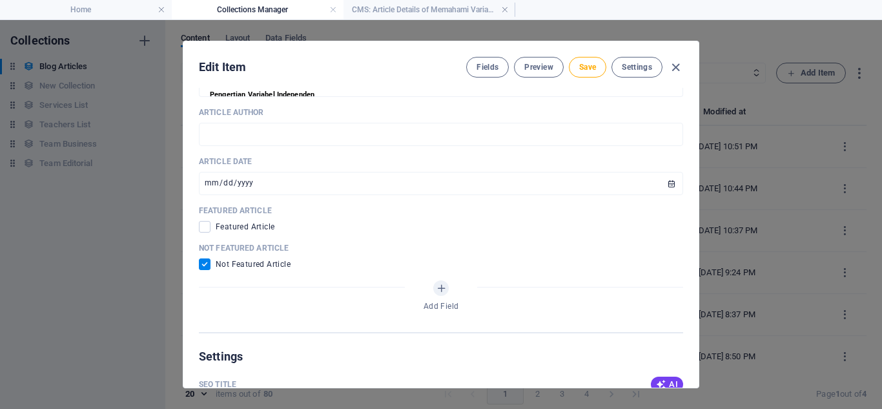
scroll to position [632, 0]
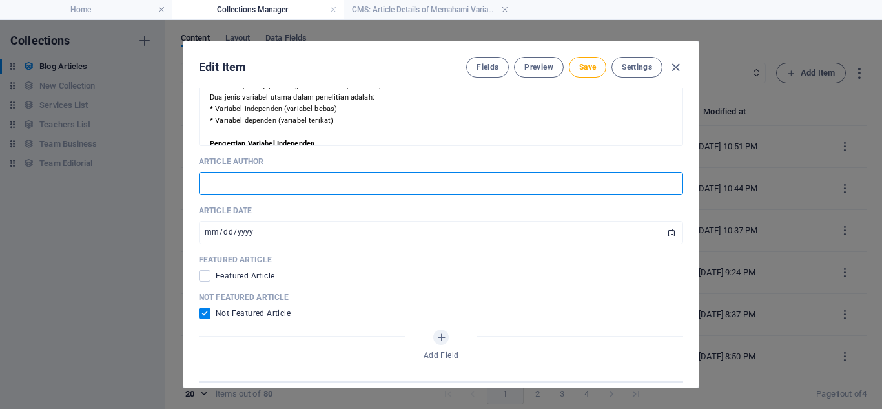
click at [428, 187] on input "text" at bounding box center [441, 183] width 485 height 23
type input "Written by [PERSON_NAME]"
click at [591, 71] on span "Save" at bounding box center [587, 67] width 17 height 10
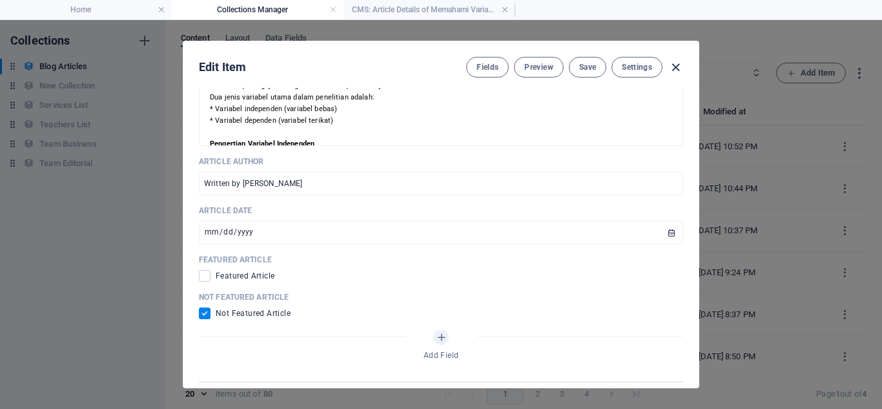
click at [675, 65] on icon "button" at bounding box center [676, 67] width 15 height 15
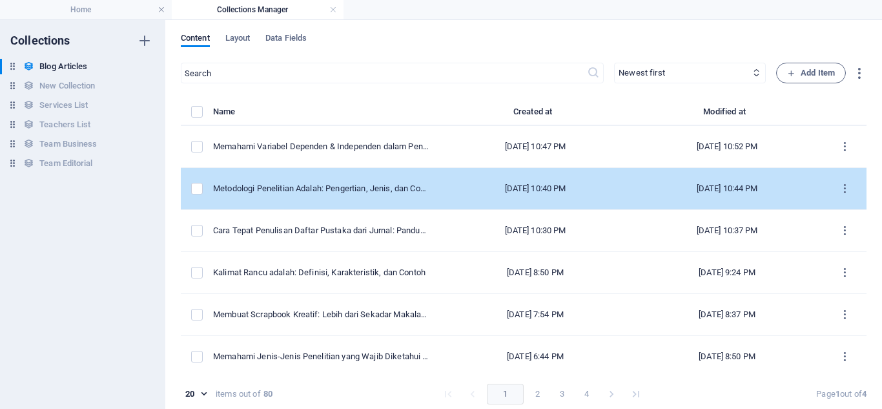
click at [575, 190] on div "[DATE] 10:40 PM" at bounding box center [535, 189] width 171 height 12
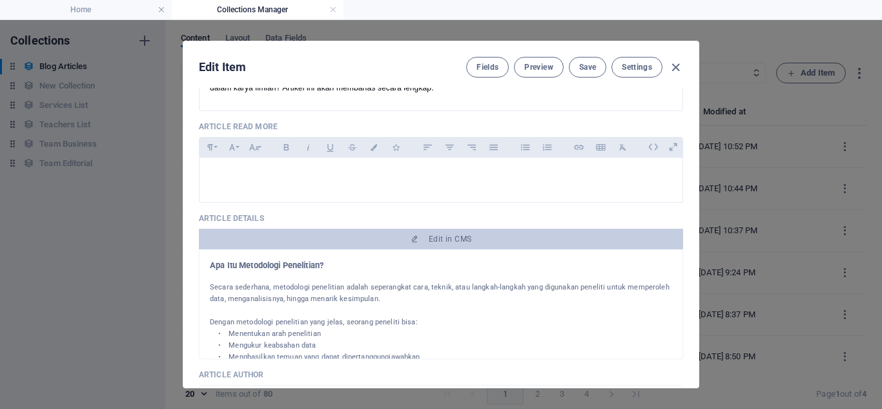
scroll to position [430, 0]
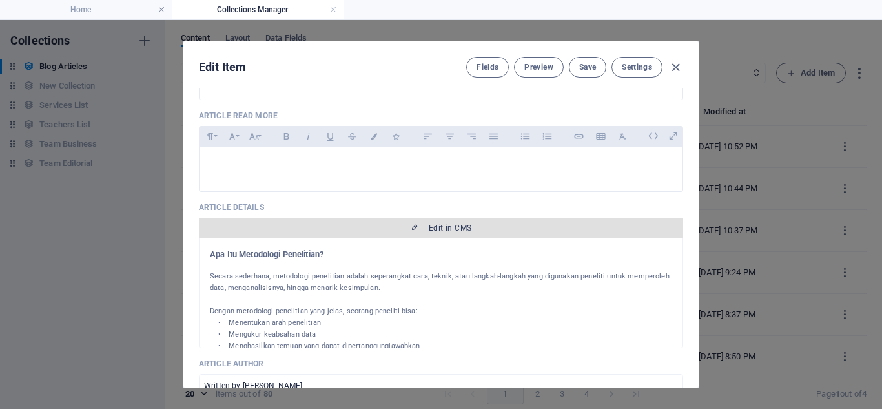
click at [448, 231] on span "Edit in CMS" at bounding box center [450, 228] width 43 height 10
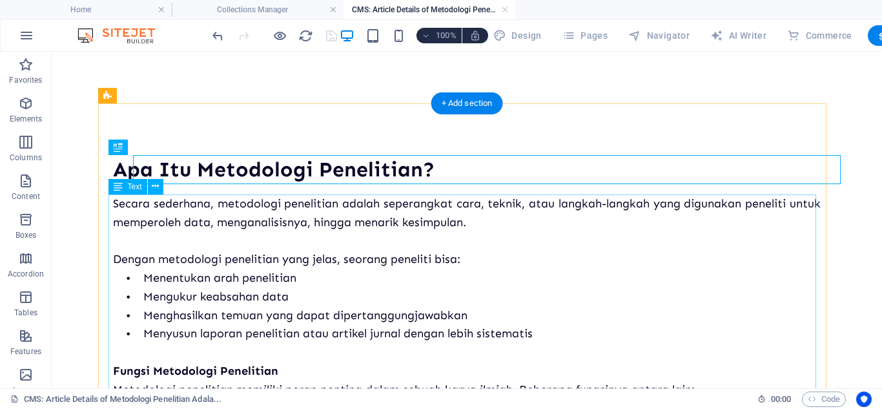
scroll to position [0, 0]
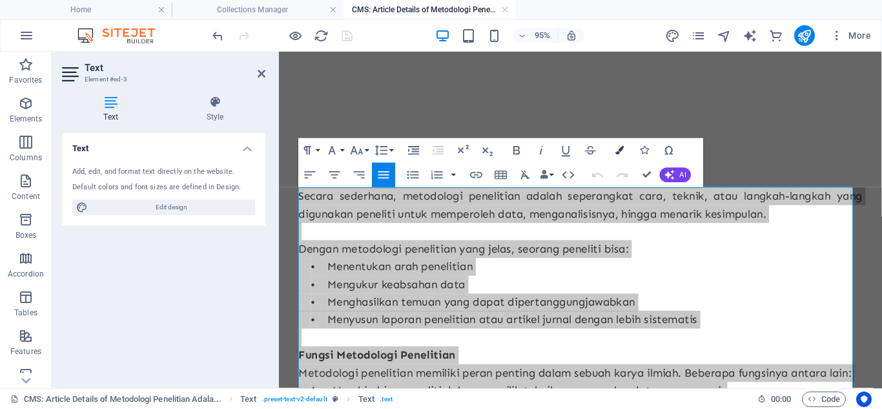
click at [618, 148] on icon "button" at bounding box center [620, 150] width 8 height 8
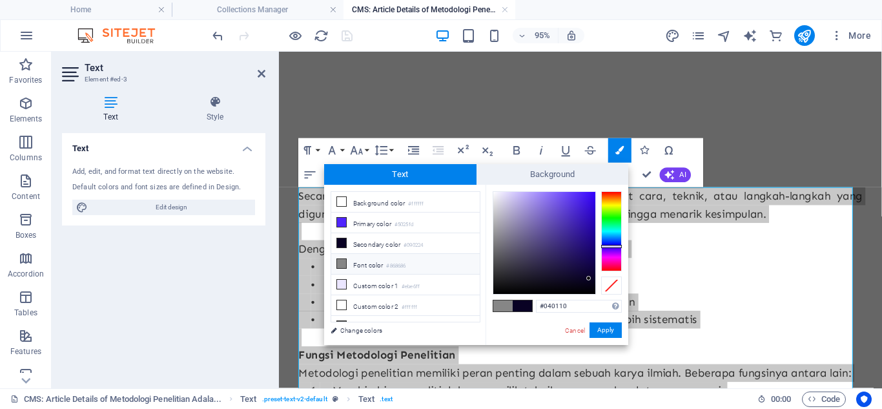
click at [590, 287] on div at bounding box center [545, 243] width 102 height 102
type input "#000000"
drag, startPoint x: 590, startPoint y: 286, endPoint x: 589, endPoint y: 294, distance: 8.4
click at [589, 287] on div at bounding box center [589, 285] width 5 height 5
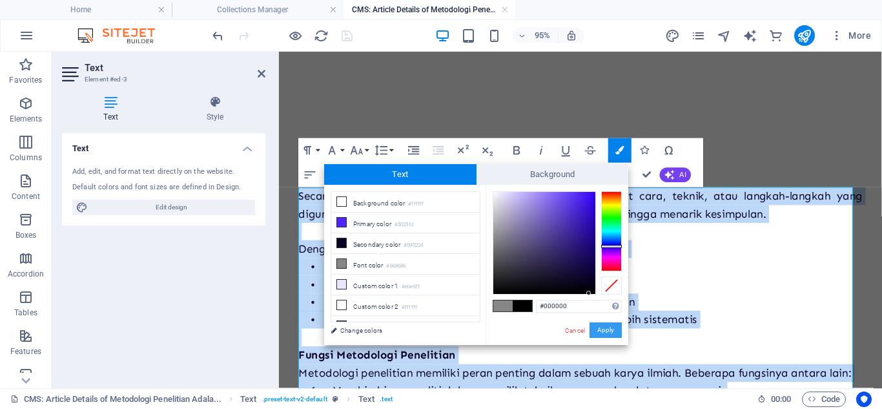
click at [611, 331] on button "Apply" at bounding box center [606, 330] width 32 height 16
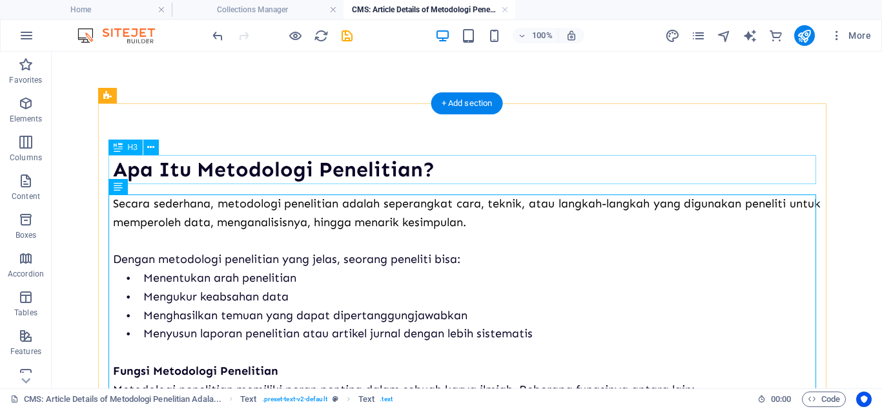
click at [490, 172] on div "Apa Itu Metodologi Penelitian?" at bounding box center [467, 169] width 708 height 29
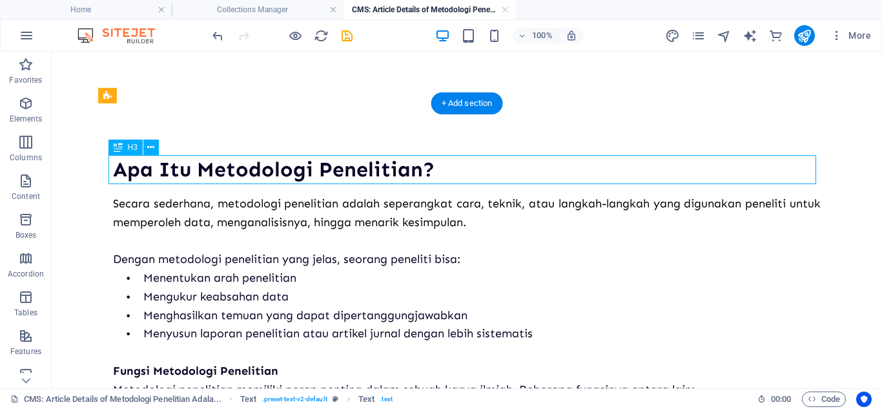
click at [490, 172] on div "Apa Itu Metodologi Penelitian?" at bounding box center [467, 169] width 708 height 29
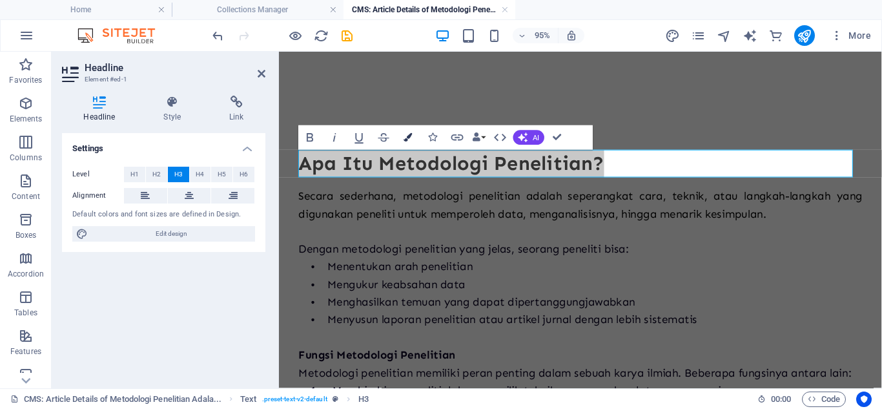
click at [414, 136] on button "Colors" at bounding box center [408, 137] width 23 height 25
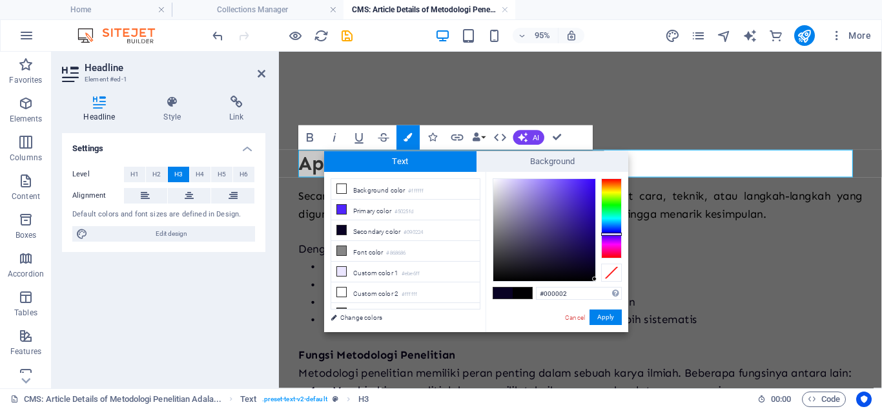
type input "#000000"
drag, startPoint x: 589, startPoint y: 267, endPoint x: 598, endPoint y: 286, distance: 20.8
click at [598, 286] on div "#000000 Supported formats #0852ed rgb(8, 82, 237) rgba(8, 82, 237, 90%) hsv(221…" at bounding box center [557, 346] width 143 height 348
click at [607, 318] on button "Apply" at bounding box center [606, 317] width 32 height 16
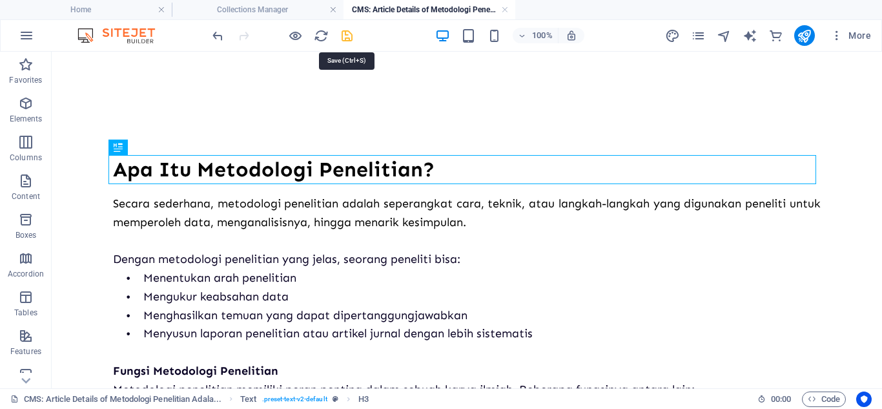
click at [348, 41] on icon "save" at bounding box center [347, 35] width 15 height 15
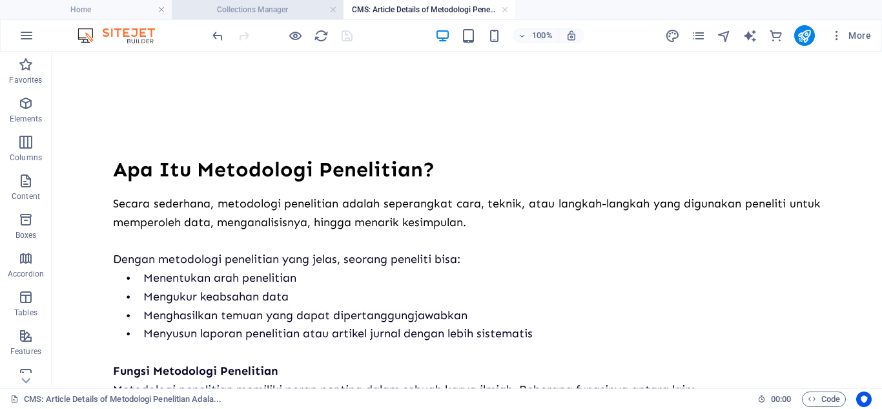
click at [255, 8] on h4 "Collections Manager" at bounding box center [258, 10] width 172 height 14
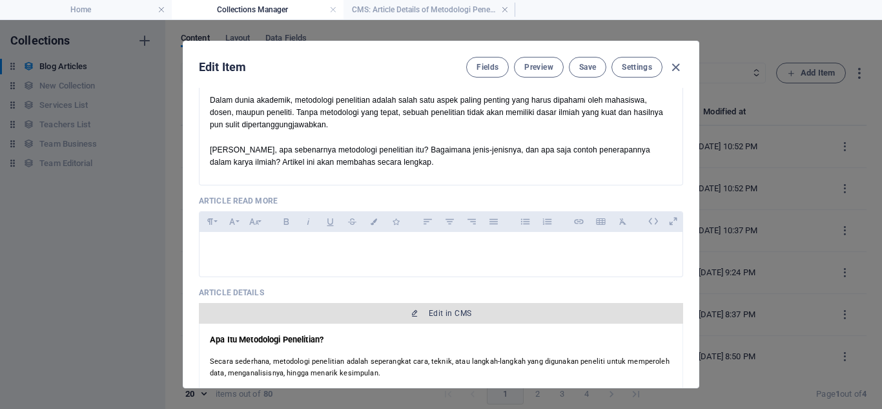
scroll to position [311, 0]
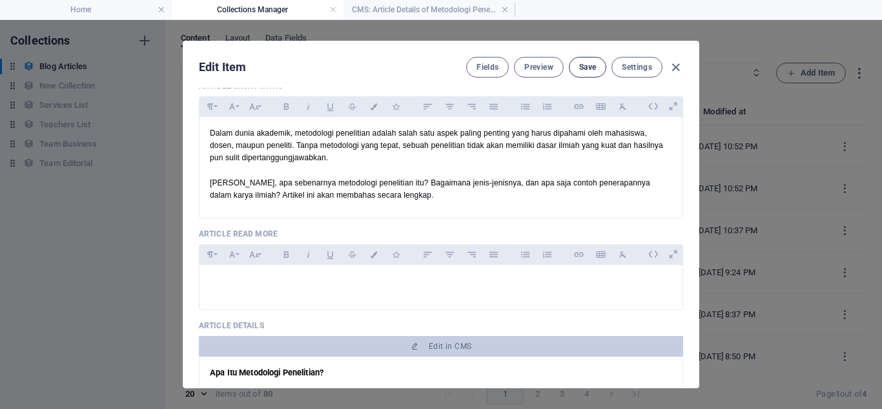
click at [592, 67] on span "Save" at bounding box center [587, 67] width 17 height 10
click at [672, 65] on icon "button" at bounding box center [676, 67] width 15 height 15
checkbox input "false"
type input "metodologi-penelitian-adalah-pengertian-jenis-dan-contohnya"
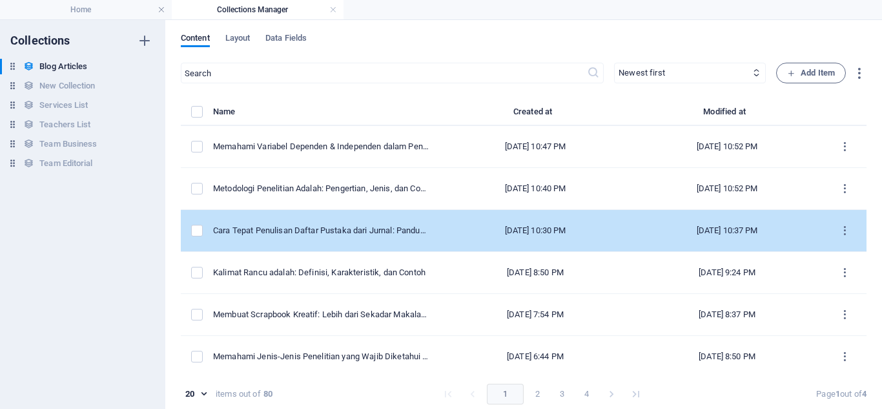
click at [488, 220] on td "[DATE] 10:30 PM" at bounding box center [536, 231] width 192 height 42
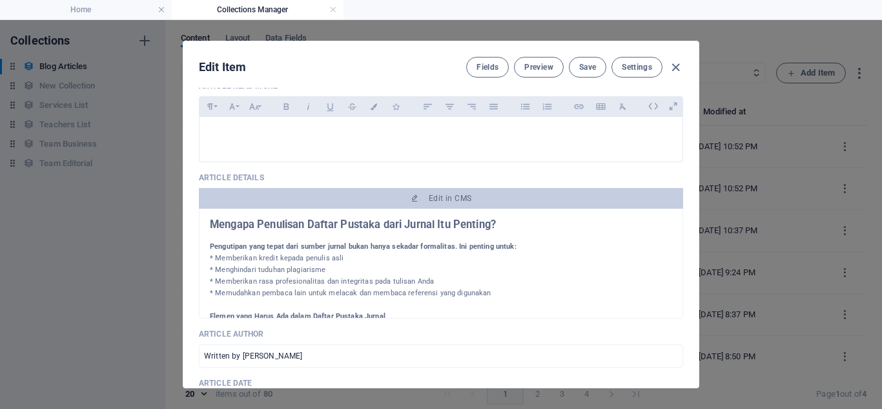
scroll to position [483, 0]
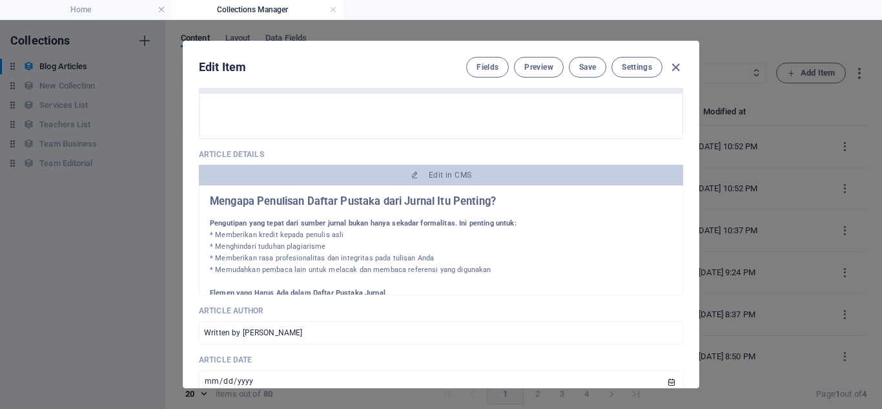
click at [424, 213] on div at bounding box center [441, 212] width 463 height 10
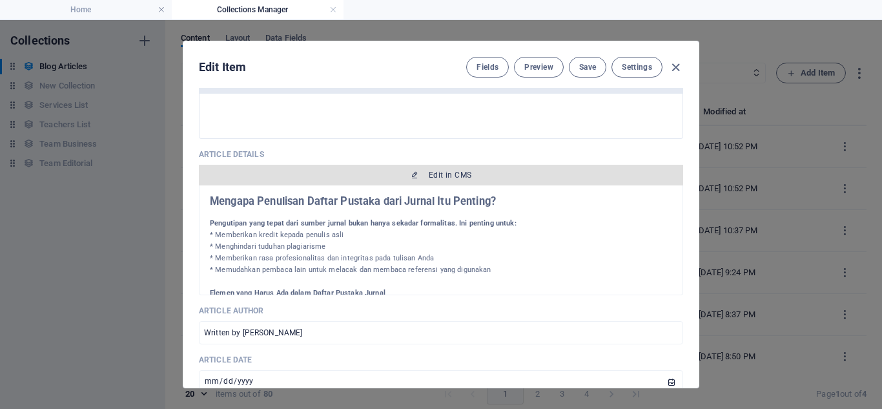
click at [429, 176] on span "Edit in CMS" at bounding box center [450, 175] width 43 height 10
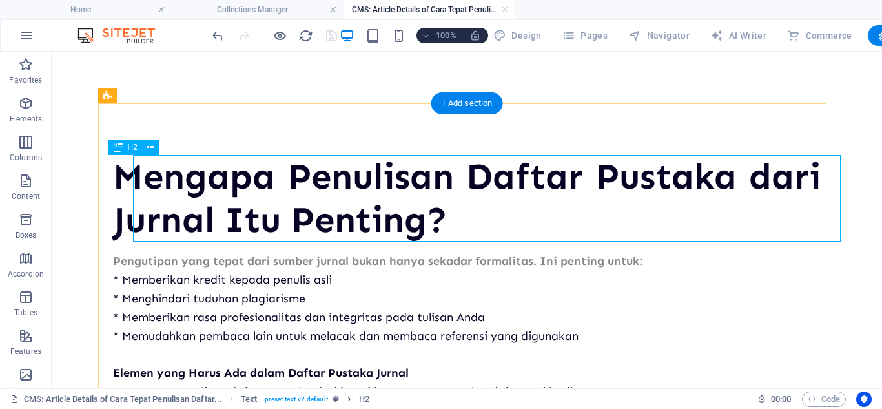
scroll to position [0, 0]
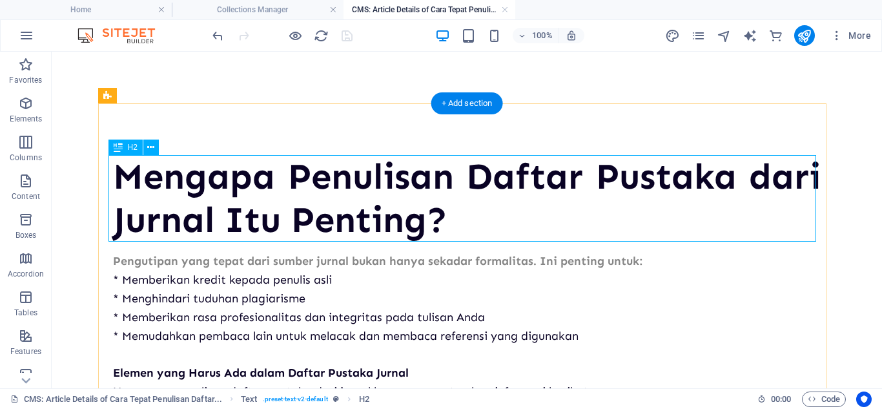
click at [384, 233] on div "Mengapa Penulisan Daftar Pustaka dari Jurnal Itu Penting?" at bounding box center [467, 198] width 708 height 87
click at [382, 202] on div "Mengapa Penulisan Daftar Pustaka dari Jurnal Itu Penting?" at bounding box center [467, 198] width 708 height 87
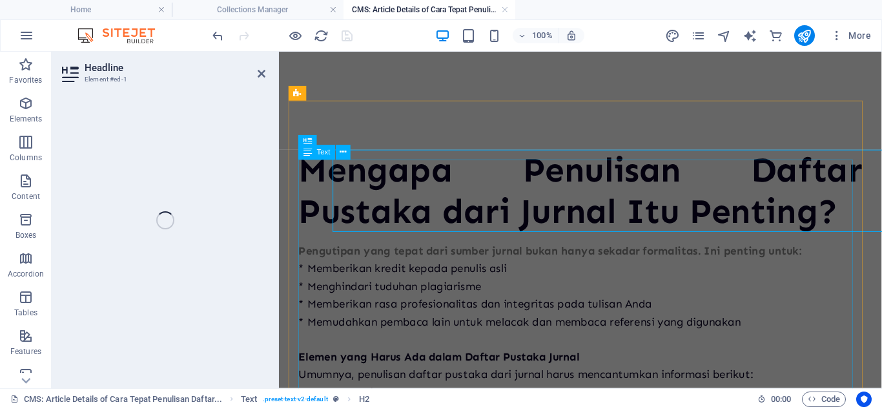
click at [388, 210] on h2 "Mengapa Penulisan Daftar Pustaka dari Jurnal Itu Penting?" at bounding box center [597, 198] width 594 height 87
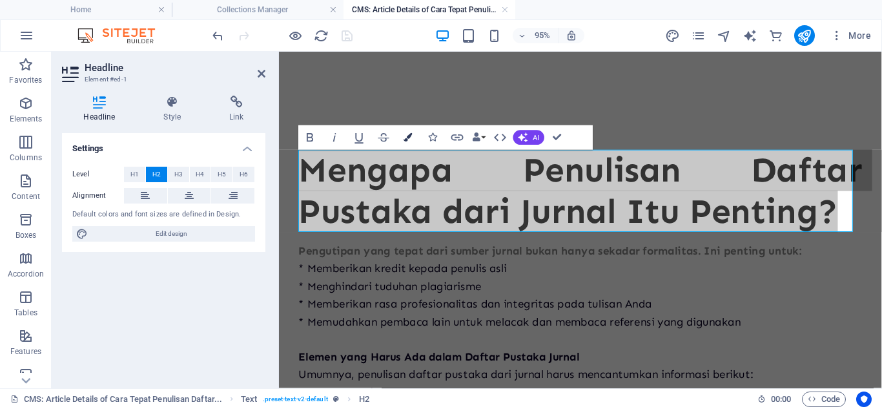
click at [408, 138] on icon "button" at bounding box center [408, 137] width 8 height 8
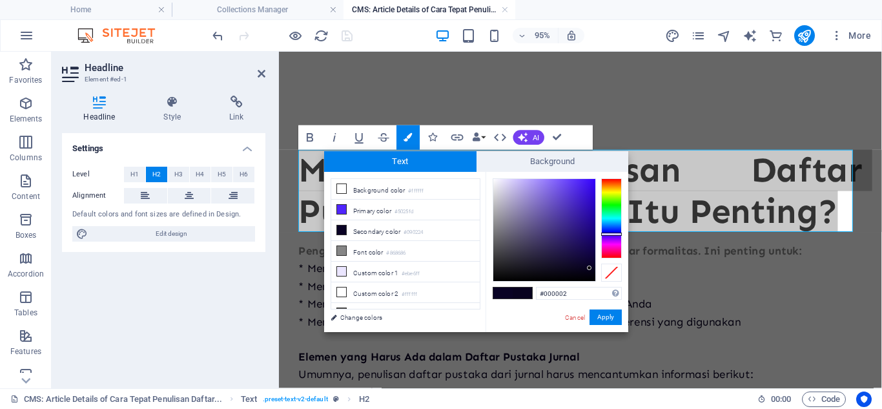
type input "#000000"
drag, startPoint x: 590, startPoint y: 268, endPoint x: 598, endPoint y: 286, distance: 19.7
click at [598, 286] on div "#000000 Supported formats #0852ed rgb(8, 82, 237) rgba(8, 82, 237, 90%) hsv(221…" at bounding box center [557, 346] width 143 height 348
click at [607, 314] on button "Apply" at bounding box center [606, 317] width 32 height 16
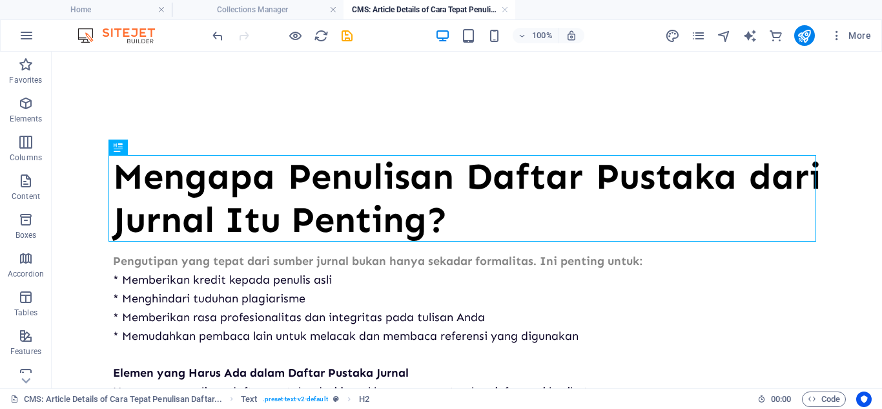
click at [481, 324] on div "Drag here to replace the existing content. Press “Ctrl” if you want to create a…" at bounding box center [467, 220] width 831 height 337
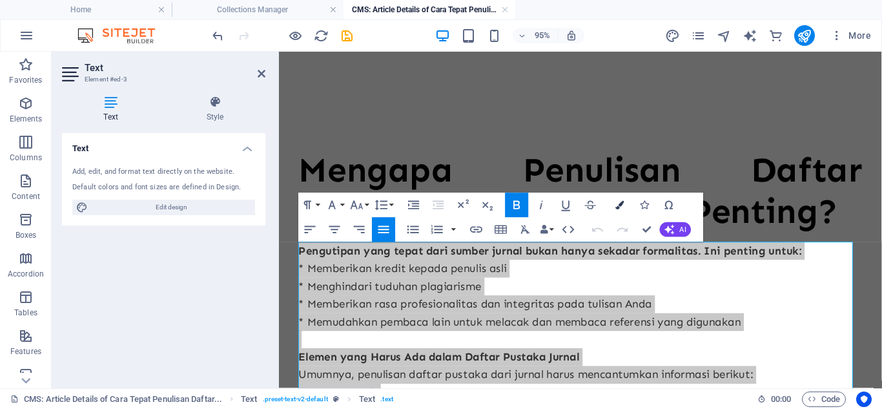
click at [616, 202] on icon "button" at bounding box center [620, 205] width 8 height 8
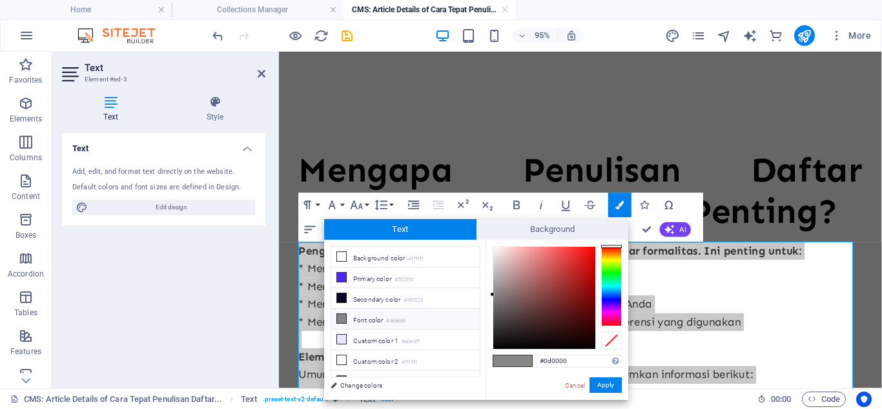
click at [591, 343] on div at bounding box center [545, 298] width 102 height 102
type input "#000000"
drag, startPoint x: 591, startPoint y: 343, endPoint x: 605, endPoint y: 353, distance: 17.1
click at [605, 353] on div "#000000 Supported formats #0852ed rgb(8, 82, 237) rgba(8, 82, 237, 90%) hsv(221…" at bounding box center [557, 414] width 143 height 348
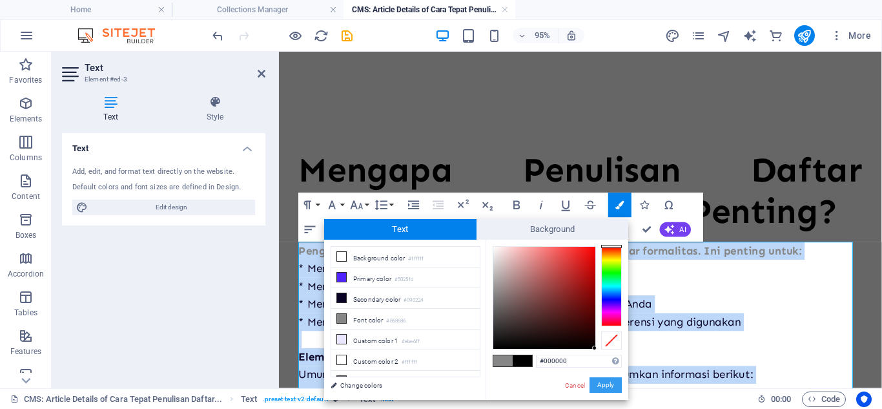
click at [607, 380] on button "Apply" at bounding box center [606, 385] width 32 height 16
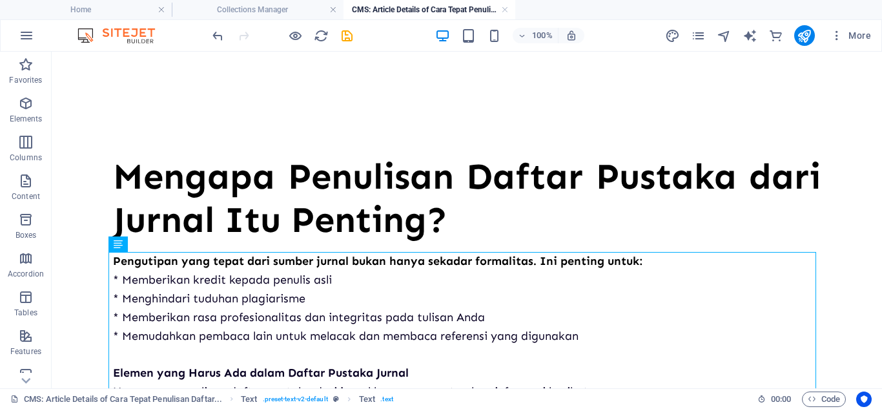
click at [381, 183] on div "Drag here to replace the existing content. Press “Ctrl” if you want to create a…" at bounding box center [467, 220] width 831 height 337
click at [381, 183] on div "Mengapa Penulisan Daftar Pustaka dari Jurnal Itu Penting?" at bounding box center [467, 198] width 708 height 87
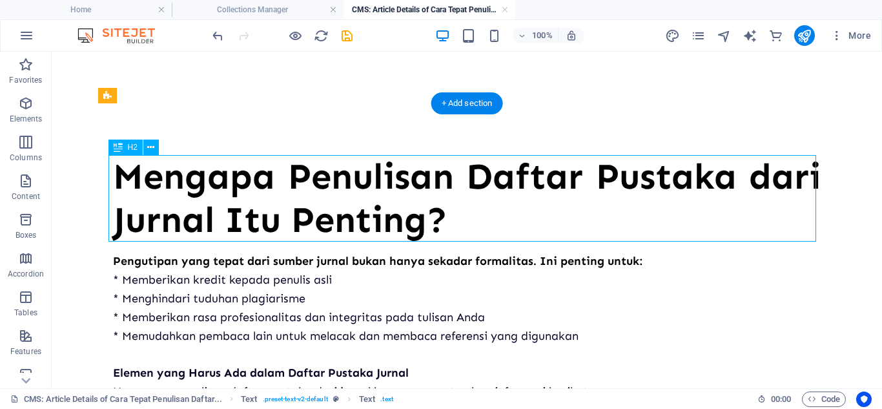
click at [381, 183] on div "Mengapa Penulisan Daftar Pustaka dari Jurnal Itu Penting?" at bounding box center [467, 198] width 708 height 87
click at [158, 189] on span "Mengapa Penulisan Daftar Pustaka dari Jurnal Itu Penting?" at bounding box center [467, 197] width 708 height 87
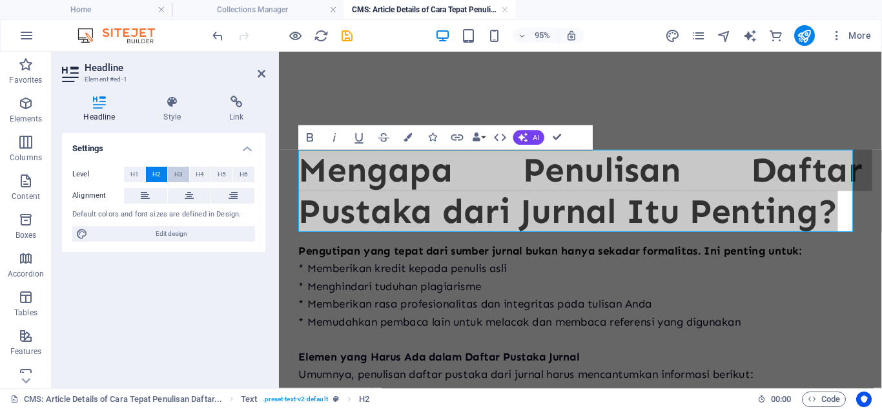
click at [182, 176] on span "H3" at bounding box center [178, 175] width 8 height 16
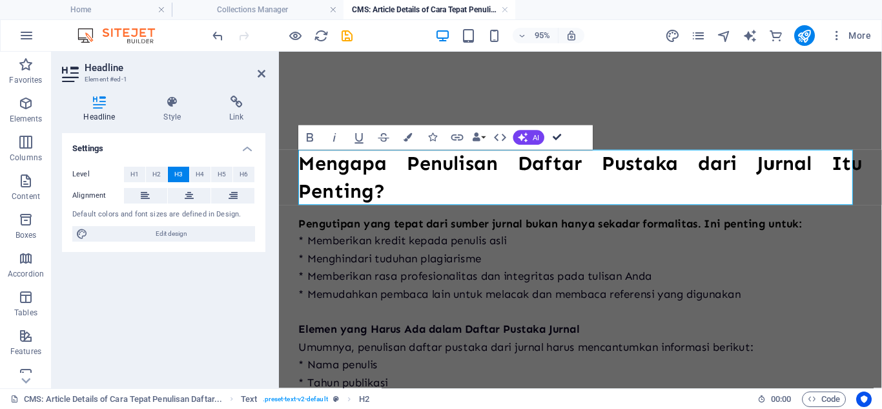
drag, startPoint x: 556, startPoint y: 136, endPoint x: 269, endPoint y: 1, distance: 316.8
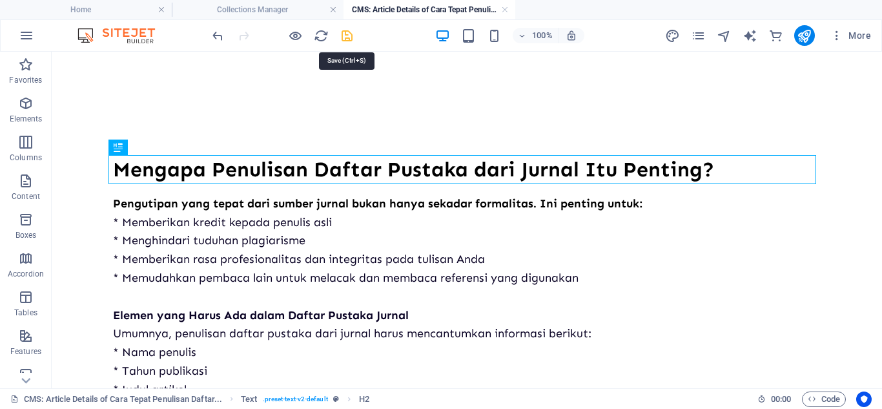
click at [347, 35] on icon "save" at bounding box center [347, 35] width 15 height 15
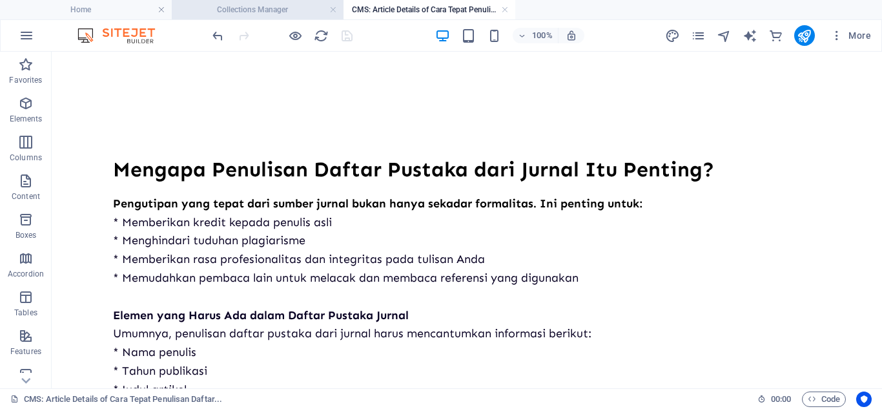
click at [291, 16] on h4 "Collections Manager" at bounding box center [258, 10] width 172 height 14
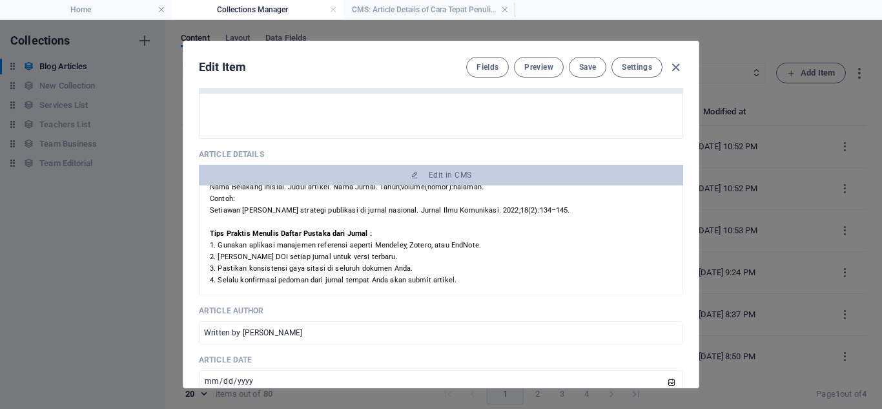
scroll to position [399, 0]
click at [580, 74] on button "Save" at bounding box center [587, 67] width 37 height 21
click at [680, 70] on icon "button" at bounding box center [676, 67] width 15 height 15
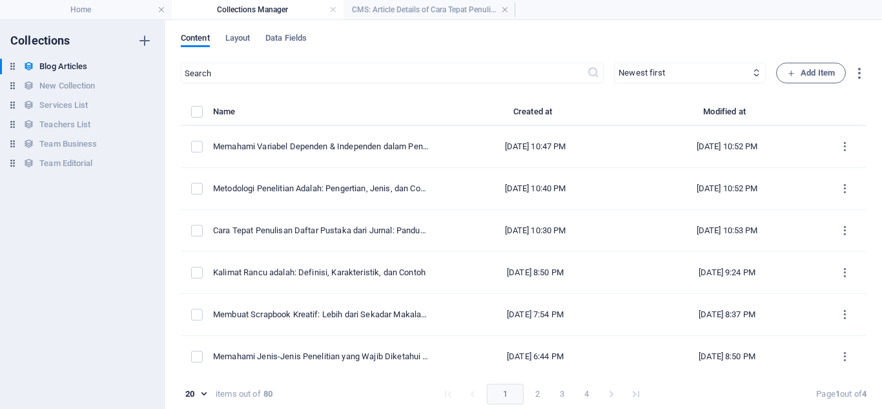
checkbox input "false"
type input "cara-tepat-penulisan-daftar-pustaka-dari-jurnal-panduan-lengkap"
click at [797, 70] on span "Add Item" at bounding box center [812, 73] width 48 height 16
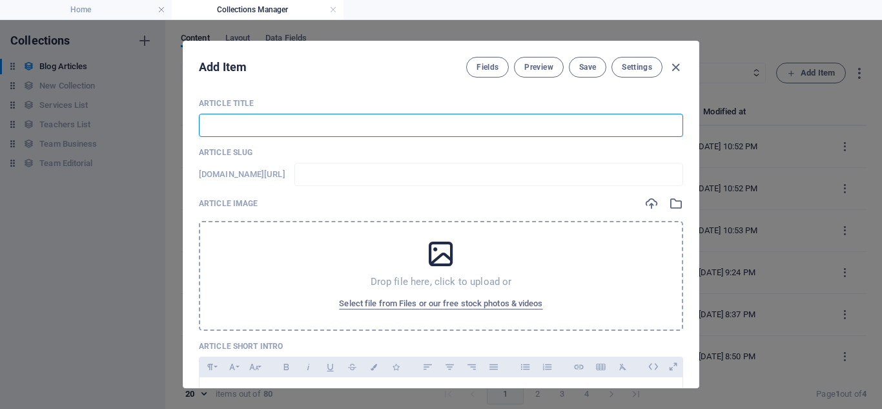
click at [346, 133] on input "text" at bounding box center [441, 125] width 485 height 23
paste input "Penulisan Judul yang Benar dalam Artikel Ilmiah: Panduan Lengkap untuk Penulis …"
type input "Penulisan Judul yang Benar dalam Artikel Ilmiah: Panduan Lengkap untuk Penulis …"
type input "penulisan-judul-yang-benar-dalam-artikel-ilmiah-panduan-lengkap-untuk-penulis-a…"
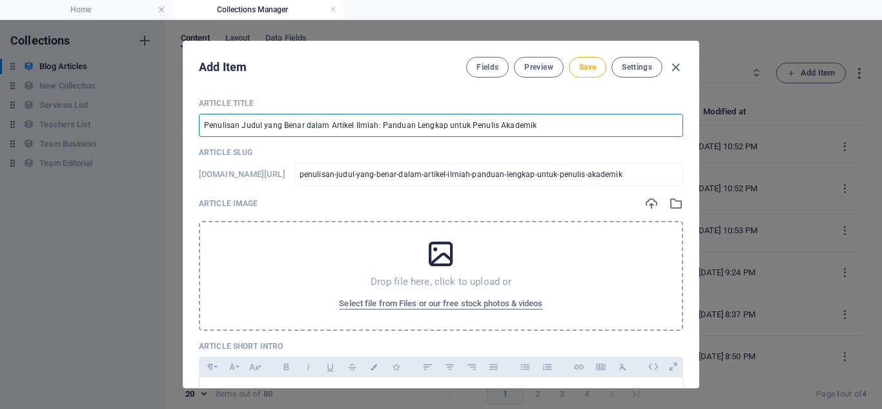
type input "Penulisan Judul yang Benar dalam Artikel Ilmiah: Panduan Lengkap untuk Penulis …"
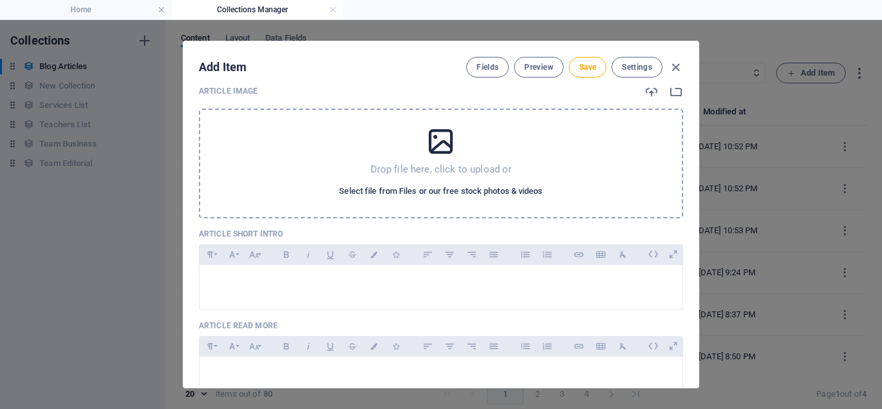
scroll to position [128, 0]
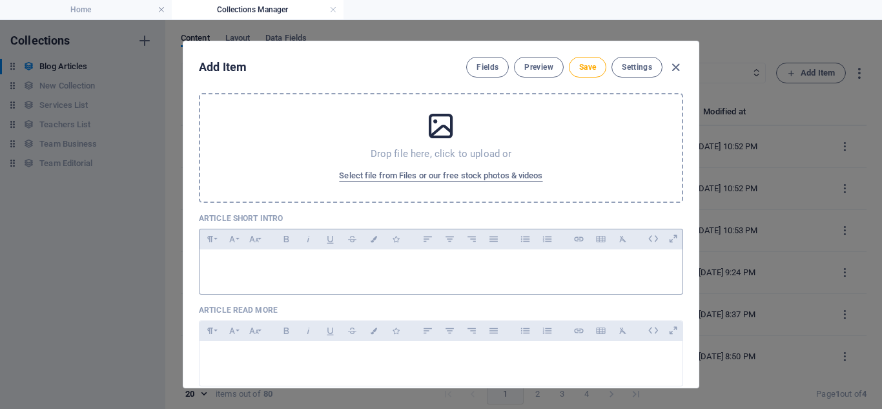
click at [429, 269] on p at bounding box center [441, 266] width 463 height 12
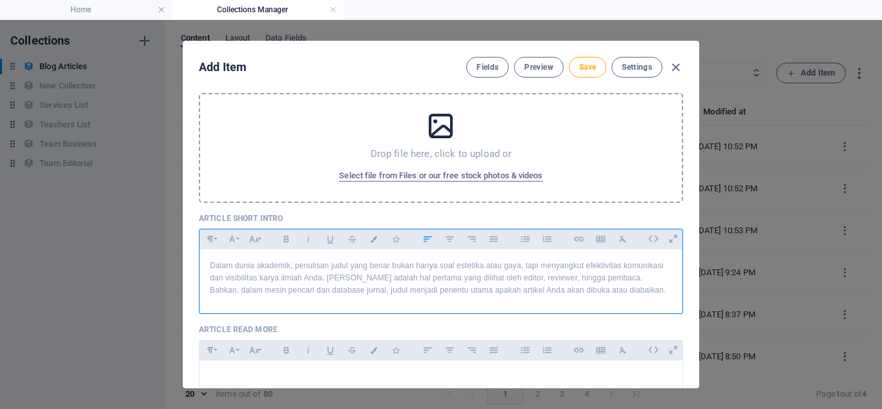
scroll to position [919, 1]
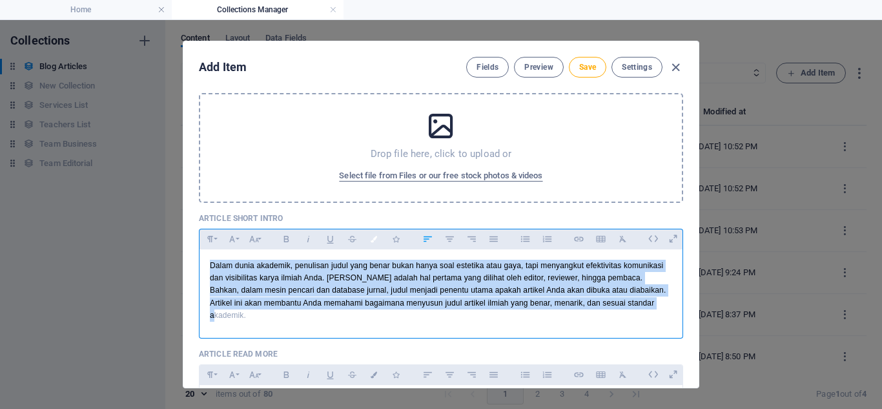
click at [376, 244] on button "Colors" at bounding box center [374, 239] width 21 height 17
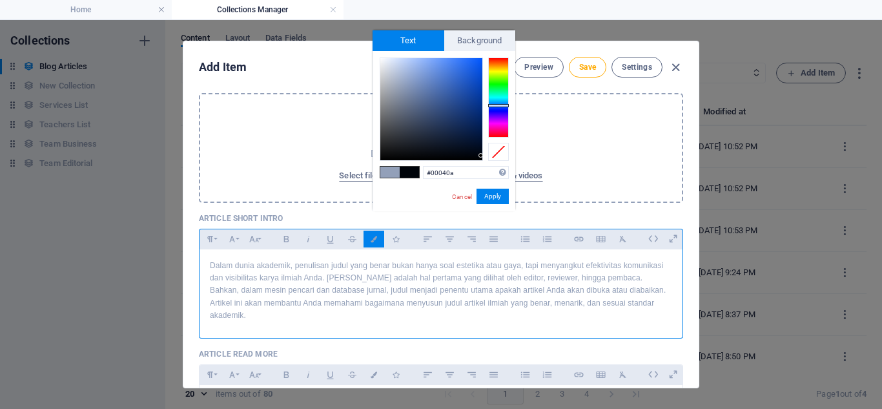
click at [406, 173] on span at bounding box center [409, 172] width 19 height 11
type input "#000000"
drag, startPoint x: 483, startPoint y: 154, endPoint x: 466, endPoint y: 169, distance: 21.9
click at [466, 169] on div "#000000 Supported formats #0852ed rgb(8, 82, 237) rgba(8, 82, 237, 90%) hsv(221…" at bounding box center [444, 225] width 143 height 348
click at [490, 198] on button "Apply" at bounding box center [493, 197] width 32 height 16
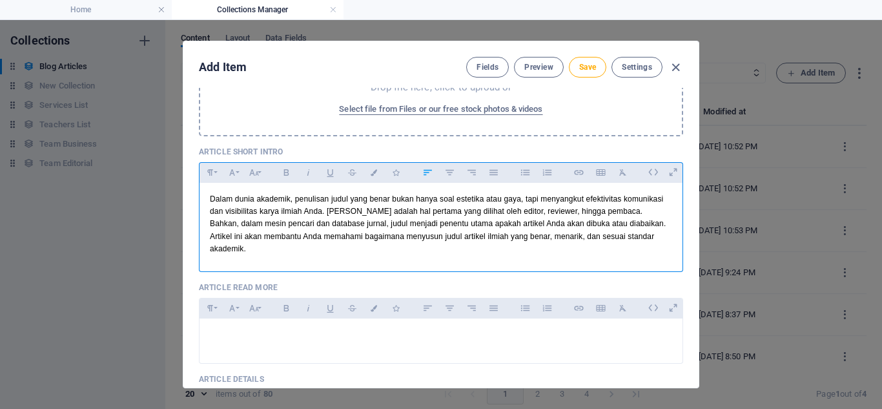
scroll to position [227, 0]
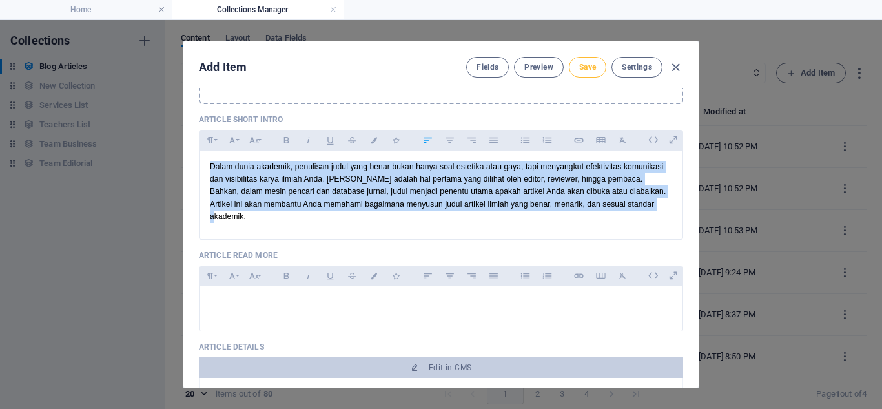
click at [583, 70] on span "Save" at bounding box center [587, 67] width 17 height 10
type input "penulisan-judul-yang-benar-dalam-artikel-ilmiah-panduan-lengkap-untuk-penulis-a…"
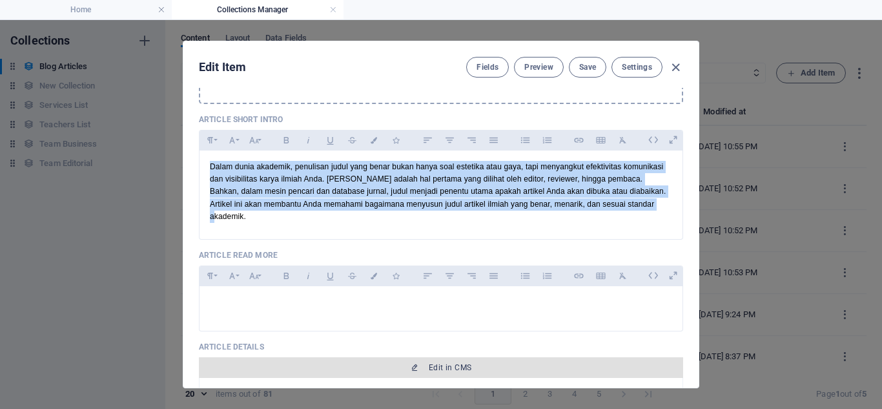
click at [482, 362] on span "Edit in CMS" at bounding box center [441, 367] width 474 height 10
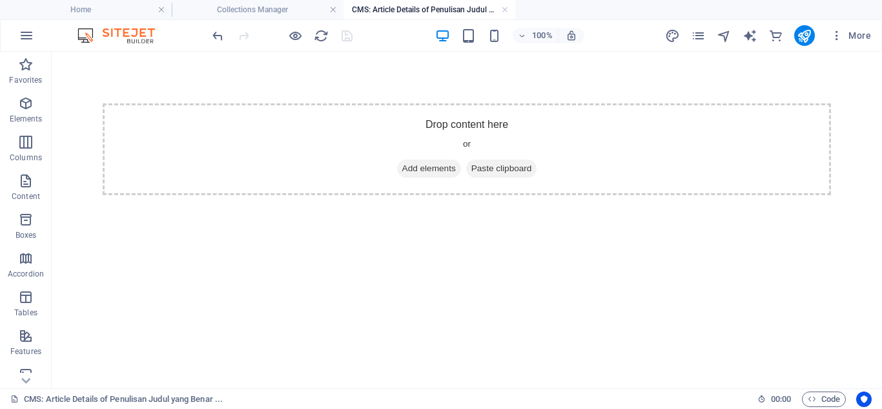
scroll to position [0, 0]
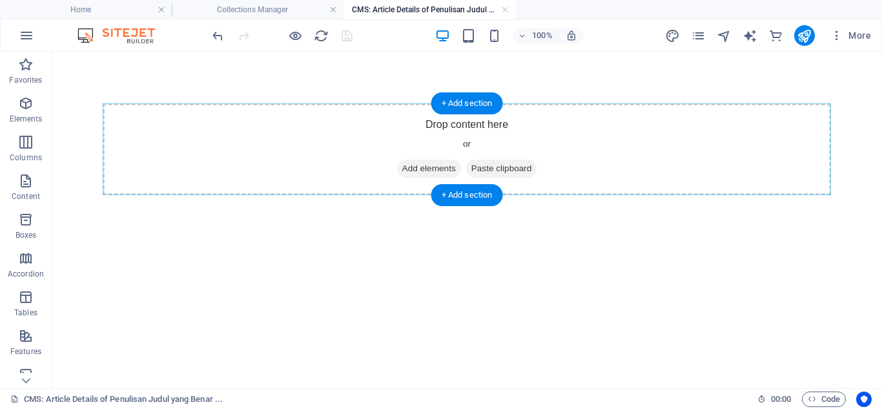
click at [463, 185] on div "+ Add section" at bounding box center [468, 195] width 72 height 22
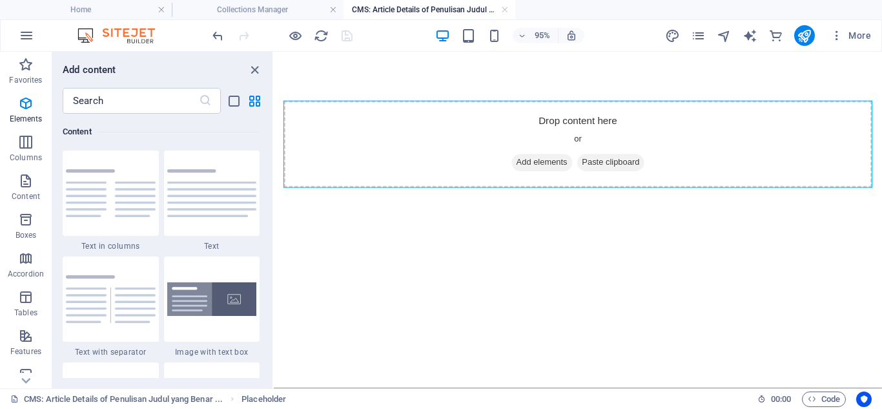
scroll to position [2260, 0]
click at [214, 176] on div at bounding box center [212, 193] width 96 height 85
click at [274, 203] on div "Drag here to replace the existing content. Press “Ctrl” if you want to create a…" at bounding box center [578, 220] width 609 height 337
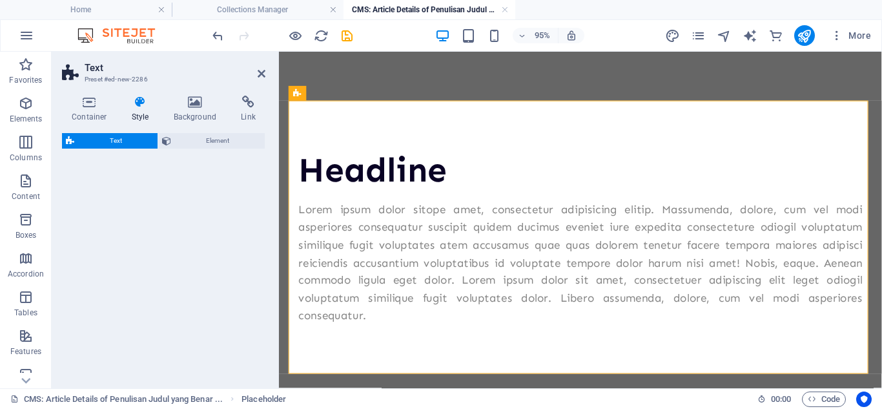
select select "preset-text-v2-default"
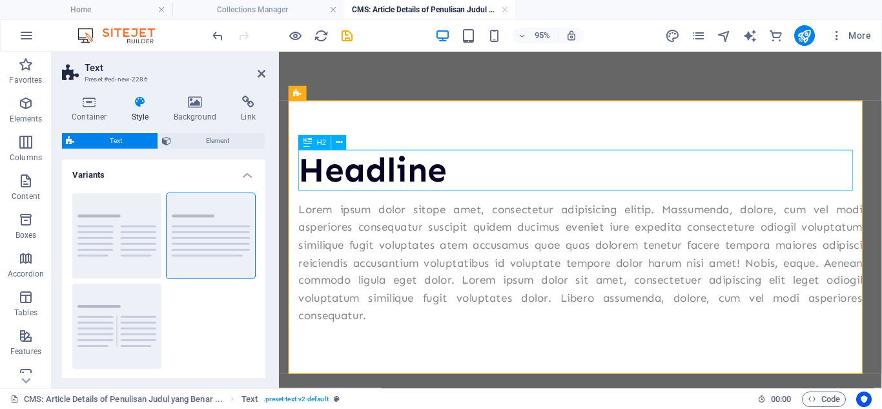
click at [411, 166] on div "Headline" at bounding box center [597, 176] width 594 height 43
click at [411, 166] on div "Headline Lorem ipsum dolor sitope amet, consectetur adipisicing elitip. Massume…" at bounding box center [596, 246] width 614 height 287
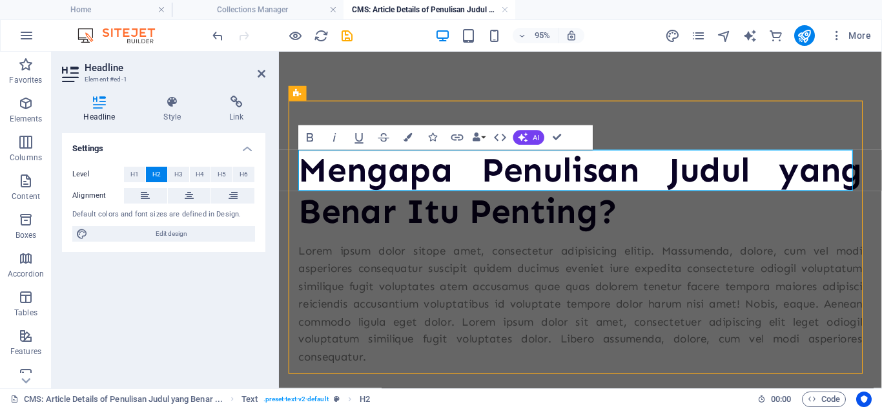
scroll to position [329, 0]
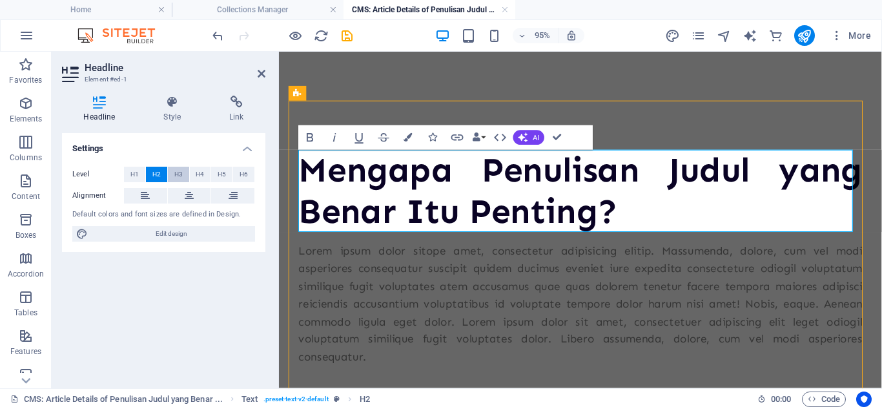
click at [182, 177] on span "H3" at bounding box center [178, 175] width 8 height 16
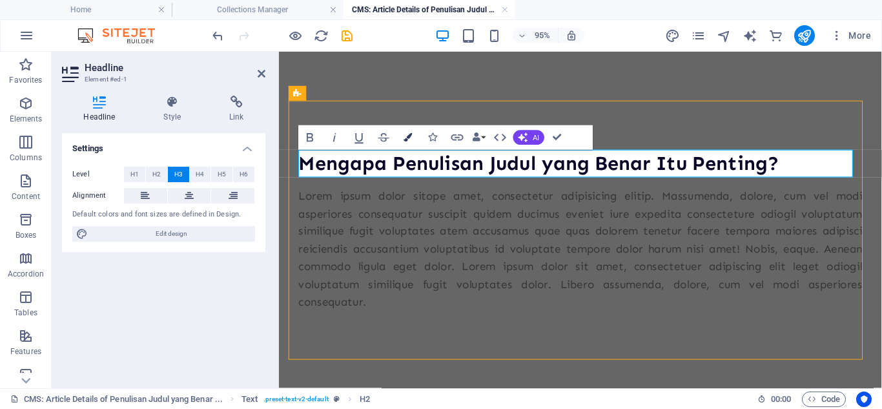
click at [413, 134] on button "Colors" at bounding box center [408, 137] width 23 height 25
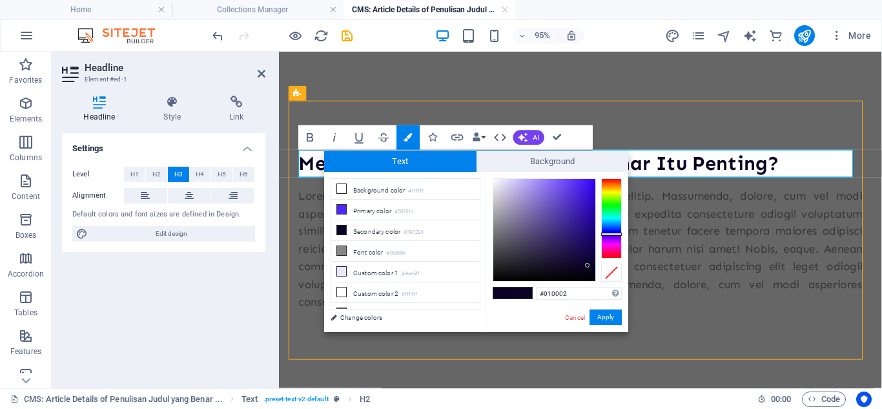
type input "#000000"
drag, startPoint x: 588, startPoint y: 266, endPoint x: 579, endPoint y: 288, distance: 24.1
click at [579, 288] on div "#000000 Supported formats #0852ed rgb(8, 82, 237) rgba(8, 82, 237, 90%) hsv(221…" at bounding box center [557, 346] width 143 height 348
click at [602, 315] on button "Apply" at bounding box center [606, 317] width 32 height 16
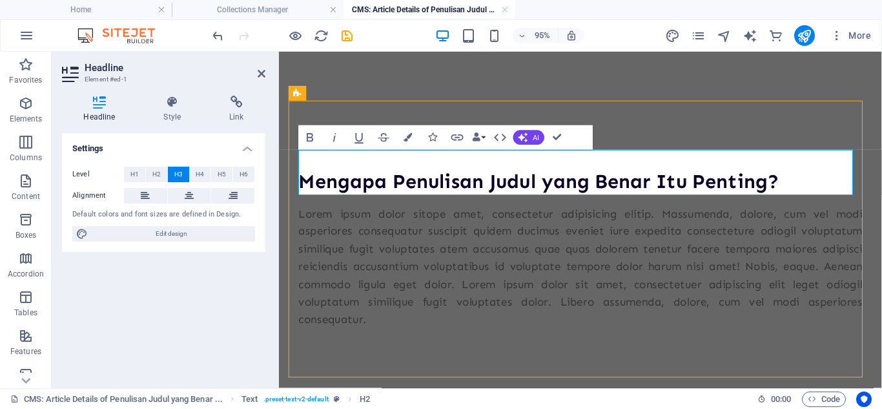
click at [546, 255] on div "Placeholder Text H3 Spacer Text H3 Bold Italic Underline Strikethrough Colors I…" at bounding box center [580, 220] width 603 height 337
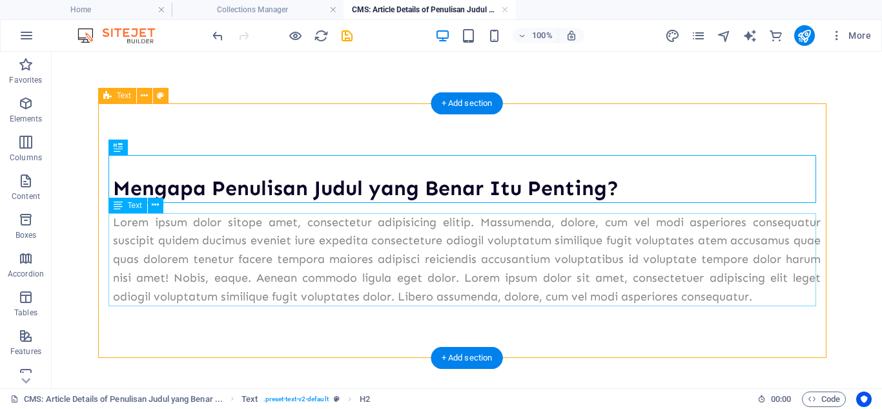
click at [360, 242] on div "Lorem ipsum dolor sitope amet, consectetur adipisicing elitip. Massumenda, dolo…" at bounding box center [467, 259] width 708 height 93
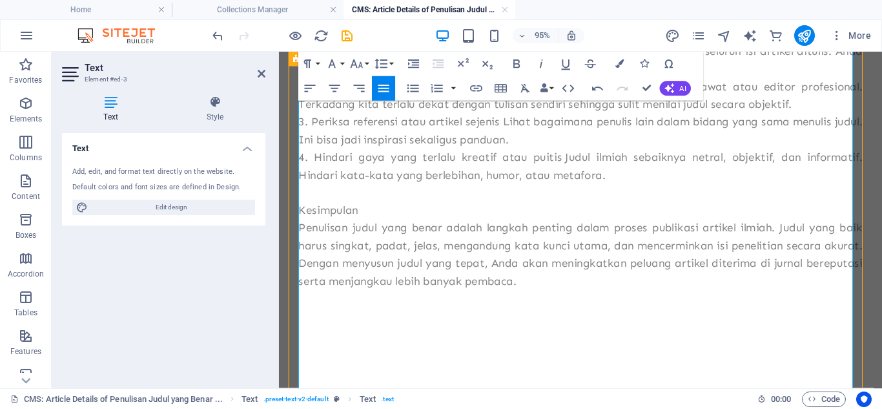
scroll to position [859, 0]
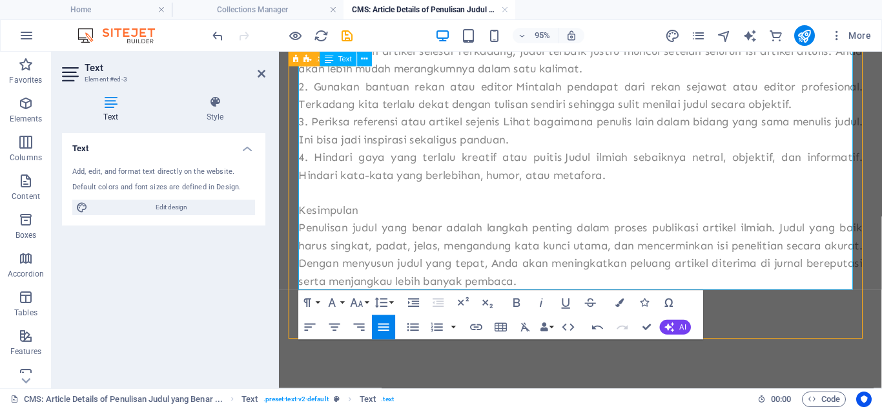
click at [747, 270] on p "Penulisan judul yang benar adalah langkah penting dalam proses publikasi artike…" at bounding box center [597, 265] width 594 height 74
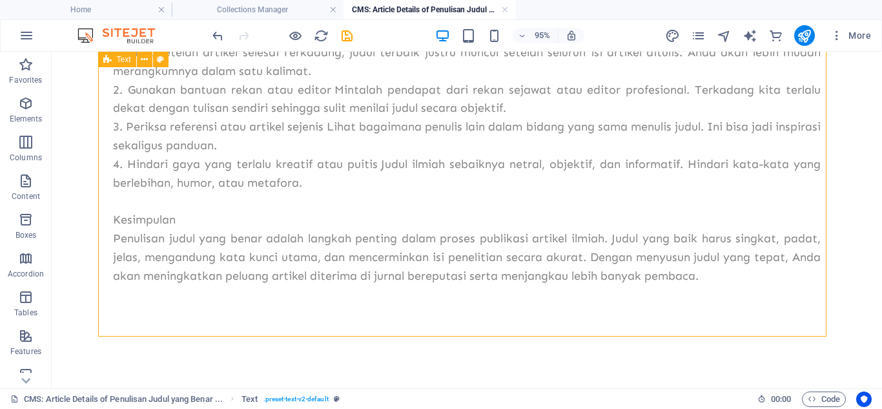
scroll to position [765, 0]
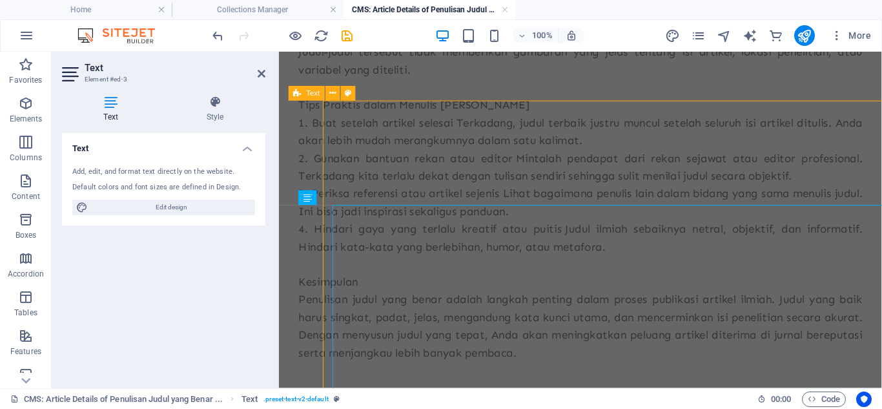
scroll to position [0, 0]
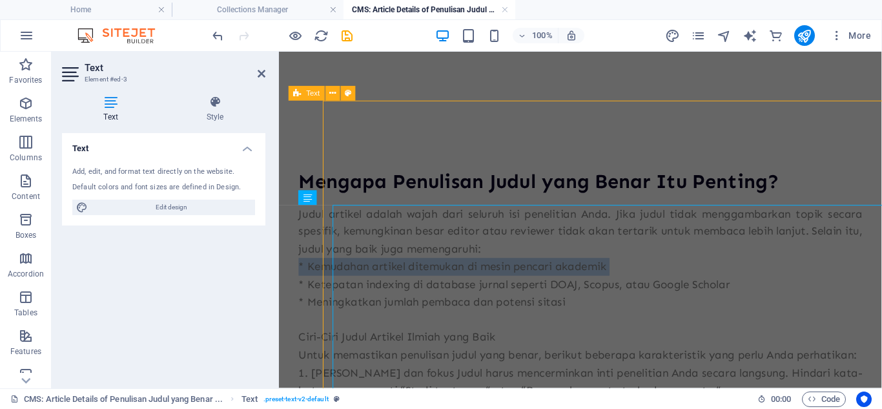
click at [579, 275] on p "* Kemudahan artikel ditemukan di mesin pencari akademik" at bounding box center [597, 278] width 594 height 19
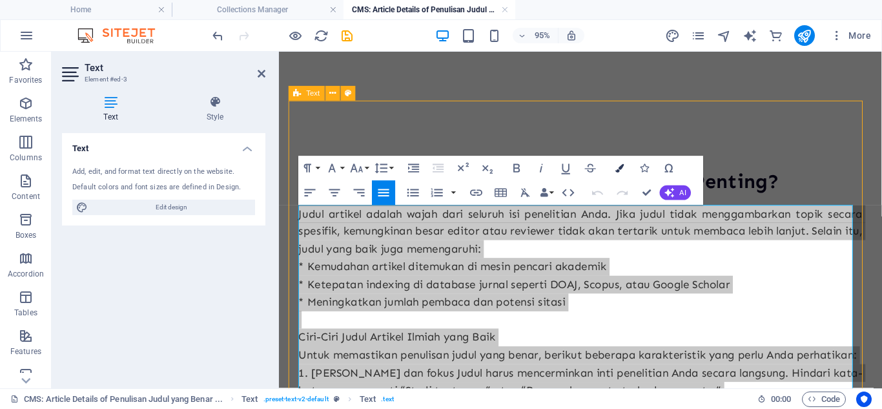
click at [620, 169] on icon "button" at bounding box center [620, 167] width 8 height 8
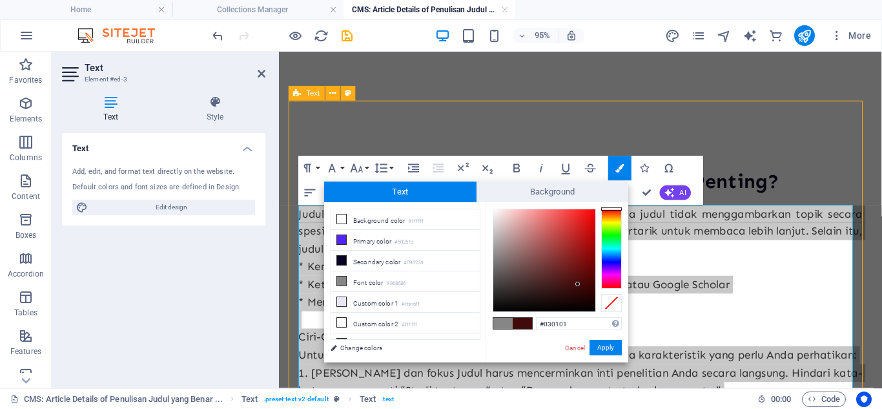
type input "#000000"
drag, startPoint x: 578, startPoint y: 284, endPoint x: 594, endPoint y: 318, distance: 37.9
click at [594, 318] on div "#000000 Supported formats #0852ed rgb(8, 82, 237) rgba(8, 82, 237, 90%) hsv(221…" at bounding box center [557, 376] width 143 height 348
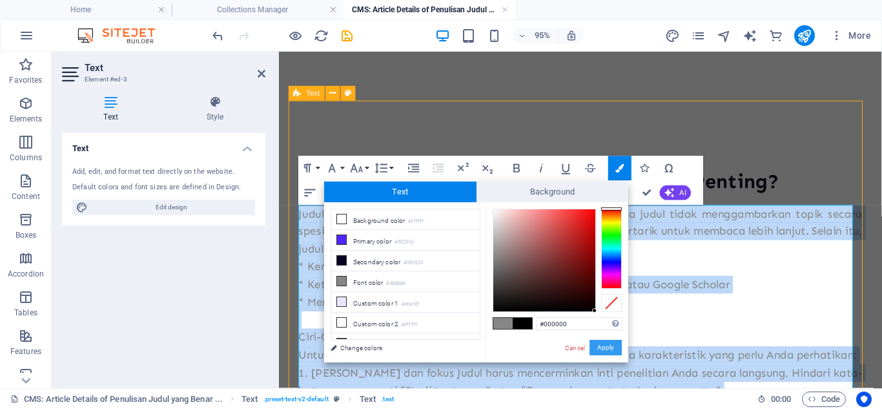
click at [601, 350] on button "Apply" at bounding box center [606, 348] width 32 height 16
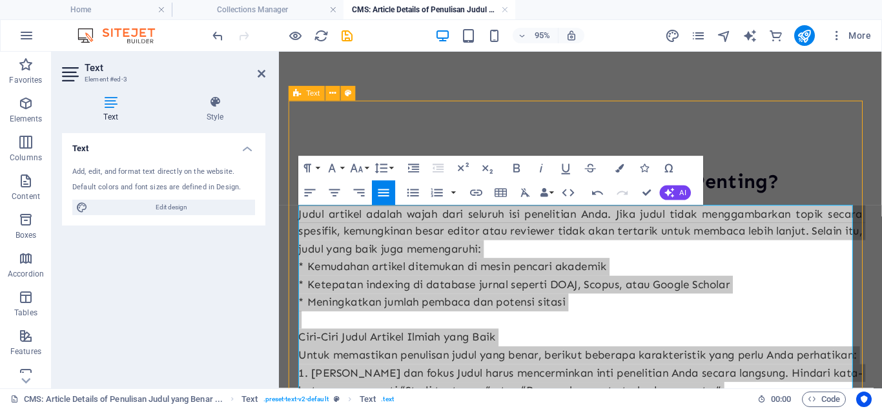
click at [529, 324] on div "Drag here to replace the existing content. Press “Ctrl” if you want to create a…" at bounding box center [580, 220] width 603 height 337
drag, startPoint x: 645, startPoint y: 192, endPoint x: 462, endPoint y: 306, distance: 215.3
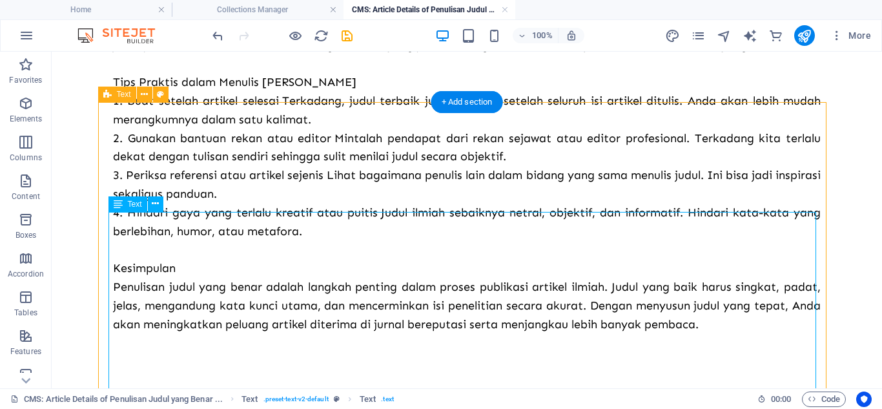
scroll to position [760, 0]
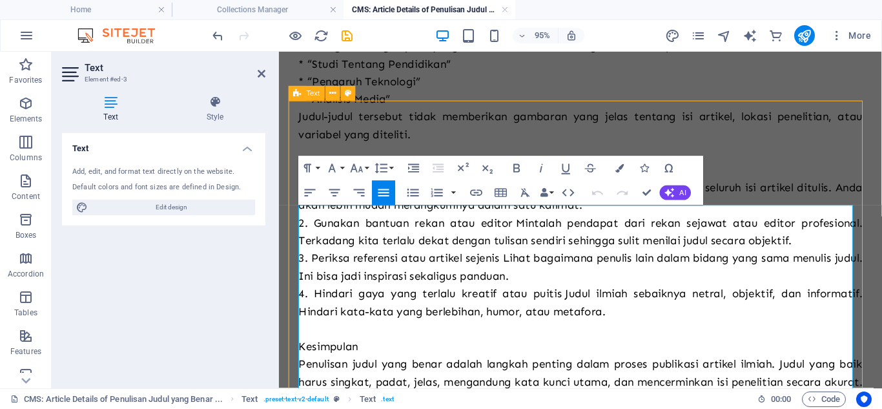
scroll to position [859, 0]
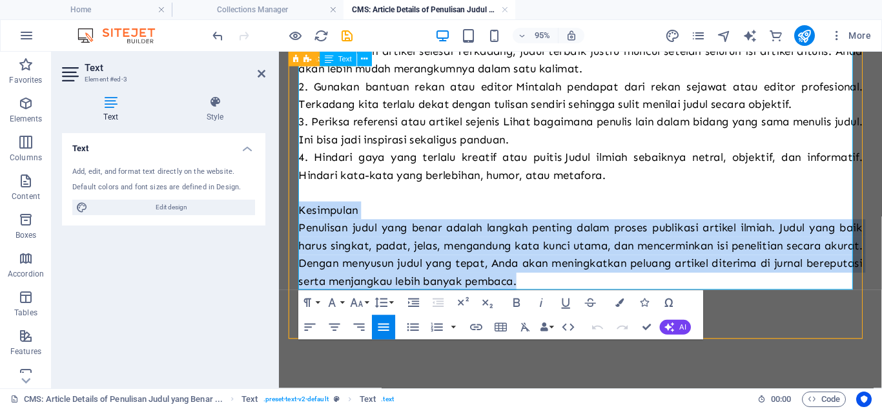
drag, startPoint x: 607, startPoint y: 292, endPoint x: 298, endPoint y: 222, distance: 316.7
copy div "Kesimpulan Penulisan judul yang benar adalah langkah penting dalam proses publi…"
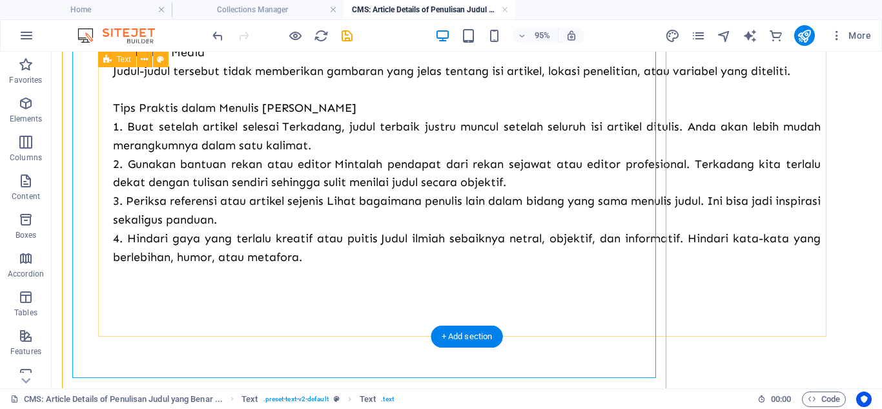
scroll to position [691, 0]
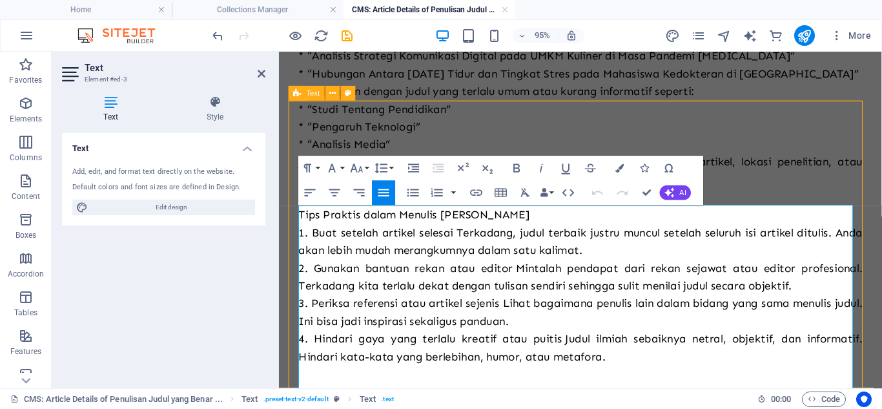
scroll to position [766, 0]
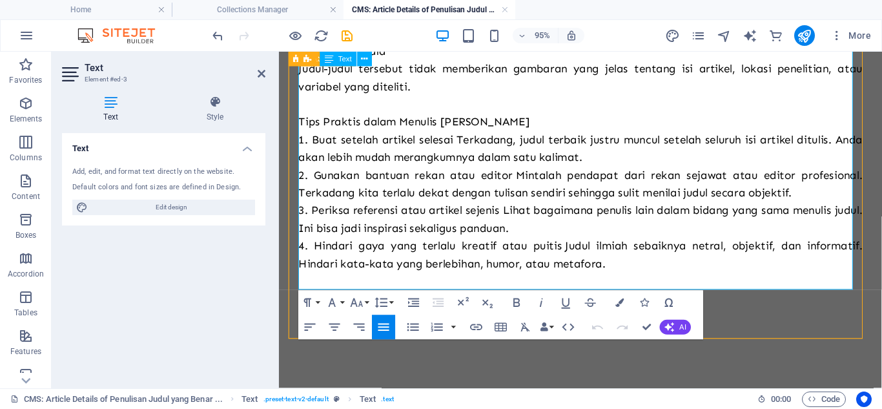
click at [634, 275] on p "4. Hindari gaya yang terlalu kreatif atau puitis Judul ilmiah sebaiknya netral,…" at bounding box center [597, 265] width 594 height 37
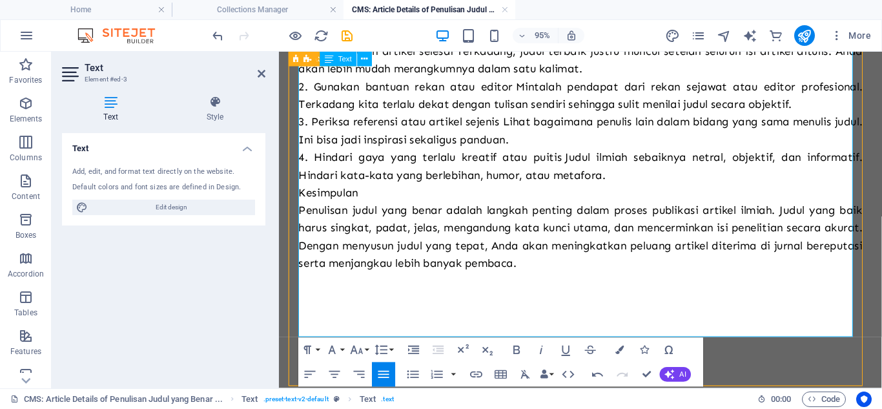
scroll to position [859, 0]
click at [663, 182] on p "4. Hindari gaya yang terlalu kreatif atau puitis Judul ilmiah sebaiknya netral,…" at bounding box center [597, 172] width 594 height 37
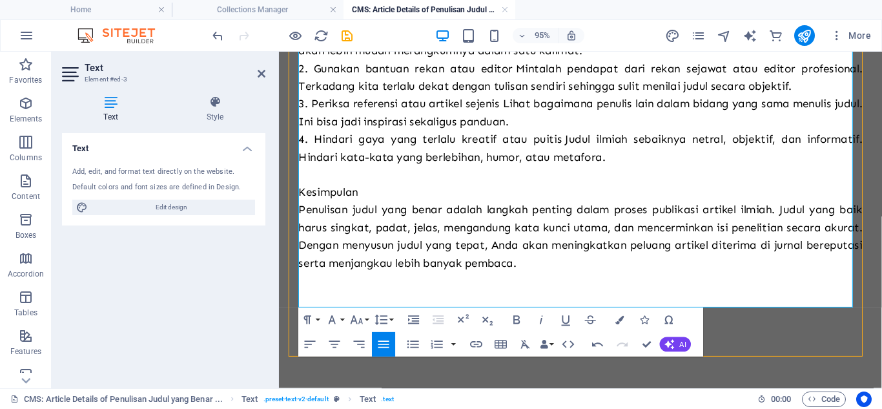
click at [352, 207] on span "Kesimpulan" at bounding box center [331, 200] width 63 height 14
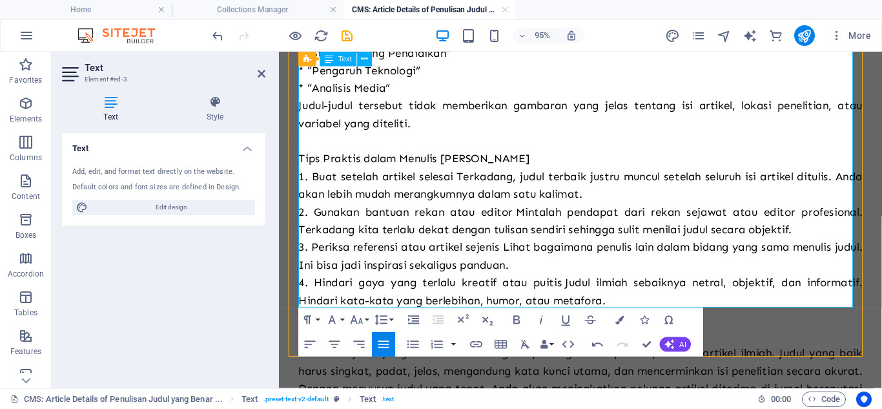
click at [342, 171] on span "Tips Praktis dalam Menulis [PERSON_NAME]" at bounding box center [422, 164] width 244 height 14
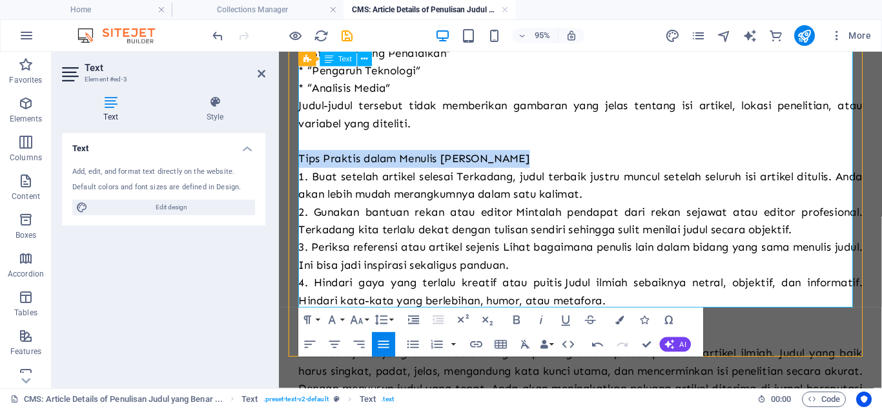
click at [342, 171] on span "Tips Praktis dalam Menulis [PERSON_NAME]" at bounding box center [422, 164] width 244 height 14
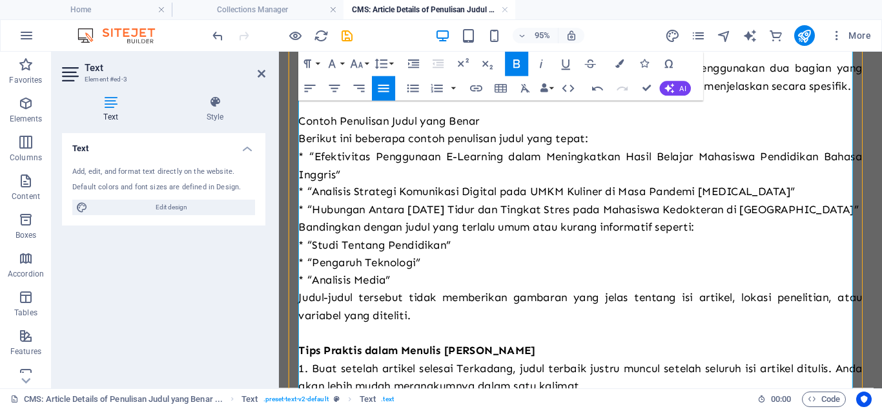
scroll to position [501, 0]
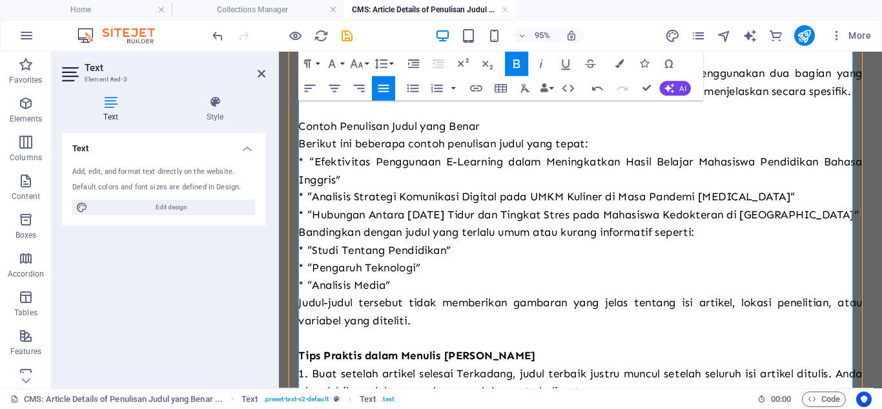
click at [308, 184] on span "* “Efektivitas Penggunaan E-Learning dalam Meningkatkan Hasil Belajar Mahasiswa…" at bounding box center [597, 177] width 594 height 33
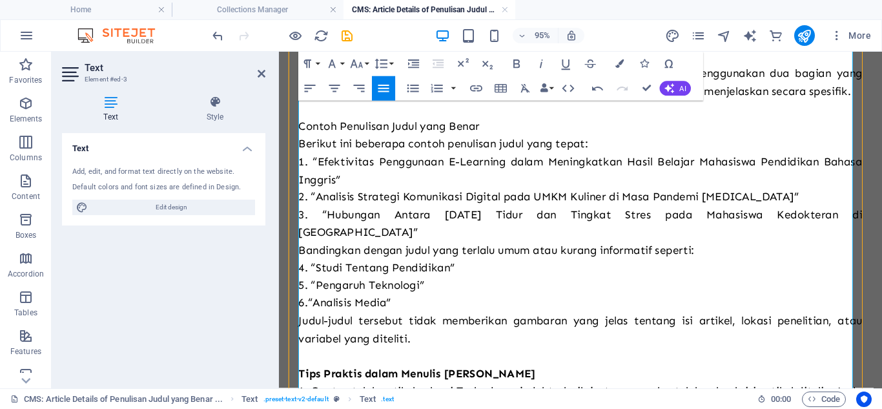
click at [435, 308] on p "6. “Analisis Media”" at bounding box center [597, 317] width 594 height 19
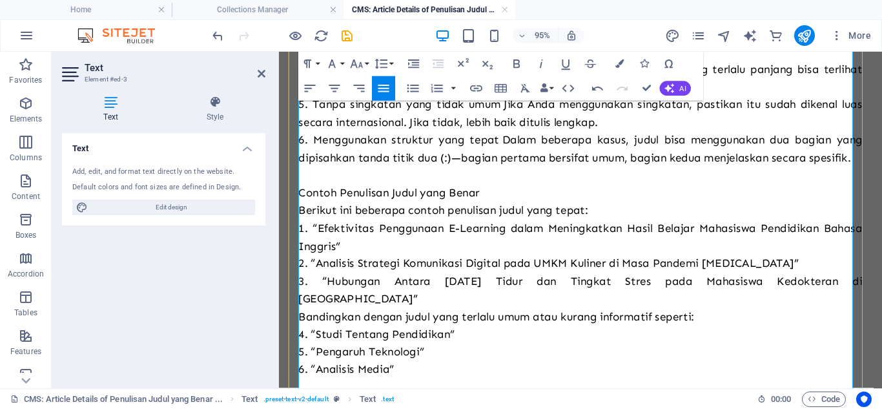
scroll to position [368, 0]
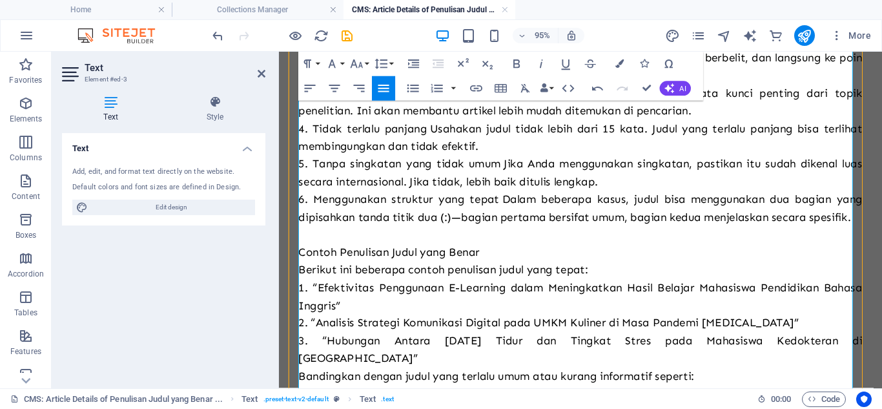
click at [427, 270] on span "Contoh Penulisan Judul yang Benar" at bounding box center [395, 263] width 191 height 14
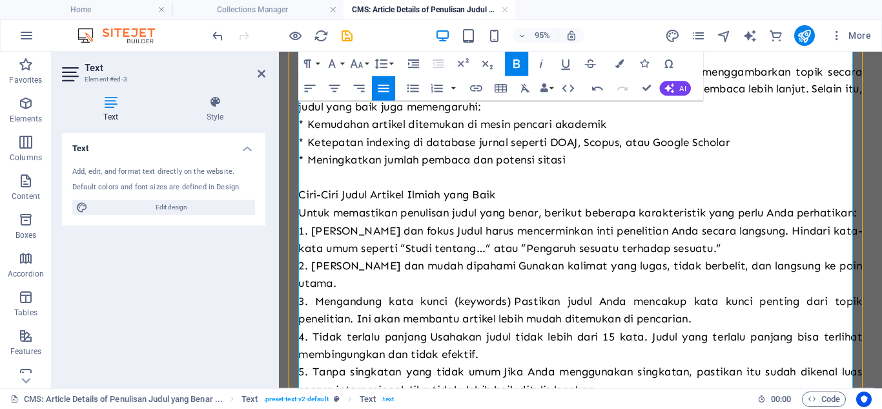
scroll to position [145, 0]
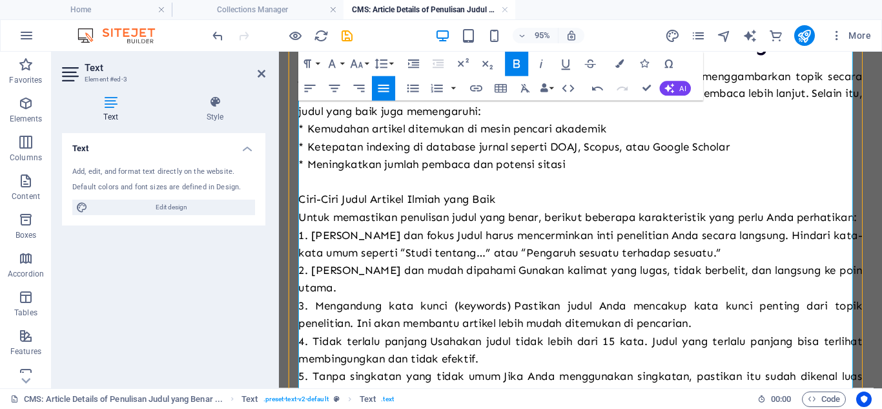
click at [415, 203] on span "Ciri-Ciri Judul Artikel Ilmiah yang Baik" at bounding box center [403, 207] width 207 height 14
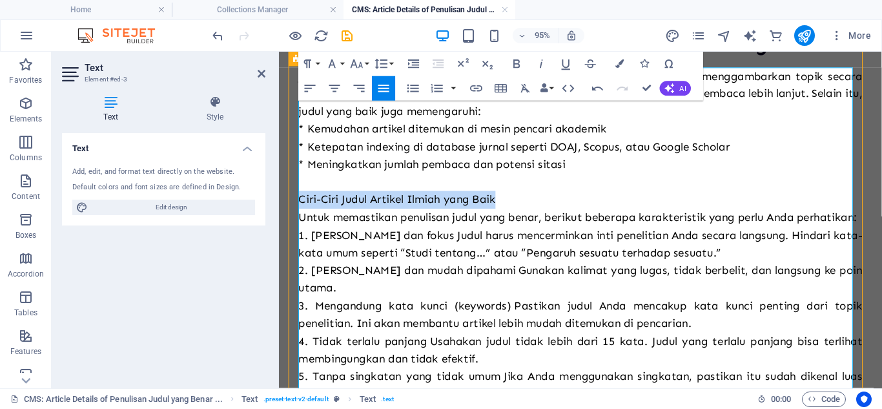
click at [415, 203] on span "Ciri-Ciri Judul Artikel Ilmiah yang Baik" at bounding box center [403, 207] width 207 height 14
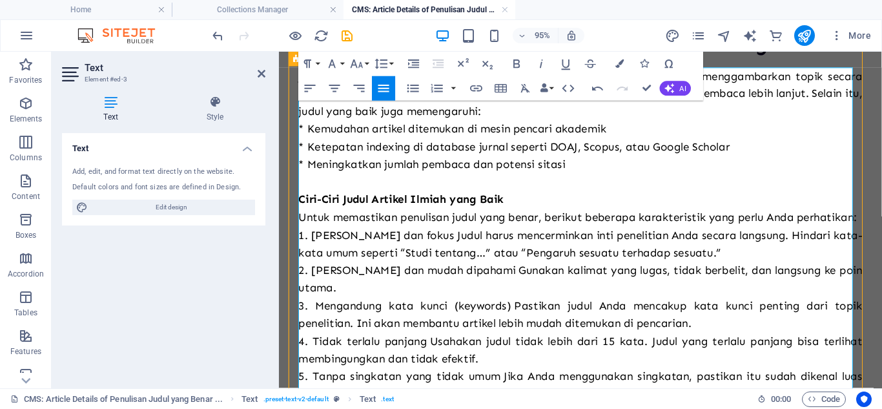
scroll to position [0, 0]
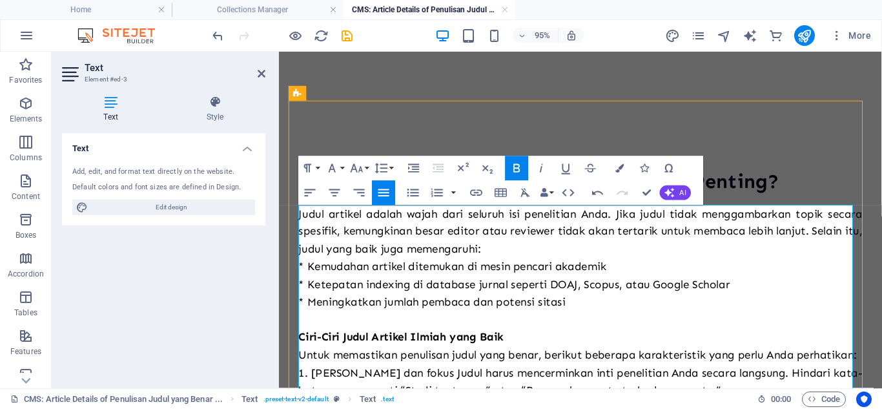
click at [313, 273] on span "* Kemudahan artikel ditemukan di mesin pencari akademik" at bounding box center [462, 278] width 324 height 14
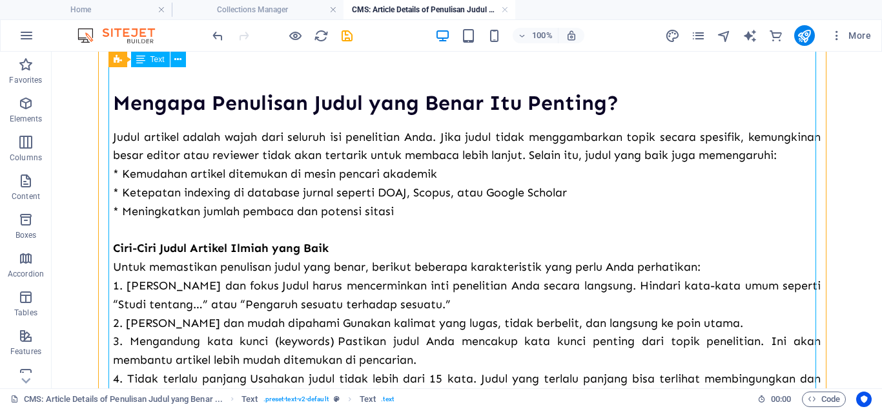
scroll to position [79, 0]
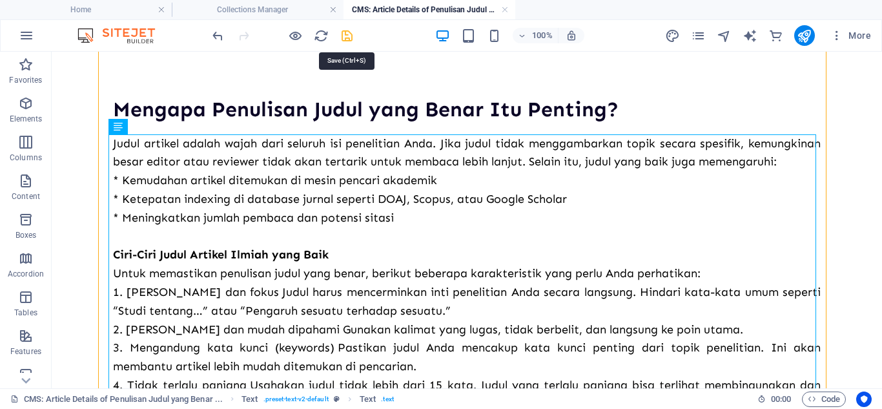
click at [345, 32] on icon "save" at bounding box center [347, 35] width 15 height 15
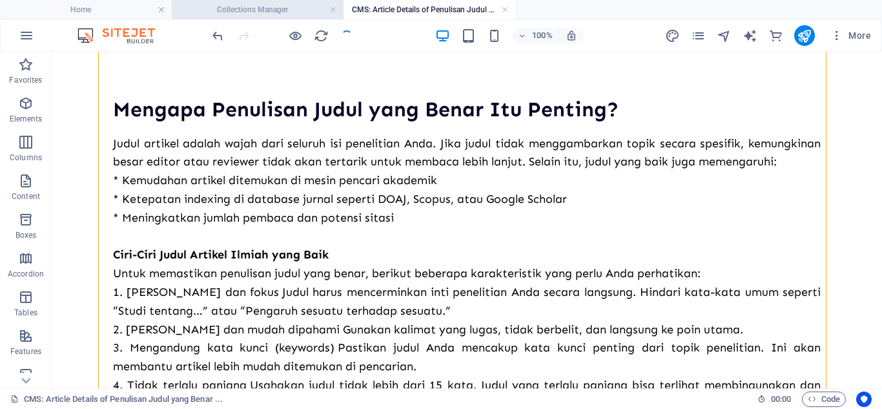
click at [299, 11] on h4 "Collections Manager" at bounding box center [258, 10] width 172 height 14
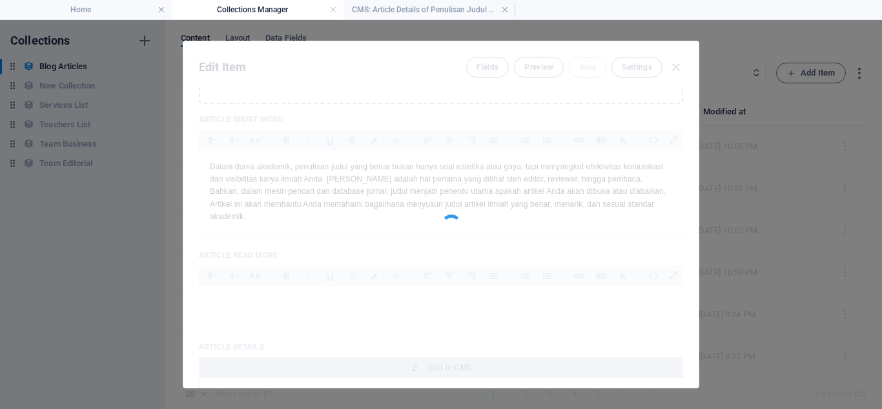
scroll to position [0, 0]
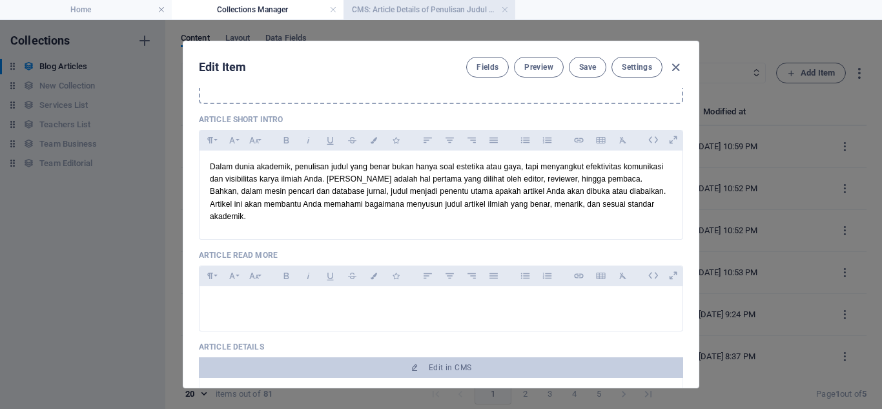
click at [348, 10] on h4 "CMS: Article Details of Penulisan Judul yang Benar ..." at bounding box center [430, 10] width 172 height 14
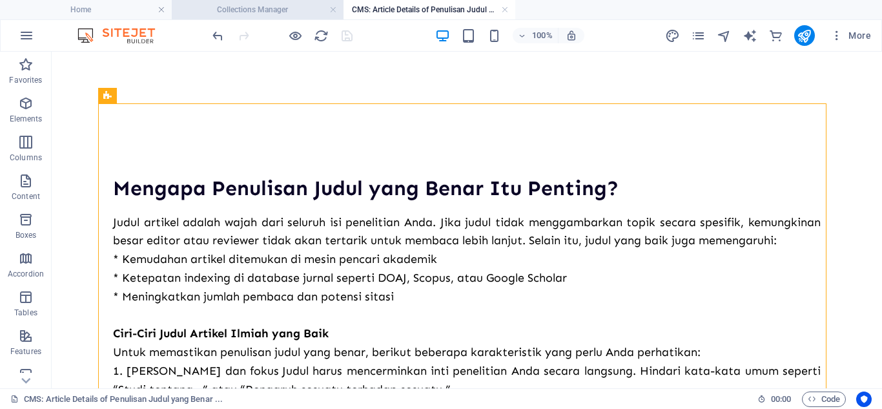
click at [264, 16] on h4 "Collections Manager" at bounding box center [258, 10] width 172 height 14
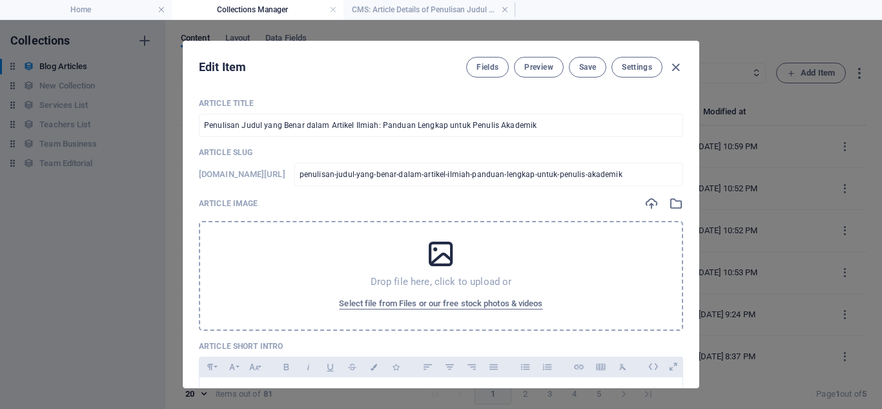
click at [468, 262] on div "Drop file here, click to upload or Select file from Files or our free stock pho…" at bounding box center [441, 276] width 485 height 110
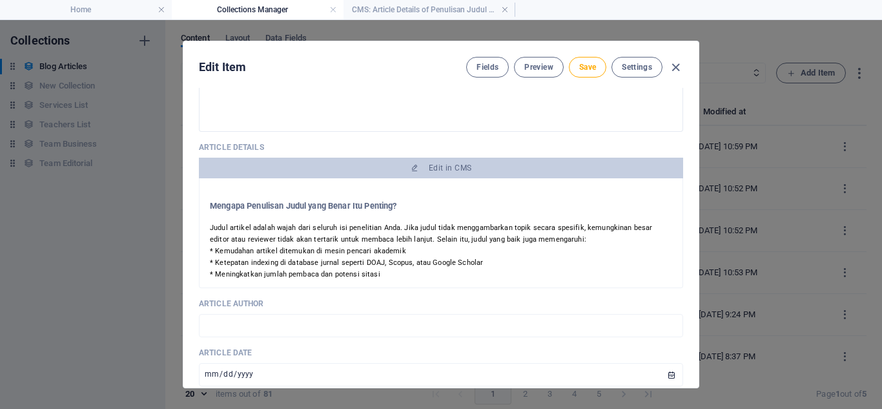
scroll to position [496, 0]
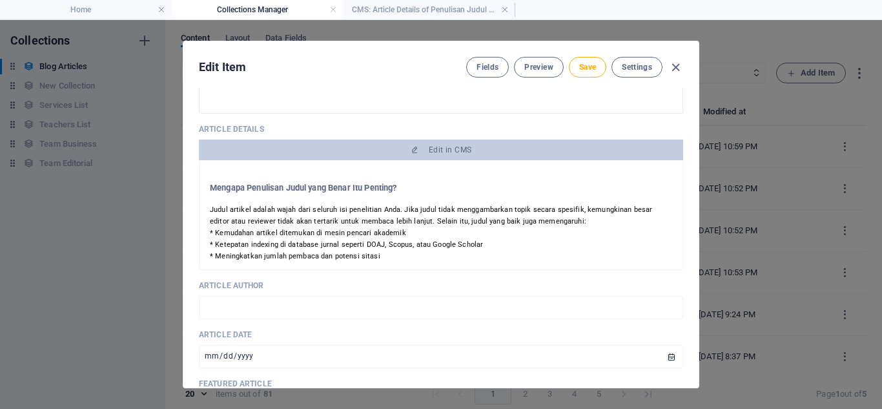
click at [393, 171] on div "​ Mengapa Penulisan Judul yang Benar Itu Penting?" at bounding box center [441, 182] width 463 height 23
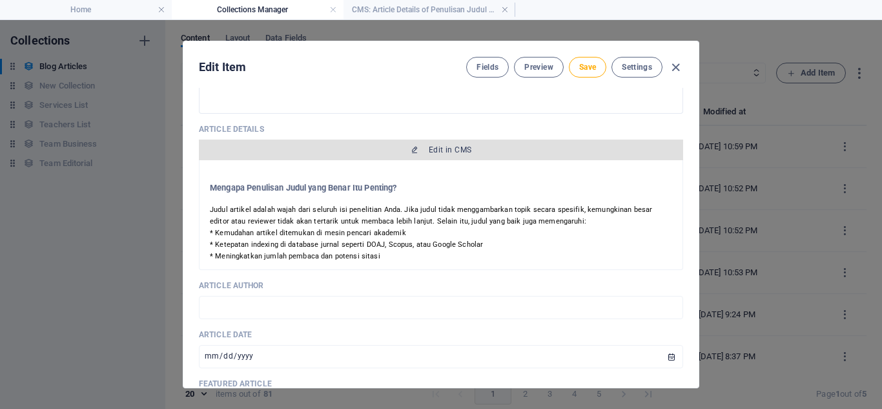
click at [414, 147] on button "Edit in CMS" at bounding box center [441, 150] width 485 height 21
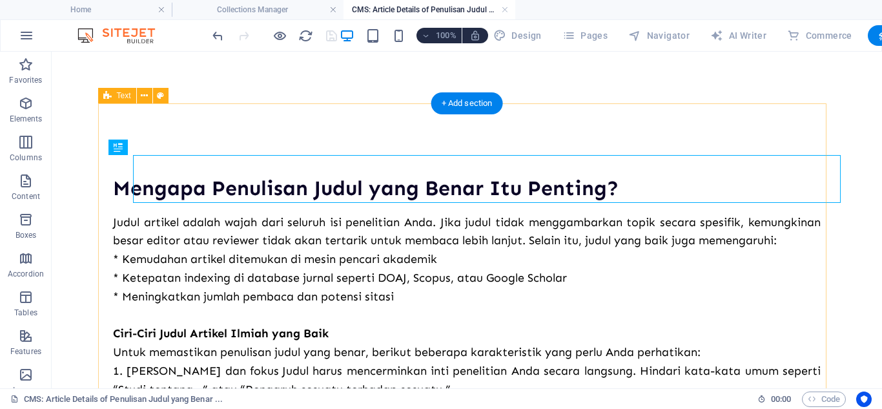
scroll to position [0, 0]
click at [391, 191] on div "​ Mengapa Penulisan Judul yang Benar Itu Penting?" at bounding box center [467, 179] width 708 height 48
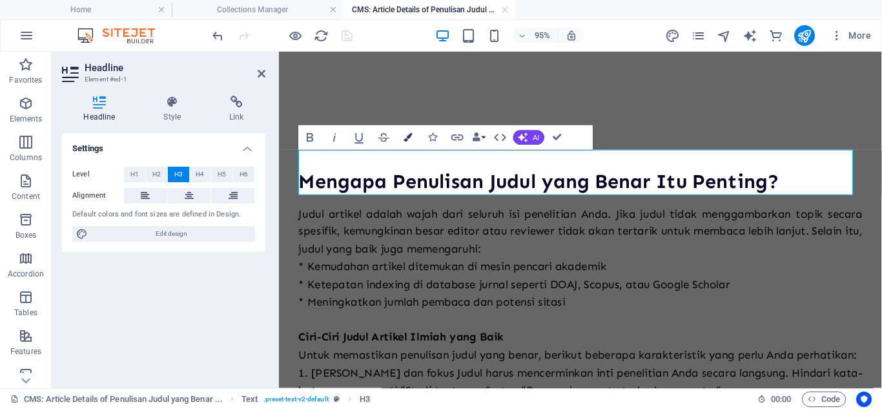
click at [409, 138] on icon "button" at bounding box center [408, 137] width 8 height 8
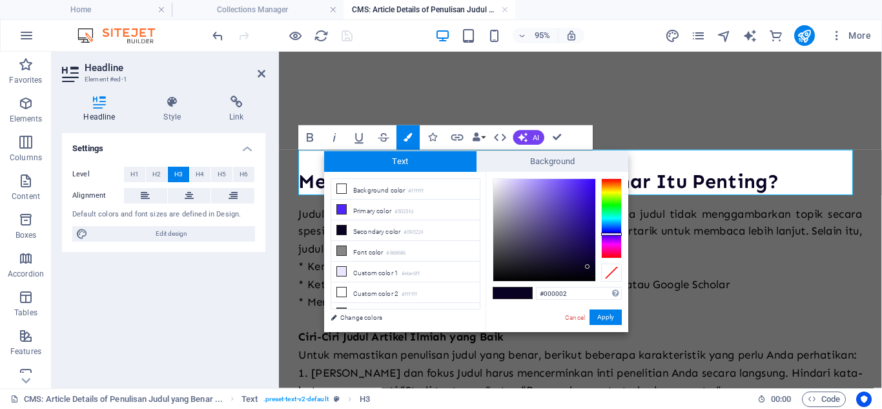
type input "#000000"
drag, startPoint x: 588, startPoint y: 267, endPoint x: 592, endPoint y: 282, distance: 15.5
click at [590, 269] on div at bounding box center [587, 266] width 5 height 5
click at [605, 315] on button "Apply" at bounding box center [606, 317] width 32 height 16
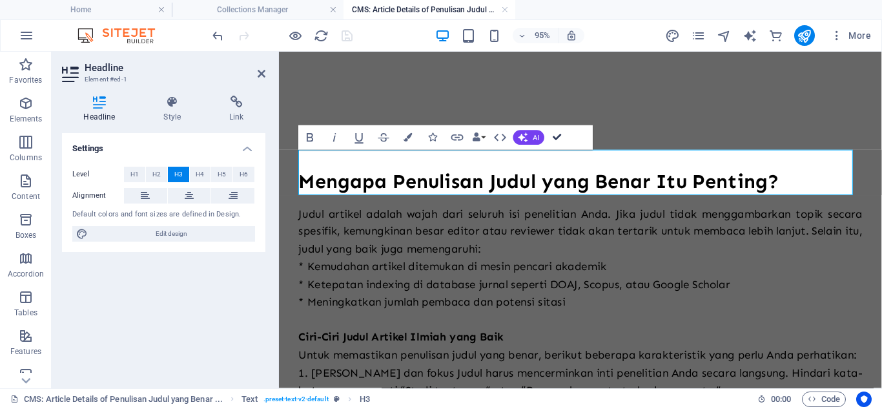
drag, startPoint x: 559, startPoint y: 135, endPoint x: 378, endPoint y: 41, distance: 203.7
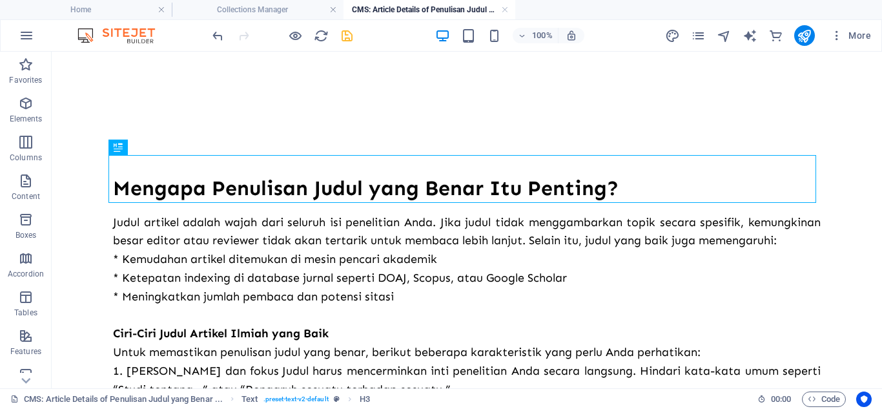
click at [344, 37] on icon "save" at bounding box center [347, 35] width 15 height 15
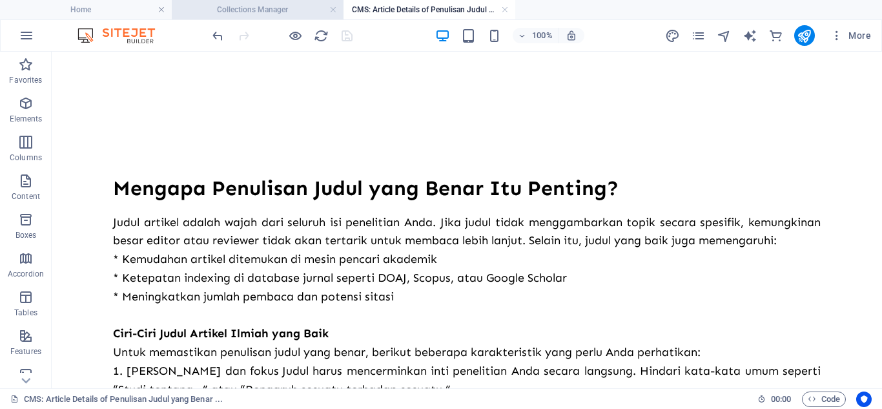
click at [290, 7] on h4 "Collections Manager" at bounding box center [258, 10] width 172 height 14
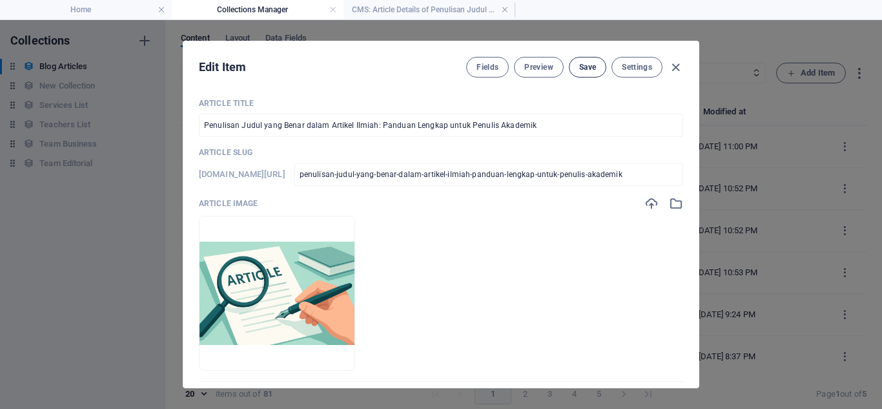
click at [577, 74] on button "Save" at bounding box center [587, 67] width 37 height 21
click at [541, 68] on span "Preview" at bounding box center [539, 67] width 28 height 10
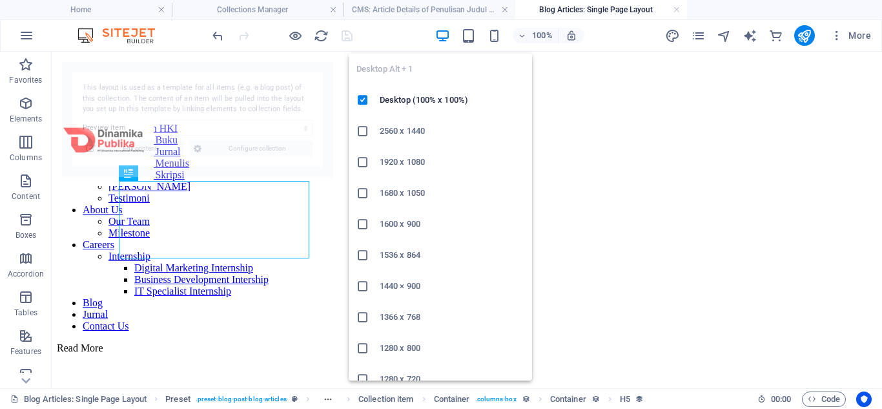
scroll to position [1914, 0]
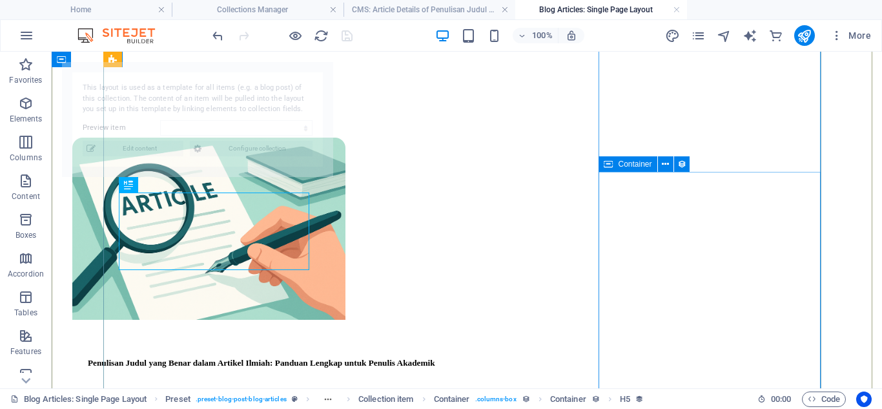
select select "68dea08cb2d38dd34309a6e4"
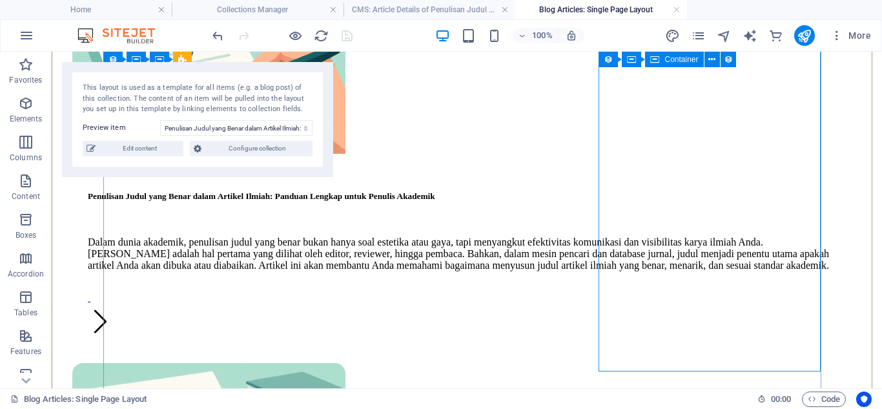
scroll to position [2373, 0]
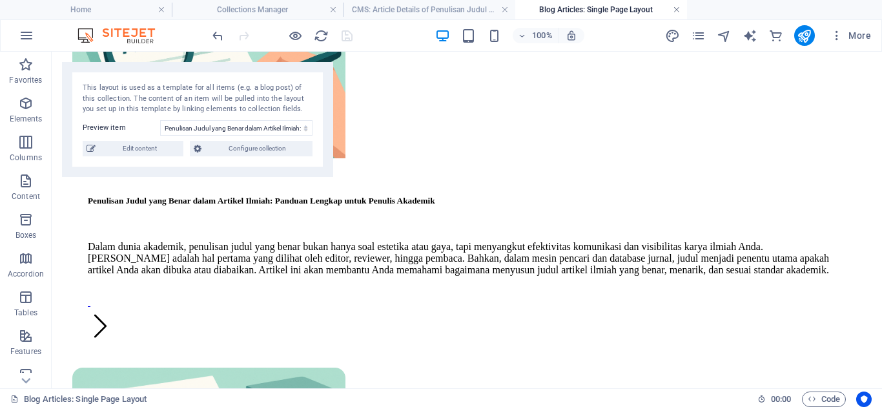
click at [674, 13] on link at bounding box center [677, 10] width 8 height 12
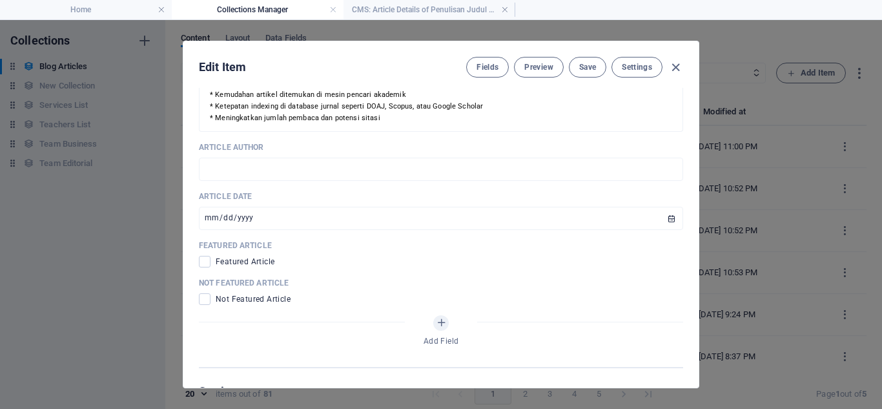
scroll to position [683, 0]
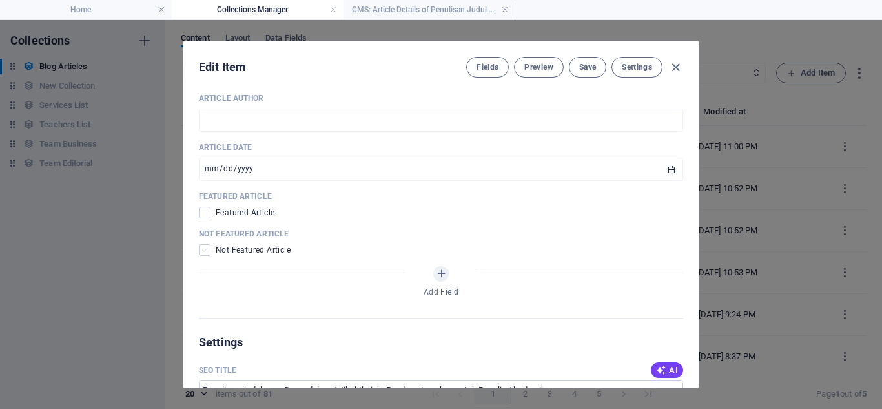
click at [200, 244] on span at bounding box center [205, 250] width 12 height 12
click at [200, 244] on input "checkbox" at bounding box center [207, 250] width 17 height 12
checkbox input "true"
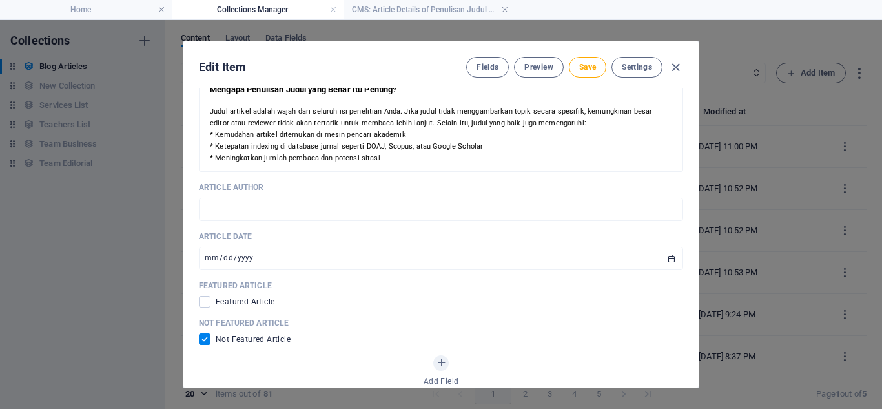
scroll to position [574, 0]
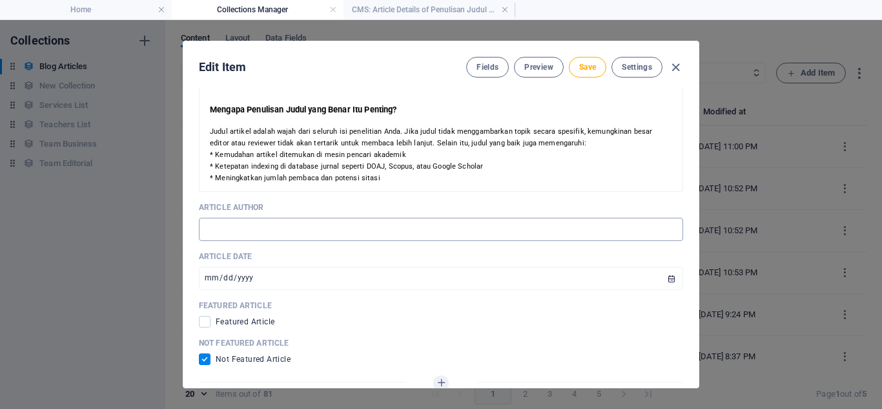
click at [418, 218] on input "text" at bounding box center [441, 229] width 485 height 23
type input "Written by [PERSON_NAME]"
click at [581, 65] on span "Save" at bounding box center [587, 67] width 17 height 10
click at [680, 64] on icon "button" at bounding box center [676, 67] width 15 height 15
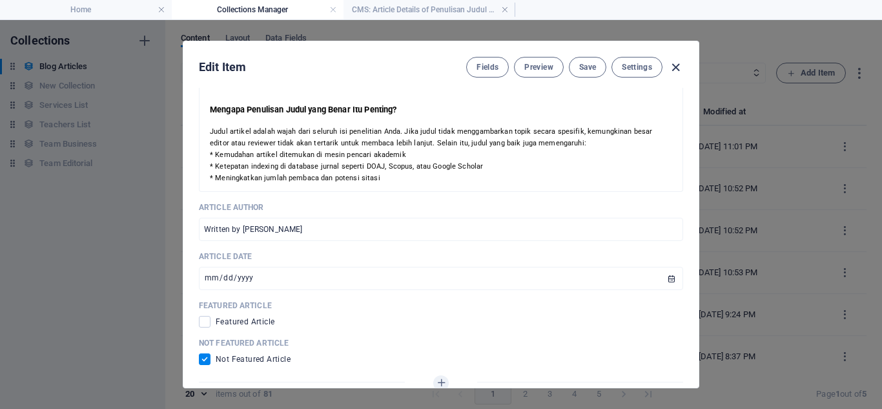
scroll to position [0, 0]
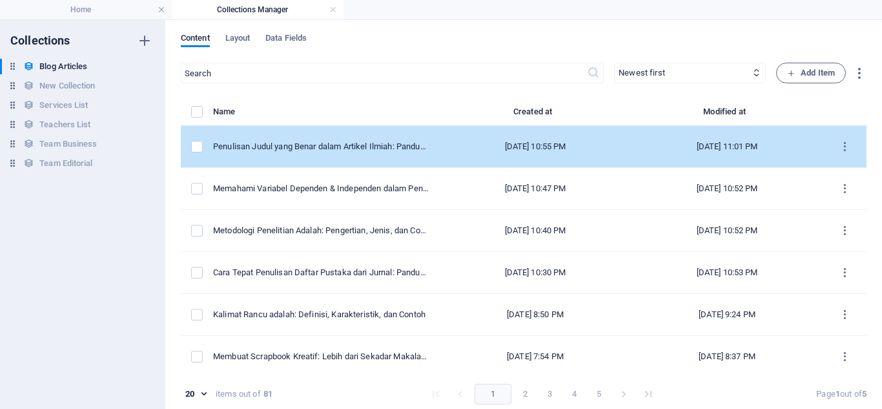
click at [537, 144] on div "[DATE] 10:55 PM" at bounding box center [535, 147] width 171 height 12
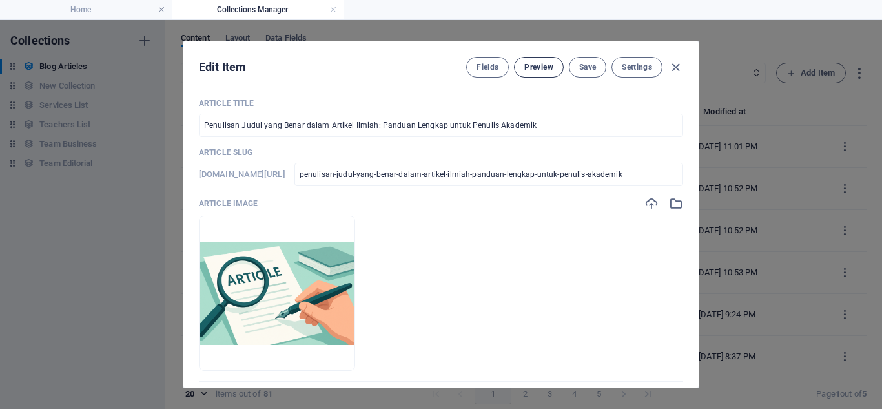
click at [539, 71] on span "Preview" at bounding box center [539, 67] width 28 height 10
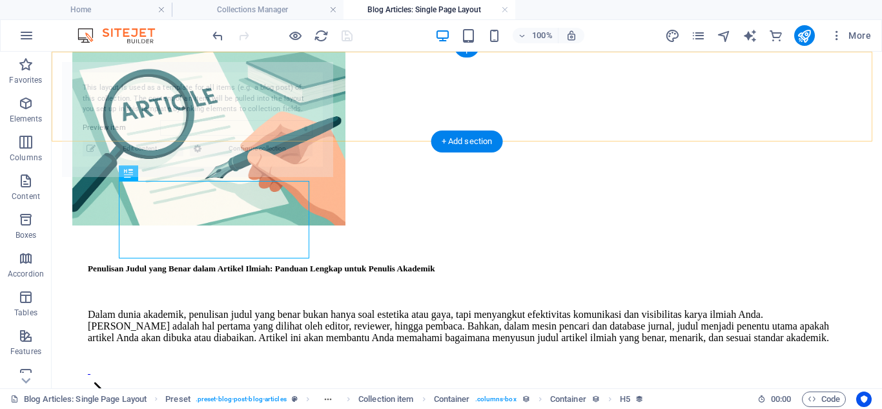
scroll to position [1914, 0]
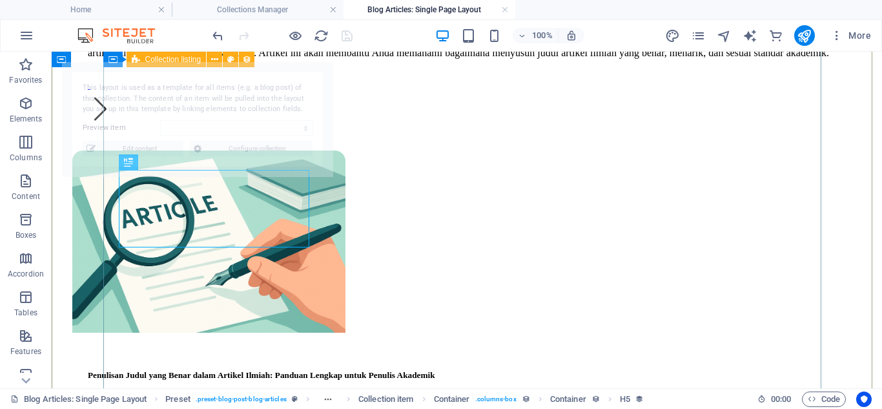
select select "68dea08cb2d38dd34309a6e4"
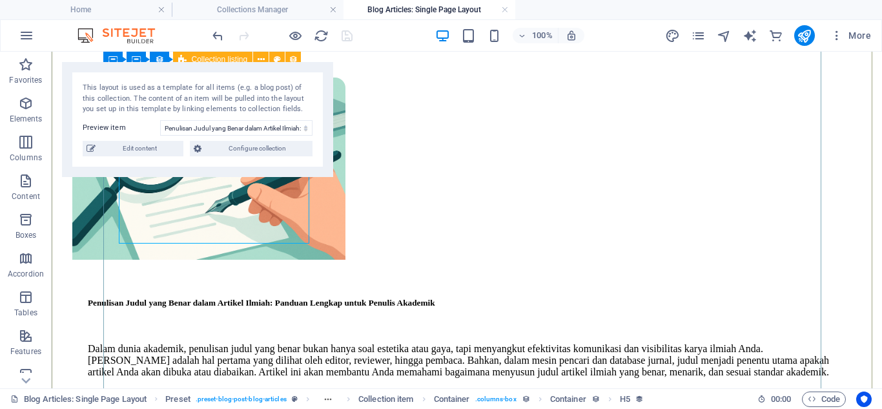
scroll to position [1869, 0]
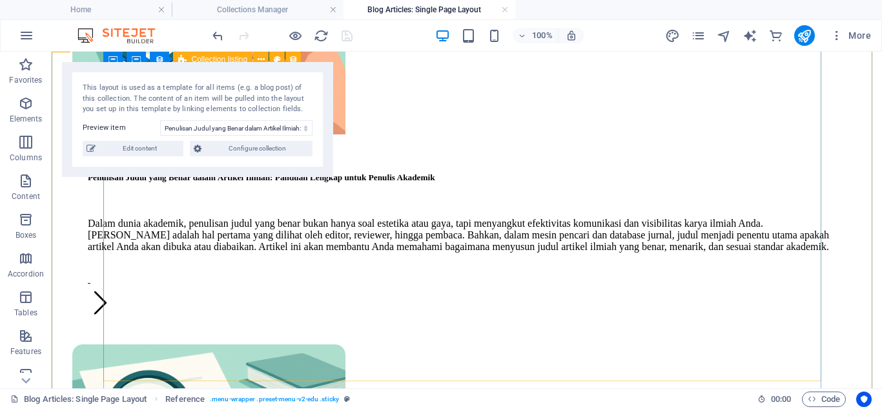
scroll to position [1983, 0]
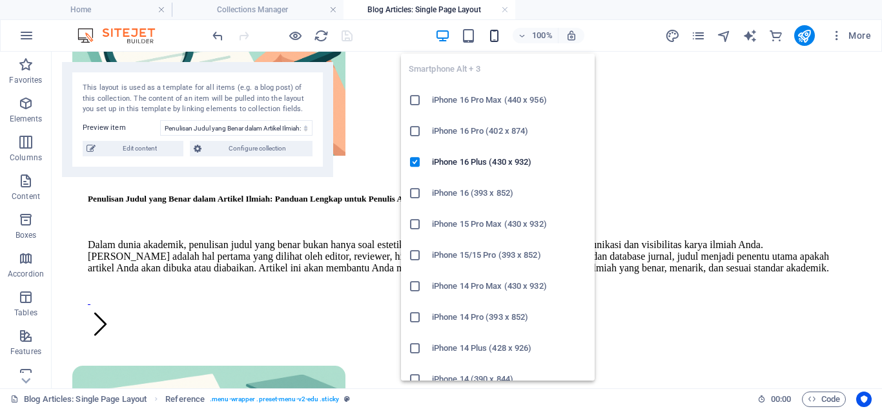
click at [489, 41] on icon "button" at bounding box center [494, 35] width 15 height 15
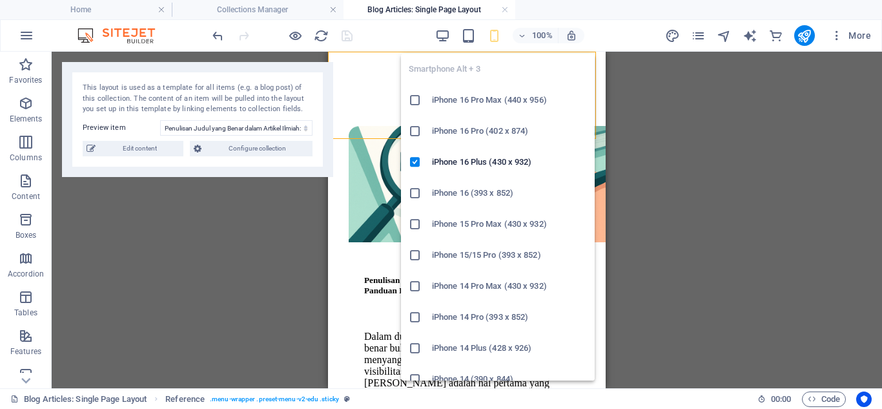
click at [730, 177] on div "Drag here to replace the existing content. Press “Ctrl” if you want to create a…" at bounding box center [467, 220] width 831 height 337
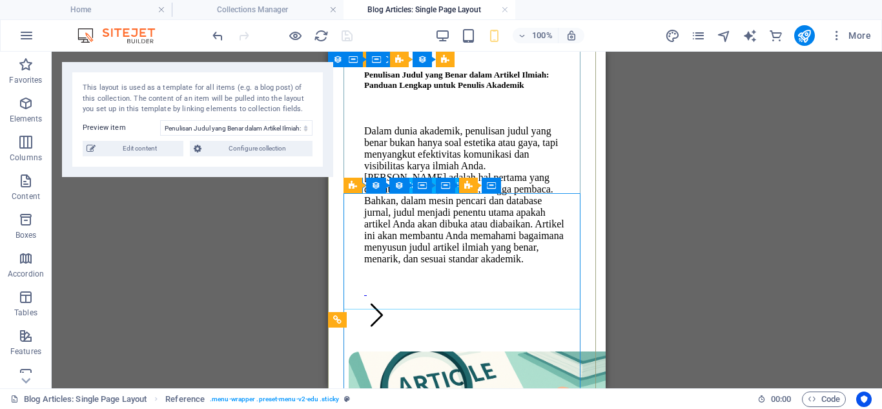
scroll to position [2374, 0]
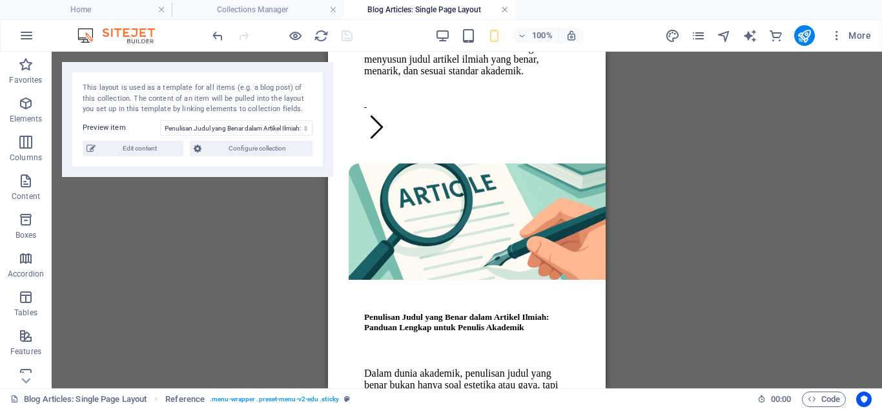
click at [503, 8] on link at bounding box center [505, 10] width 8 height 12
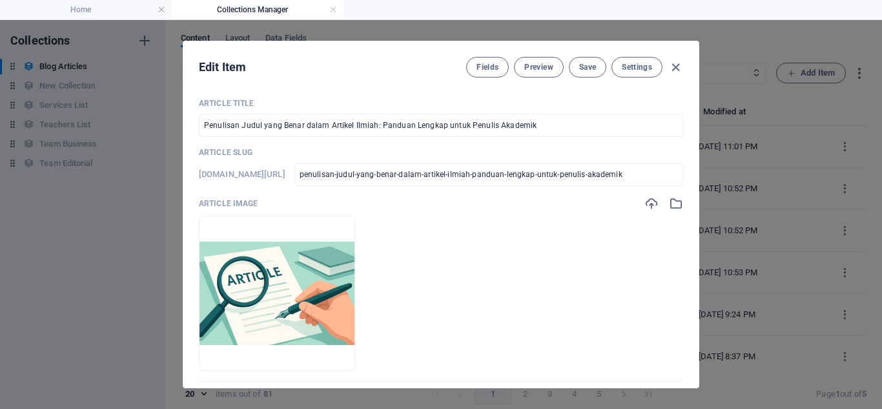
click at [505, 10] on ul "Home Collections Manager" at bounding box center [441, 9] width 882 height 19
click at [531, 70] on span "Preview" at bounding box center [539, 67] width 28 height 10
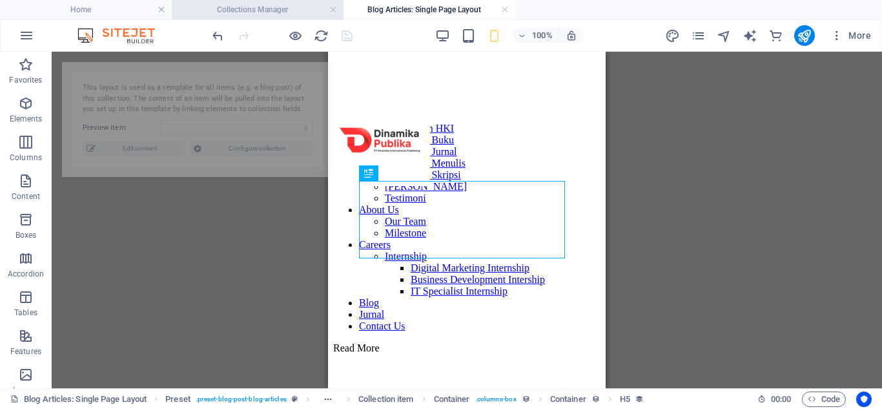
scroll to position [2059, 0]
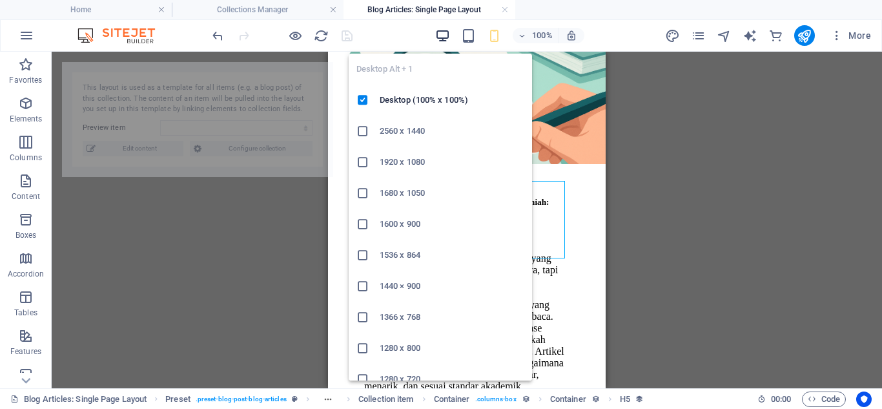
click at [441, 42] on icon "button" at bounding box center [442, 35] width 15 height 15
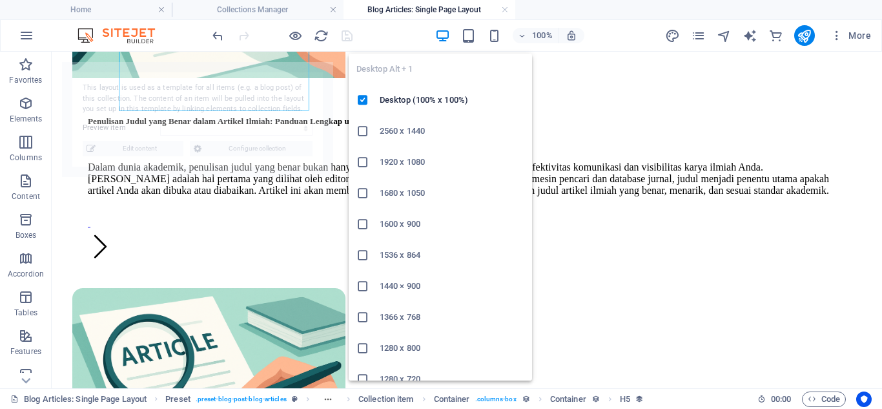
scroll to position [2061, 0]
select select "68dea08cb2d38dd34309a6e4"
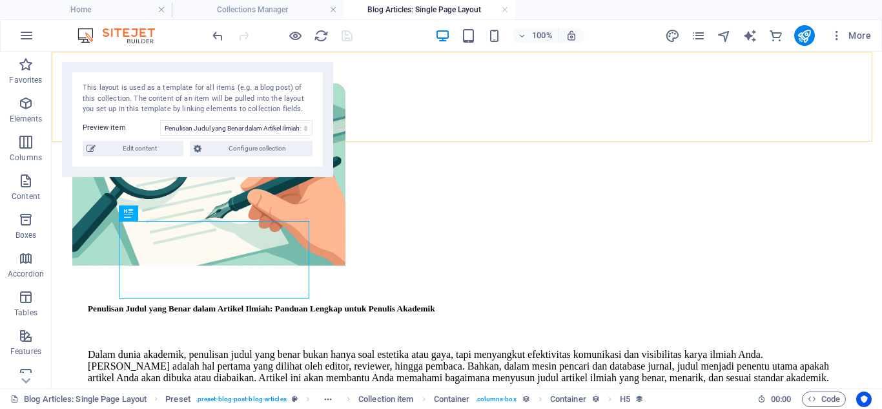
scroll to position [1873, 0]
drag, startPoint x: 602, startPoint y: 109, endPoint x: 393, endPoint y: 94, distance: 209.2
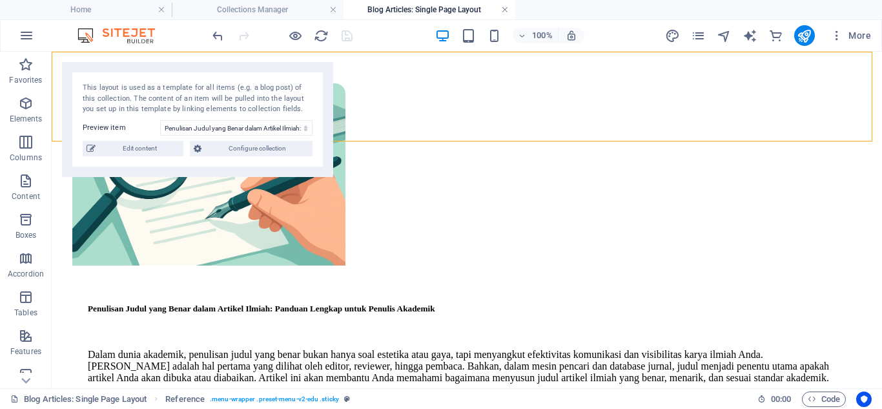
click at [506, 10] on link at bounding box center [505, 10] width 8 height 12
click at [506, 10] on ul "Home Collections Manager Blog Articles: Single Page Layout" at bounding box center [441, 9] width 882 height 19
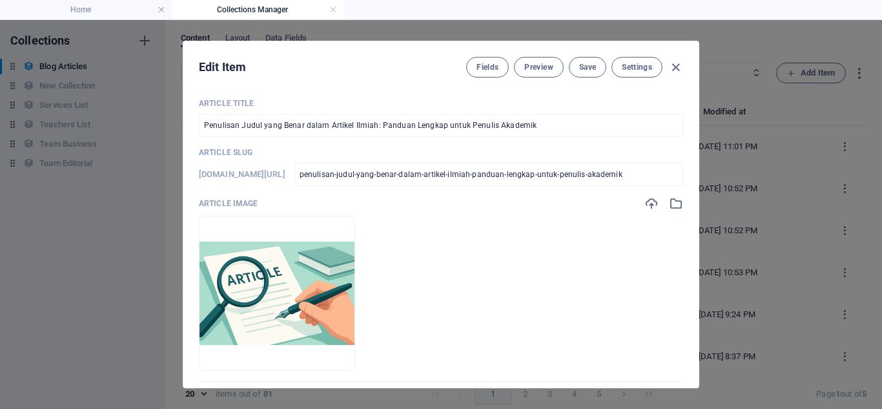
click at [505, 10] on ul "Home Collections Manager" at bounding box center [441, 9] width 882 height 19
click at [676, 68] on icon "button" at bounding box center [676, 67] width 15 height 15
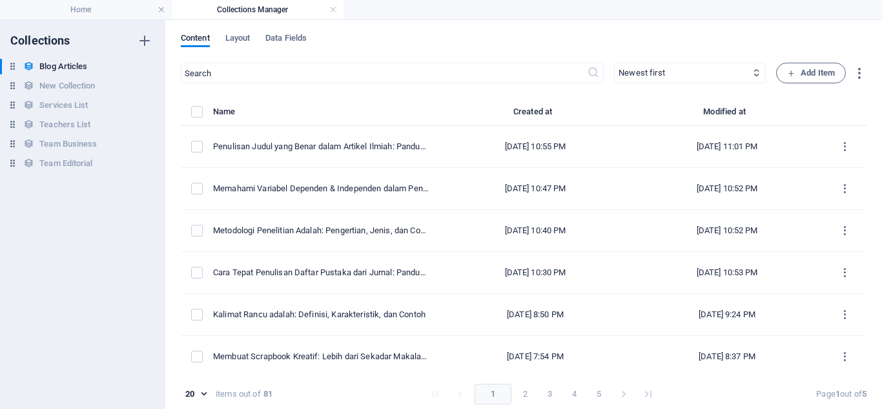
checkbox input "false"
type input "penulisan-judul-yang-benar-dalam-artikel-ilmiah-panduan-lengkap-untuk-penulis-a…"
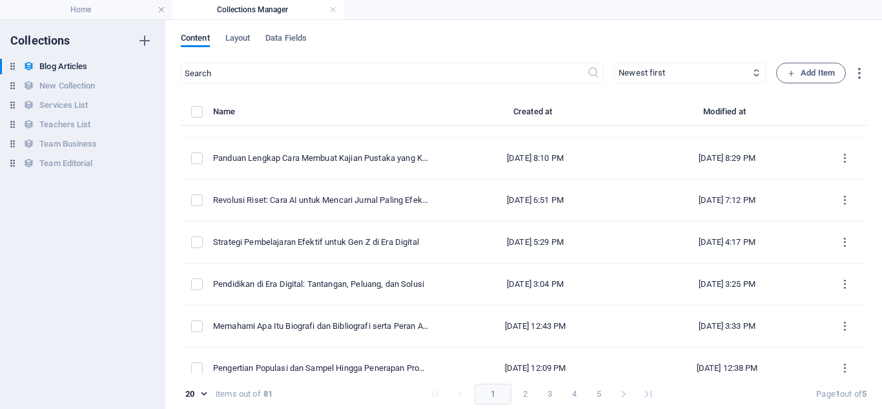
scroll to position [592, 0]
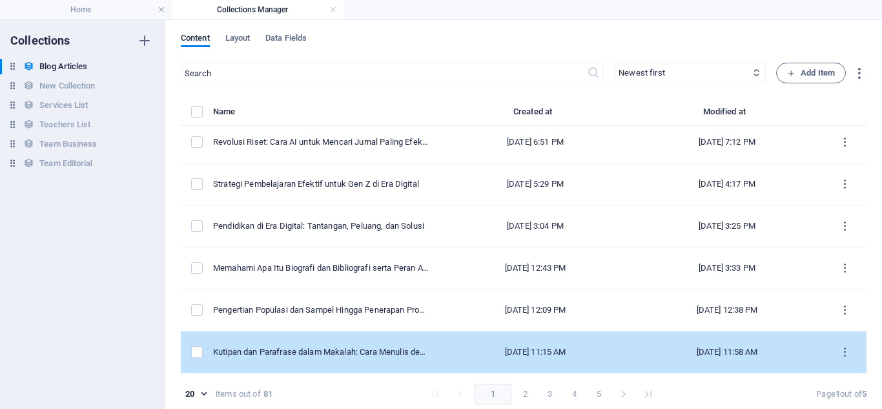
click at [485, 355] on div "[DATE] 11:15 AM" at bounding box center [535, 352] width 171 height 12
click at [485, 355] on div "​ Newest first Oldest first Last modified Article Title (ascending) Article Tit…" at bounding box center [524, 239] width 686 height 352
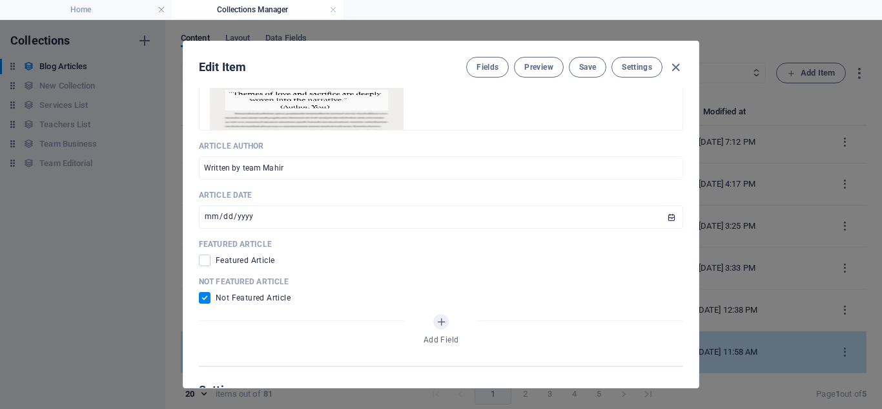
scroll to position [632, 0]
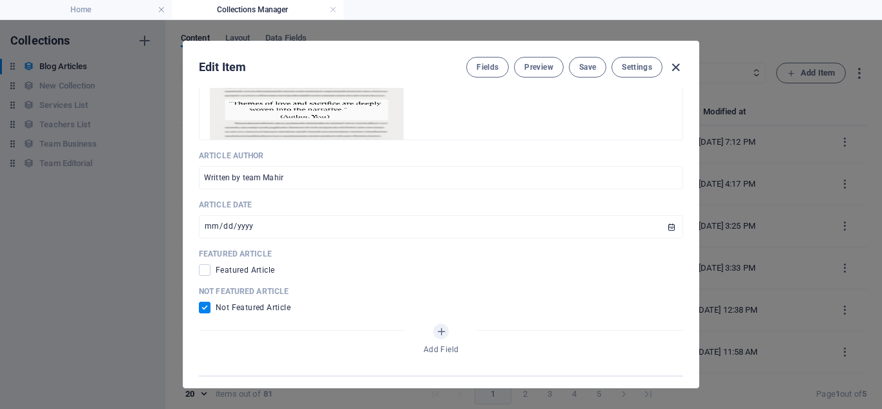
click at [670, 68] on icon "button" at bounding box center [676, 67] width 15 height 15
type input "[DATE]"
checkbox input "false"
type input "kutipan-dan-parafrase-dalam-makalah-cara-menulis-dengan-benar-menurut-apa-style"
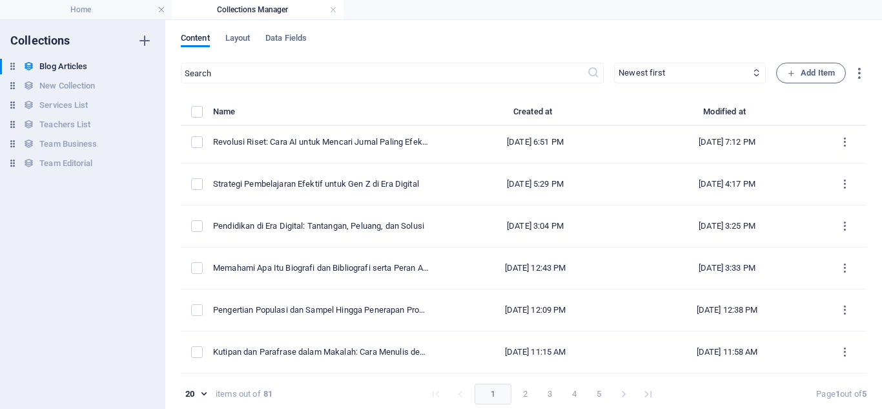
scroll to position [0, 0]
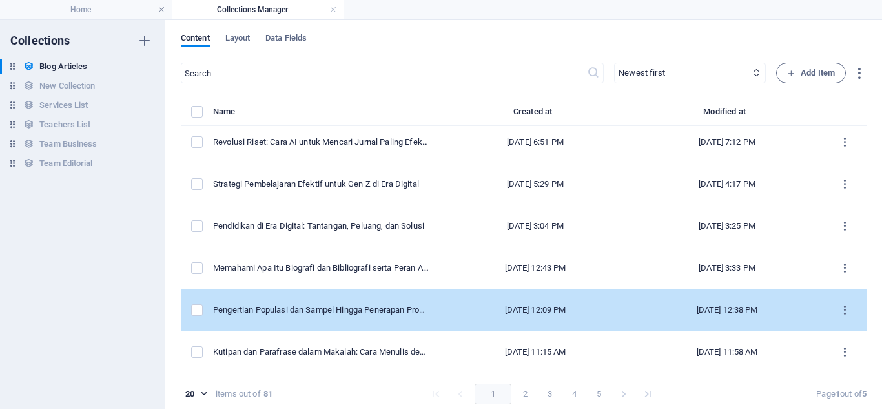
click at [507, 301] on td "[DATE] 12:09 PM" at bounding box center [536, 310] width 192 height 42
click at [507, 301] on div "​ Newest first Oldest first Last modified Article Title (ascending) Article Tit…" at bounding box center [524, 239] width 686 height 352
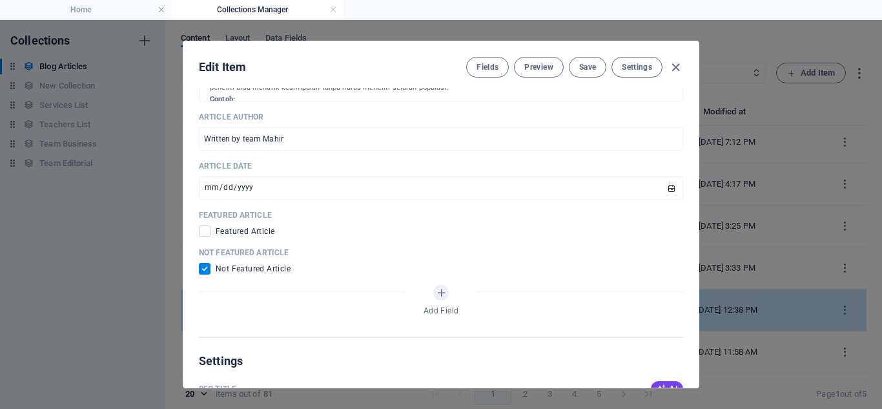
scroll to position [673, 0]
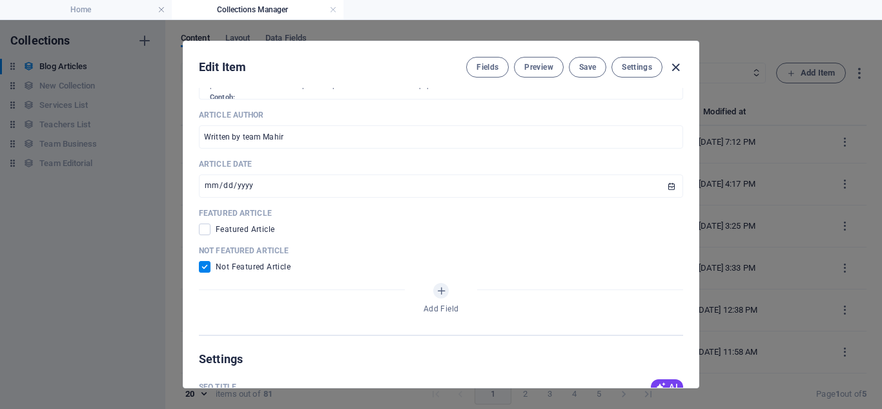
click at [676, 67] on icon "button" at bounding box center [676, 67] width 15 height 15
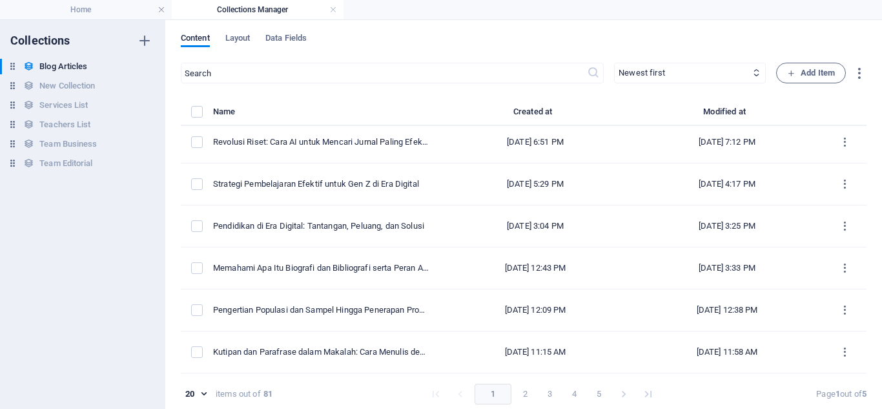
type input "[DATE]"
checkbox input "false"
type input "pengertian-populasi-dan-sampel-hingga-penerapan-probability-sampling-dan-snowba…"
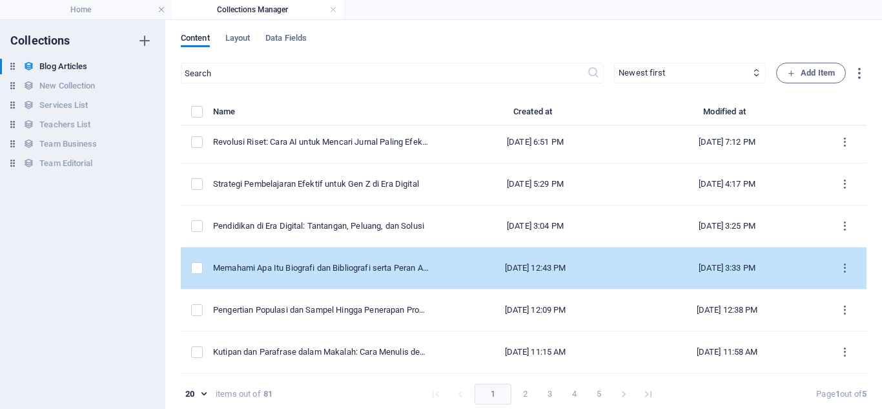
click at [537, 265] on div "[DATE] 12:43 PM" at bounding box center [535, 268] width 171 height 12
click at [537, 265] on div "​ Newest first Oldest first Last modified Article Title (ascending) Article Tit…" at bounding box center [524, 239] width 686 height 352
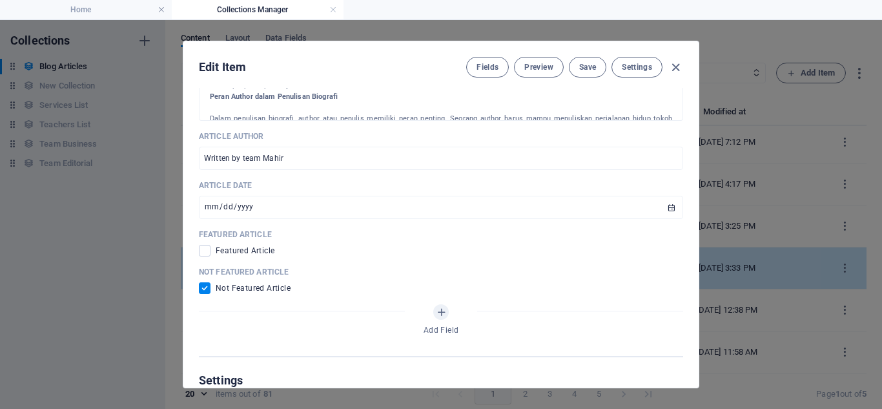
scroll to position [635, 0]
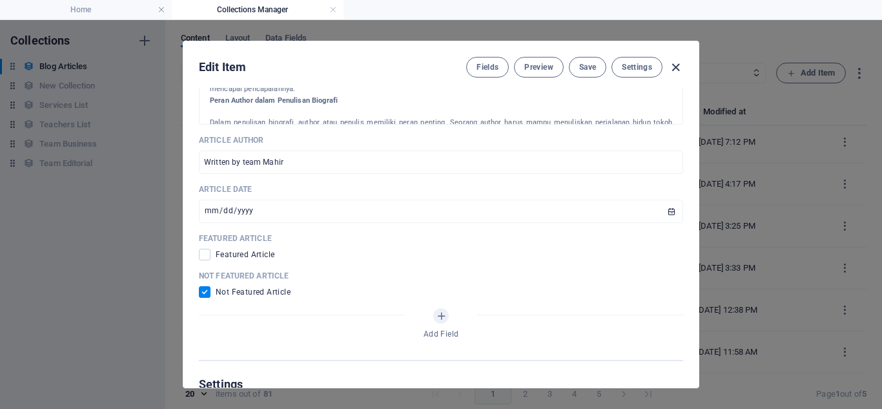
click at [677, 70] on icon "button" at bounding box center [676, 67] width 15 height 15
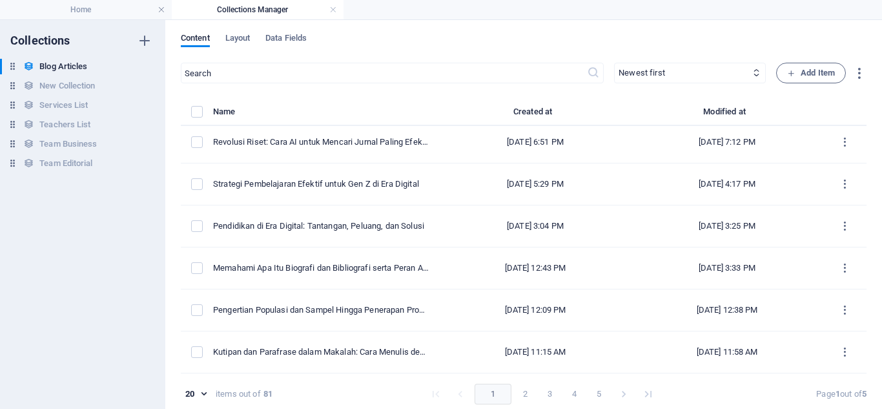
scroll to position [0, 0]
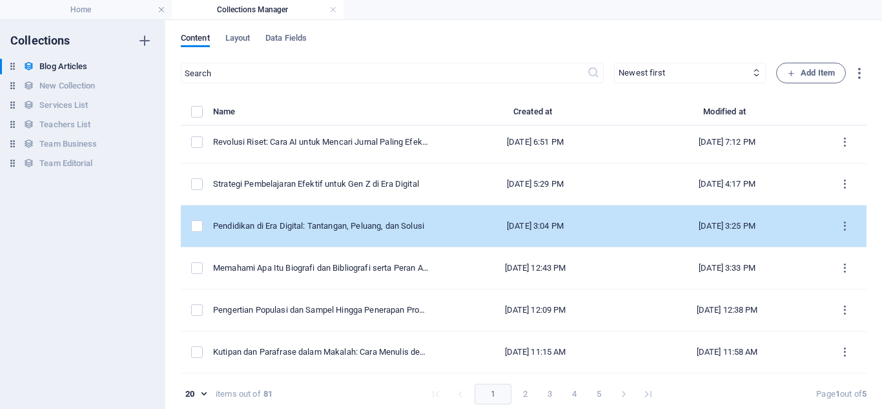
click at [569, 232] on td "[DATE] 3:04 PM" at bounding box center [536, 226] width 192 height 42
click at [569, 232] on div "​ Newest first Oldest first Last modified Article Title (ascending) Article Tit…" at bounding box center [524, 239] width 686 height 352
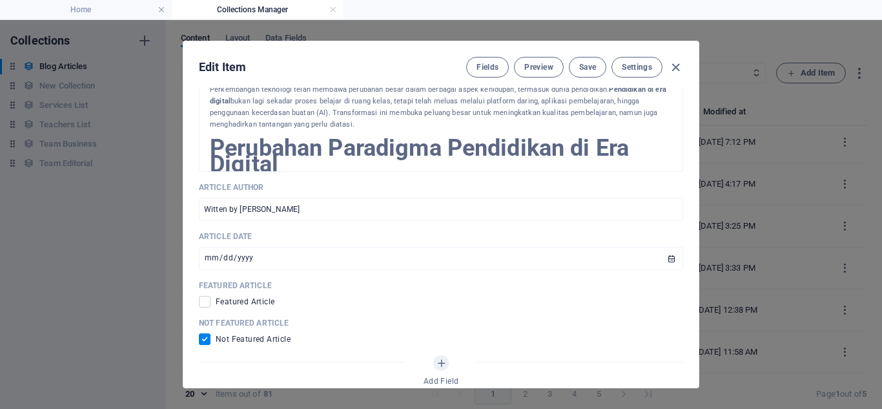
scroll to position [602, 0]
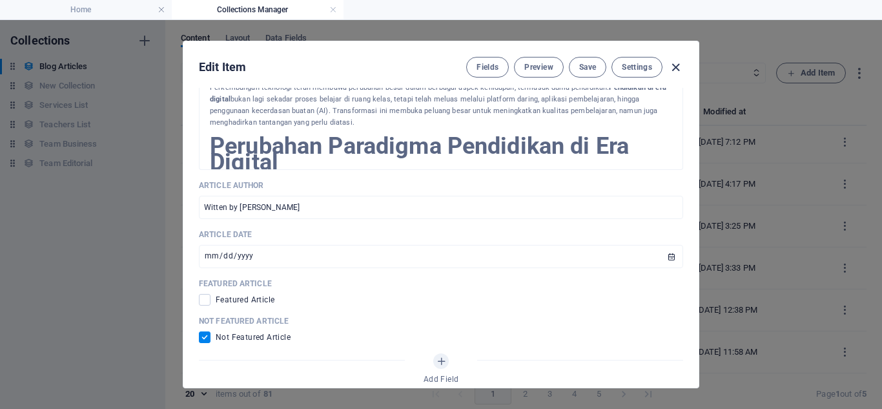
click at [678, 67] on icon "button" at bounding box center [676, 67] width 15 height 15
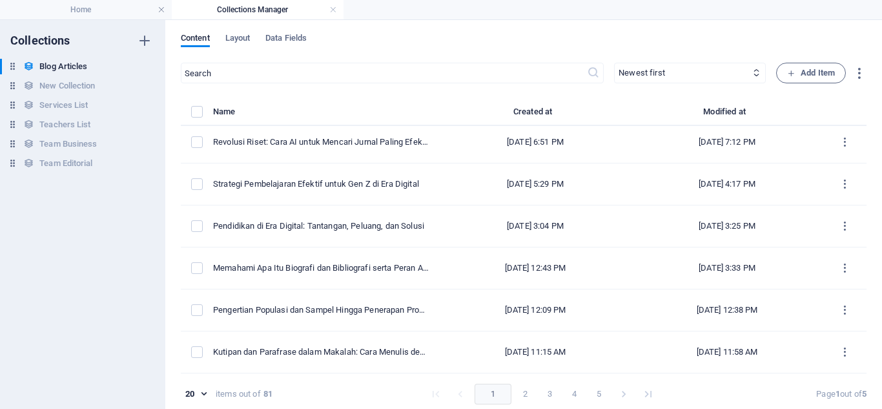
scroll to position [0, 0]
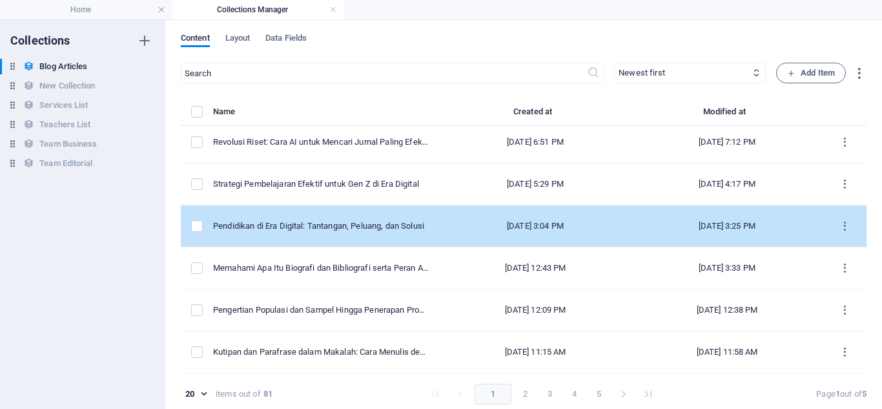
click at [444, 224] on td "[DATE] 3:04 PM" at bounding box center [536, 226] width 192 height 42
click at [444, 224] on div "​ Newest first Oldest first Last modified Article Title (ascending) Article Tit…" at bounding box center [524, 239] width 686 height 352
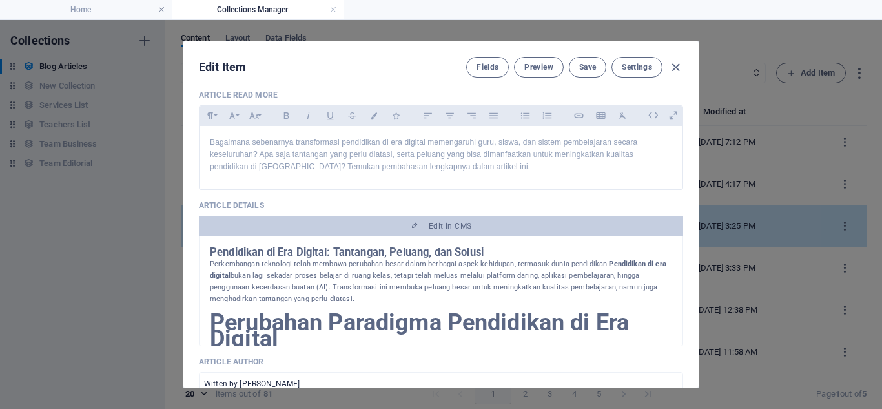
scroll to position [402, 0]
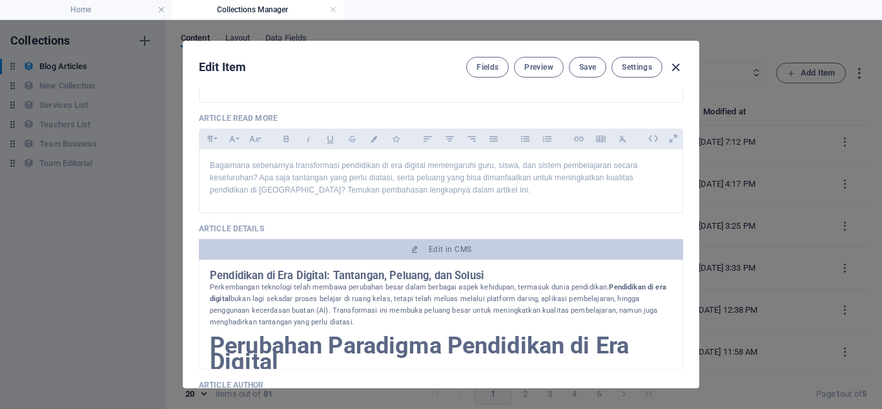
click at [672, 70] on icon "button" at bounding box center [676, 67] width 15 height 15
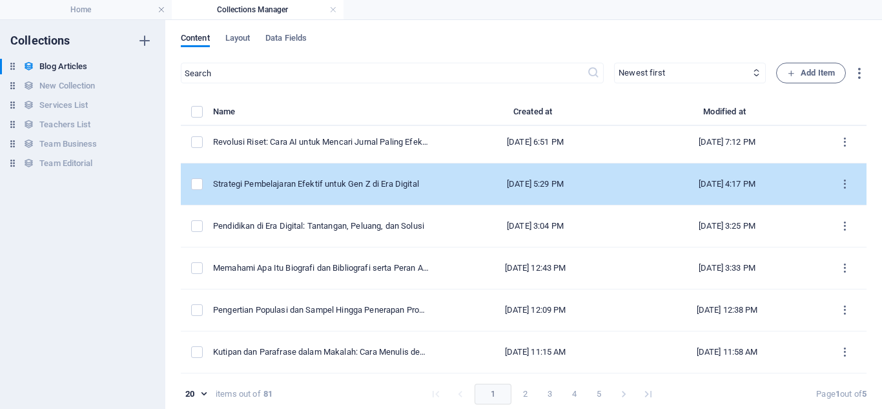
click at [529, 174] on td "[DATE] 5:29 PM" at bounding box center [536, 184] width 192 height 42
click at [529, 174] on div "​ Newest first Oldest first Last modified Article Title (ascending) Article Tit…" at bounding box center [524, 239] width 686 height 352
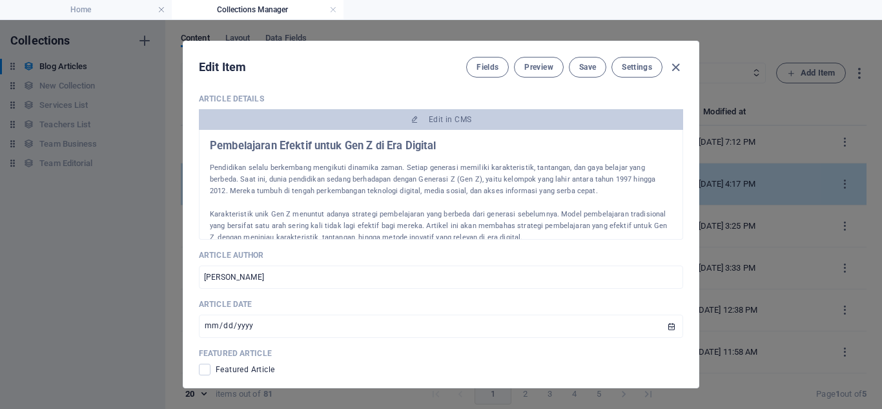
scroll to position [509, 0]
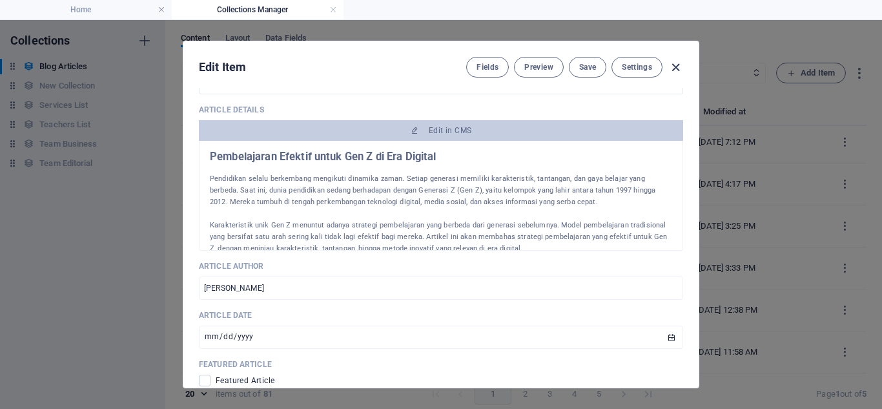
click at [673, 70] on icon "button" at bounding box center [676, 67] width 15 height 15
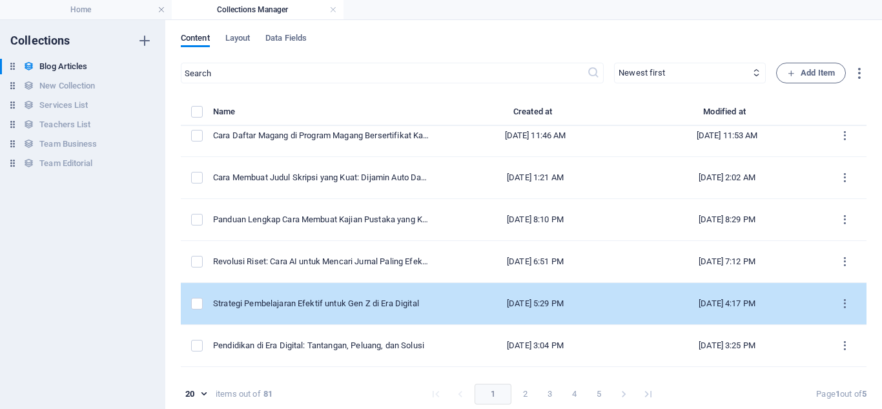
scroll to position [471, 0]
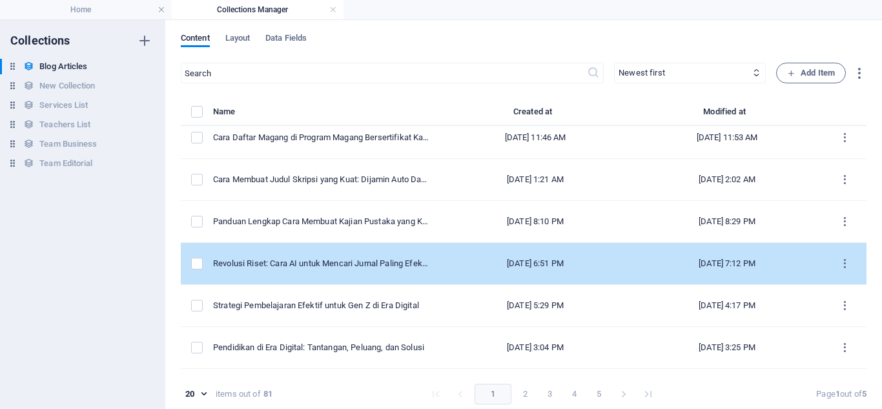
click at [492, 258] on div "[DATE] 6:51 PM" at bounding box center [535, 264] width 171 height 12
click at [492, 258] on div "​ Newest first Oldest first Last modified Article Title (ascending) Article Tit…" at bounding box center [524, 239] width 686 height 352
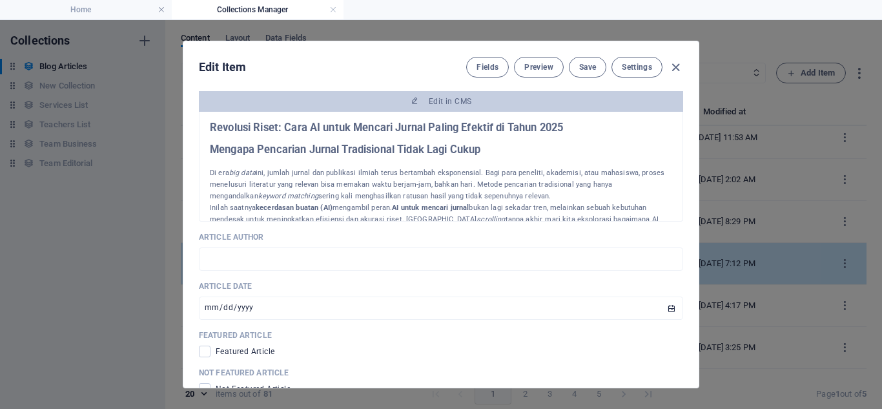
scroll to position [519, 0]
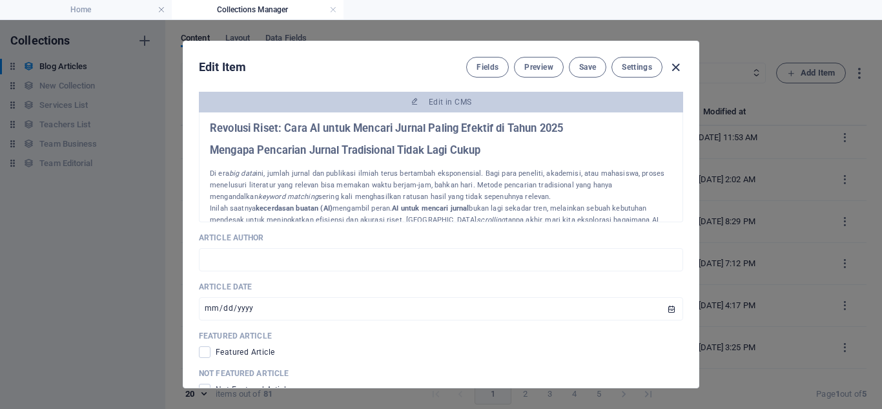
click at [673, 68] on icon "button" at bounding box center [676, 67] width 15 height 15
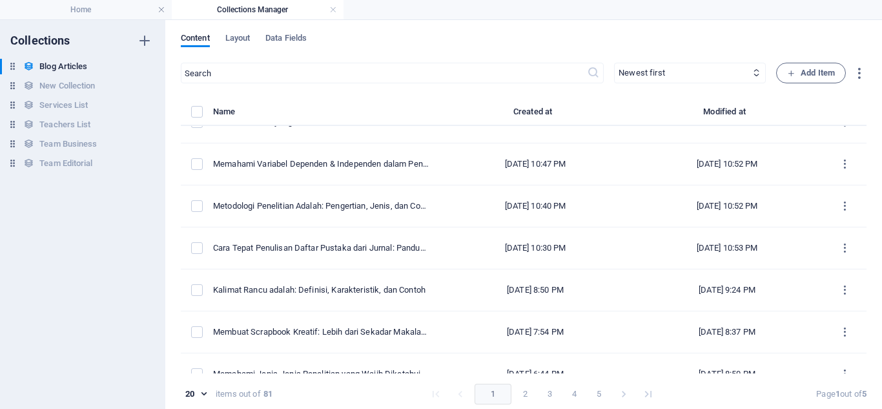
scroll to position [0, 0]
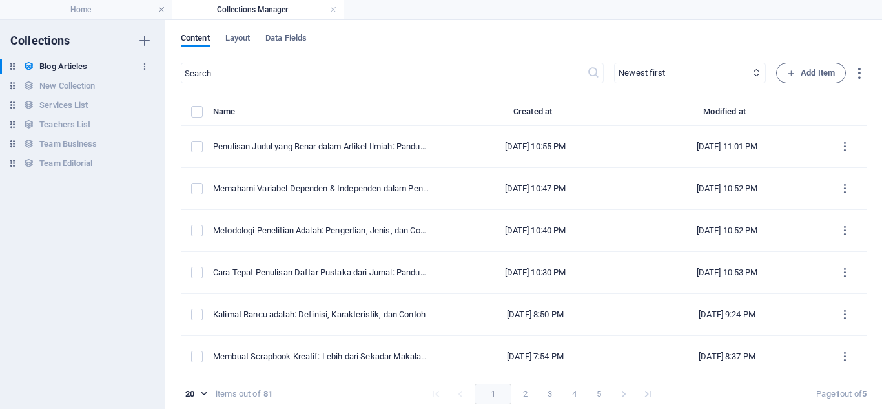
click at [72, 61] on h6 "Blog Articles" at bounding box center [63, 67] width 48 height 16
click at [242, 36] on span "Layout" at bounding box center [237, 39] width 25 height 18
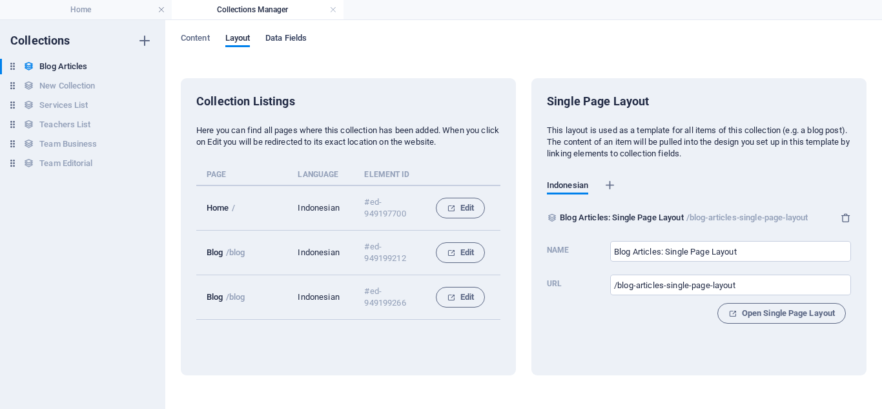
click at [289, 41] on span "Data Fields" at bounding box center [286, 39] width 41 height 18
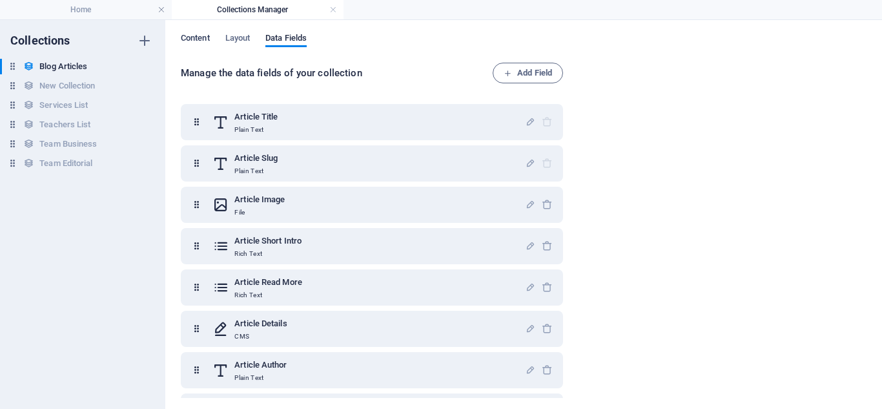
click at [196, 40] on span "Content" at bounding box center [195, 39] width 29 height 18
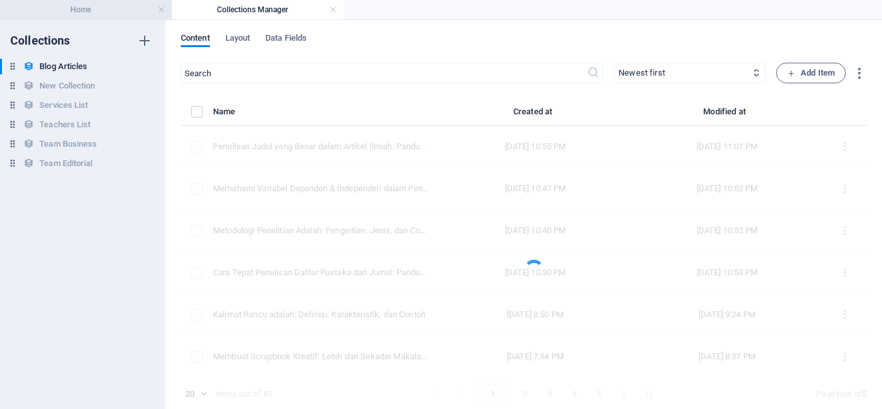
click at [123, 14] on h4 "Home" at bounding box center [86, 10] width 172 height 14
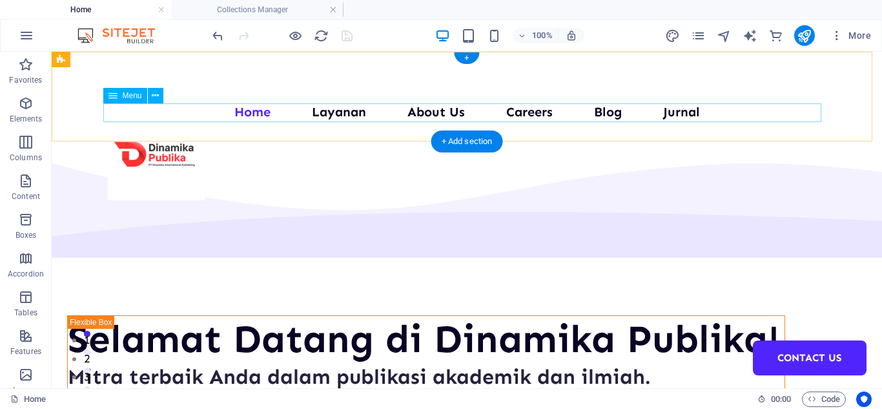
click at [610, 116] on nav "Home Layanan Pengurusan HKI Penerbitan Buku Penerbitan Jurnal Konsultasi Menuli…" at bounding box center [467, 112] width 718 height 19
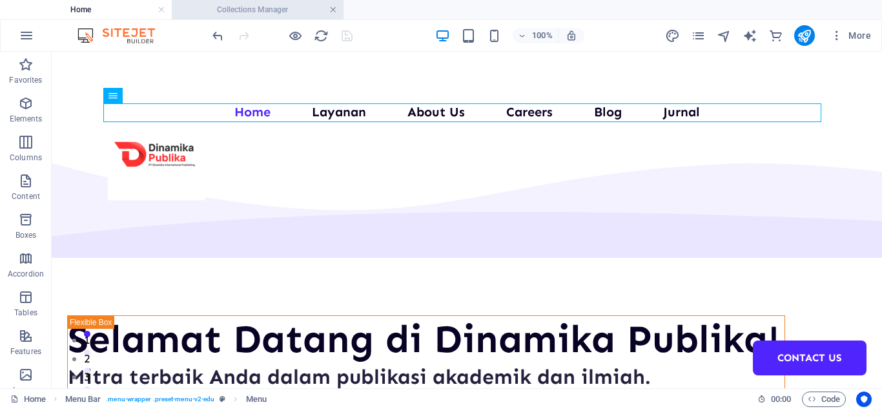
click at [330, 10] on link at bounding box center [333, 10] width 8 height 12
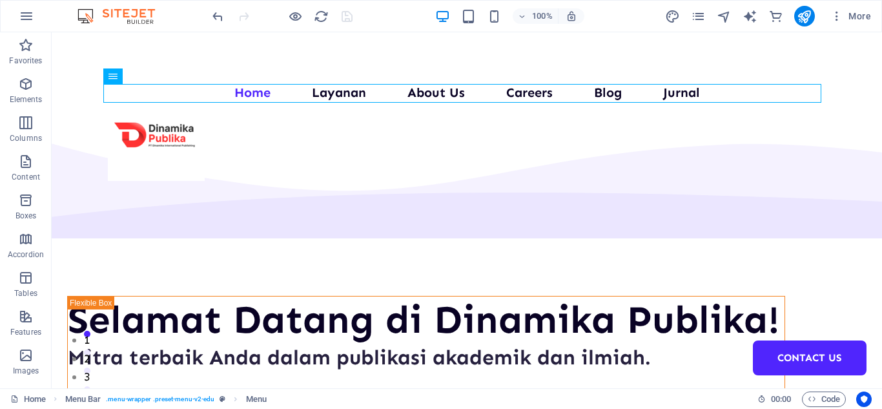
click at [45, 16] on div "100% More" at bounding box center [441, 16] width 881 height 31
click at [29, 16] on icon "button" at bounding box center [27, 16] width 16 height 16
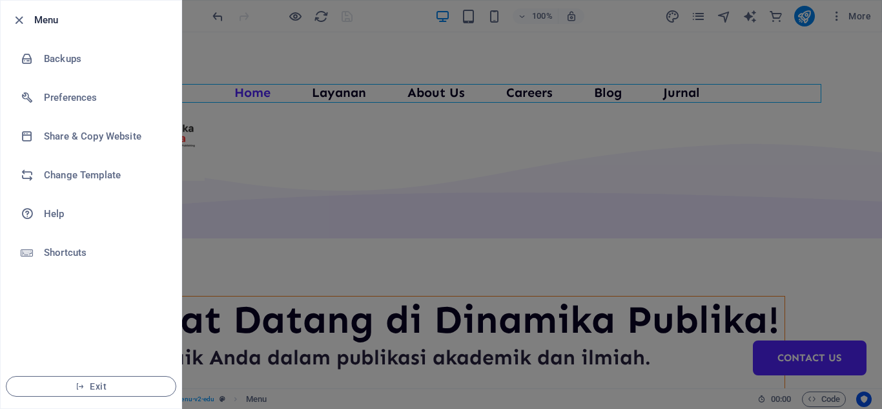
click at [48, 28] on li "Menu" at bounding box center [91, 20] width 181 height 39
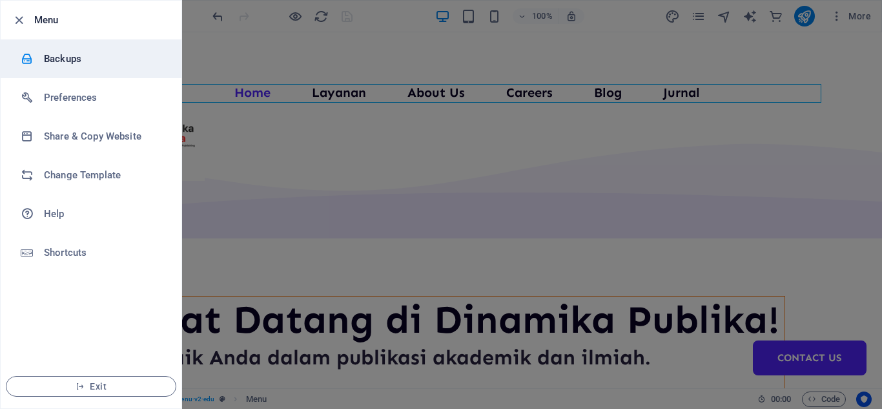
click at [48, 62] on h6 "Backups" at bounding box center [104, 59] width 120 height 16
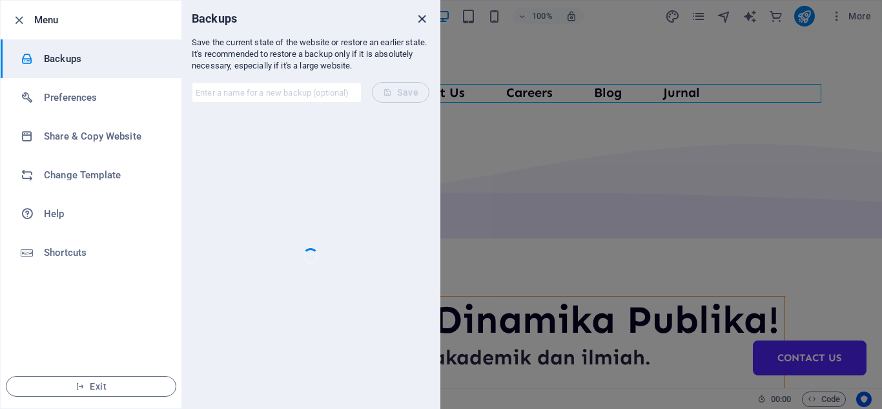
click at [422, 23] on icon "close" at bounding box center [422, 19] width 15 height 15
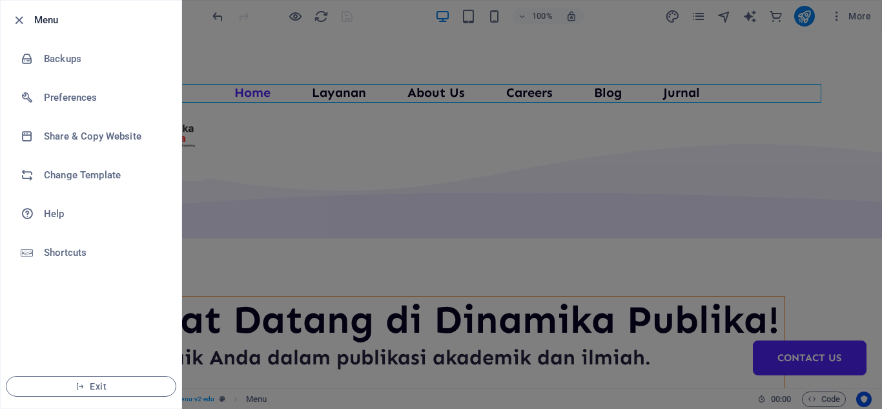
click at [700, 123] on div at bounding box center [441, 204] width 882 height 409
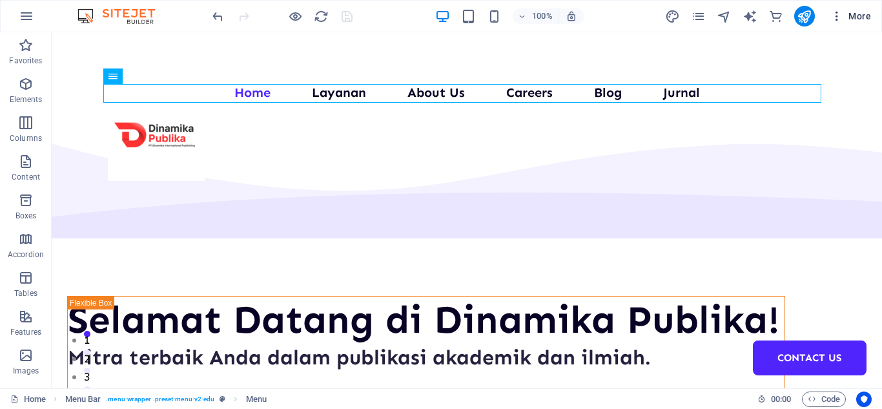
click at [847, 21] on span "More" at bounding box center [851, 16] width 41 height 13
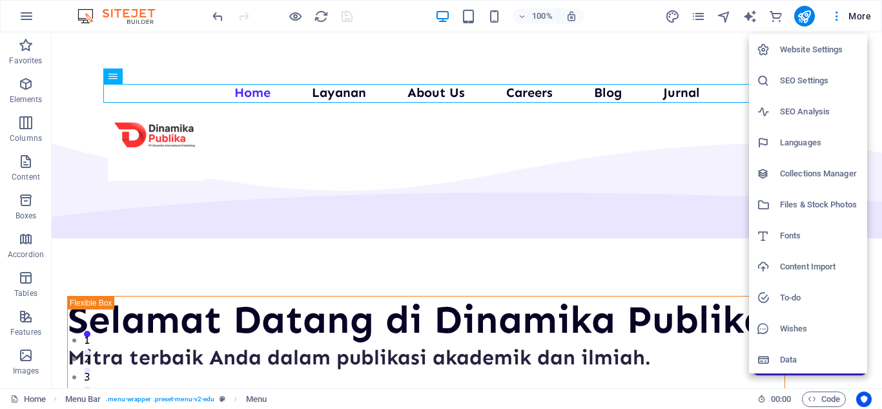
click at [834, 22] on div at bounding box center [441, 204] width 882 height 409
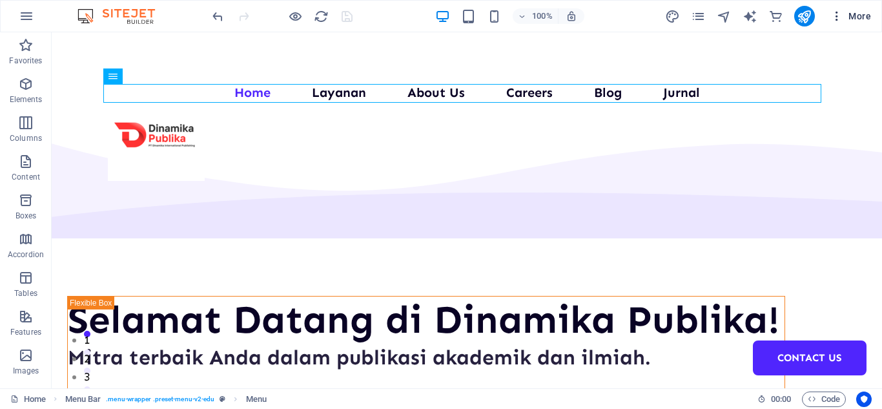
click at [834, 23] on button "More" at bounding box center [851, 16] width 51 height 21
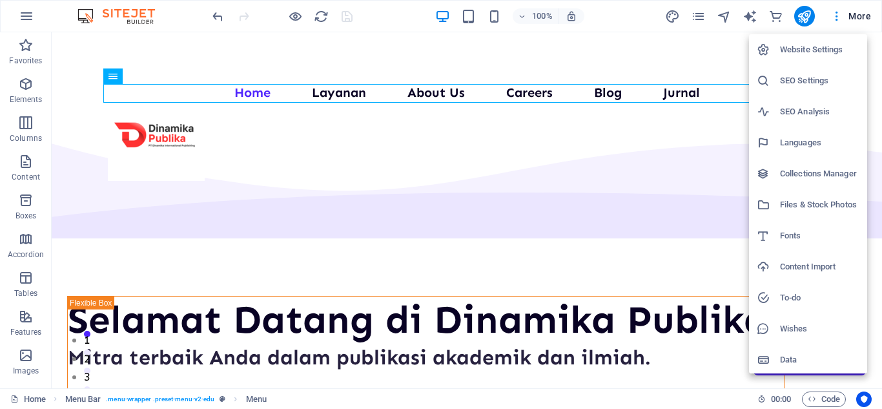
click at [699, 10] on div at bounding box center [441, 204] width 882 height 409
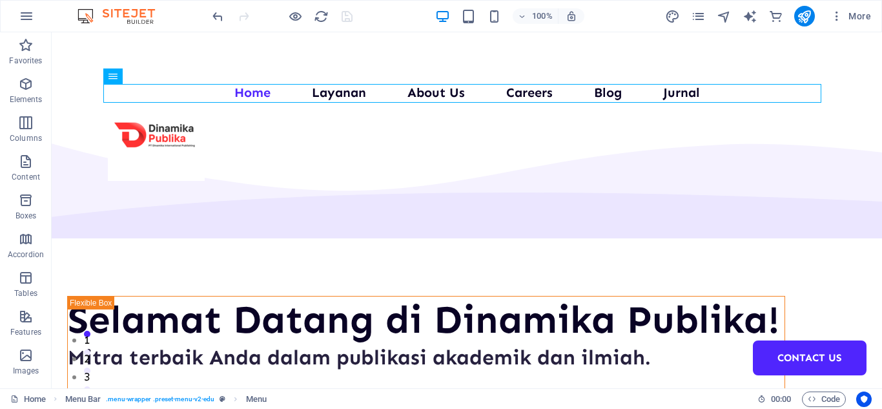
click at [699, 17] on icon "pages" at bounding box center [698, 16] width 15 height 15
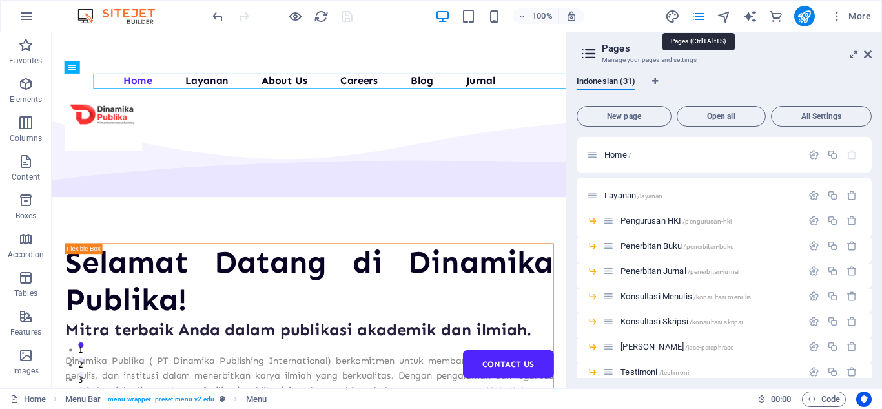
click at [699, 17] on icon "pages" at bounding box center [698, 16] width 15 height 15
click at [857, 18] on span "More" at bounding box center [851, 16] width 41 height 13
